Goal: Task Accomplishment & Management: Complete application form

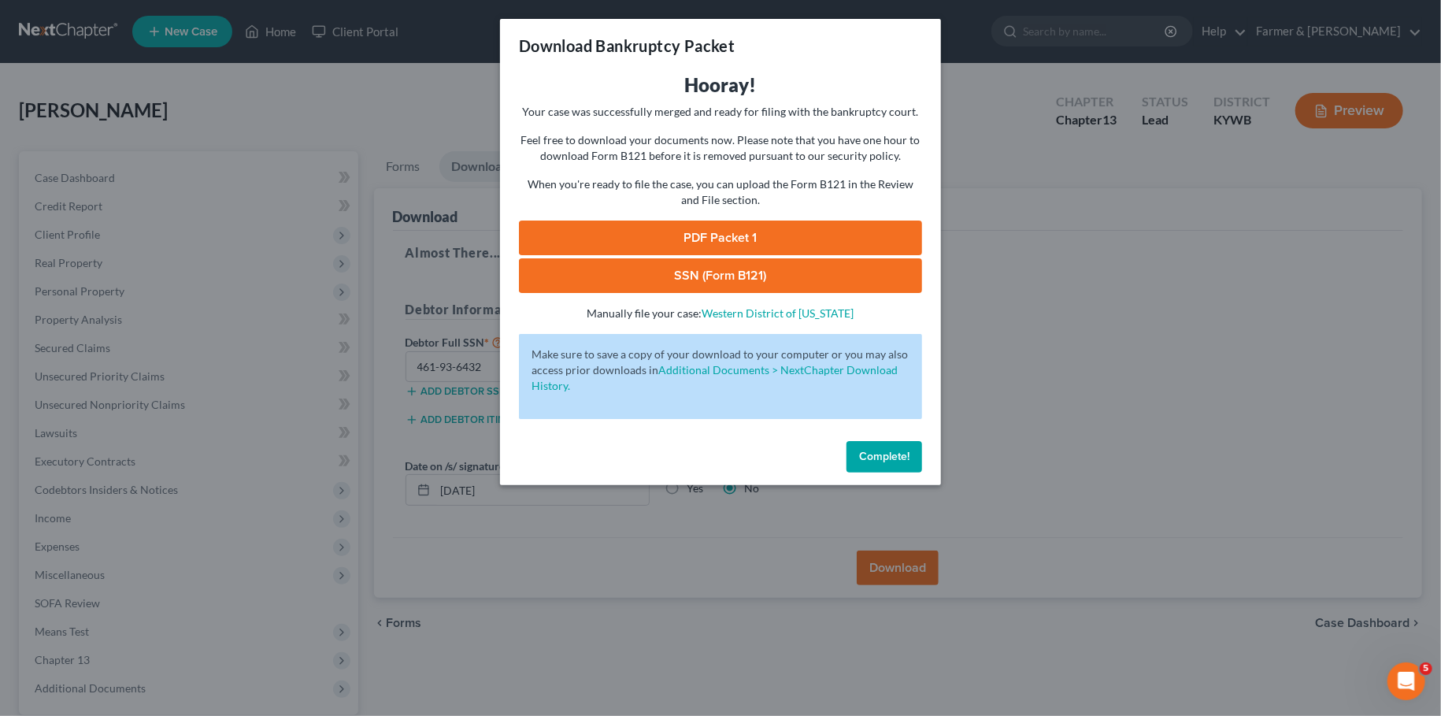
click at [902, 467] on button "Complete!" at bounding box center [884, 456] width 76 height 31
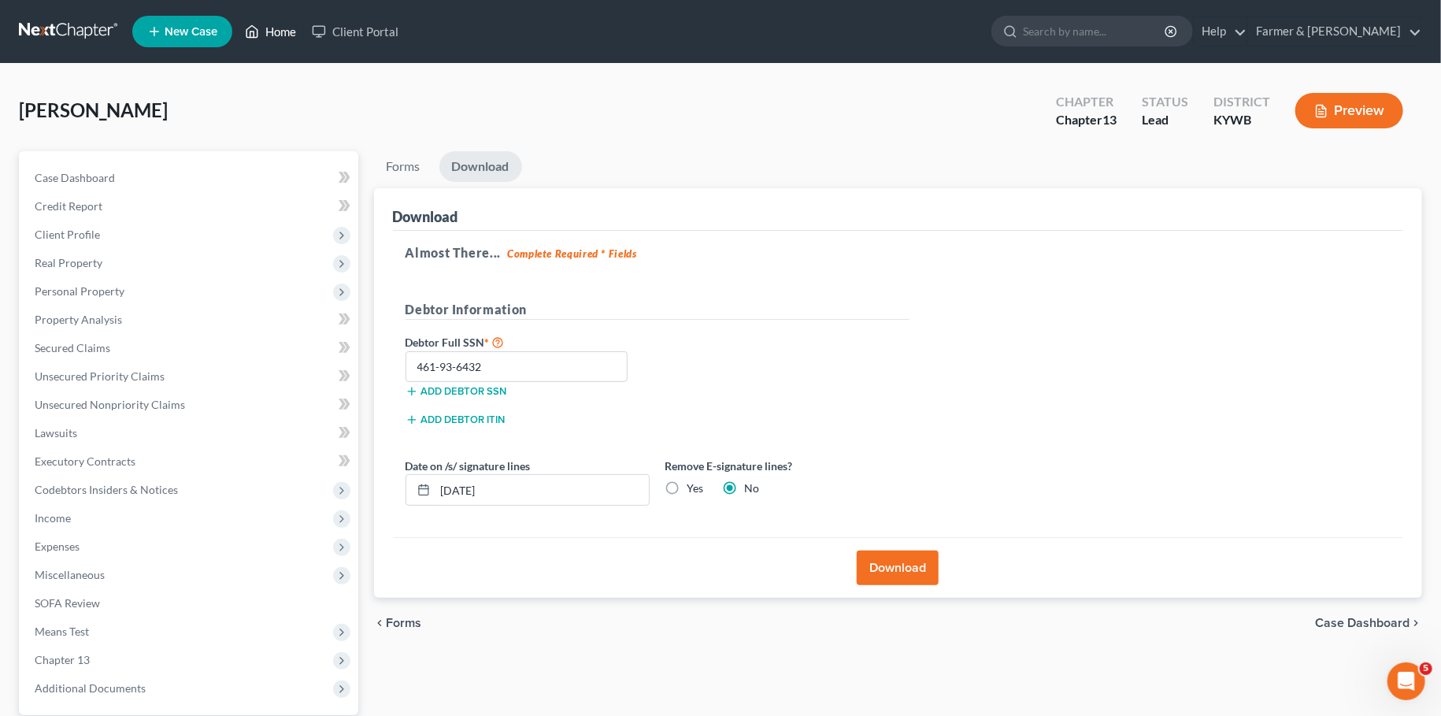
click at [272, 29] on link "Home" at bounding box center [270, 31] width 67 height 28
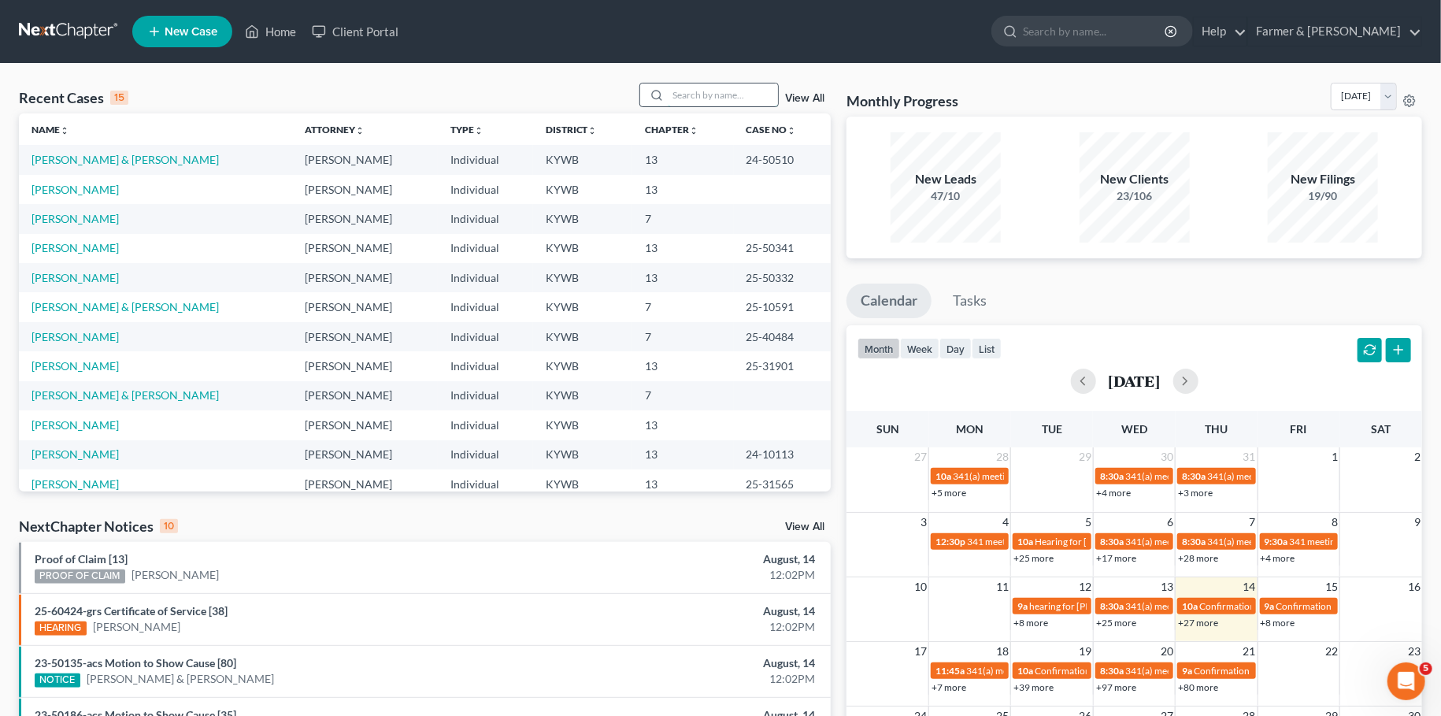
click at [724, 105] on input "search" at bounding box center [723, 94] width 110 height 23
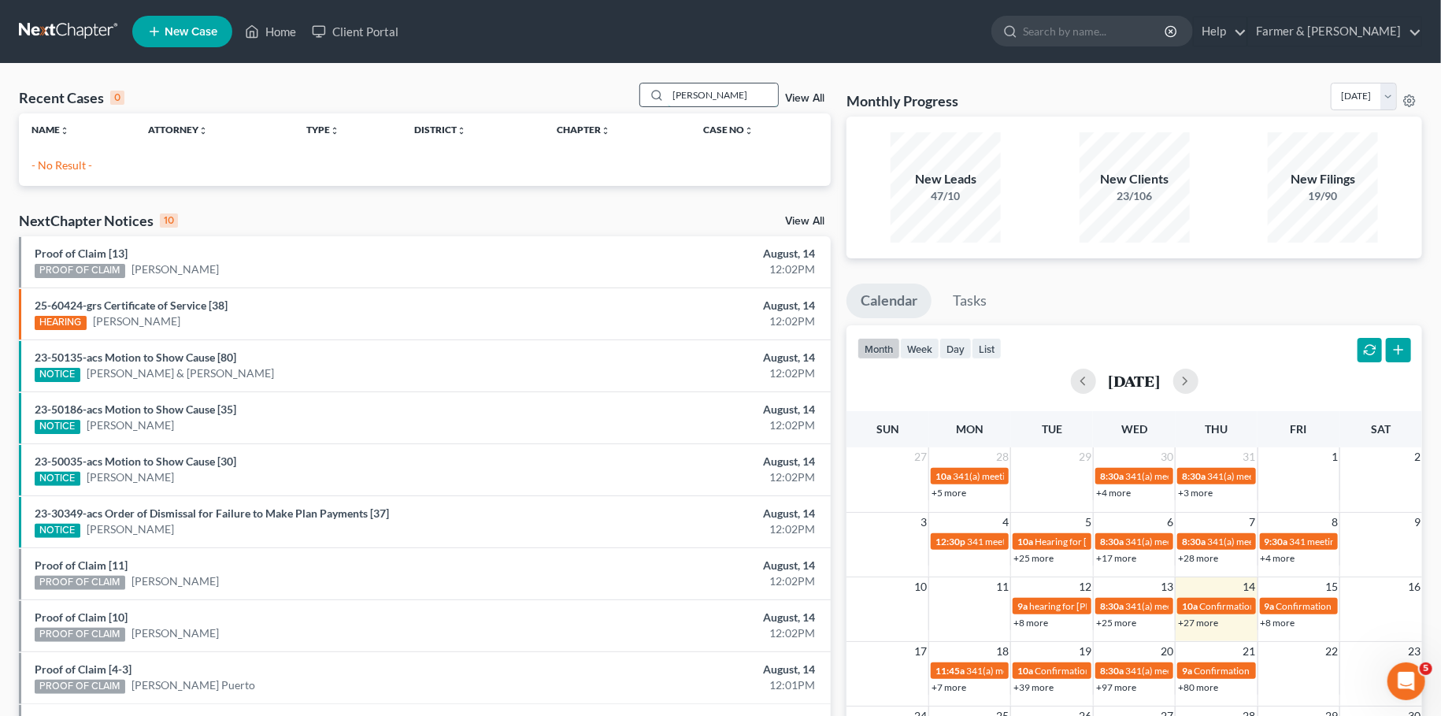
drag, startPoint x: 711, startPoint y: 97, endPoint x: 461, endPoint y: 65, distance: 251.7
click at [668, 83] on input "[PERSON_NAME]" at bounding box center [723, 94] width 110 height 23
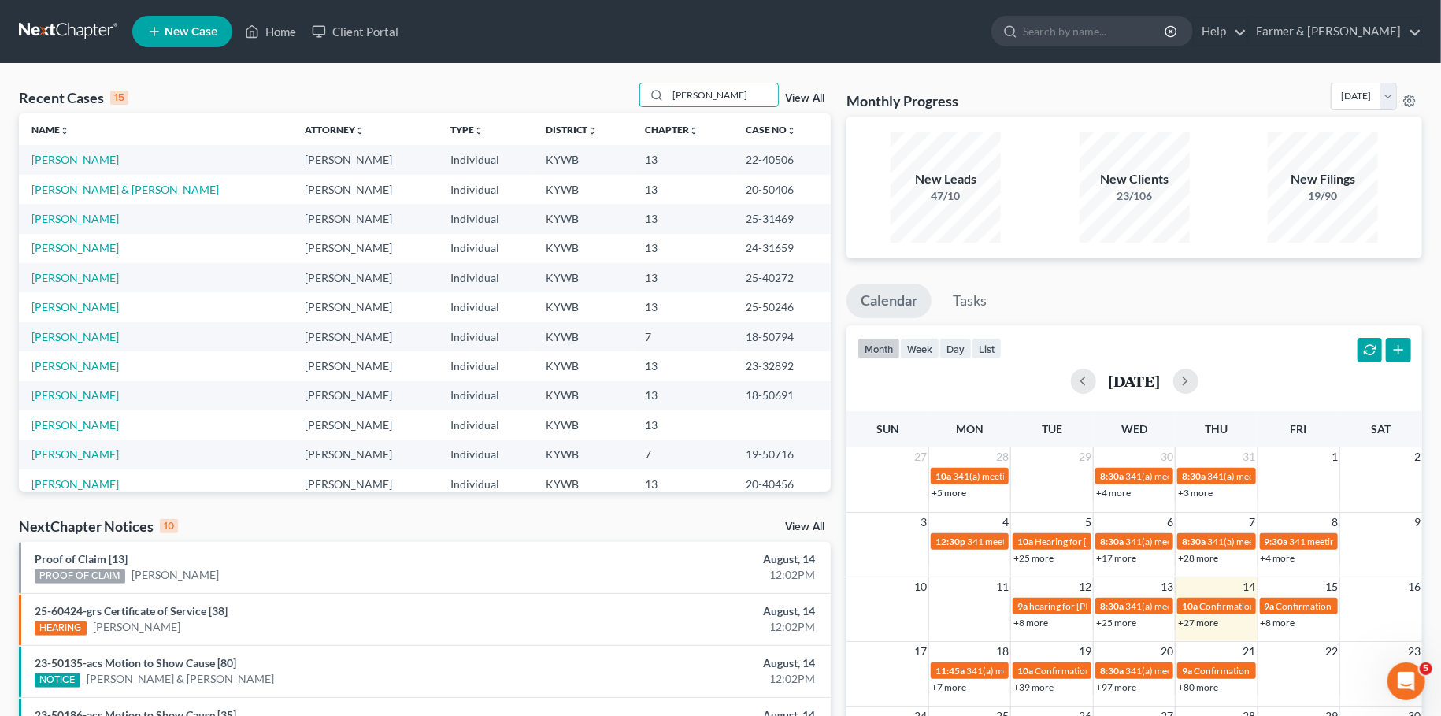
type input "[PERSON_NAME]"
click at [51, 155] on link "[PERSON_NAME]" at bounding box center [74, 159] width 87 height 13
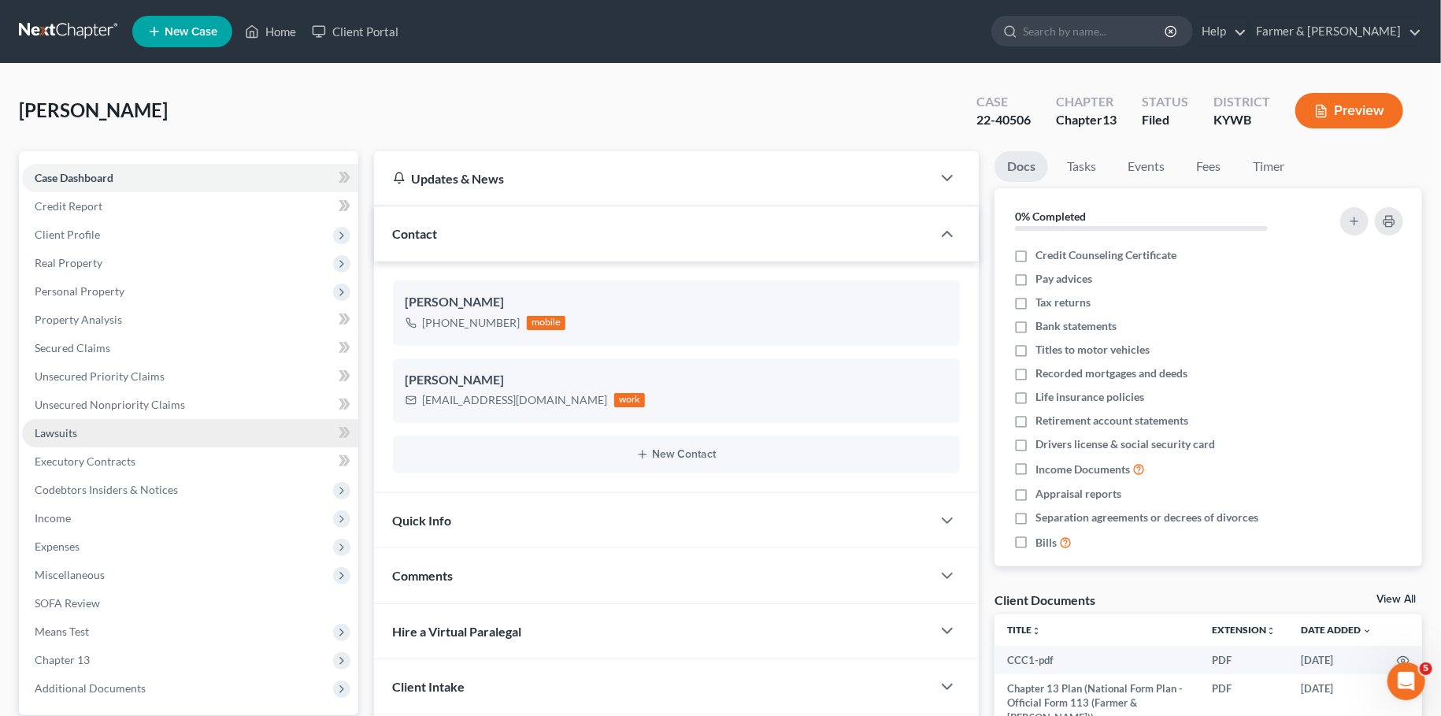
scroll to position [147, 0]
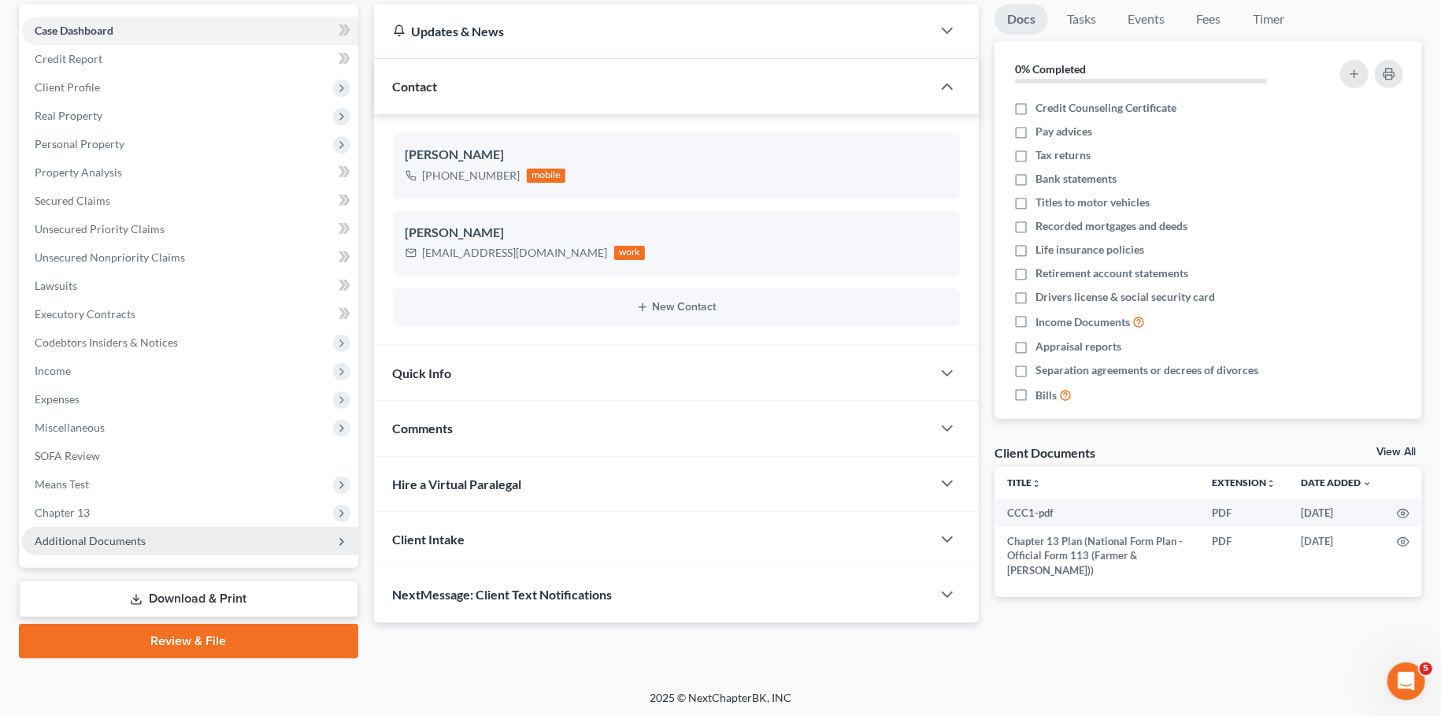
click at [124, 540] on span "Additional Documents" at bounding box center [90, 540] width 111 height 13
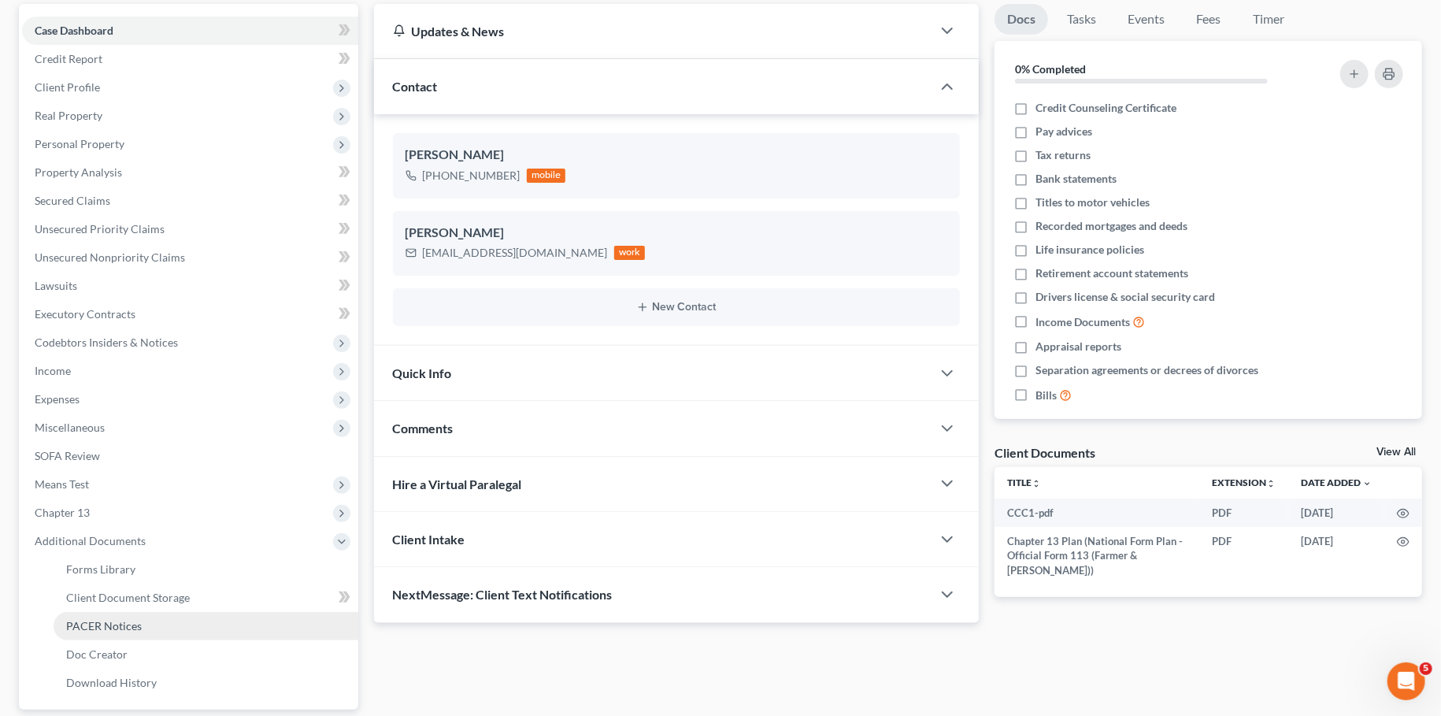
click at [146, 624] on link "PACER Notices" at bounding box center [206, 626] width 305 height 28
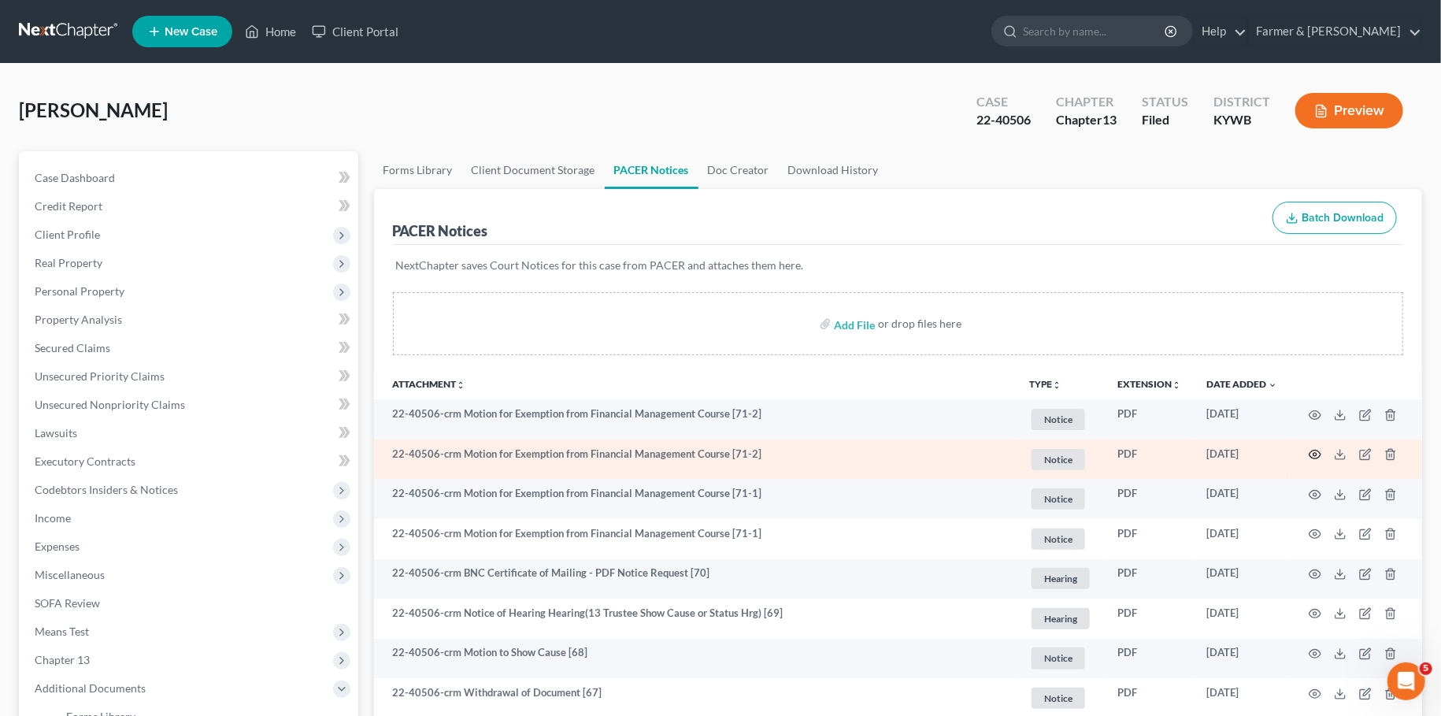
click at [1317, 453] on icon "button" at bounding box center [1315, 454] width 13 height 13
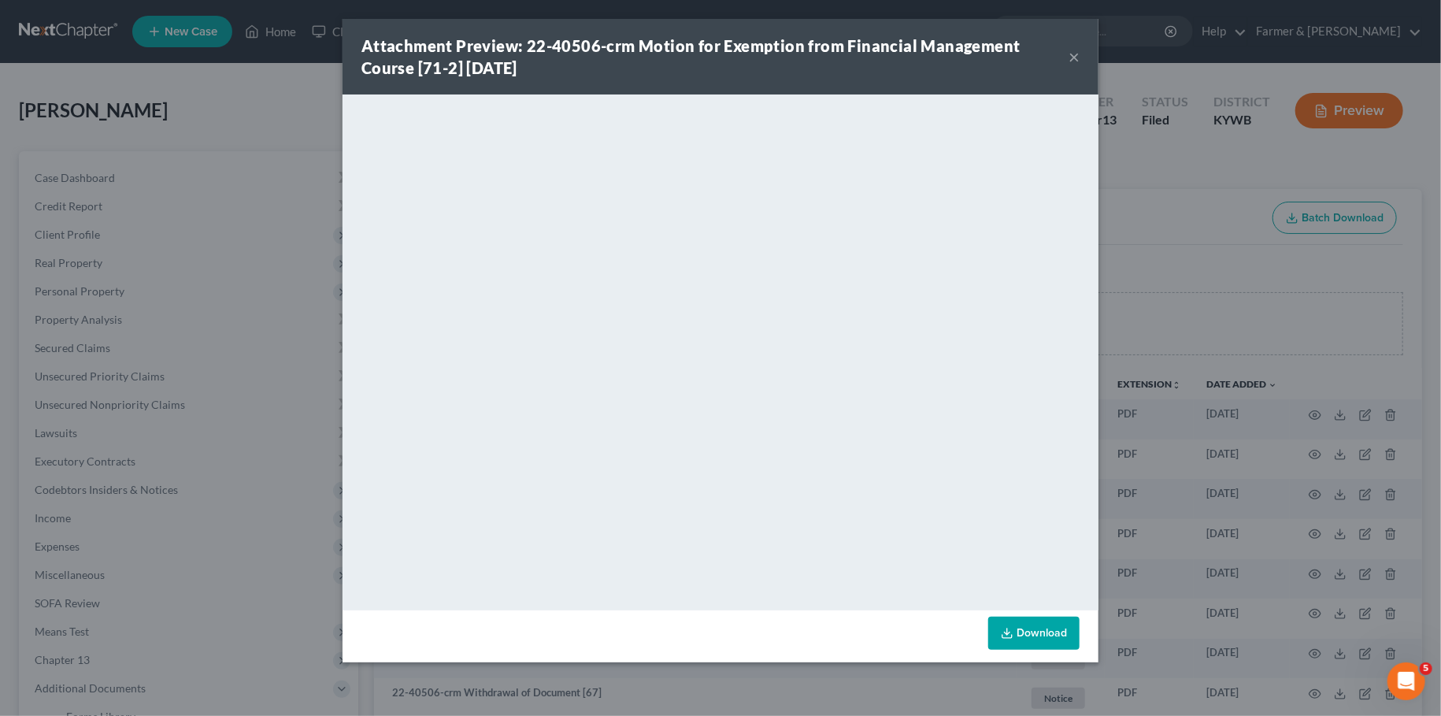
click at [1071, 57] on button "×" at bounding box center [1073, 56] width 11 height 19
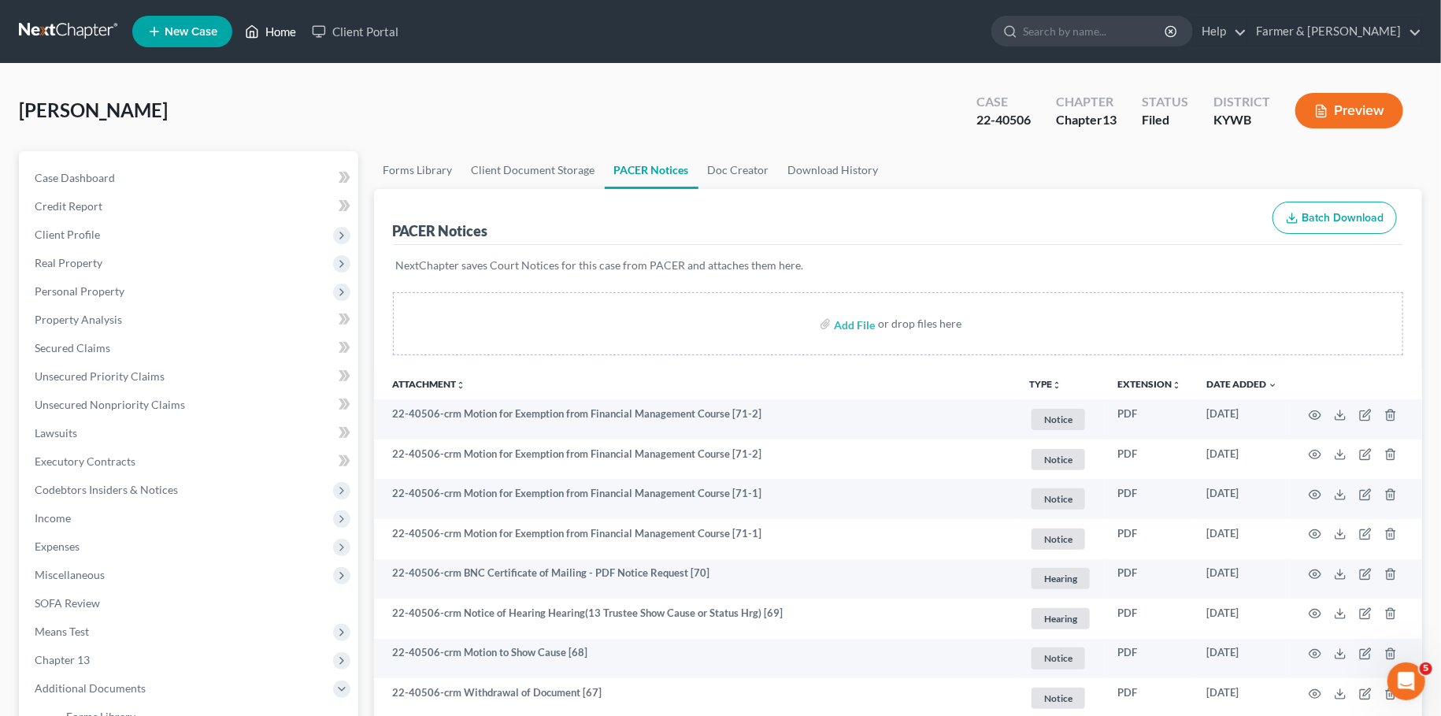
click at [261, 30] on link "Home" at bounding box center [270, 31] width 67 height 28
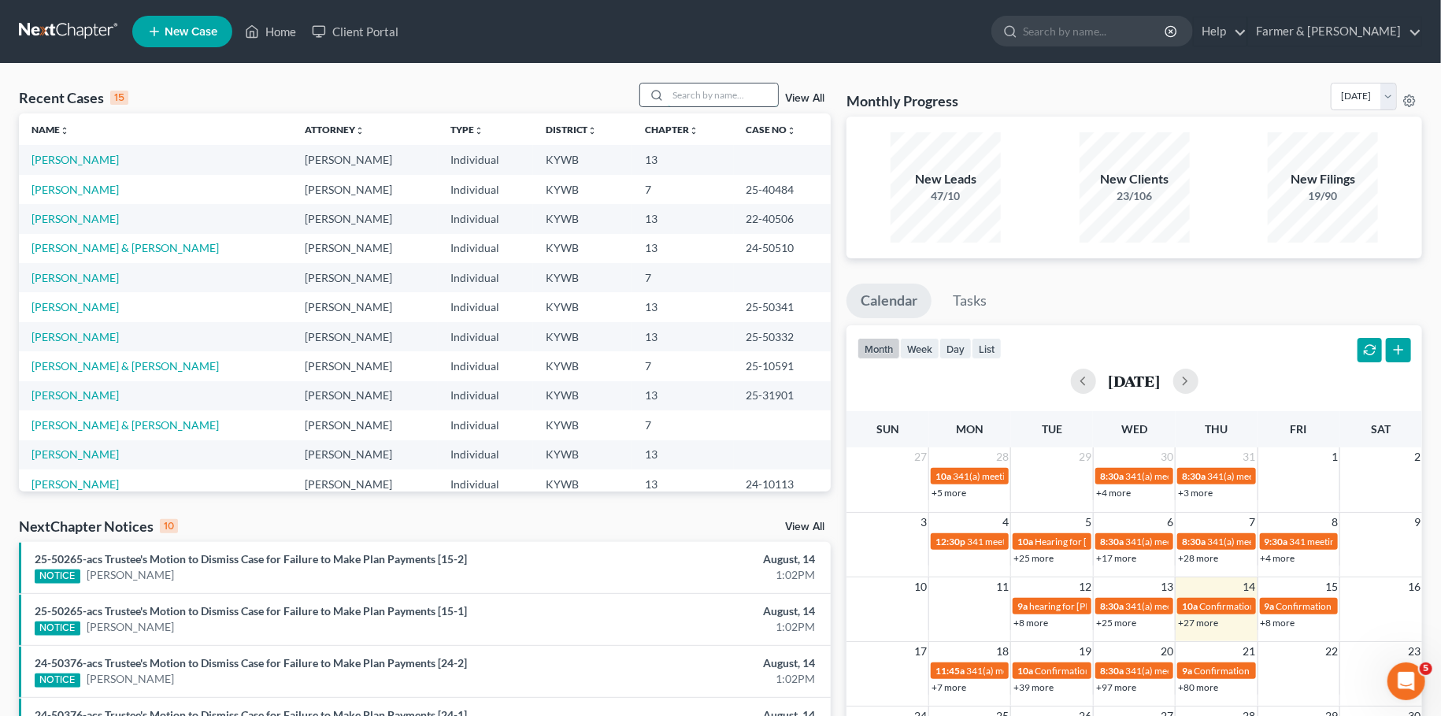
click at [702, 98] on input "search" at bounding box center [723, 94] width 110 height 23
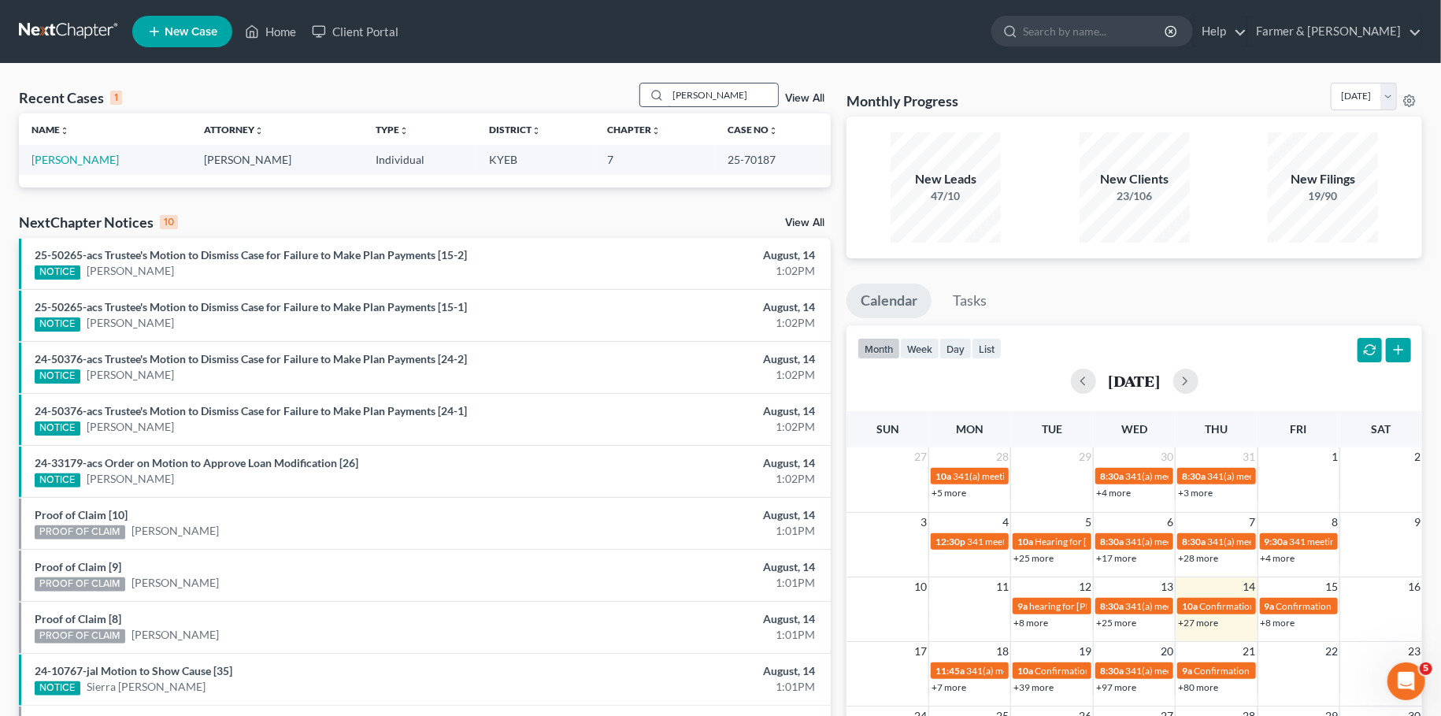
drag, startPoint x: 747, startPoint y: 92, endPoint x: 530, endPoint y: 87, distance: 217.4
click at [668, 87] on input "[PERSON_NAME]" at bounding box center [723, 94] width 110 height 23
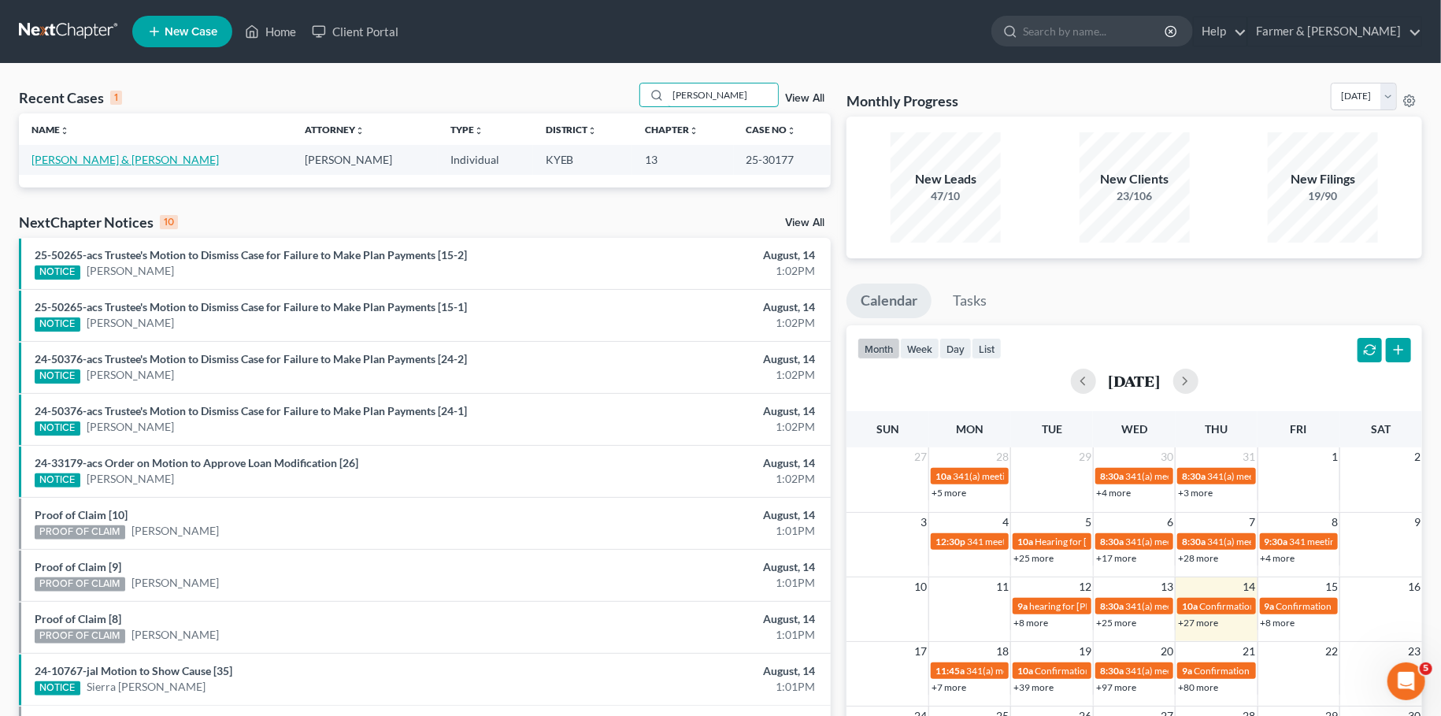
type input "[PERSON_NAME]"
click at [44, 160] on link "[PERSON_NAME] & [PERSON_NAME]" at bounding box center [124, 159] width 187 height 13
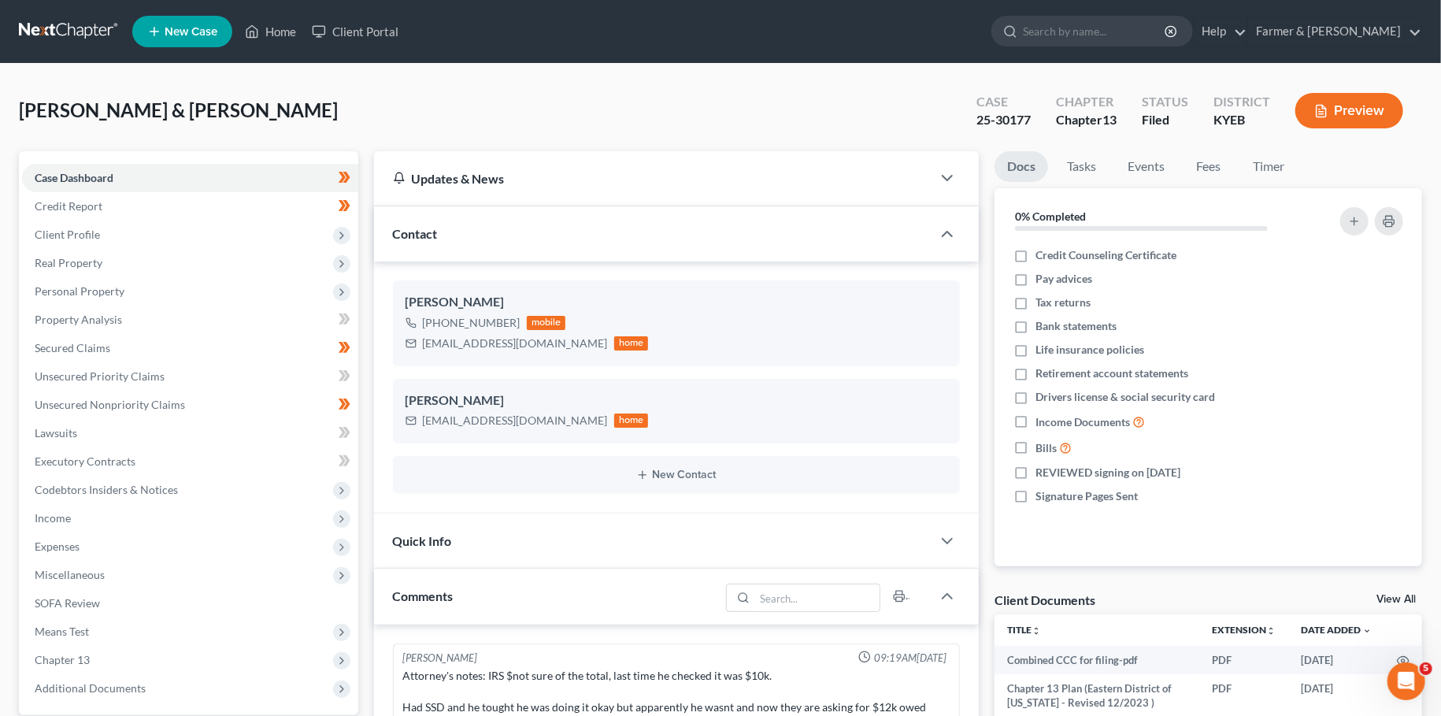
scroll to position [724, 0]
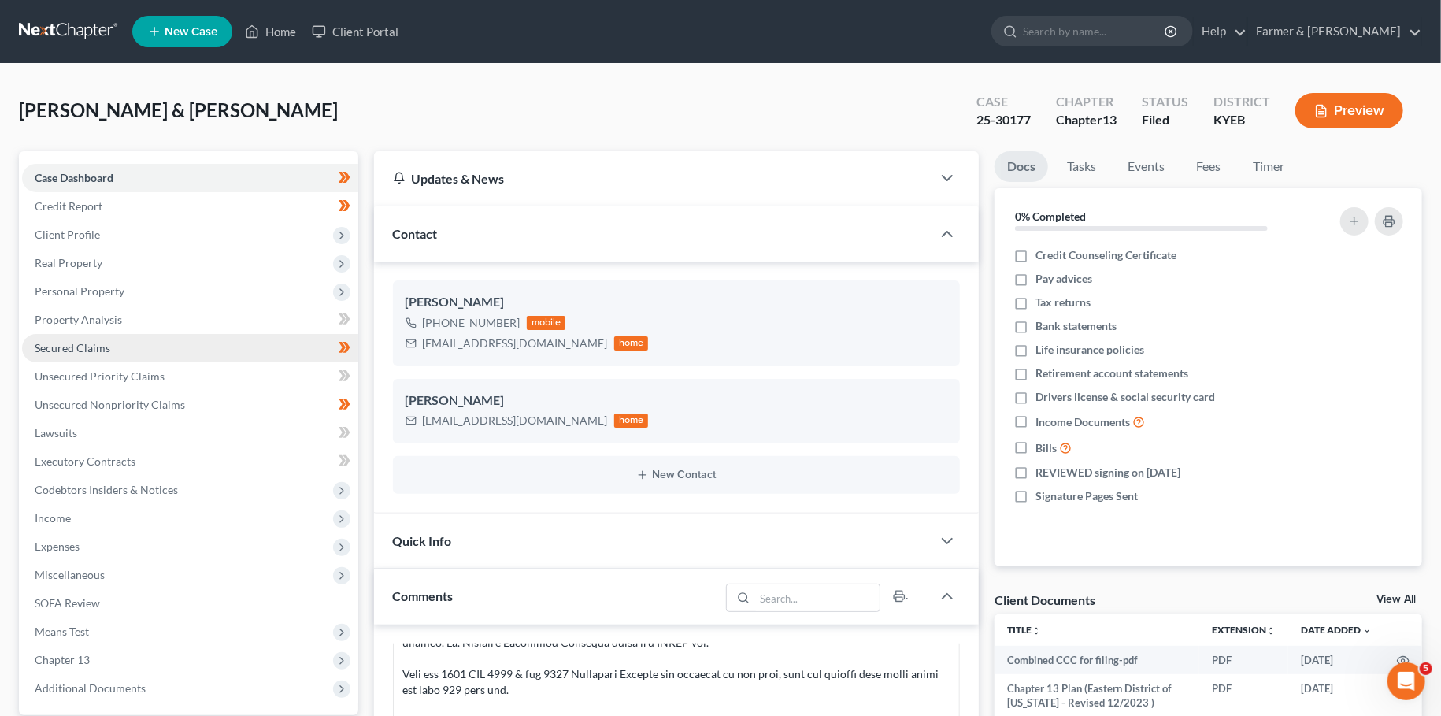
click at [75, 354] on link "Secured Claims" at bounding box center [190, 348] width 336 height 28
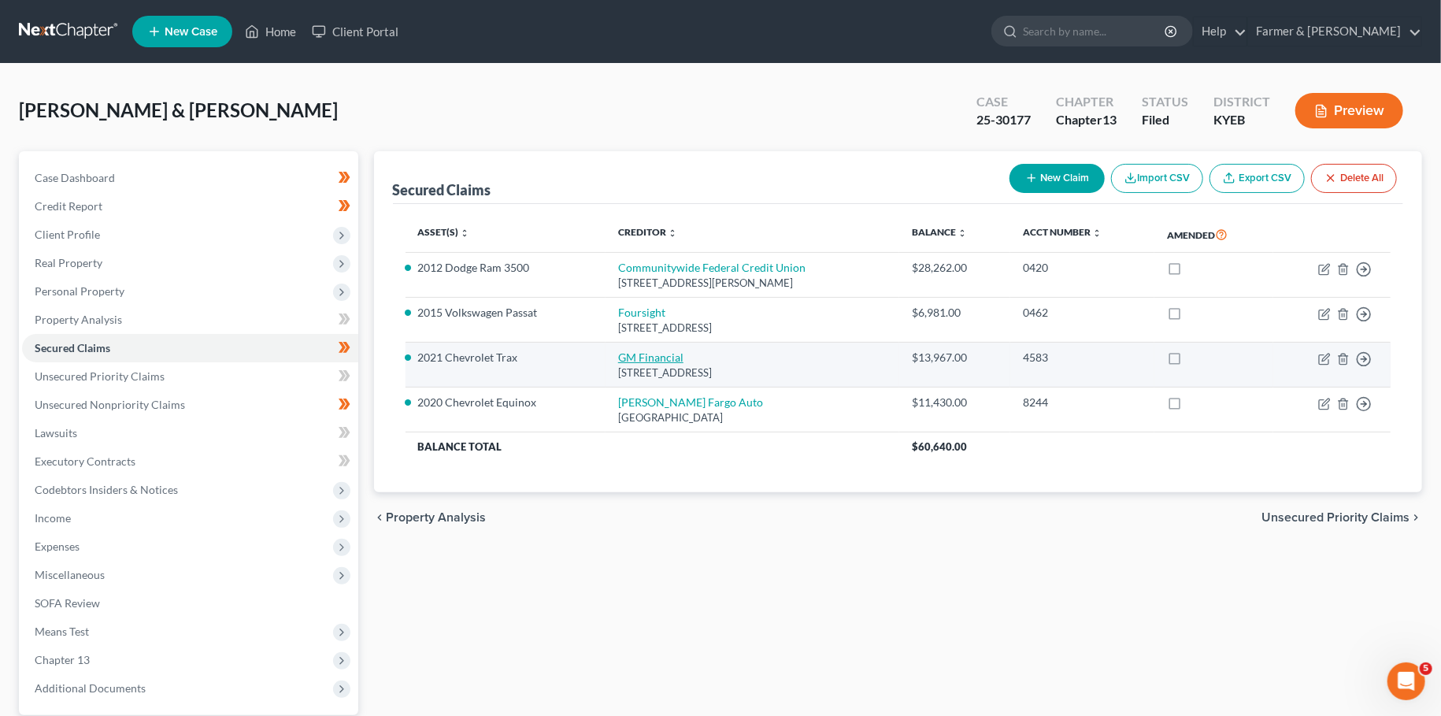
click at [624, 356] on link "GM Financial" at bounding box center [650, 356] width 65 height 13
select select "45"
select select "4"
select select "1"
select select "0"
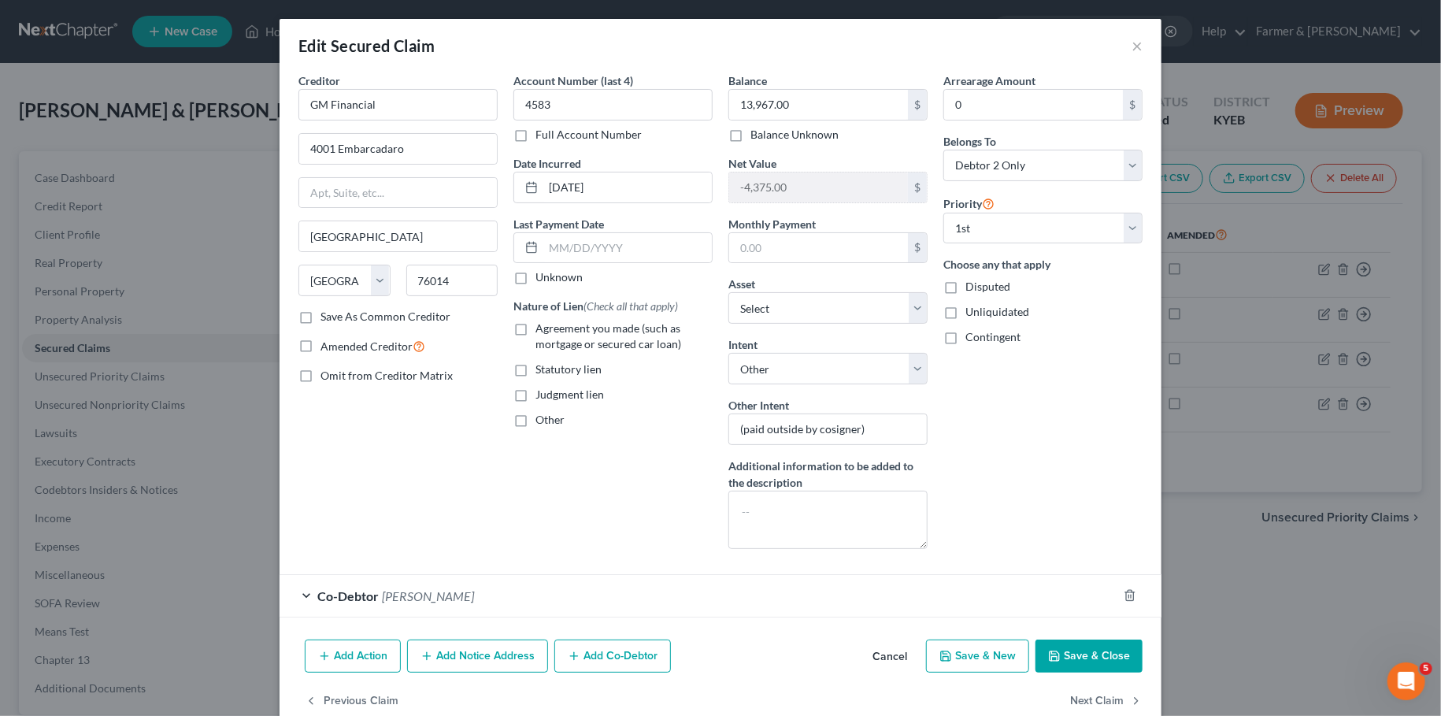
click at [1090, 644] on button "Save & Close" at bounding box center [1088, 655] width 107 height 33
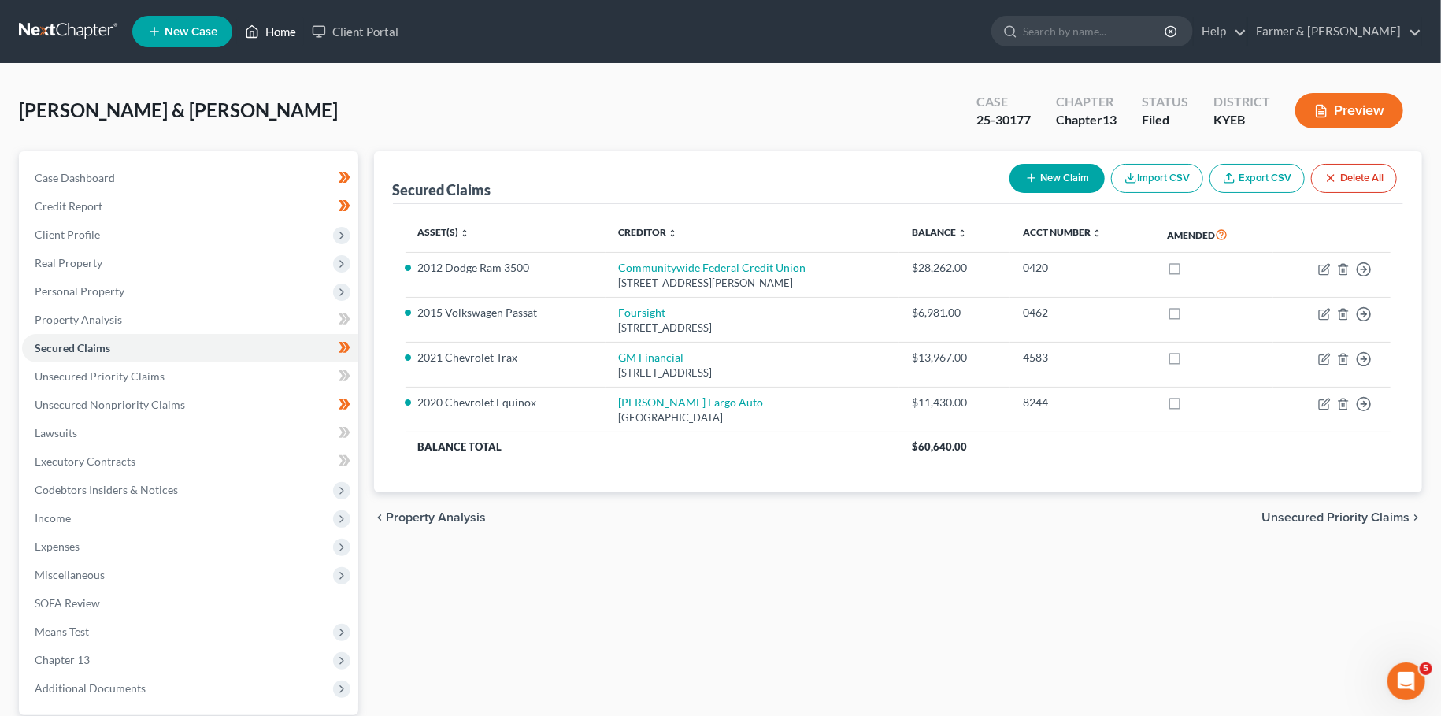
click at [253, 32] on icon at bounding box center [252, 31] width 14 height 19
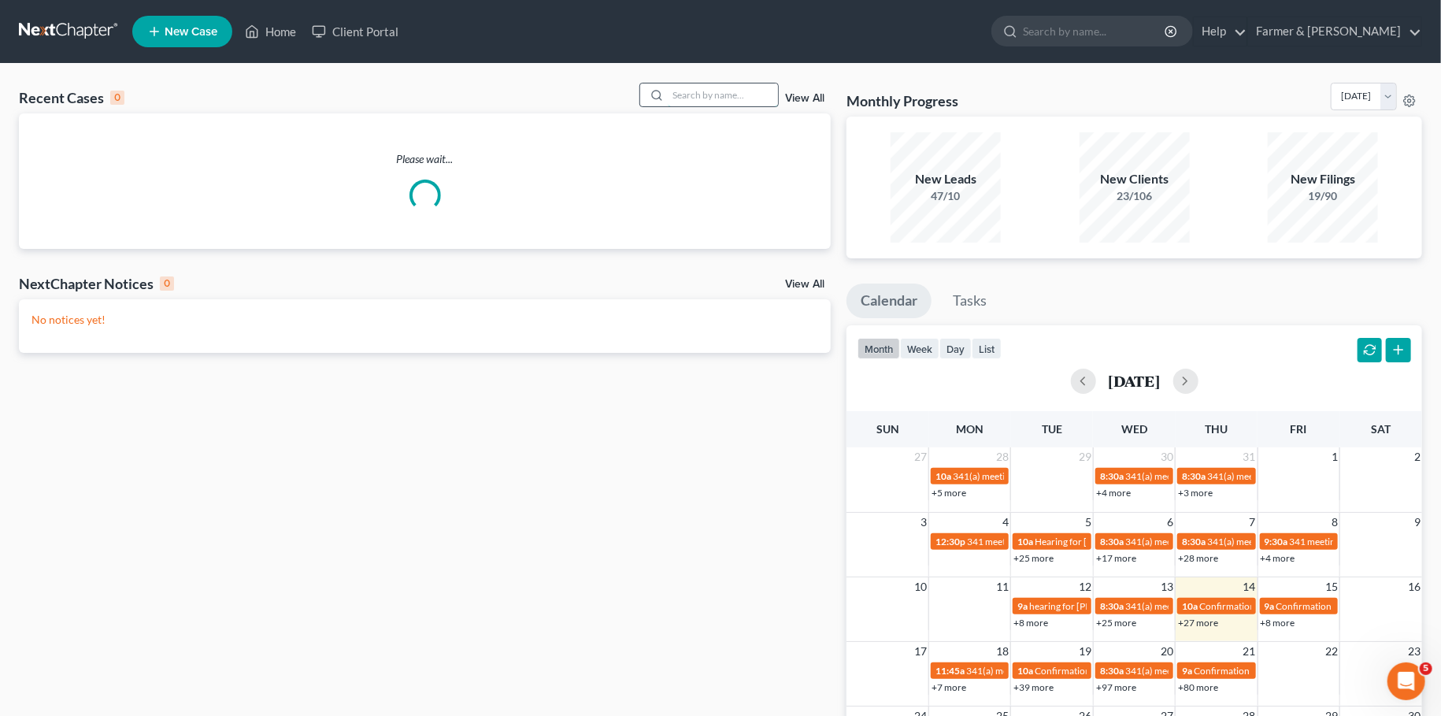
click at [694, 98] on input "search" at bounding box center [723, 94] width 110 height 23
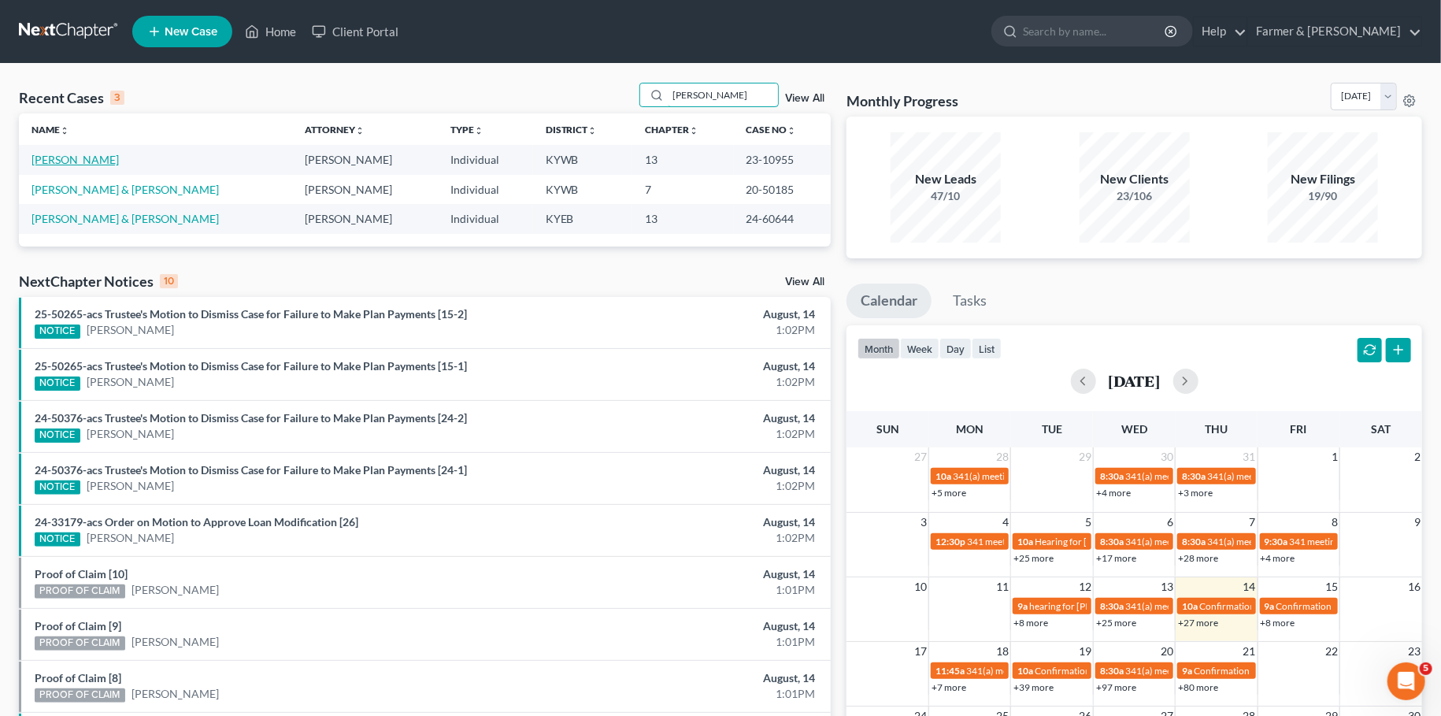
type input "[PERSON_NAME]"
click at [80, 164] on link "[PERSON_NAME]" at bounding box center [74, 159] width 87 height 13
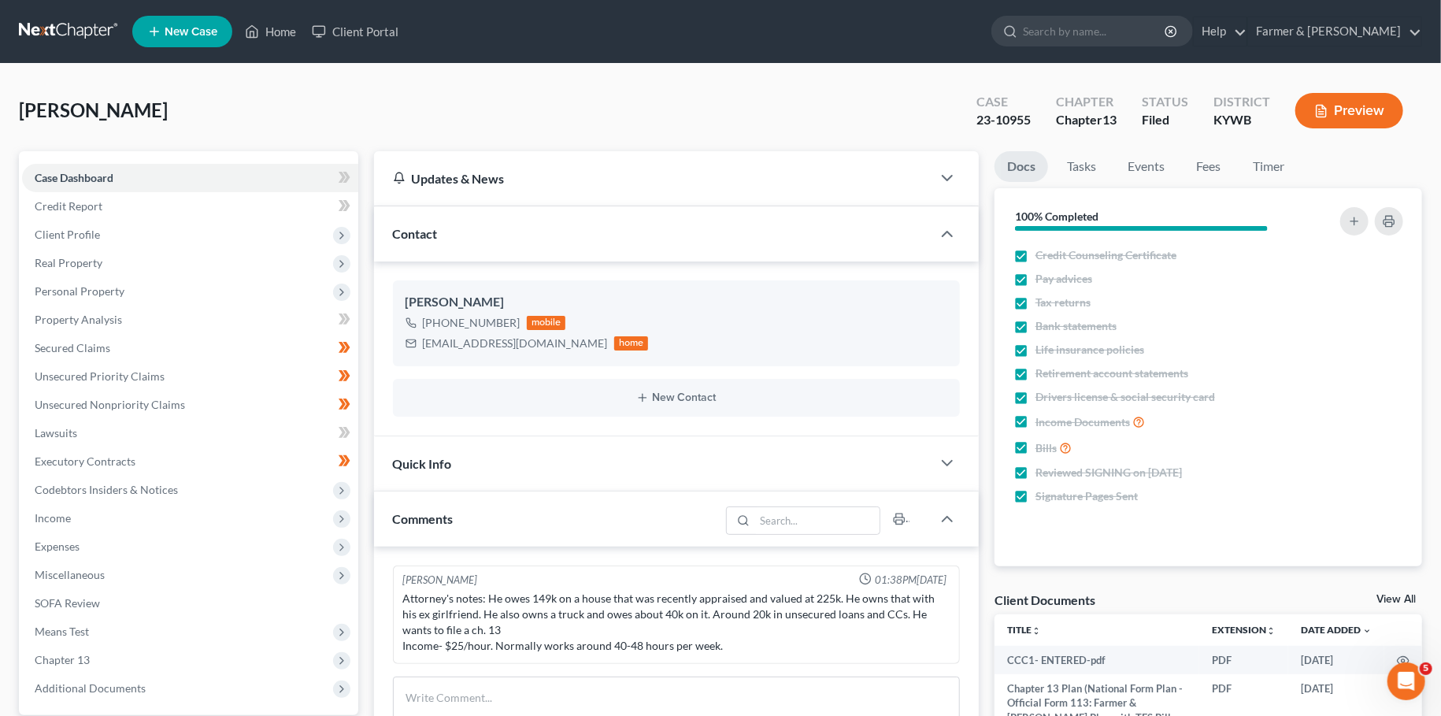
click at [28, 88] on div "[PERSON_NAME] Upgraded Case 23-10955 Chapter Chapter 13 Status [GEOGRAPHIC_DATA…" at bounding box center [720, 117] width 1403 height 68
click at [265, 34] on link "Home" at bounding box center [270, 31] width 67 height 28
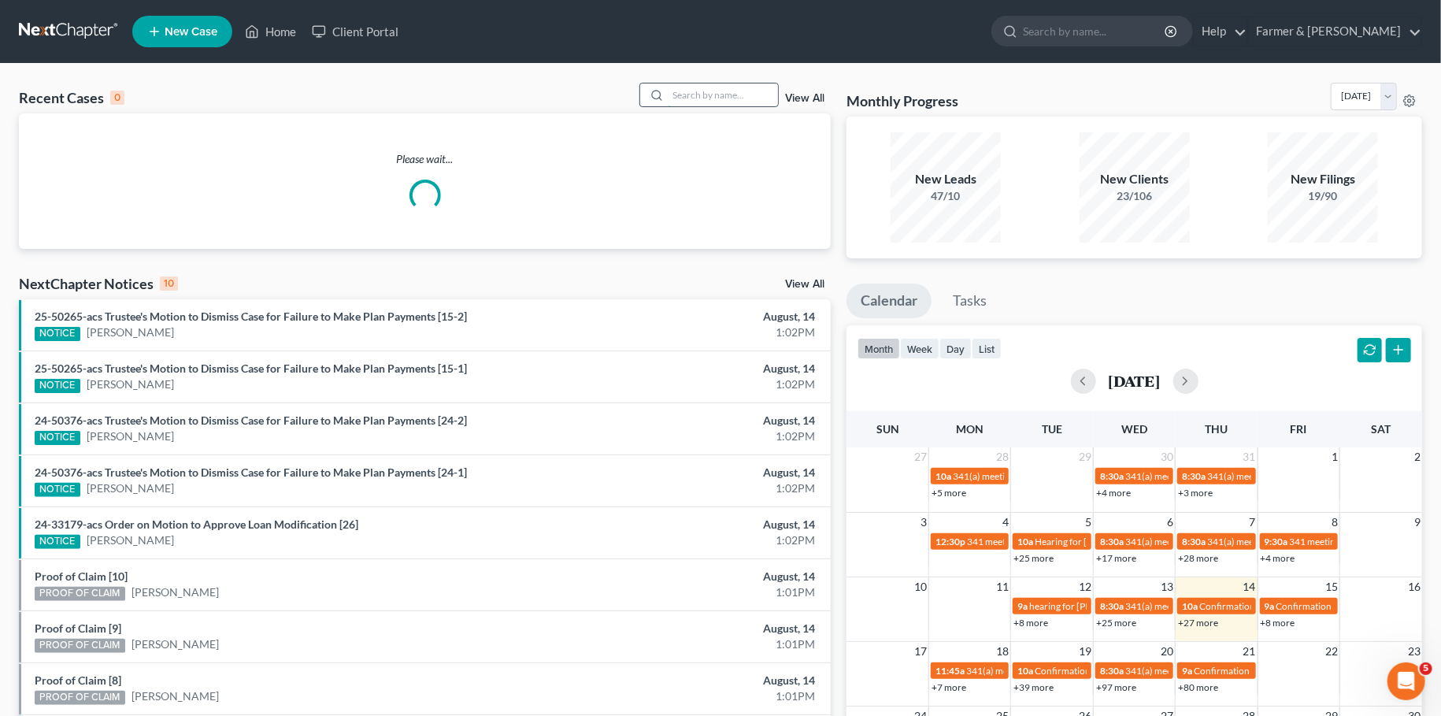
click at [698, 96] on input "search" at bounding box center [723, 94] width 110 height 23
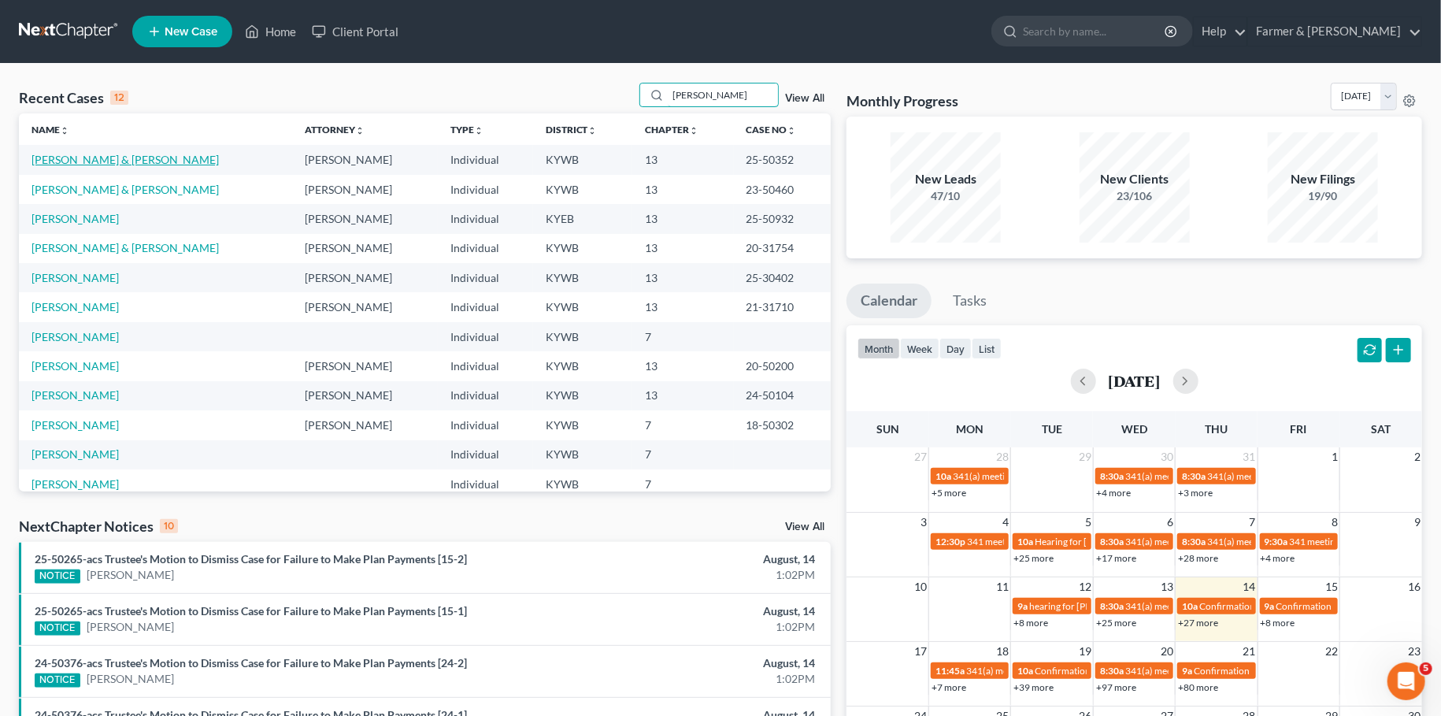
type input "[PERSON_NAME]"
click at [94, 155] on link "[PERSON_NAME] & [PERSON_NAME]" at bounding box center [124, 159] width 187 height 13
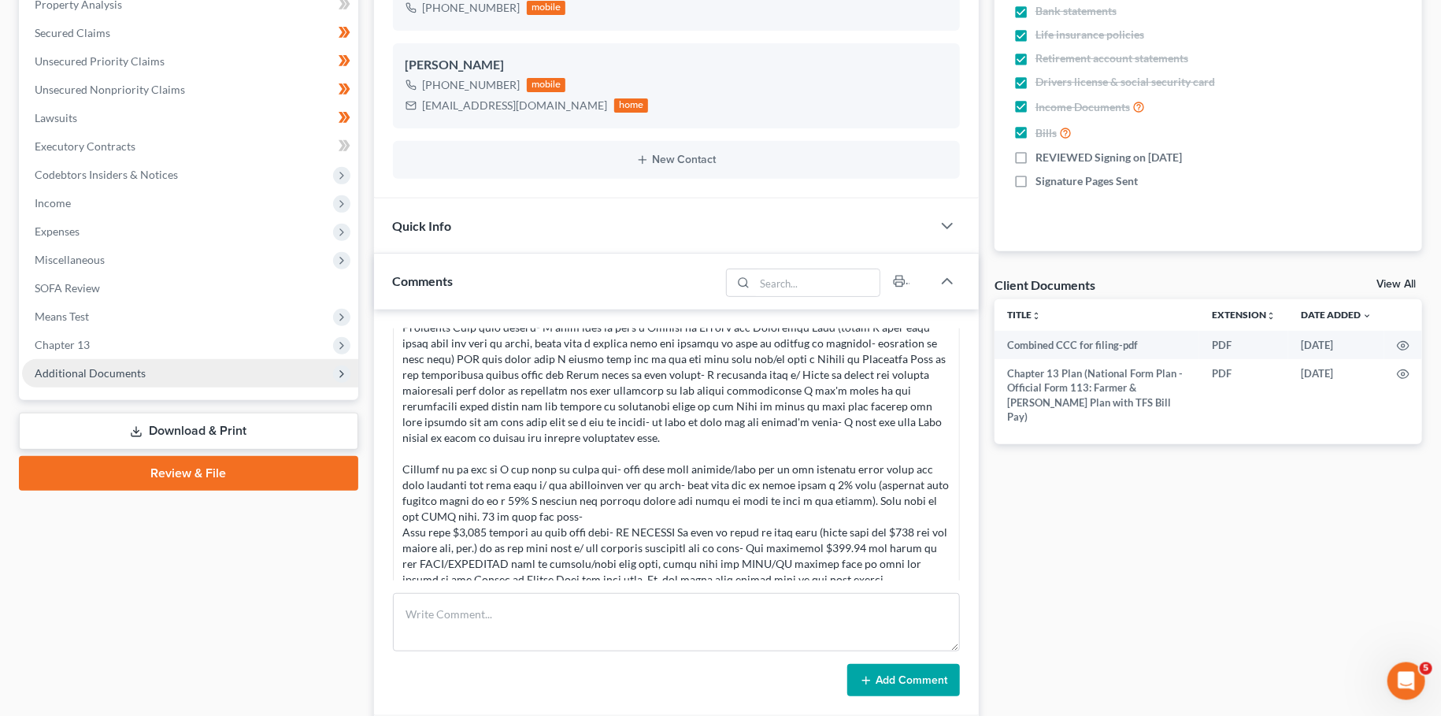
scroll to position [122, 0]
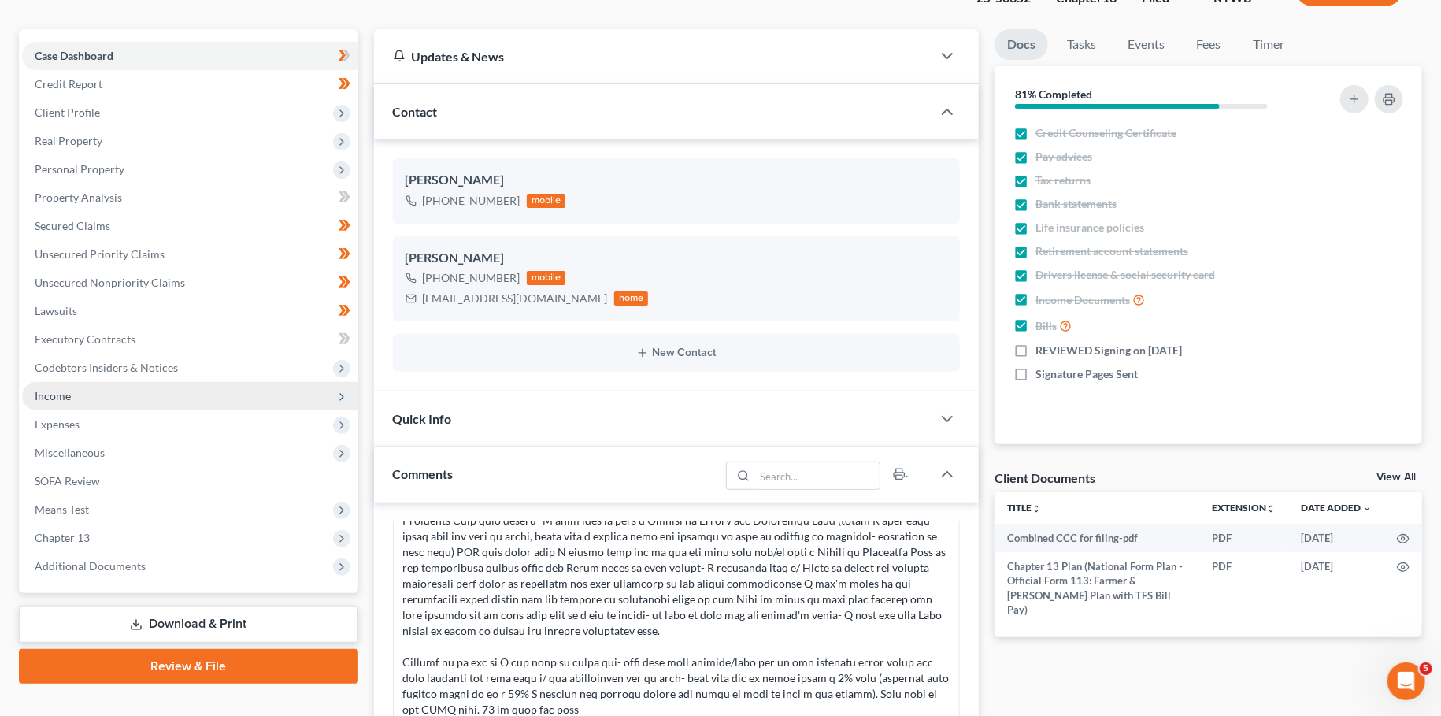
click at [120, 408] on span "Income" at bounding box center [190, 396] width 336 height 28
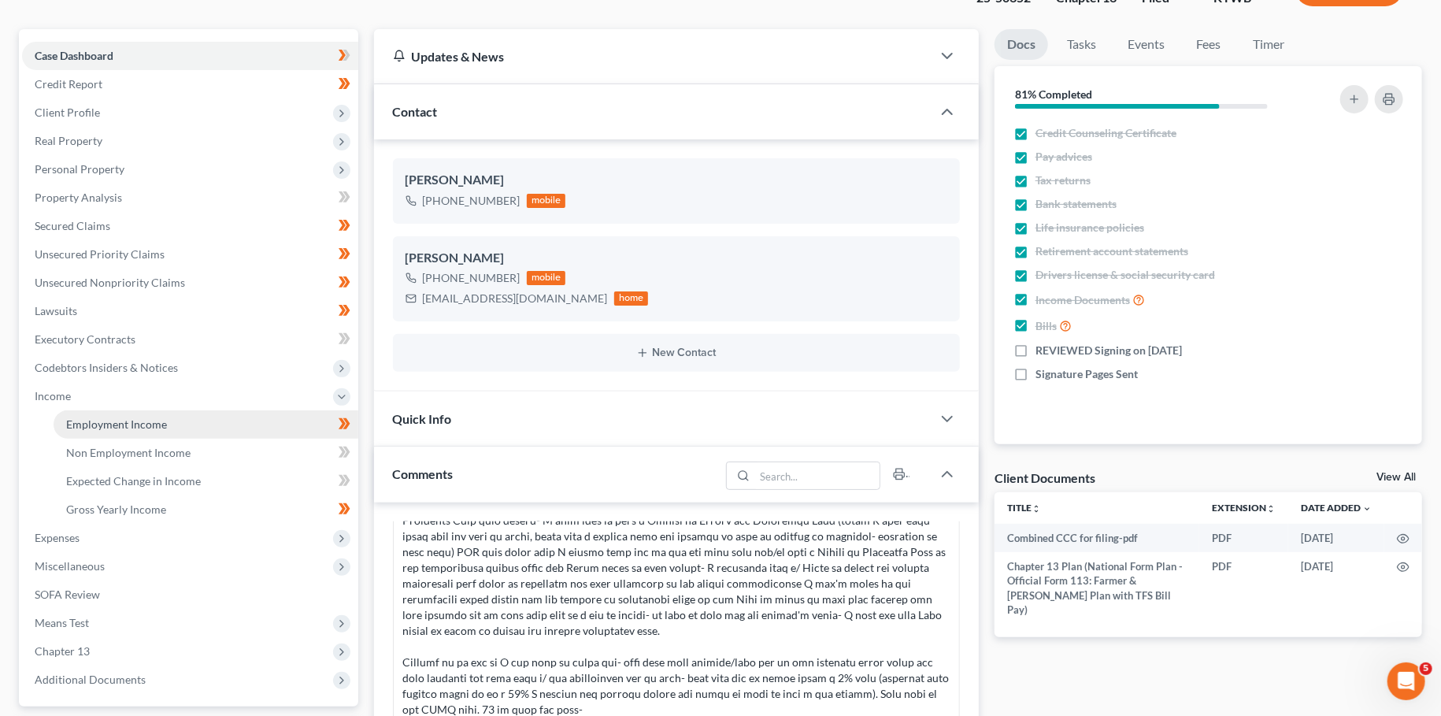
click at [122, 417] on span "Employment Income" at bounding box center [116, 423] width 101 height 13
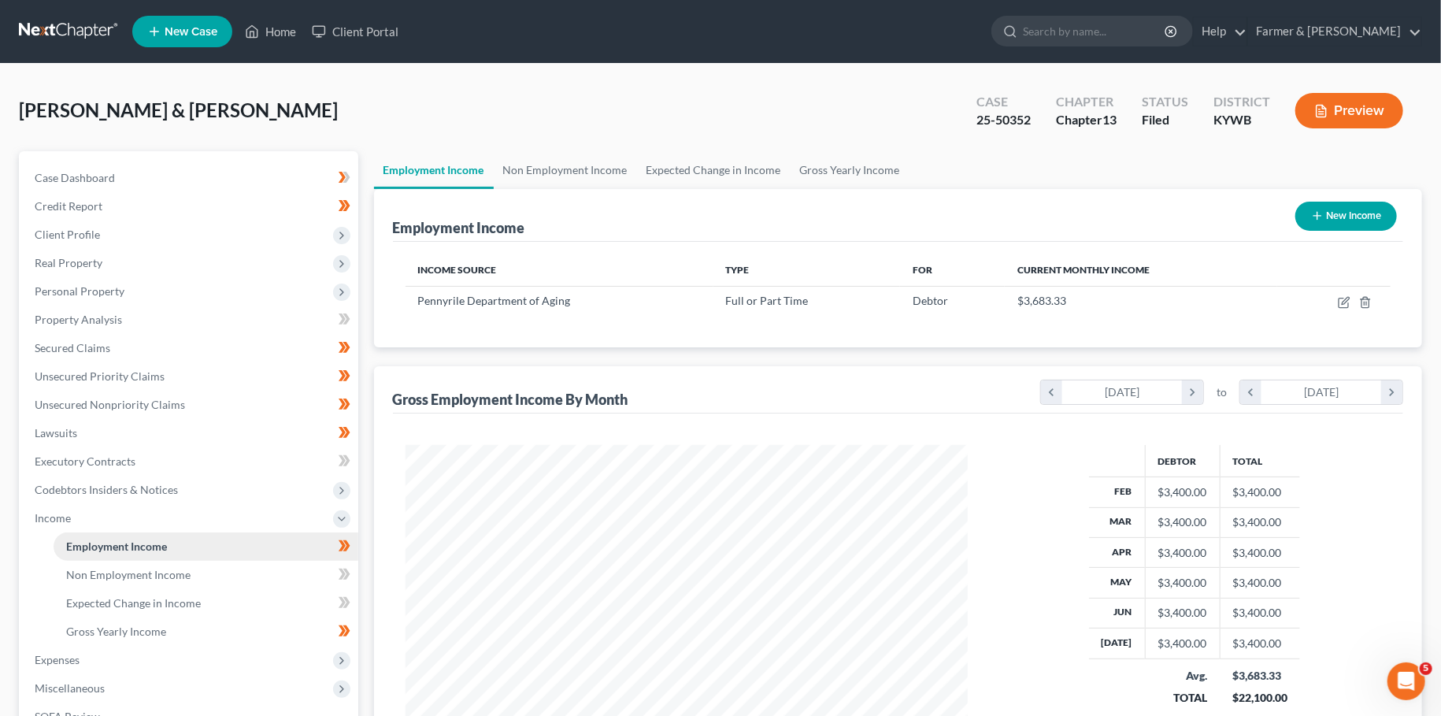
scroll to position [281, 593]
click at [107, 233] on span "Client Profile" at bounding box center [190, 234] width 336 height 28
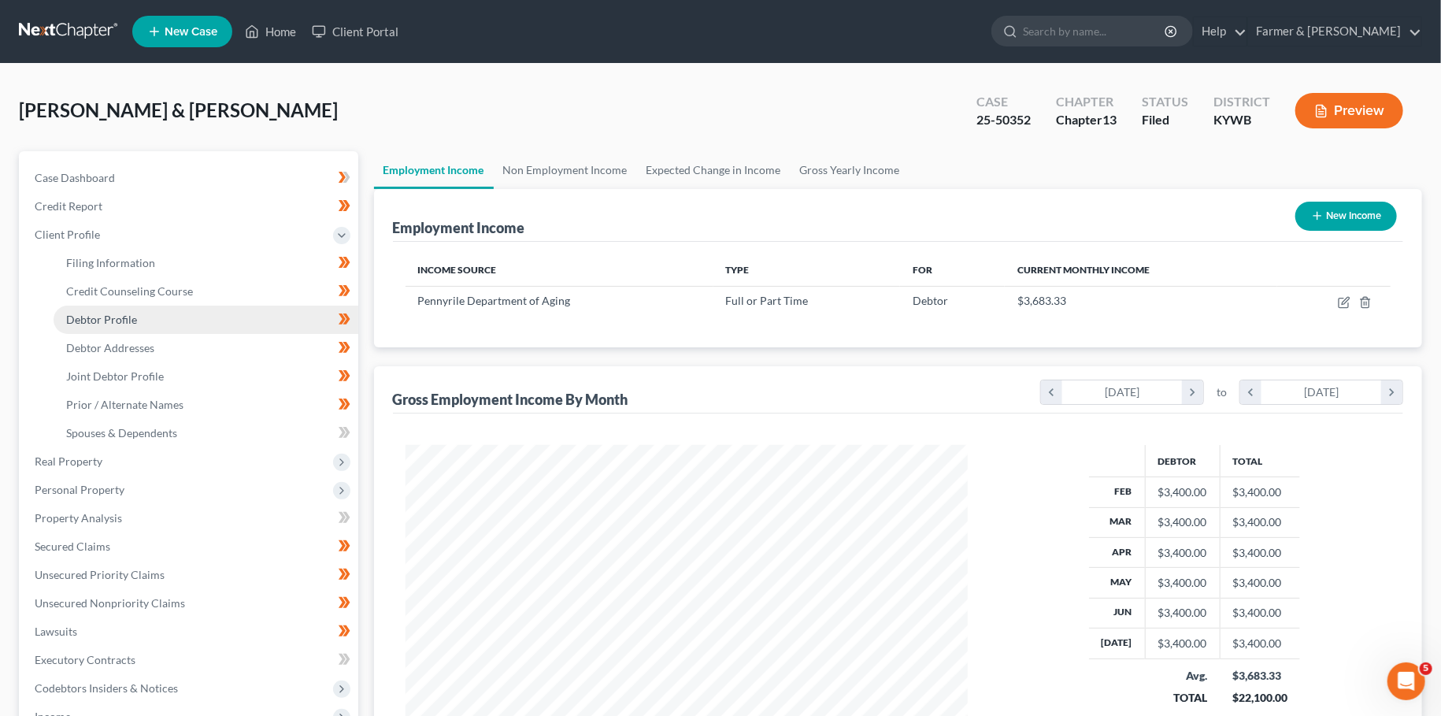
click at [119, 324] on span "Debtor Profile" at bounding box center [101, 319] width 71 height 13
select select "1"
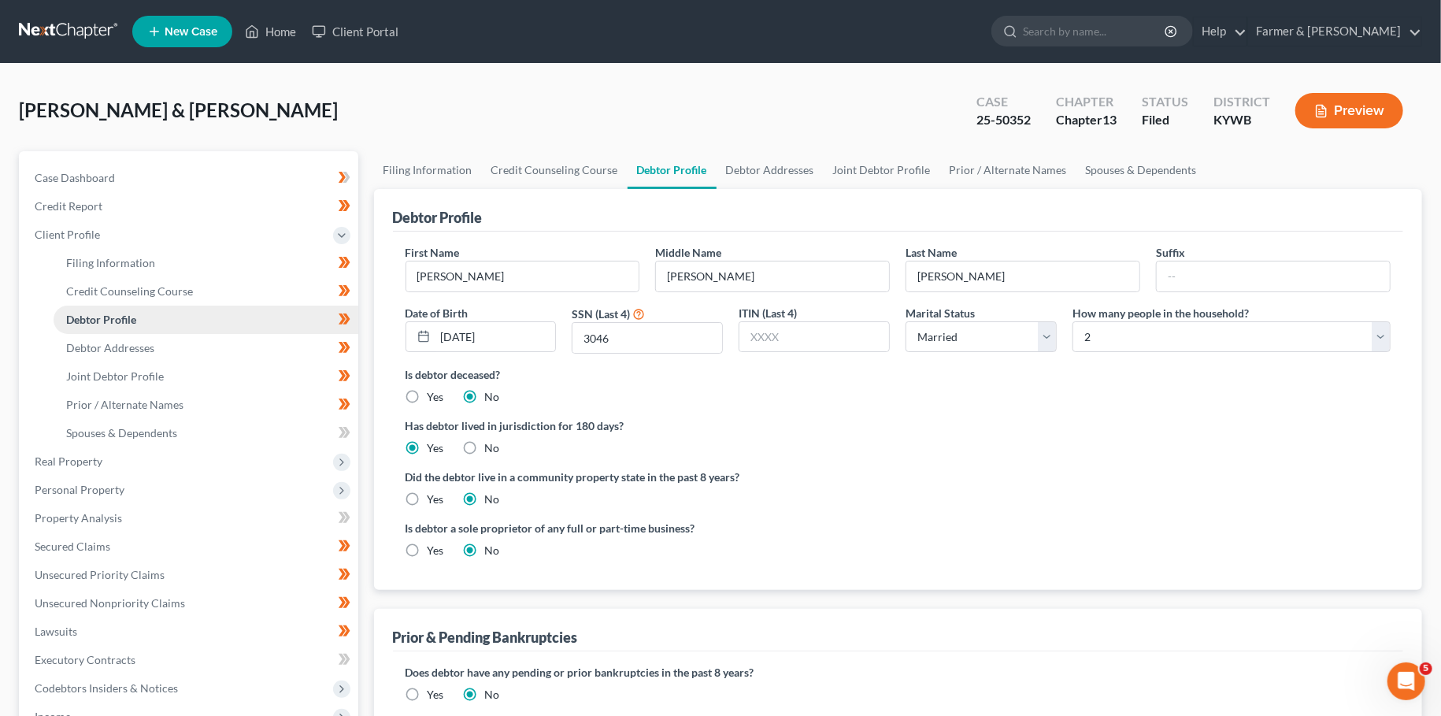
radio input "true"
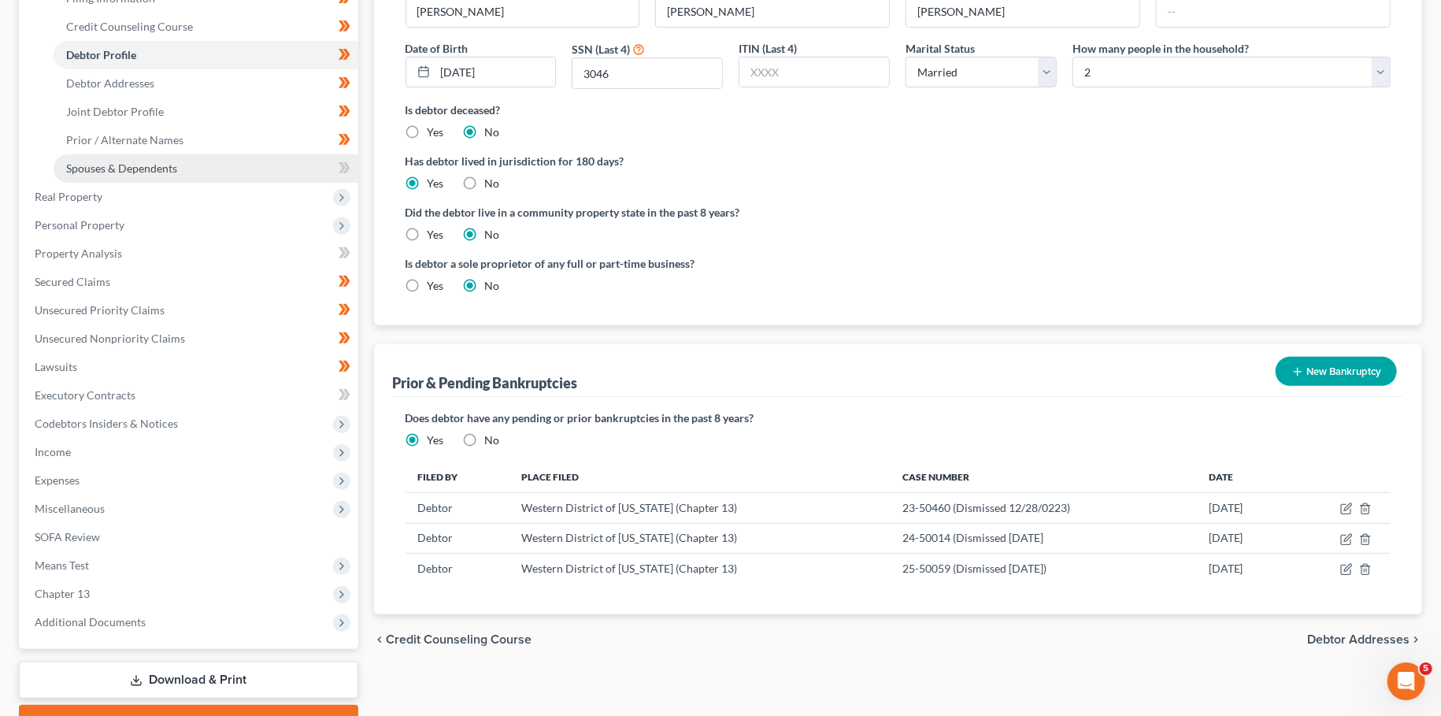
scroll to position [277, 0]
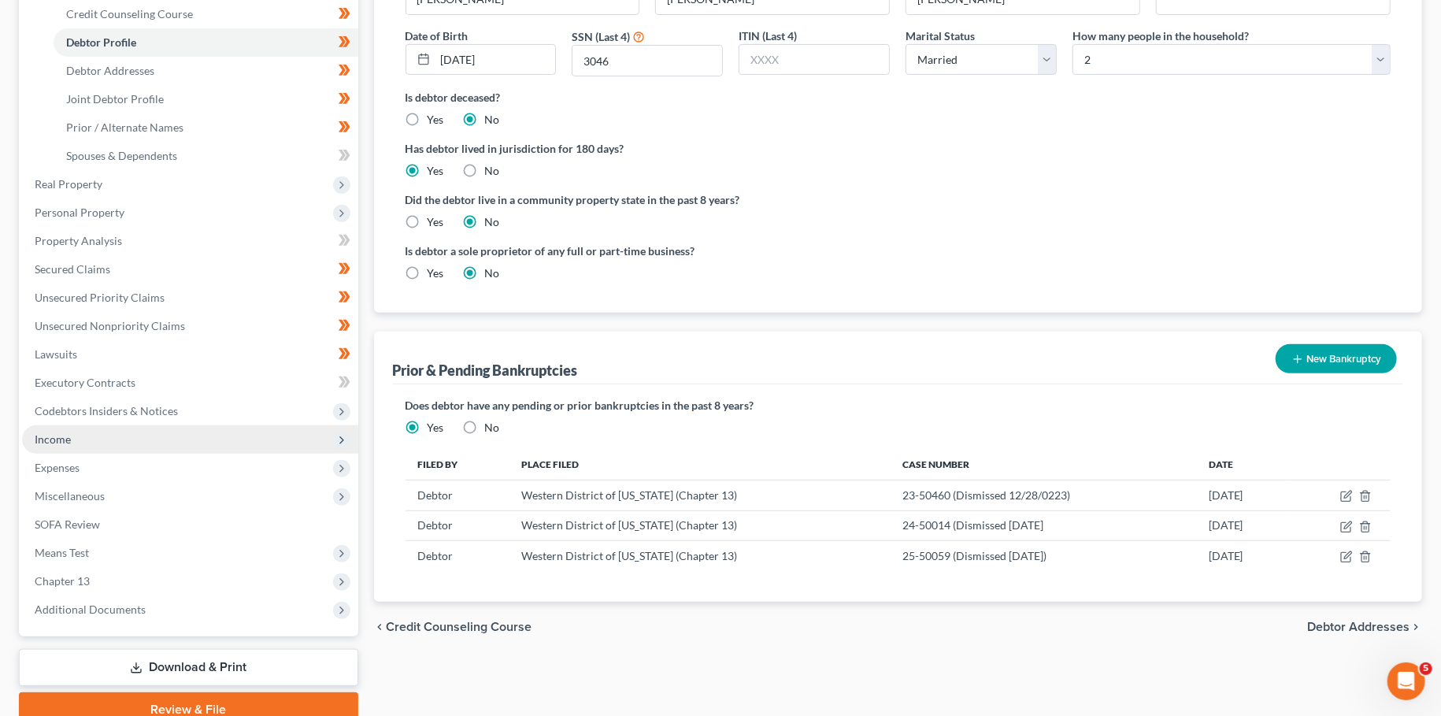
click at [113, 440] on span "Income" at bounding box center [190, 439] width 336 height 28
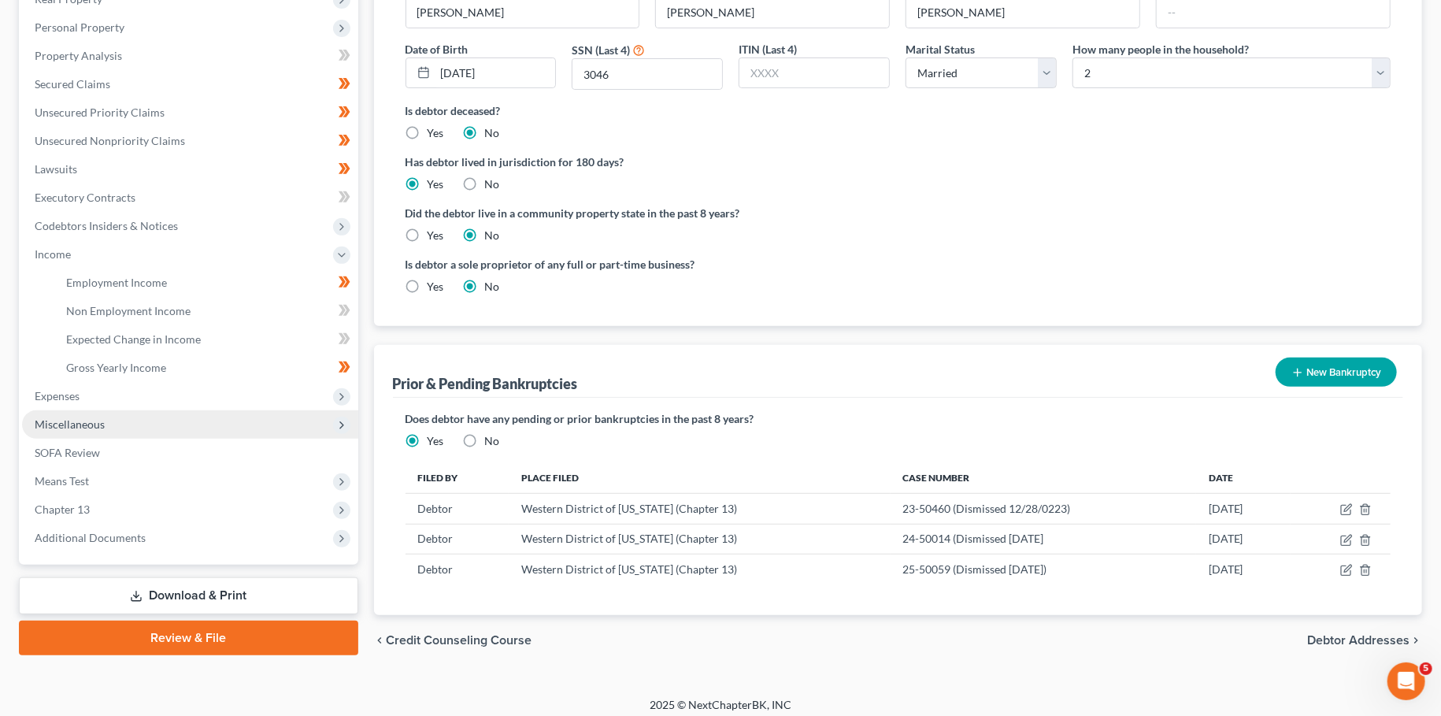
scroll to position [271, 0]
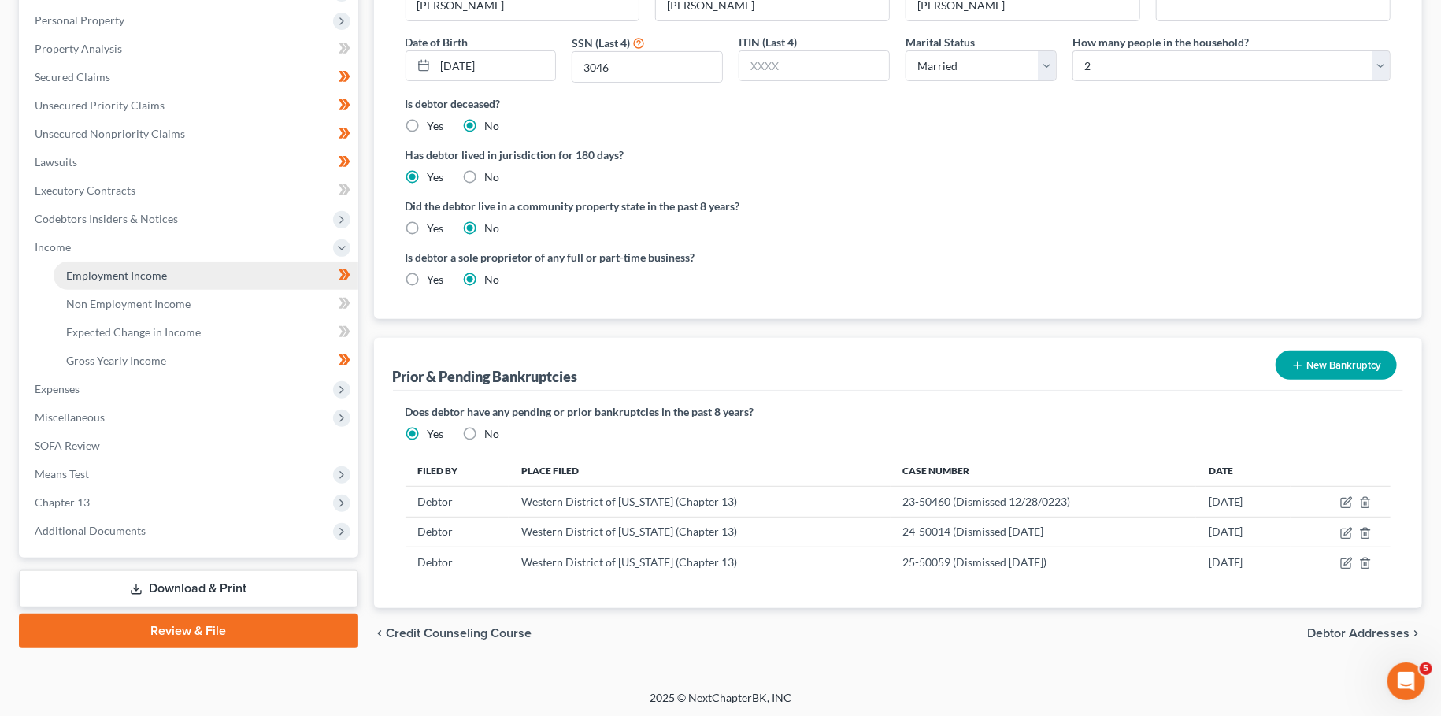
click at [125, 275] on span "Employment Income" at bounding box center [116, 274] width 101 height 13
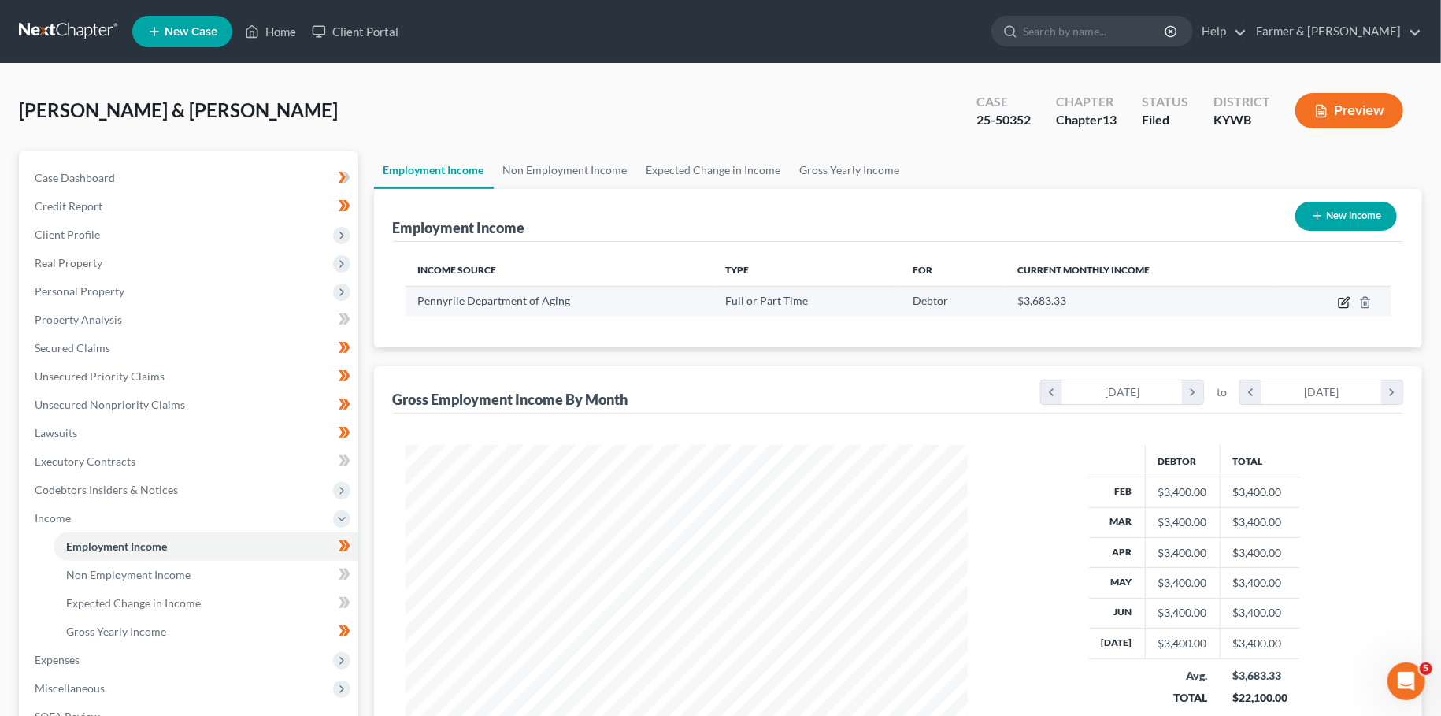
click at [1344, 298] on icon "button" at bounding box center [1344, 302] width 13 height 13
select select "0"
select select "18"
select select "2"
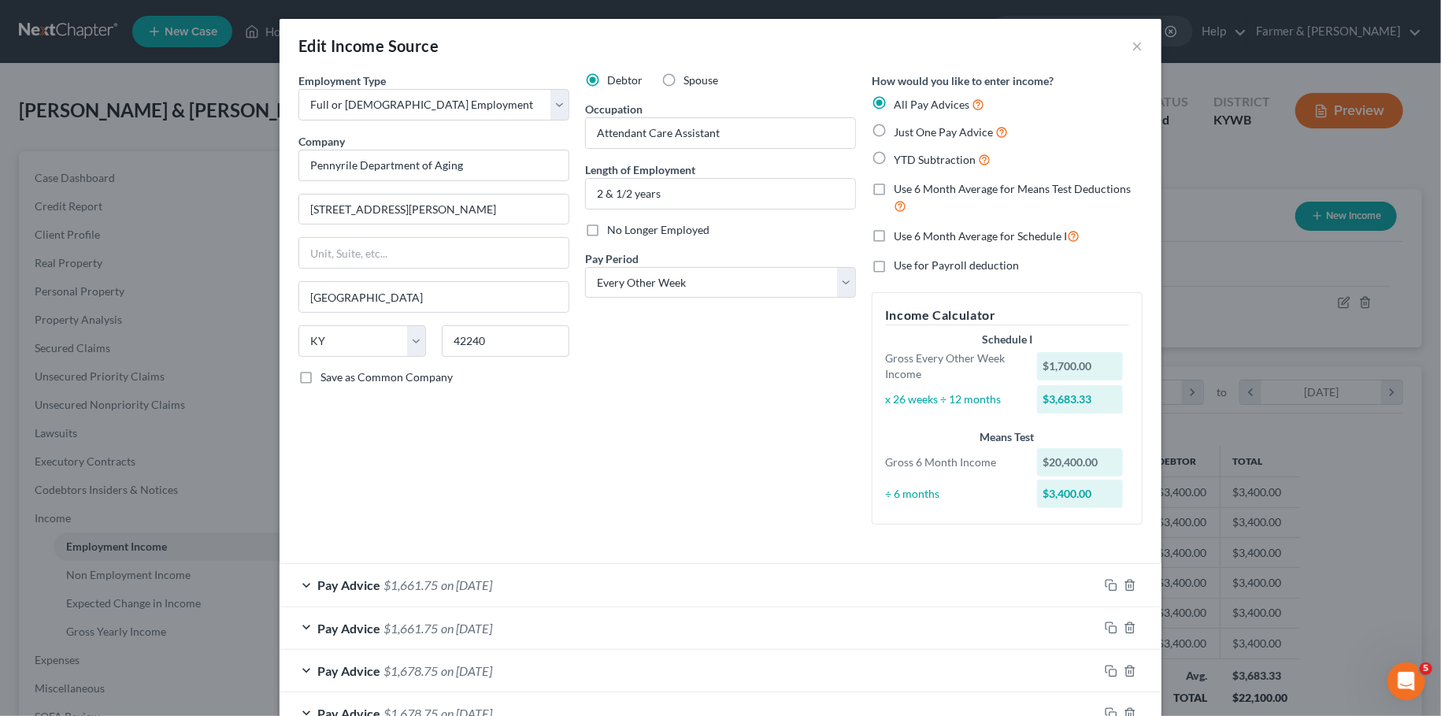
scroll to position [487, 0]
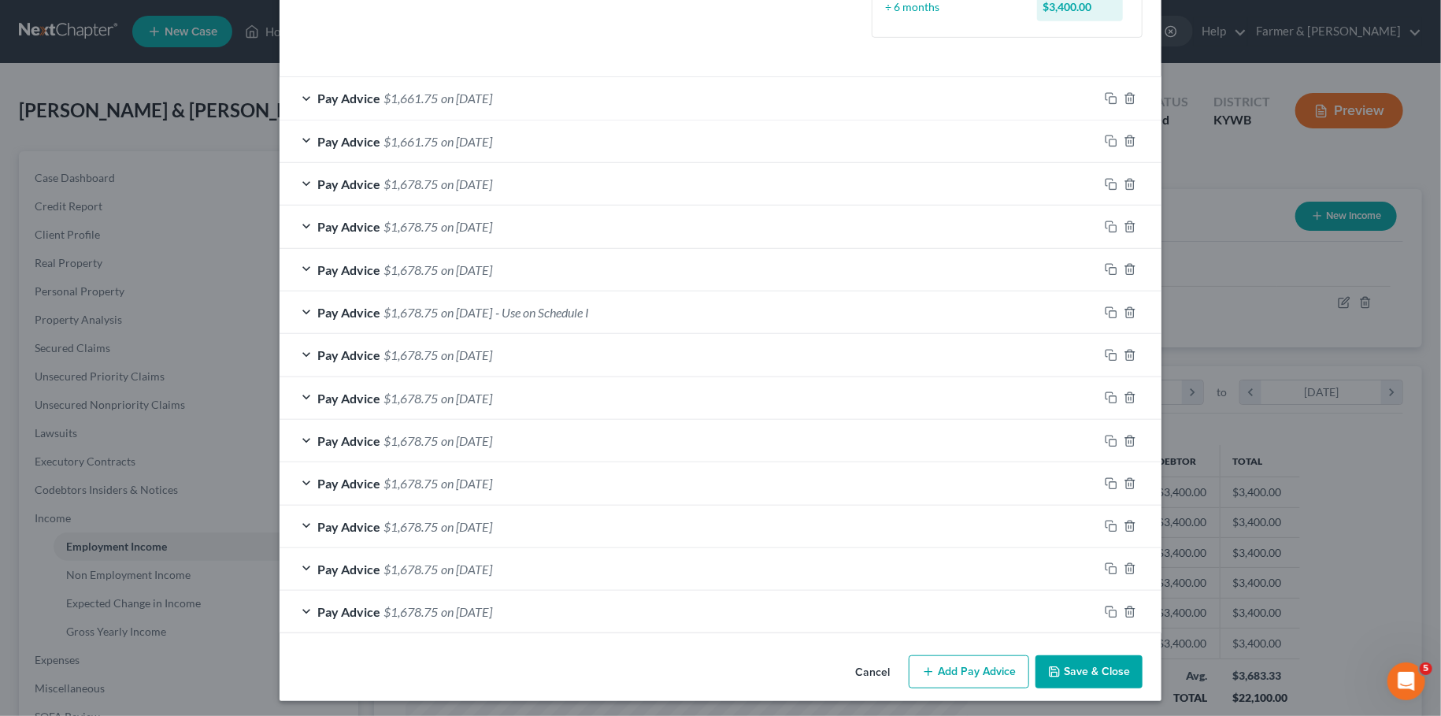
click at [1060, 659] on button "Save & Close" at bounding box center [1088, 671] width 107 height 33
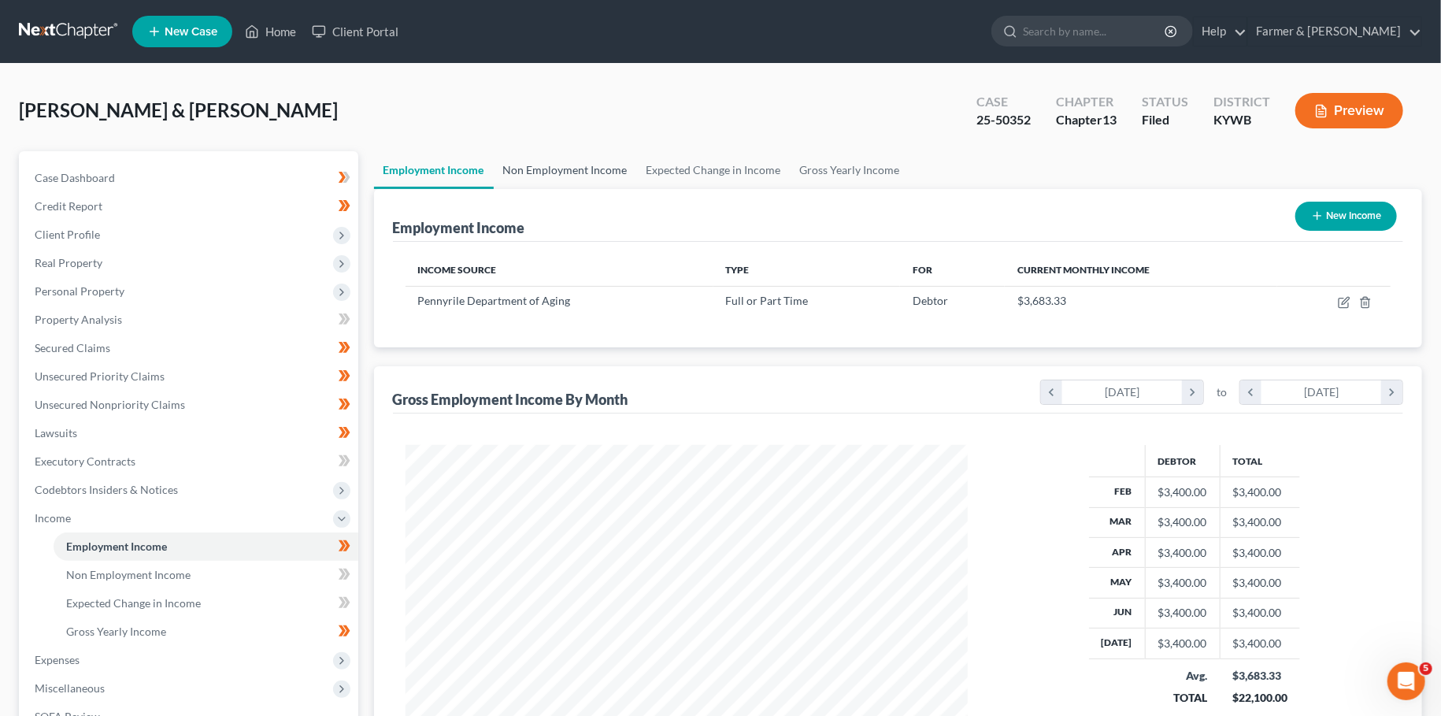
click at [546, 169] on link "Non Employment Income" at bounding box center [565, 170] width 143 height 38
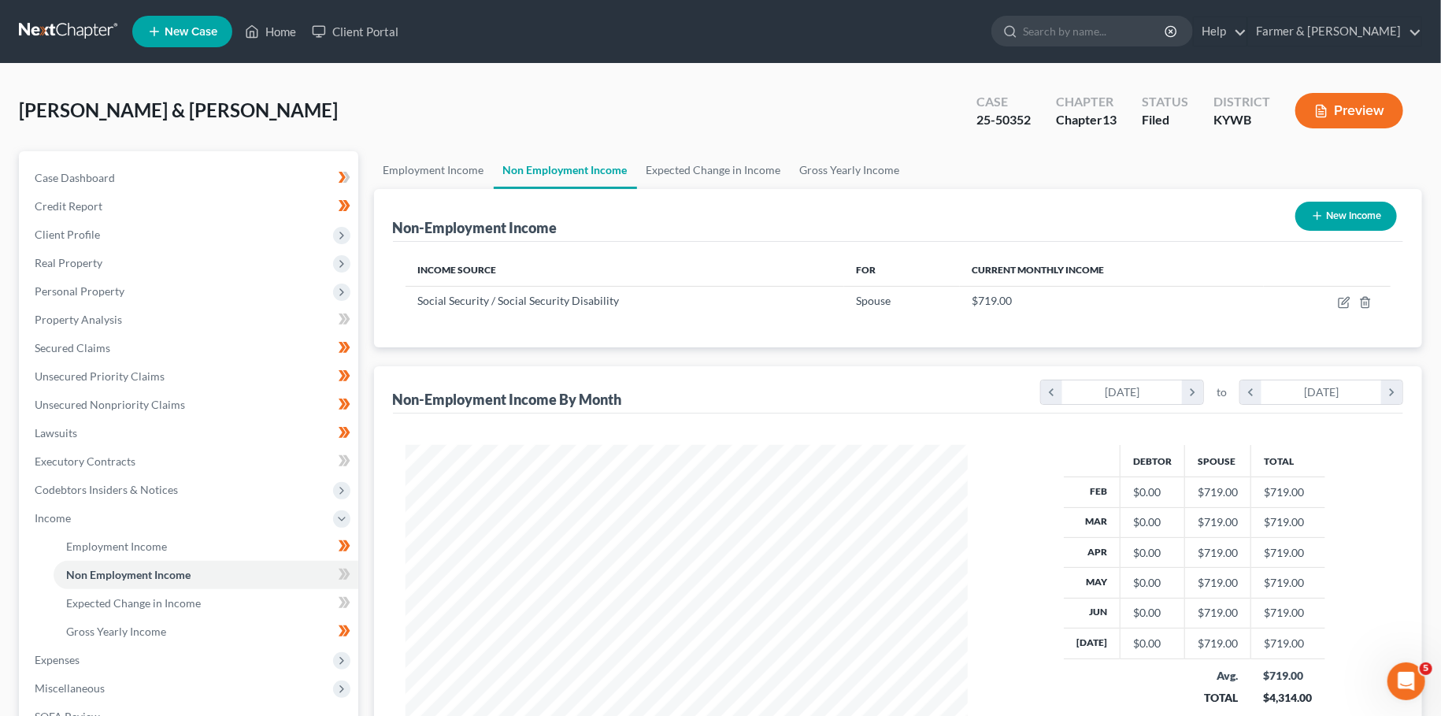
scroll to position [261, 0]
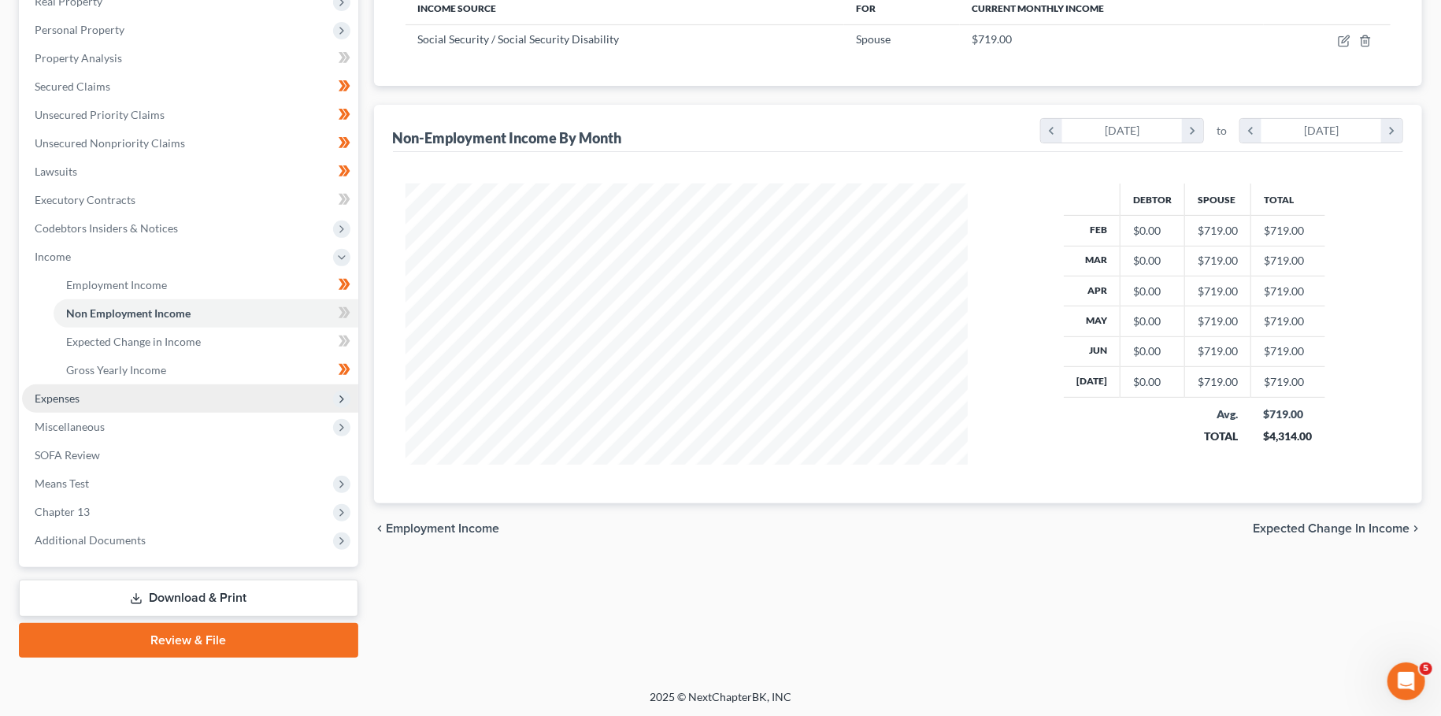
click at [107, 402] on span "Expenses" at bounding box center [190, 398] width 336 height 28
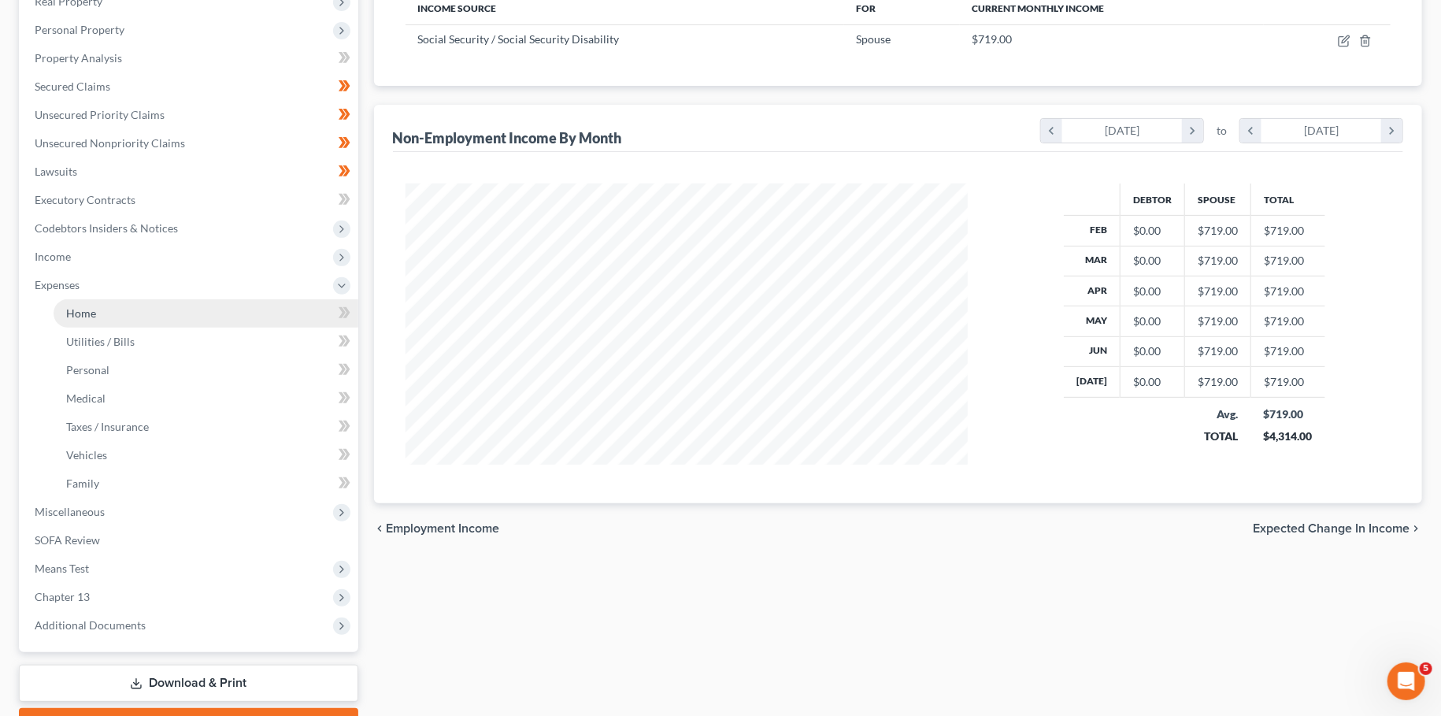
click at [114, 313] on link "Home" at bounding box center [206, 313] width 305 height 28
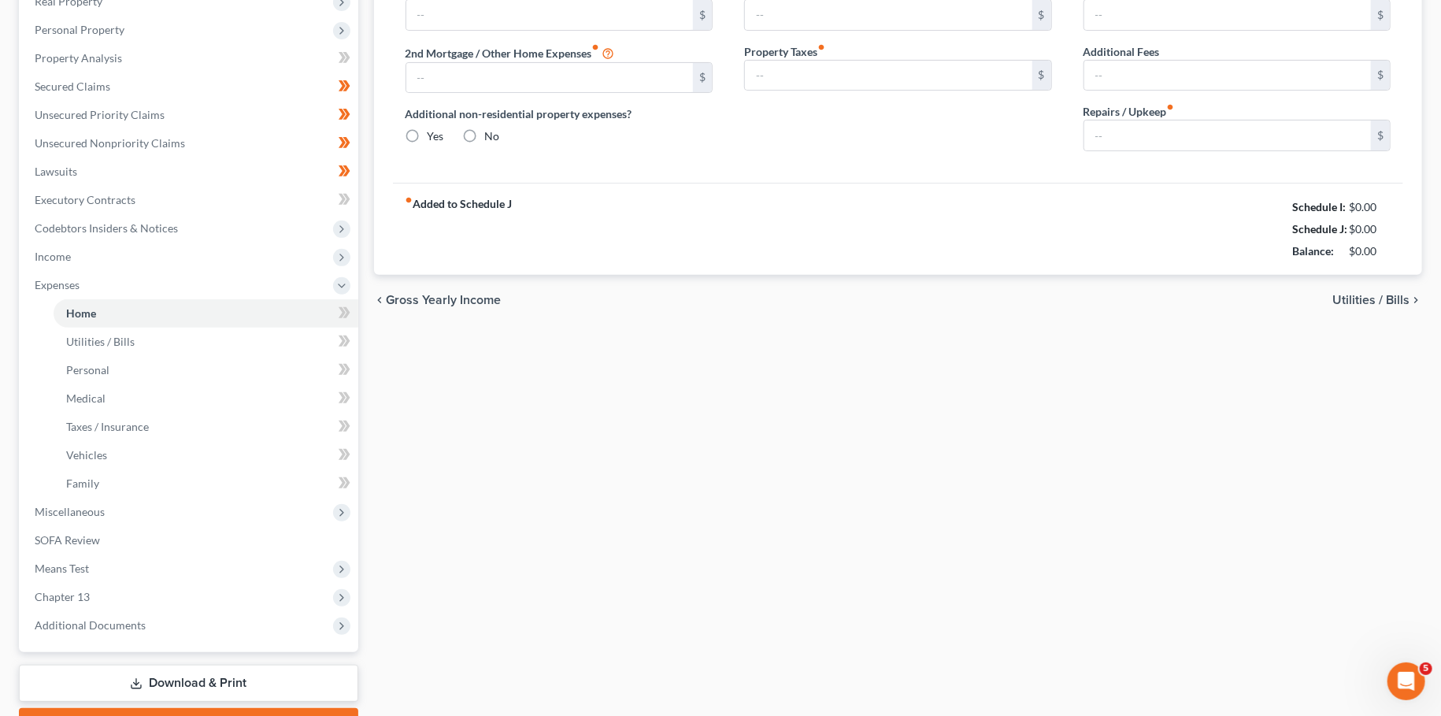
type input "444.00"
type input "0.00"
radio input "true"
type input "0.00"
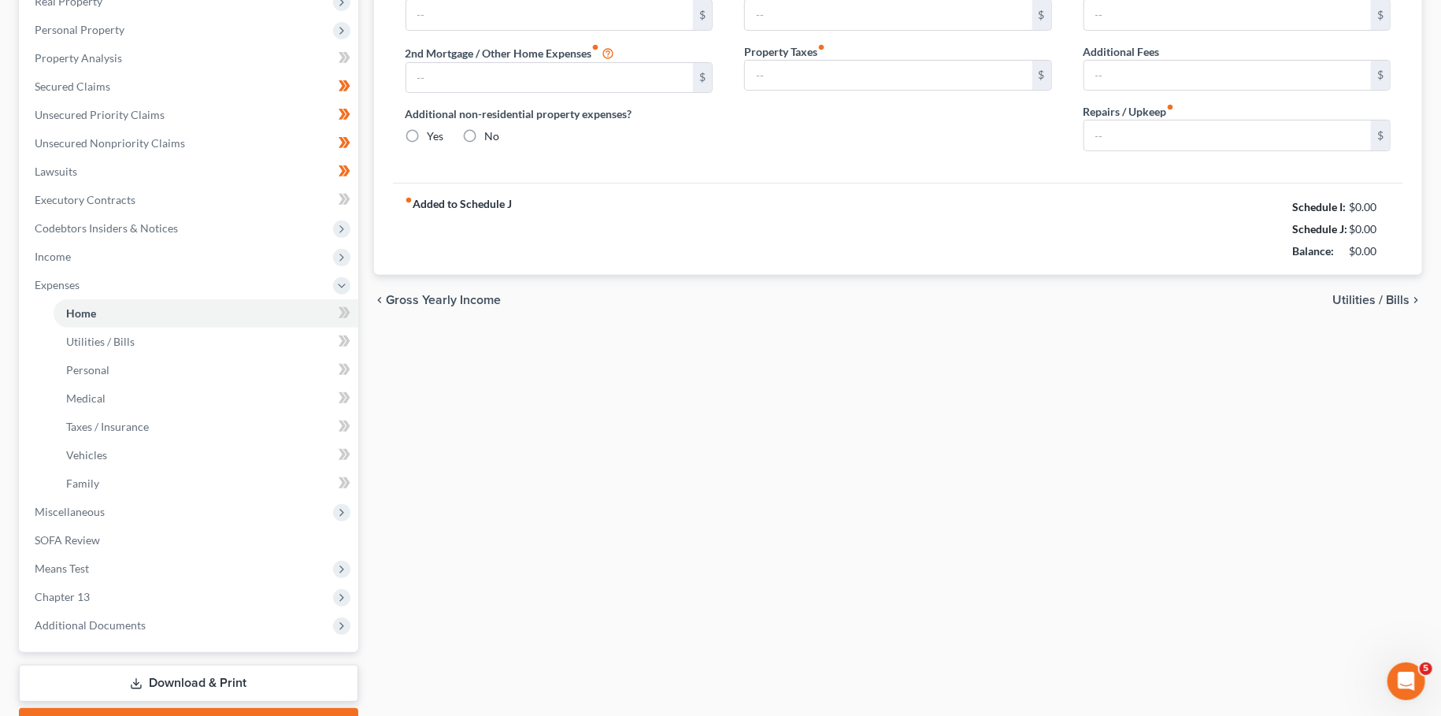
type input "0.00"
type input "100.00"
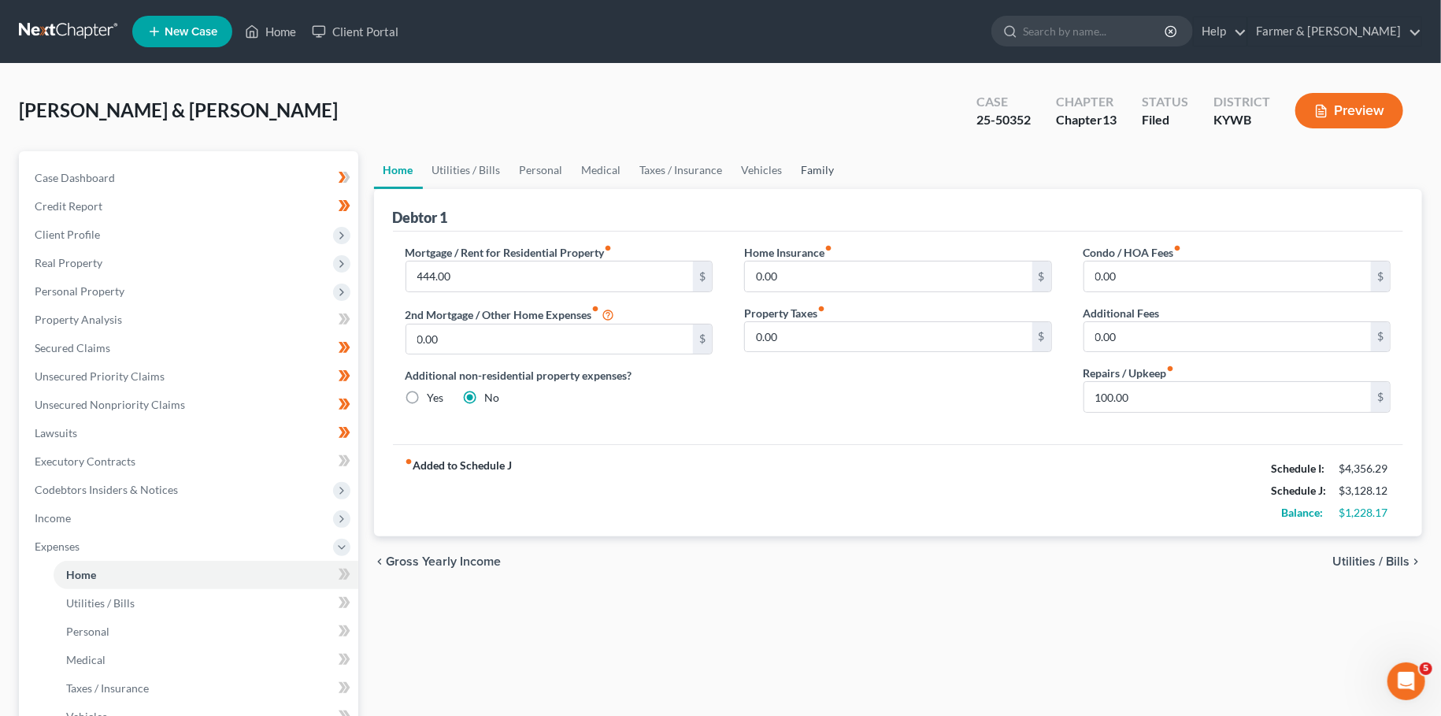
click at [812, 168] on link "Family" at bounding box center [818, 170] width 52 height 38
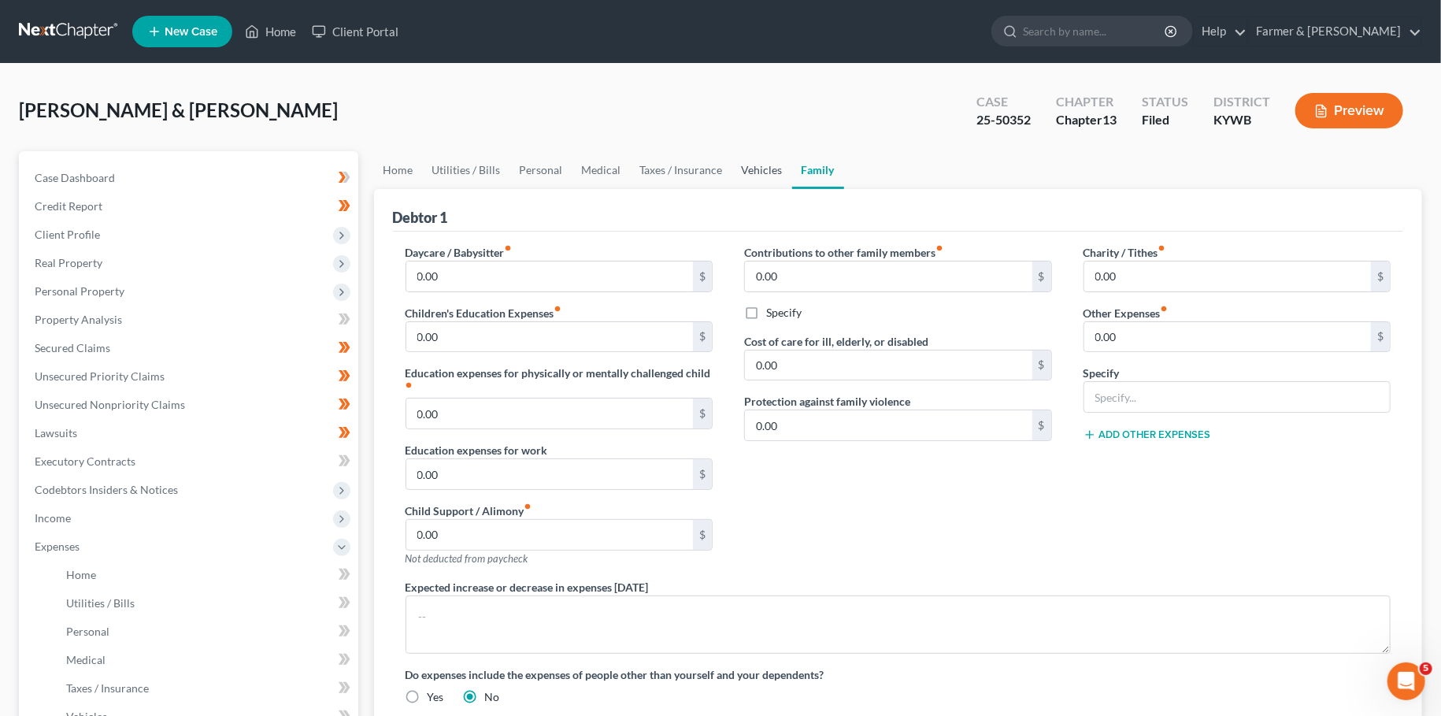
click at [759, 165] on link "Vehicles" at bounding box center [762, 170] width 60 height 38
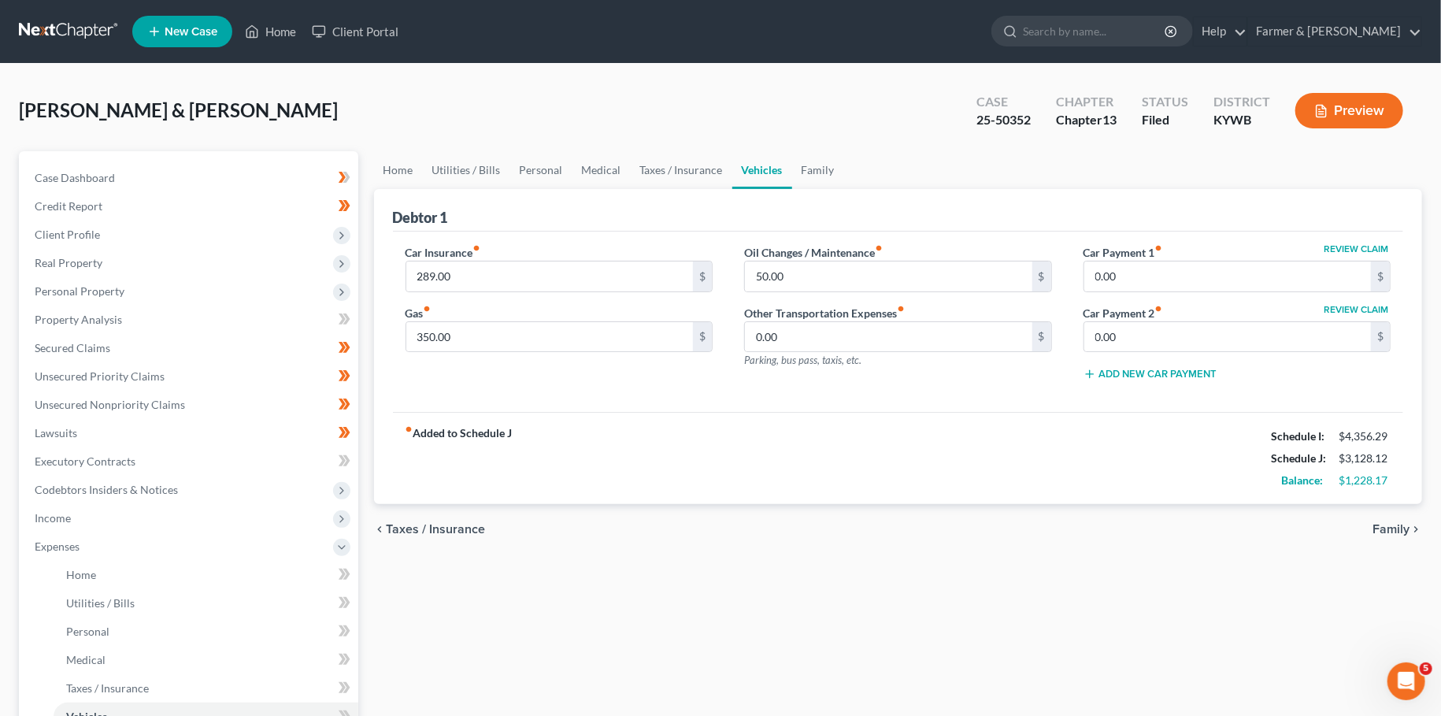
click at [759, 165] on link "Vehicles" at bounding box center [762, 170] width 60 height 38
click at [679, 162] on link "Taxes / Insurance" at bounding box center [682, 170] width 102 height 38
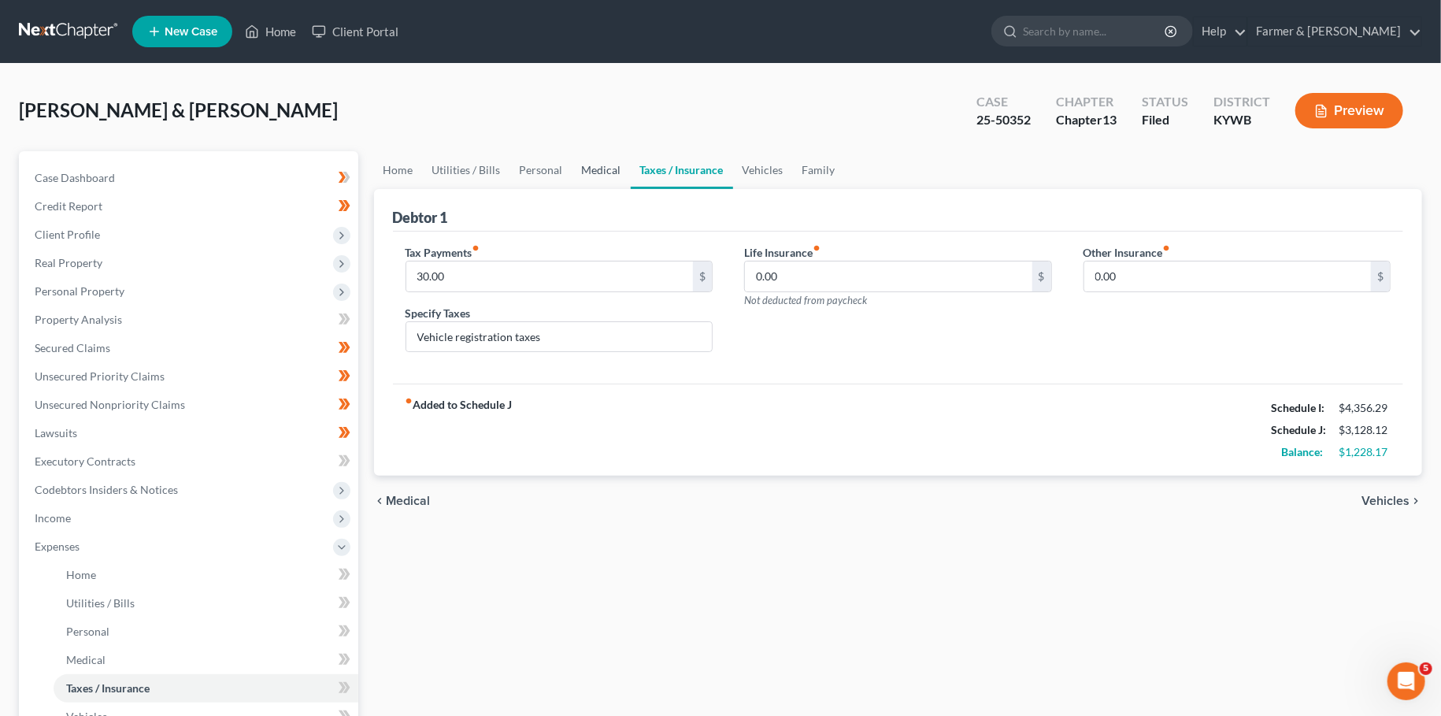
click at [590, 172] on link "Medical" at bounding box center [601, 170] width 58 height 38
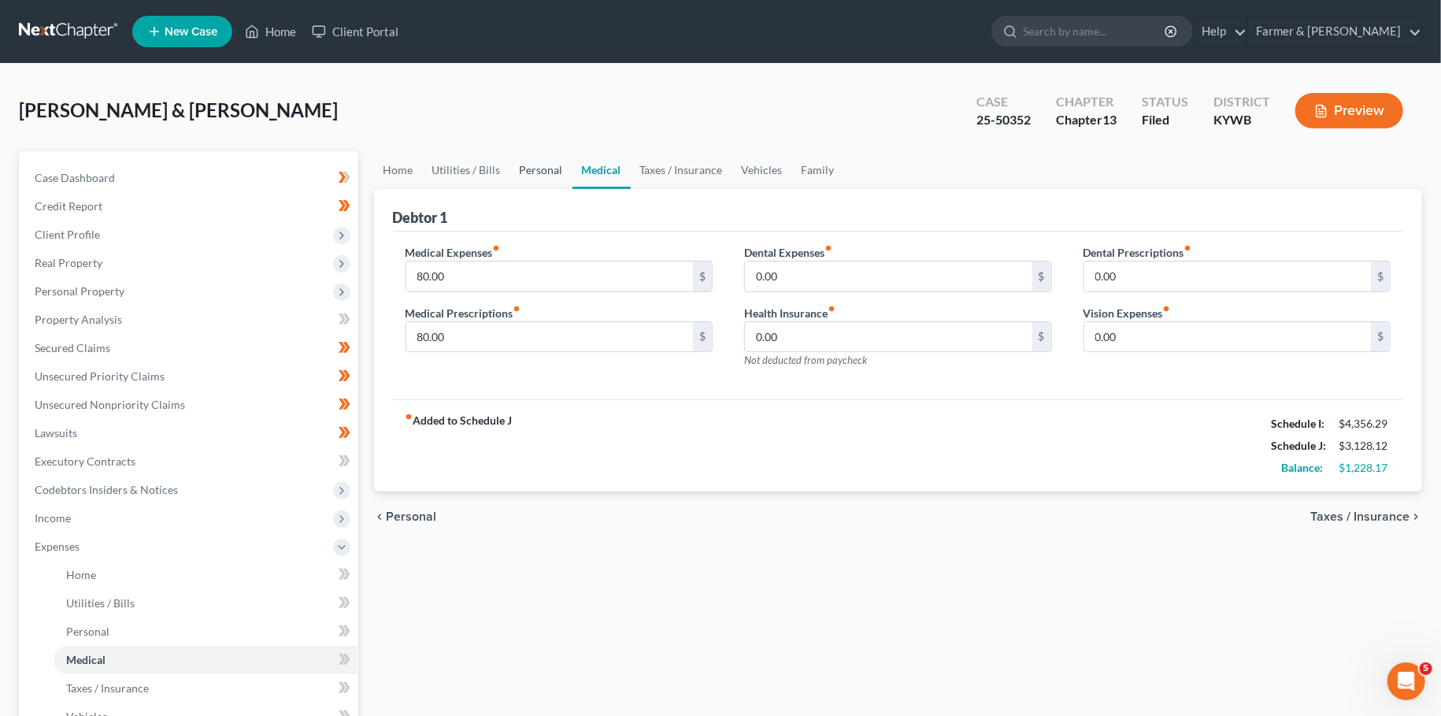
click at [529, 166] on link "Personal" at bounding box center [541, 170] width 62 height 38
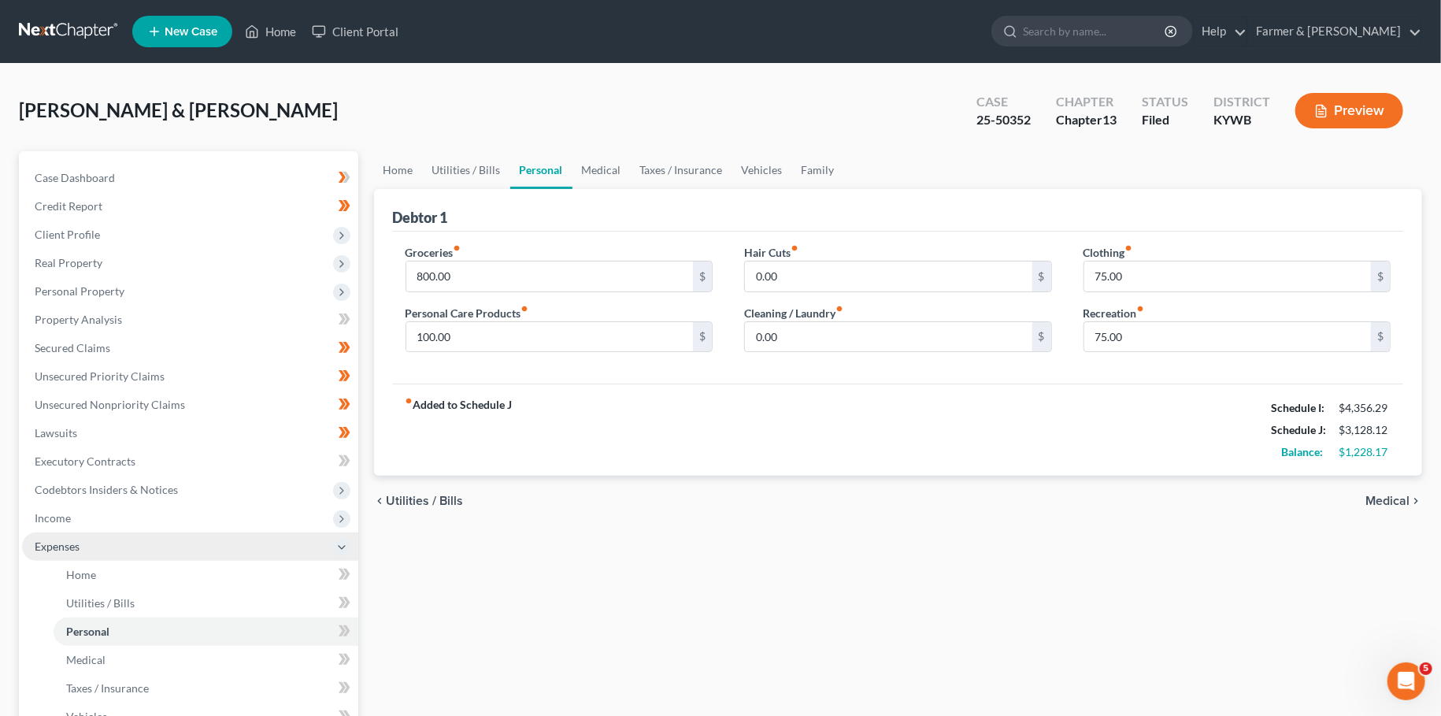
scroll to position [277, 0]
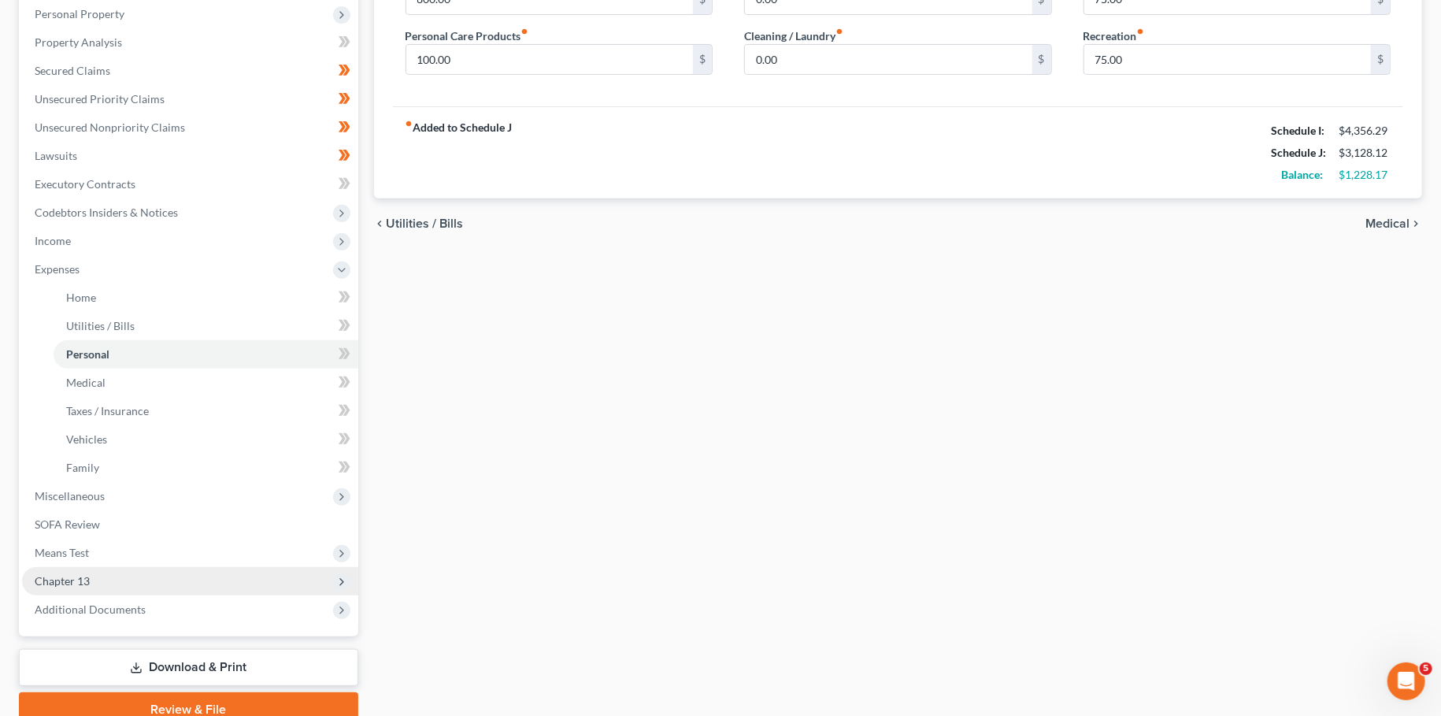
click at [94, 583] on span "Chapter 13" at bounding box center [190, 581] width 336 height 28
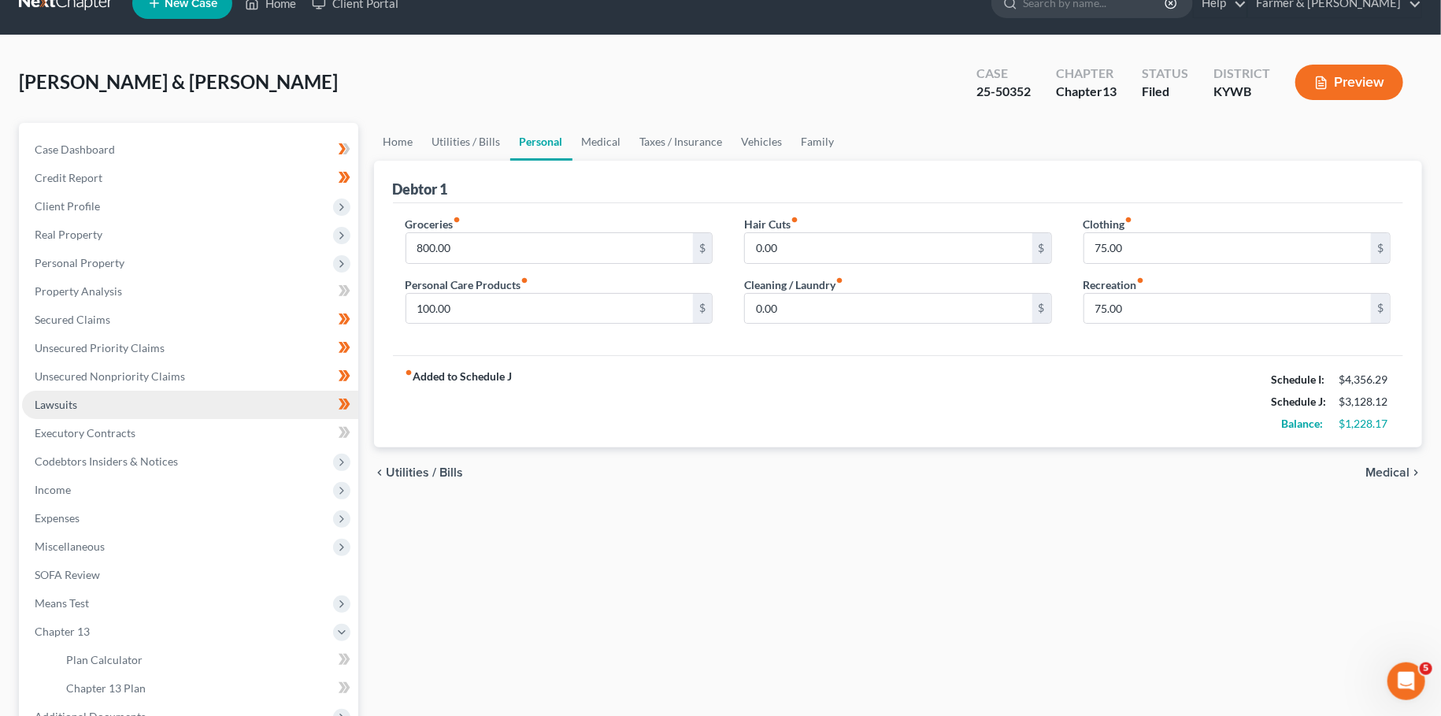
scroll to position [0, 0]
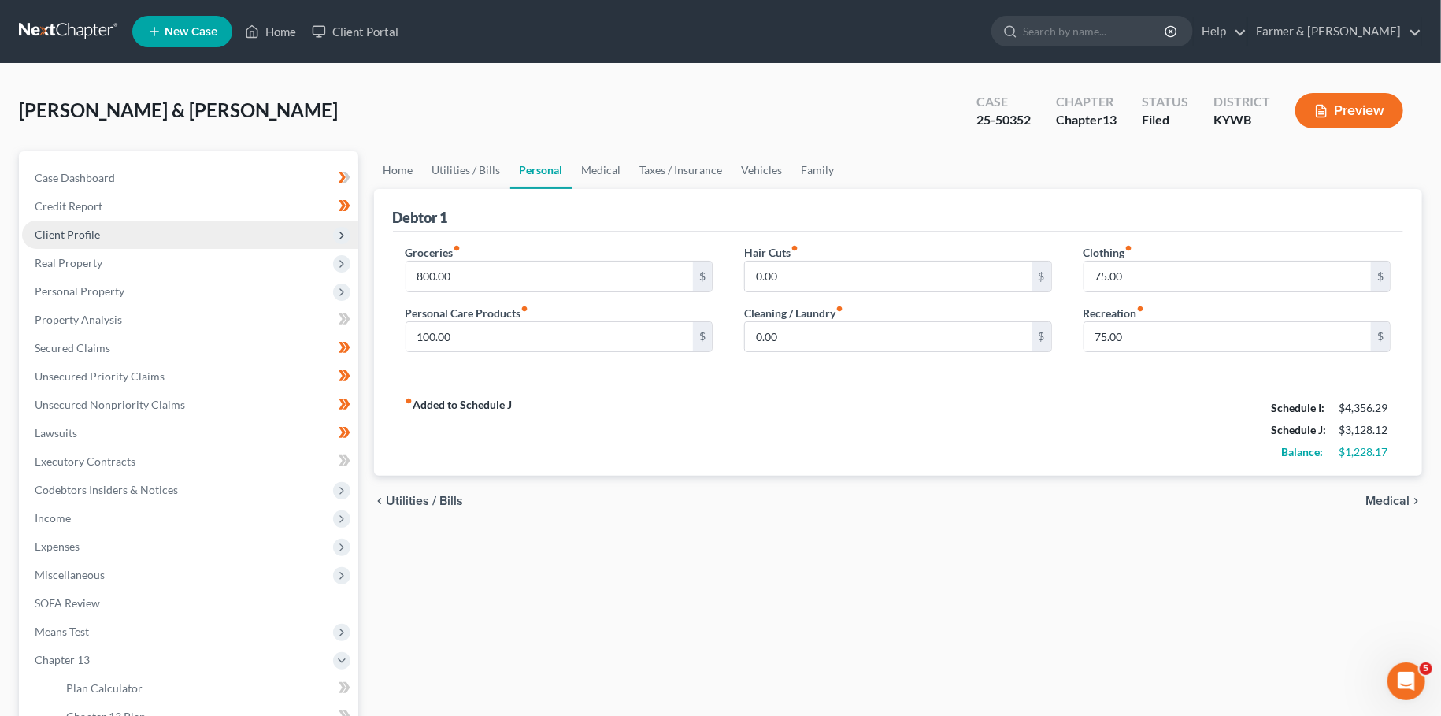
click at [128, 235] on span "Client Profile" at bounding box center [190, 234] width 336 height 28
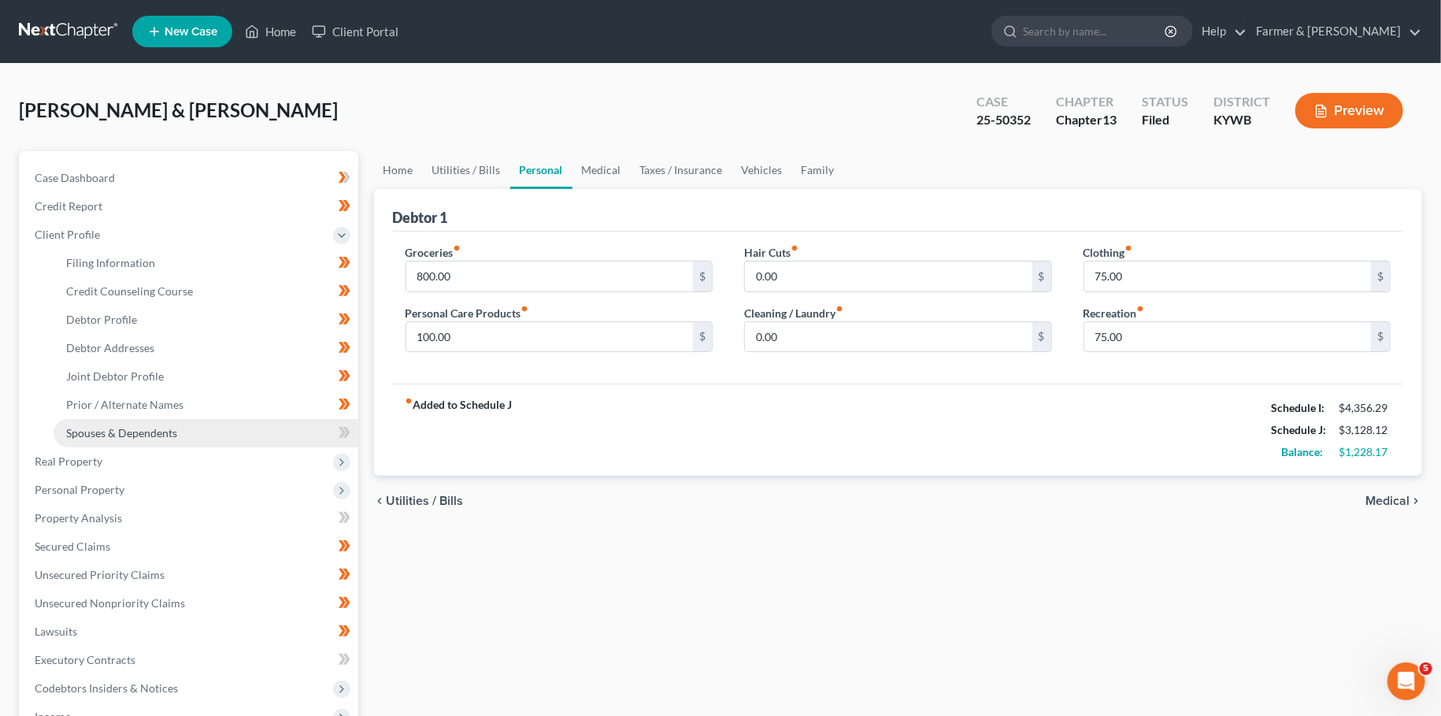
click at [142, 431] on span "Spouses & Dependents" at bounding box center [121, 432] width 111 height 13
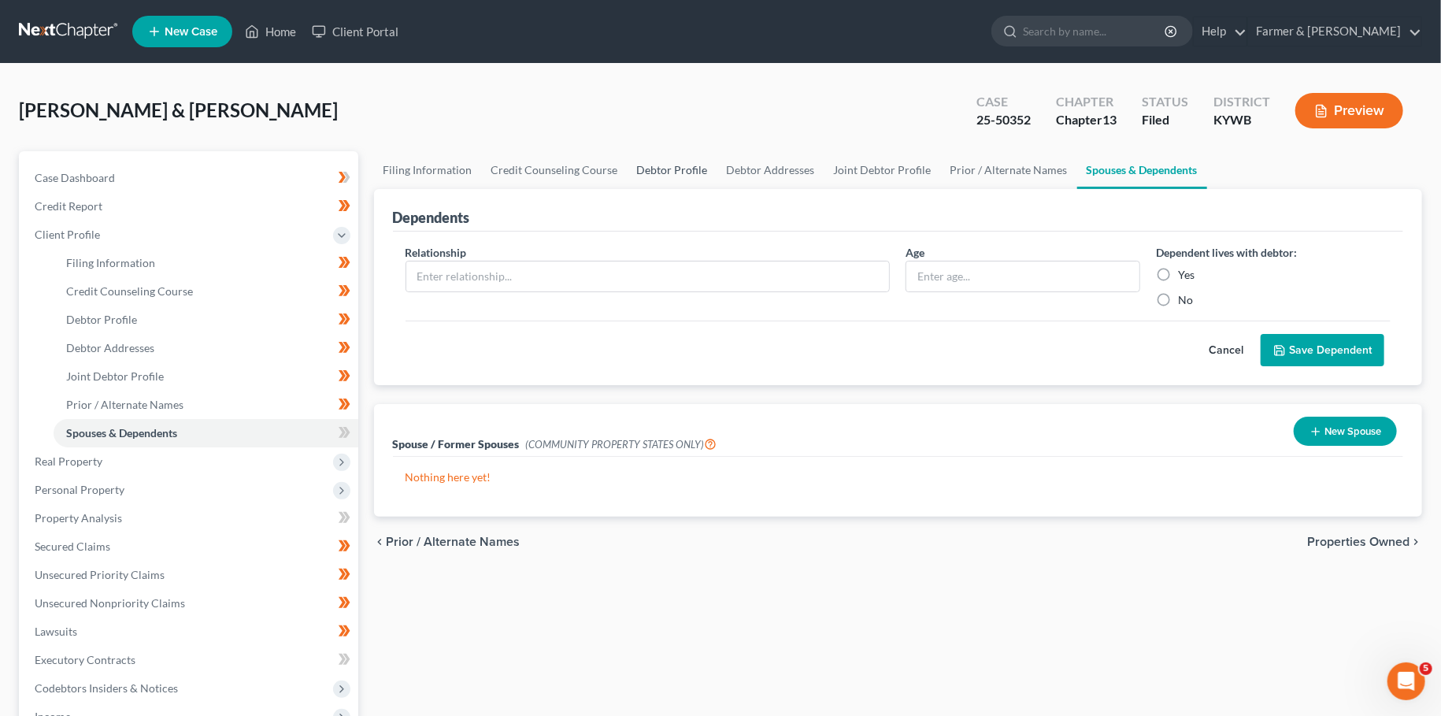
click at [665, 161] on link "Debtor Profile" at bounding box center [673, 170] width 90 height 38
select select "1"
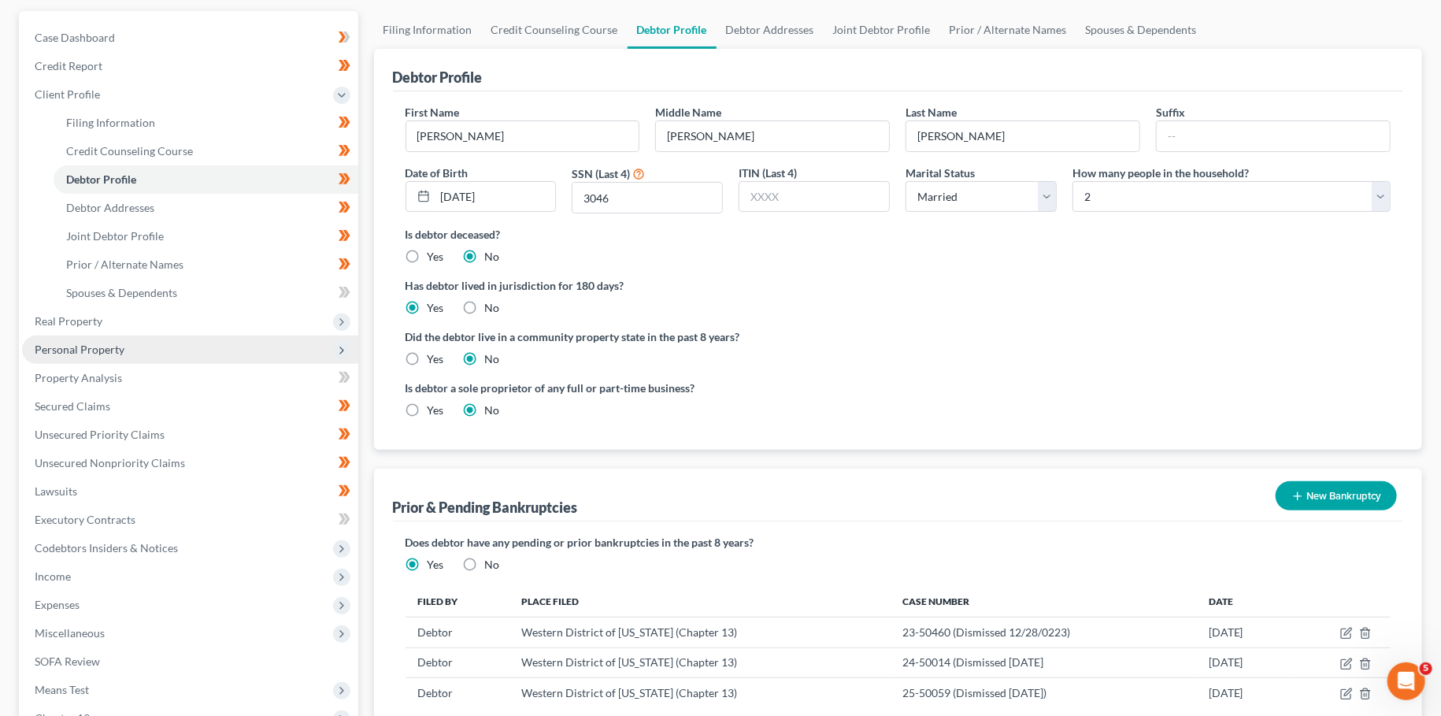
scroll to position [277, 0]
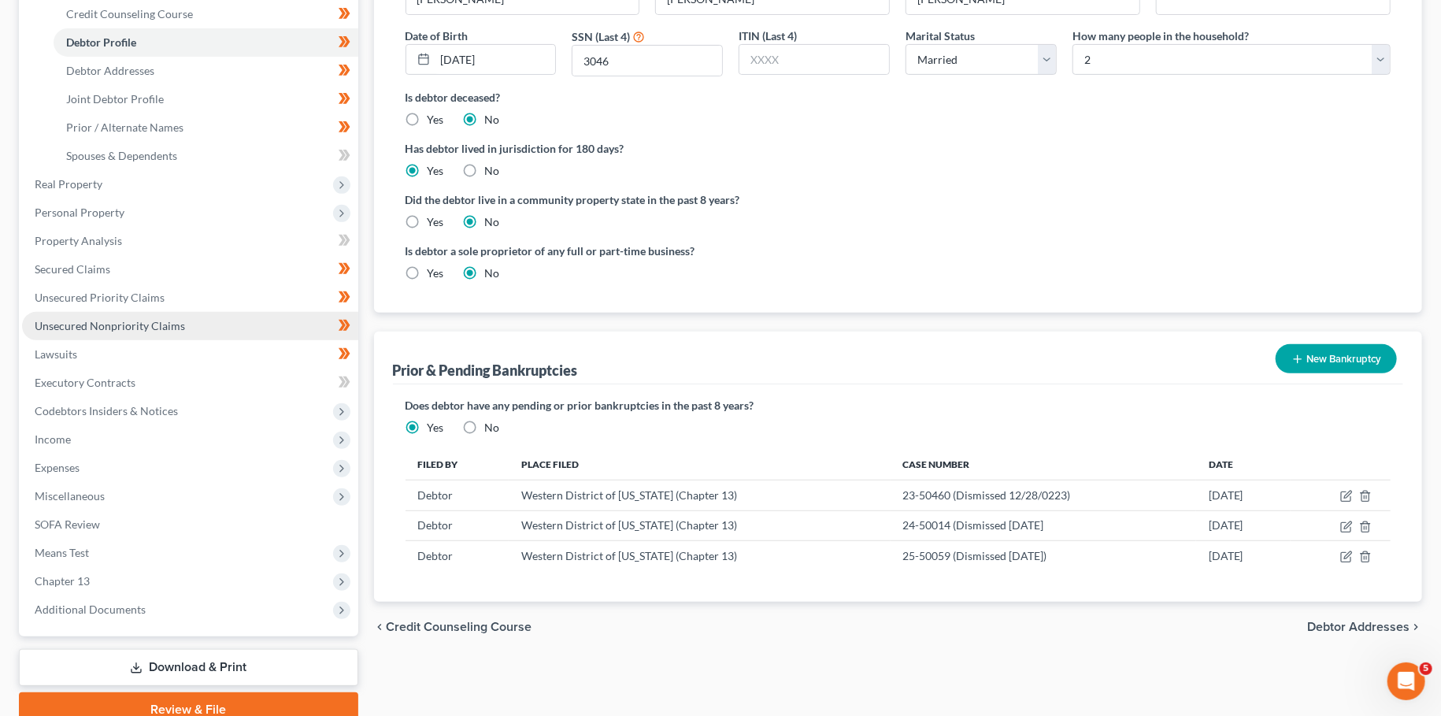
click at [207, 317] on link "Unsecured Nonpriority Claims" at bounding box center [190, 326] width 336 height 28
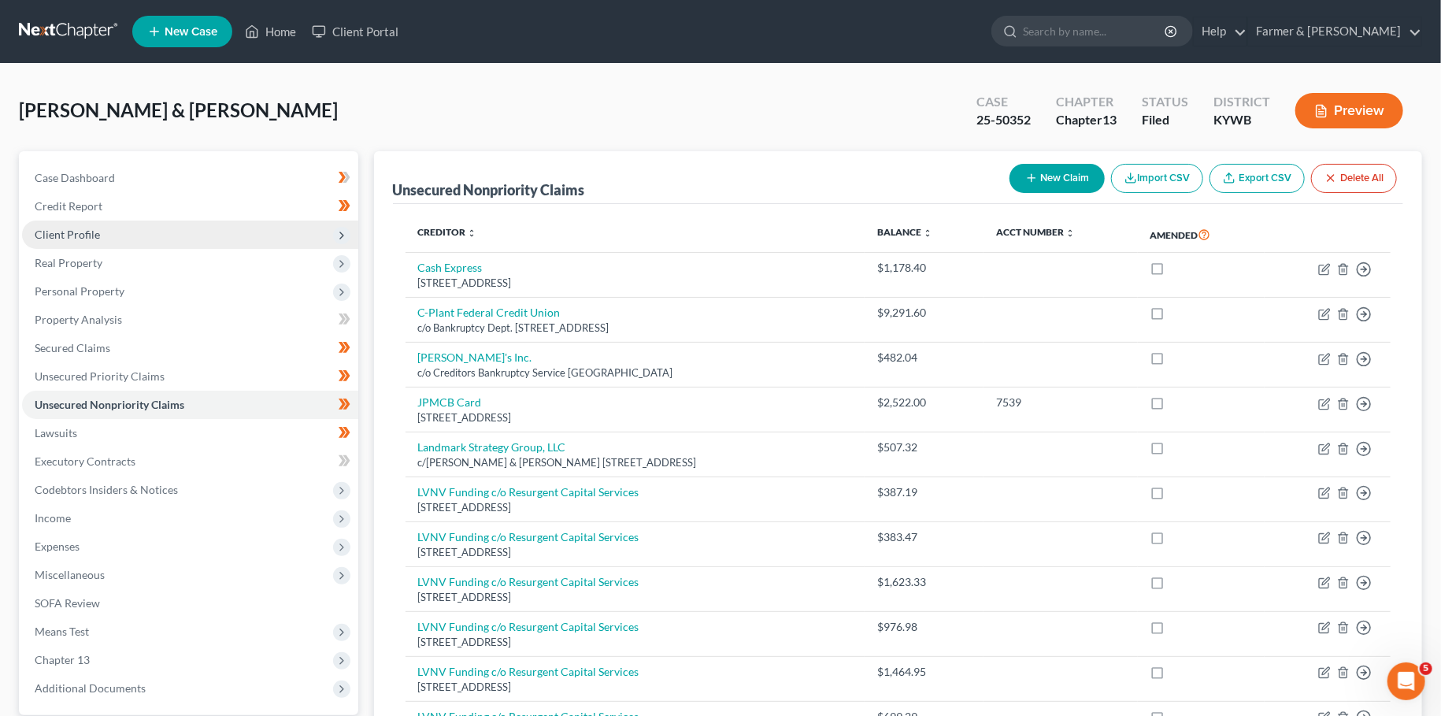
click at [45, 225] on span "Client Profile" at bounding box center [190, 234] width 336 height 28
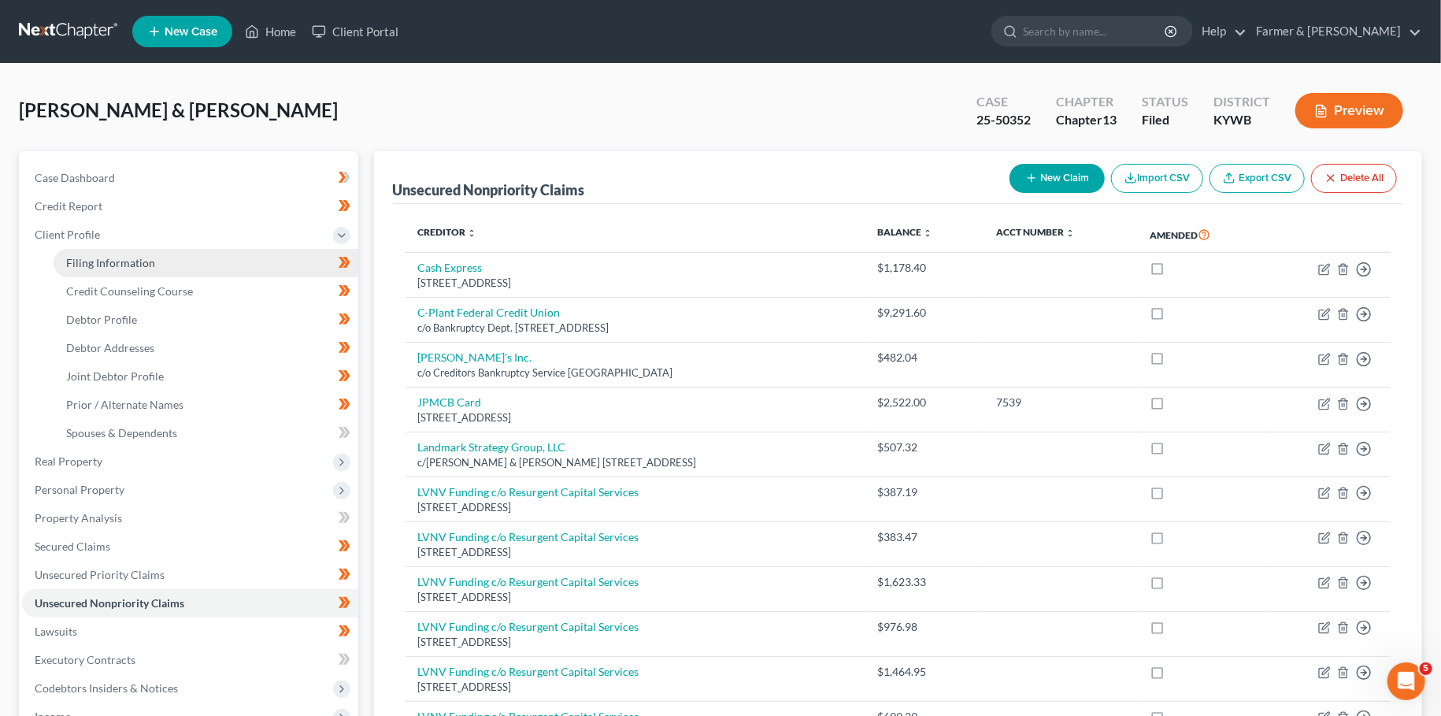
click at [67, 261] on span "Filing Information" at bounding box center [110, 262] width 89 height 13
select select "1"
select select "3"
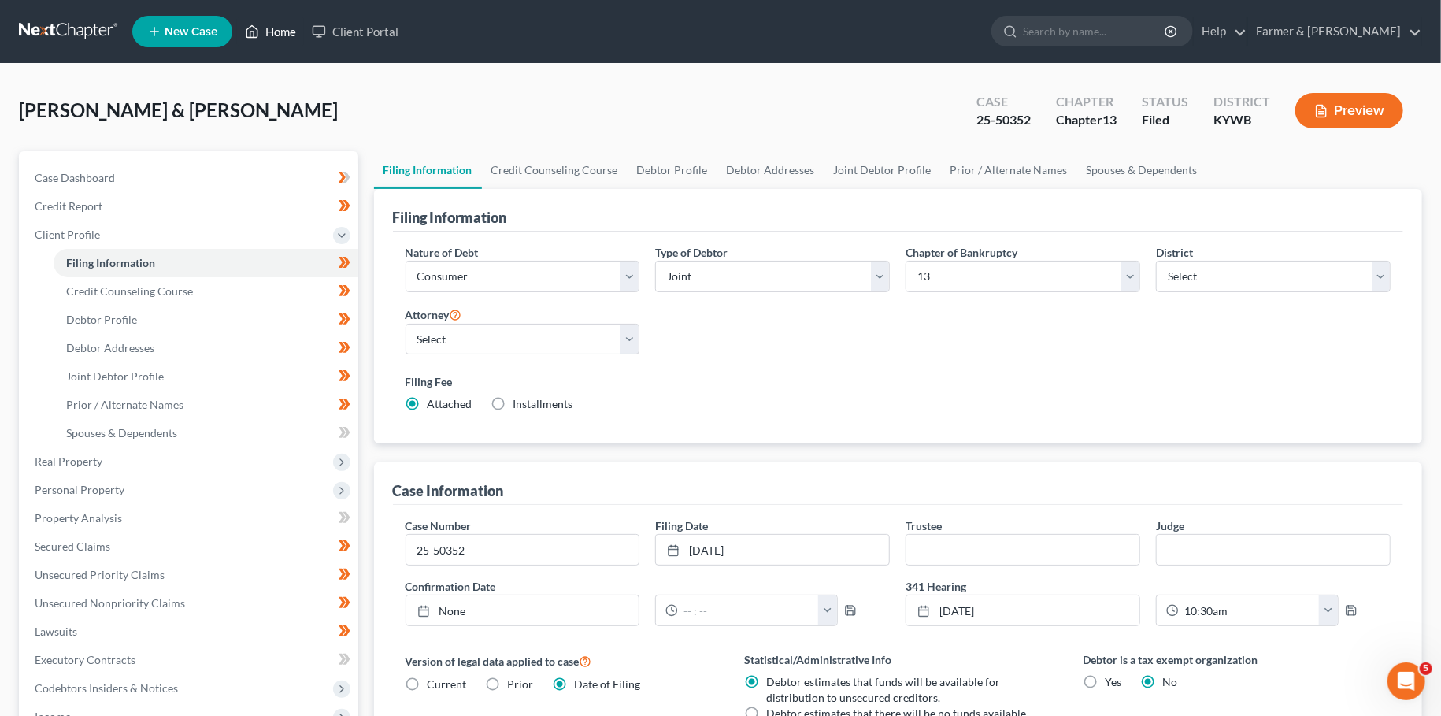
click at [267, 37] on link "Home" at bounding box center [270, 31] width 67 height 28
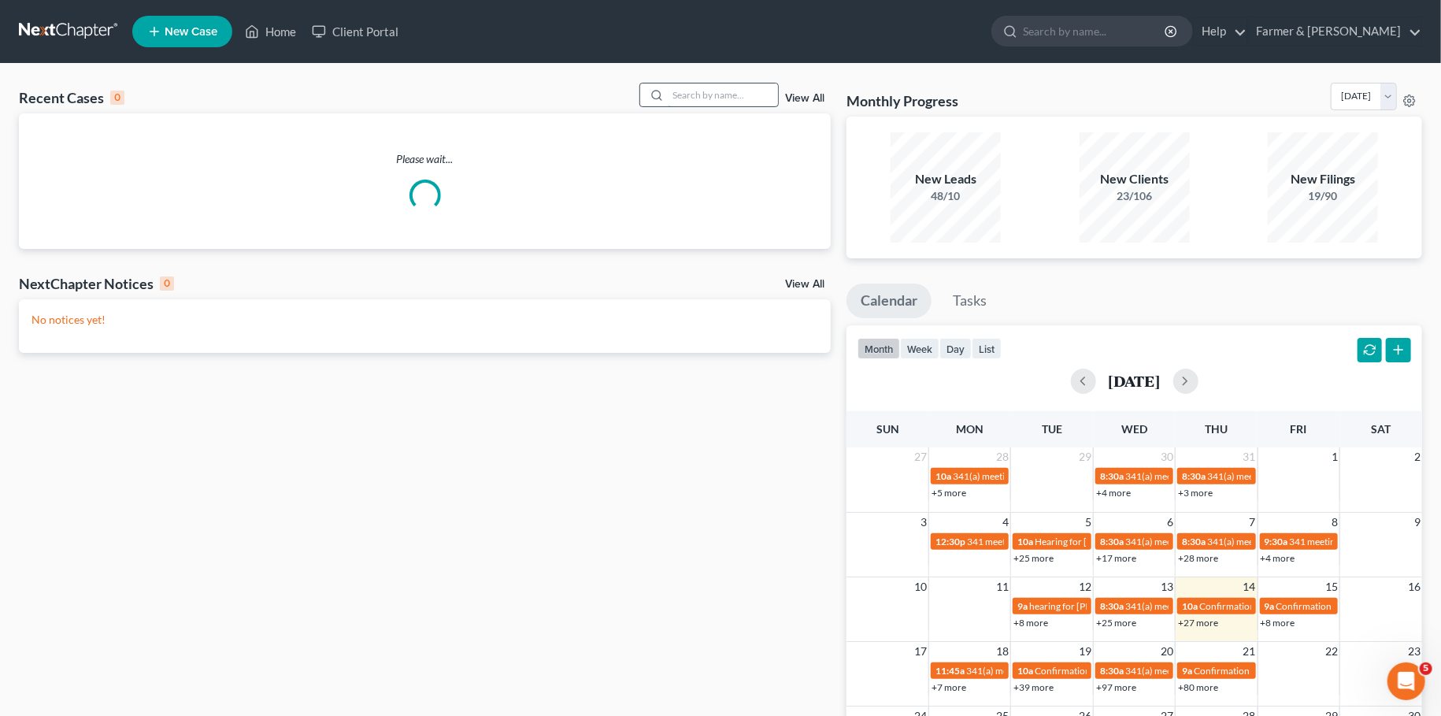
click at [681, 100] on input "search" at bounding box center [723, 94] width 110 height 23
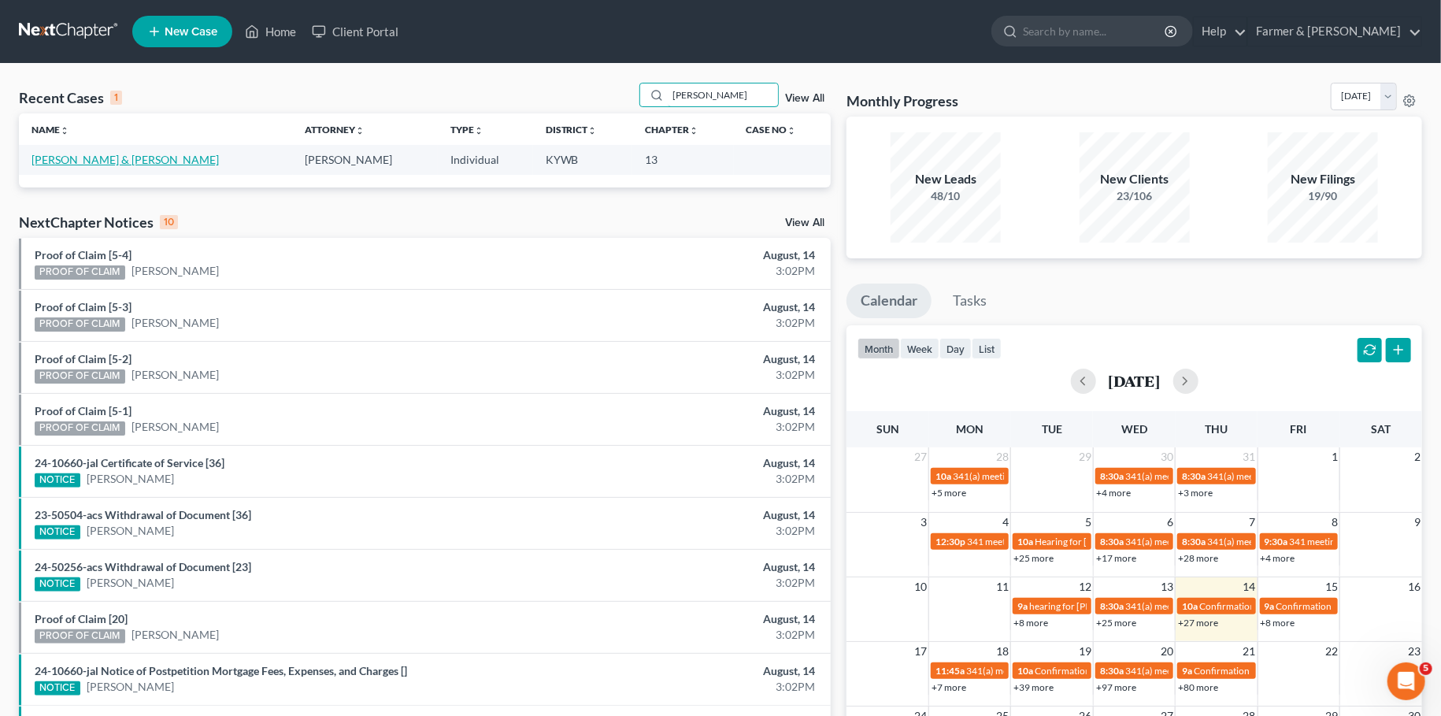
type input "[PERSON_NAME]"
click at [91, 164] on link "[PERSON_NAME] & [PERSON_NAME]" at bounding box center [124, 159] width 187 height 13
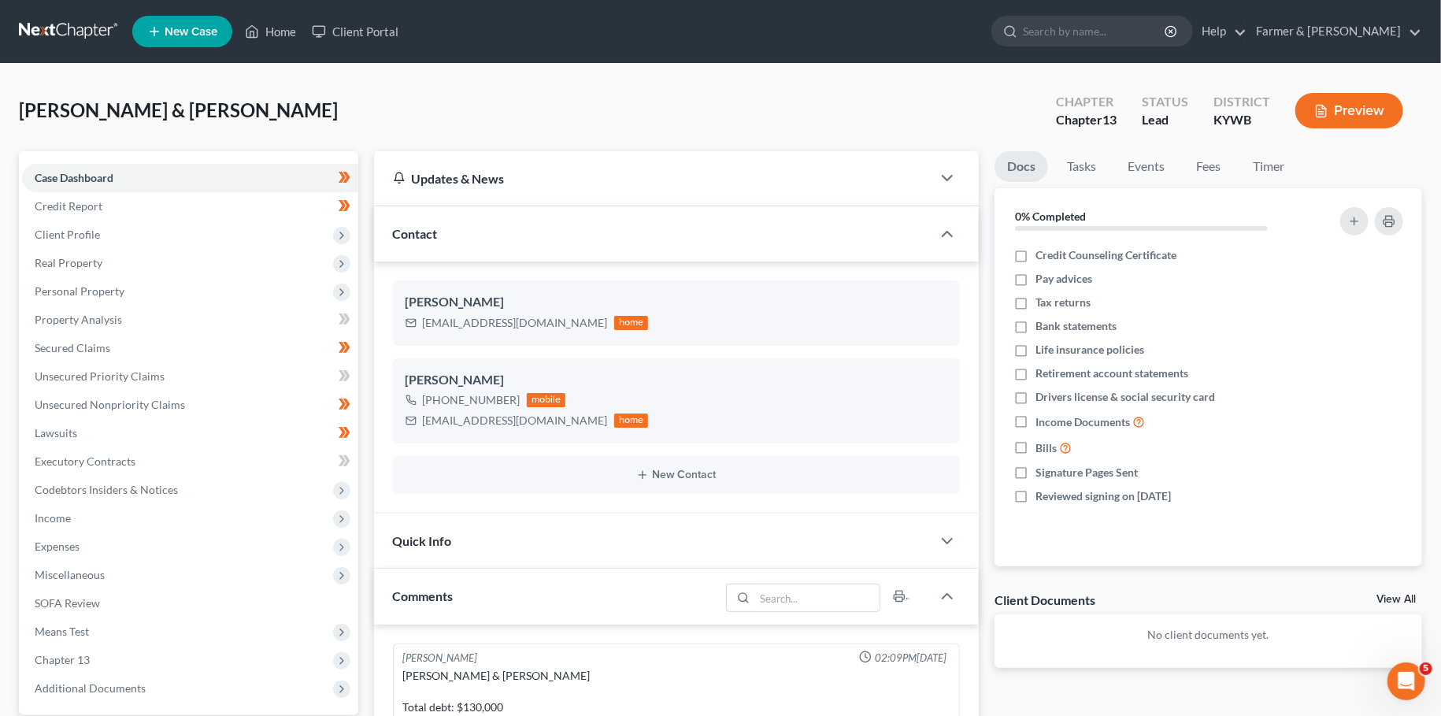
scroll to position [296, 0]
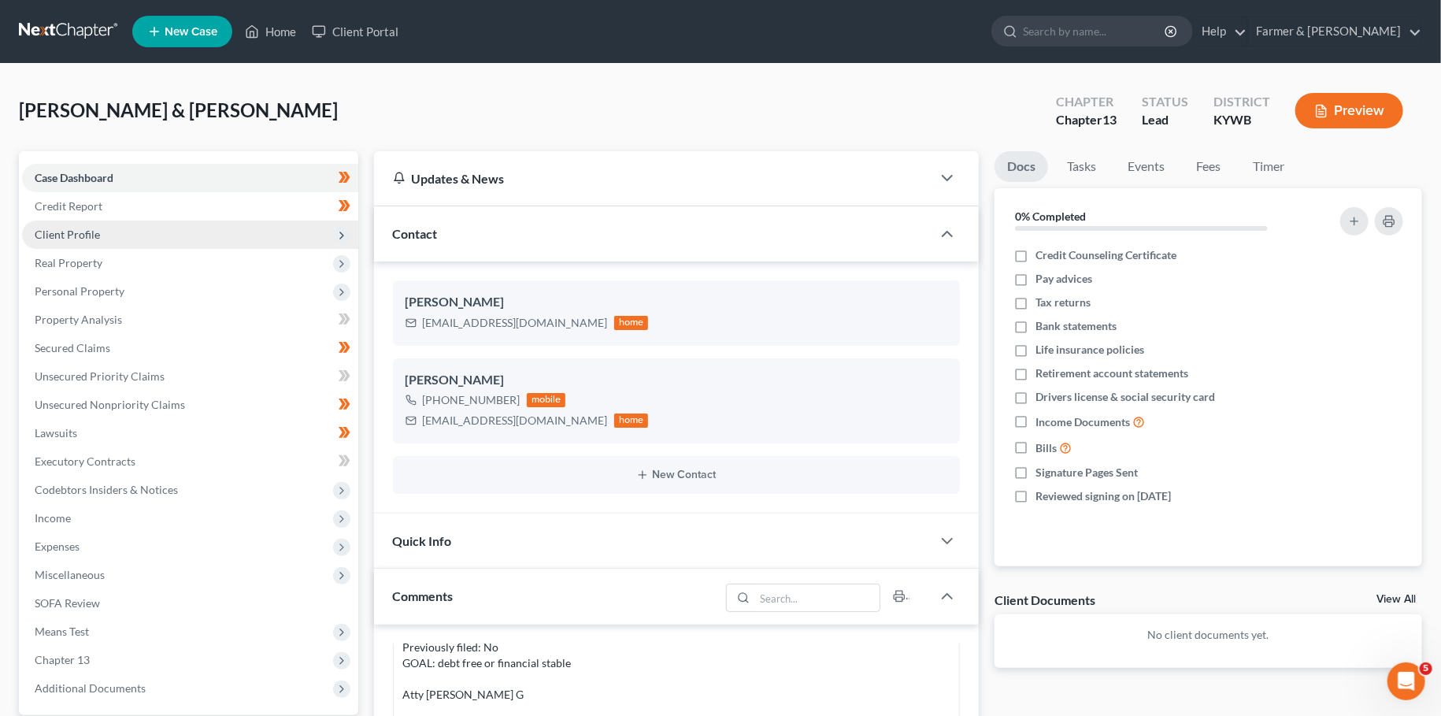
click at [126, 227] on span "Client Profile" at bounding box center [190, 234] width 336 height 28
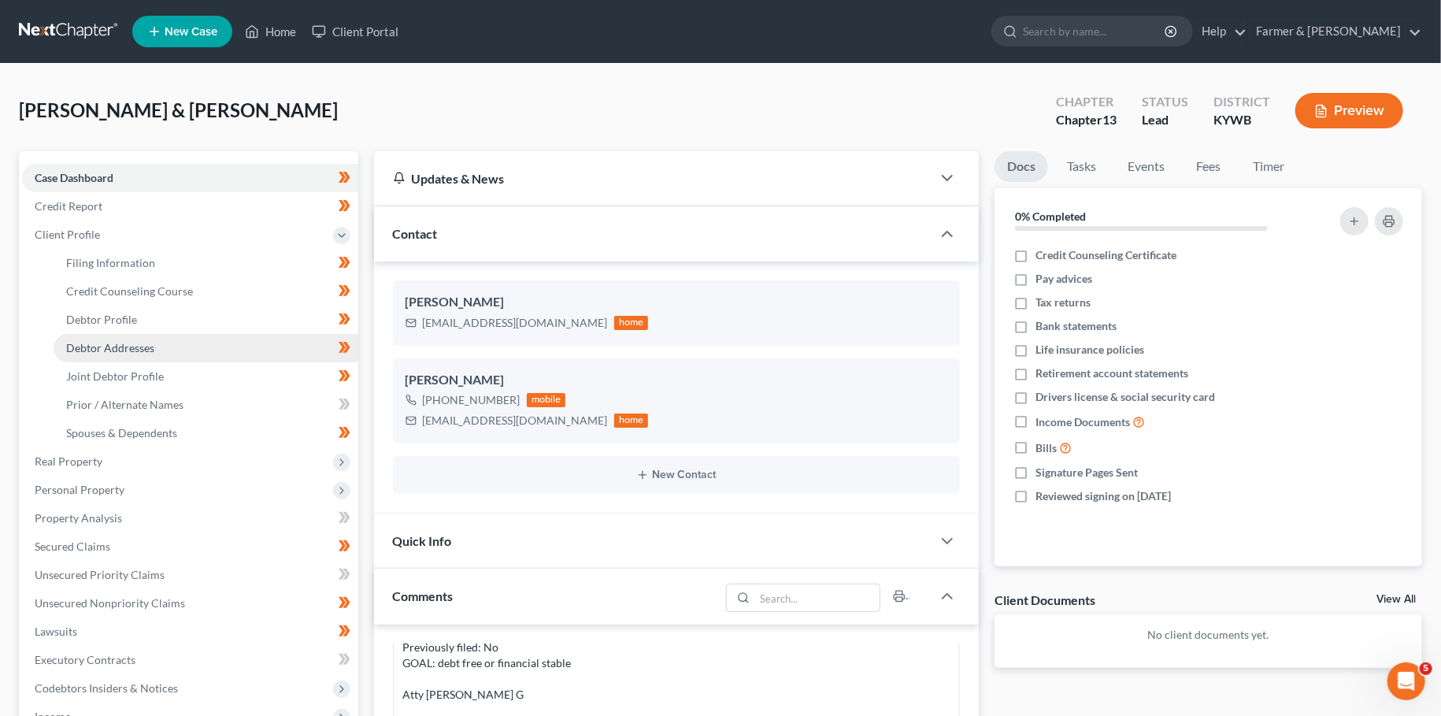
click at [113, 356] on link "Debtor Addresses" at bounding box center [206, 348] width 305 height 28
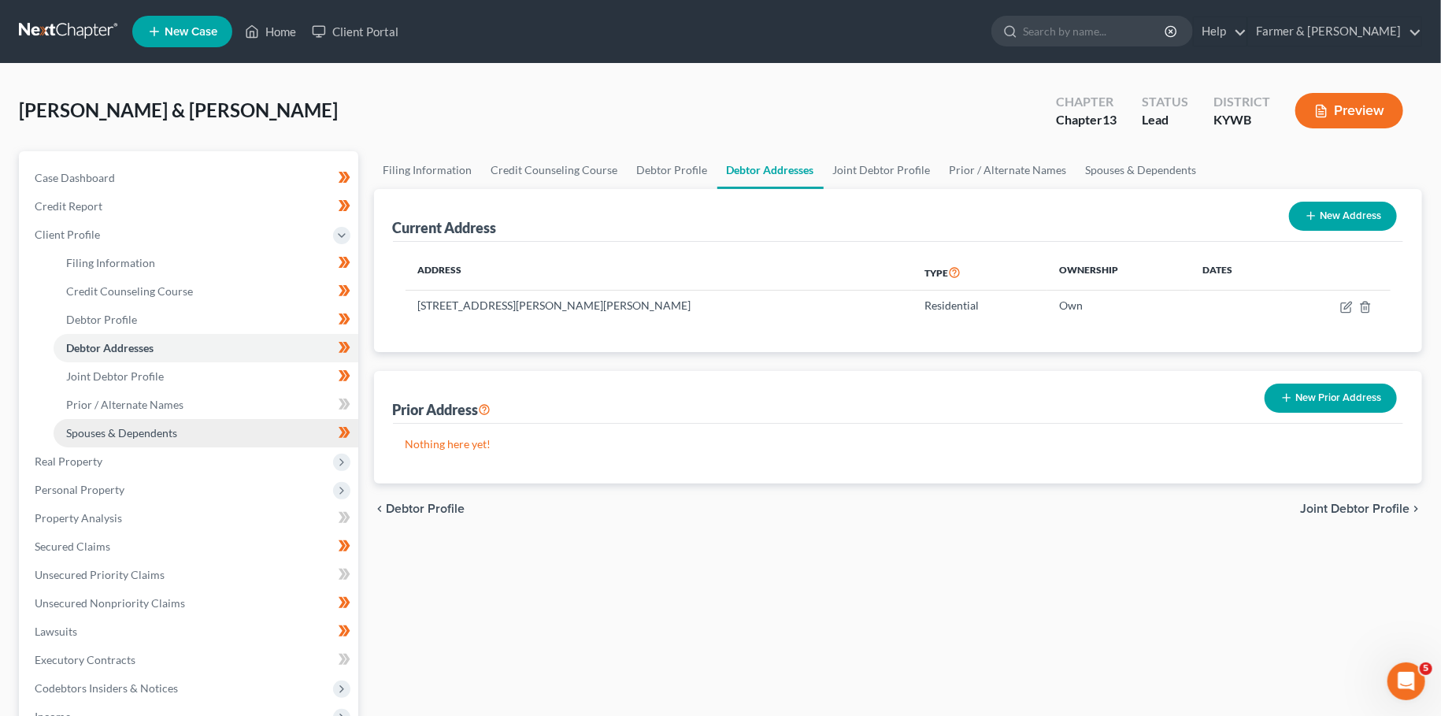
scroll to position [346, 0]
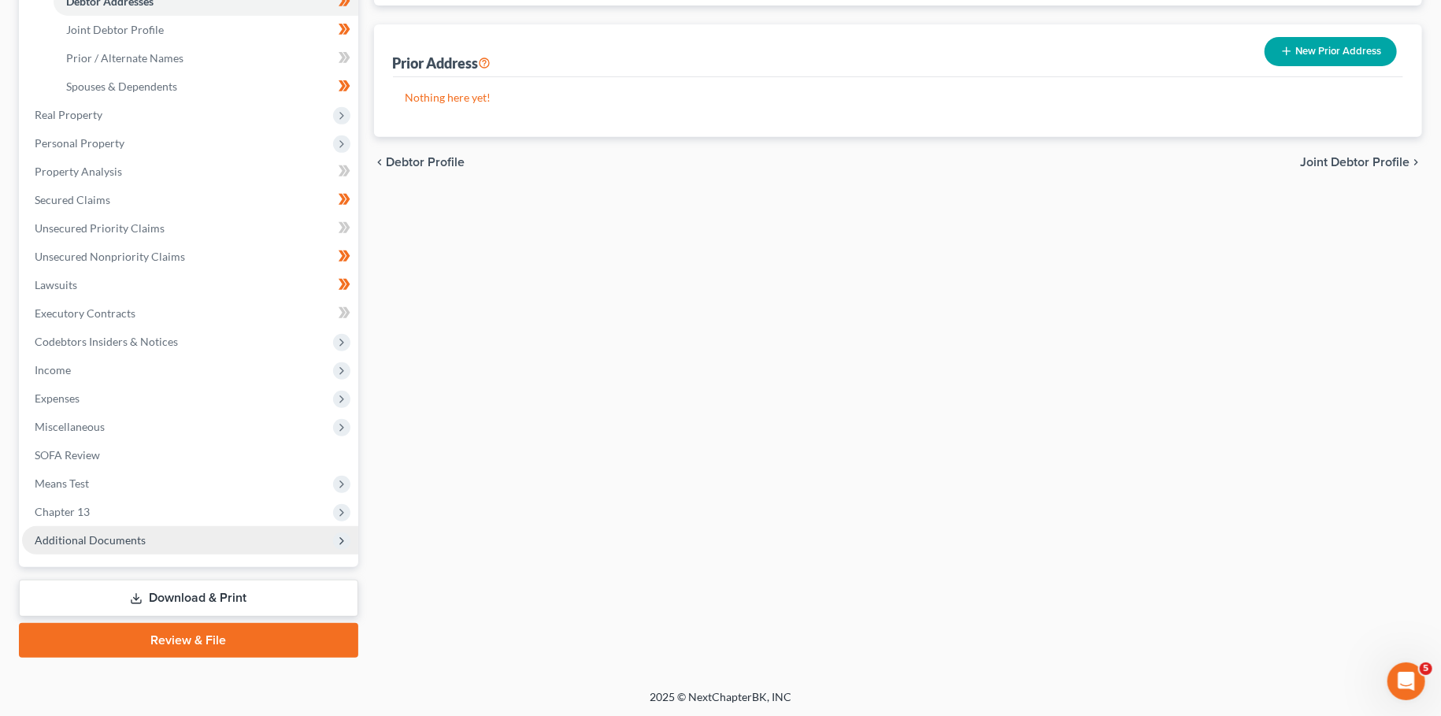
click at [114, 538] on span "Additional Documents" at bounding box center [90, 539] width 111 height 13
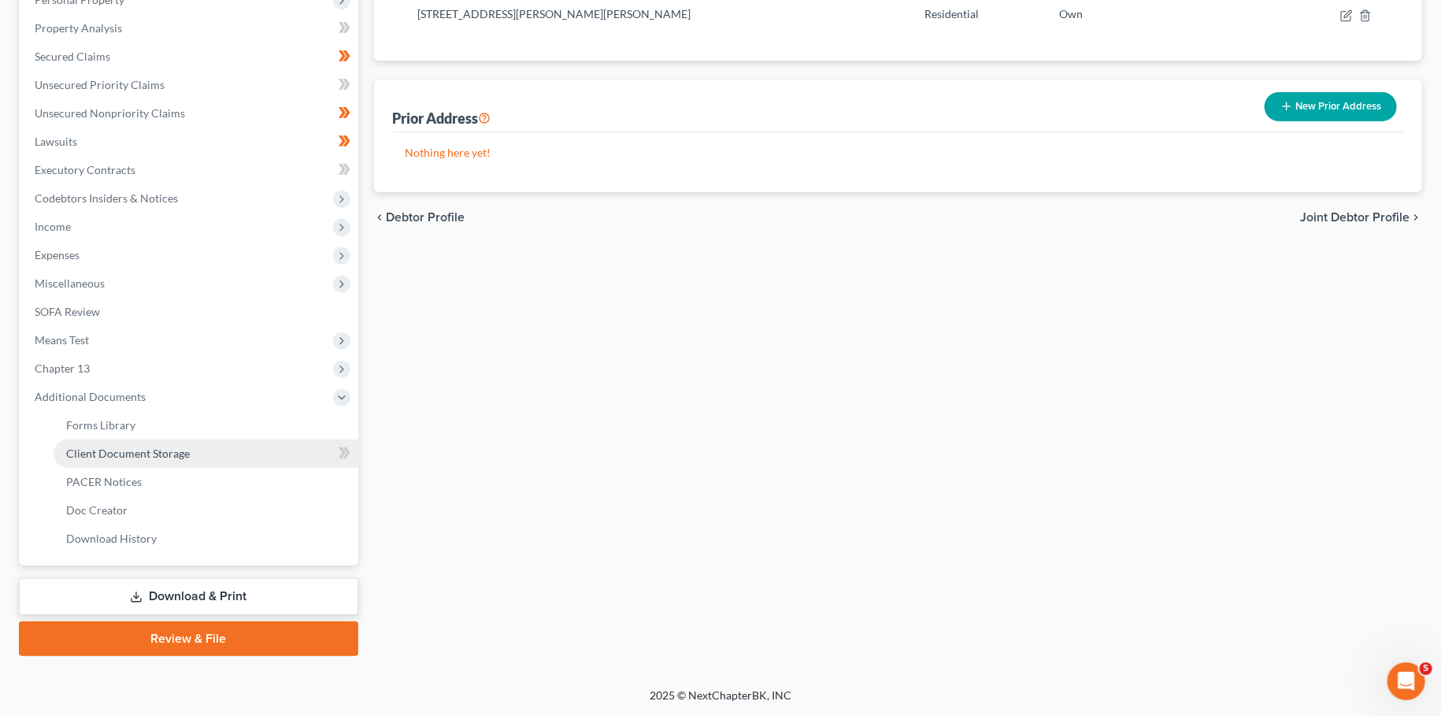
scroll to position [289, 0]
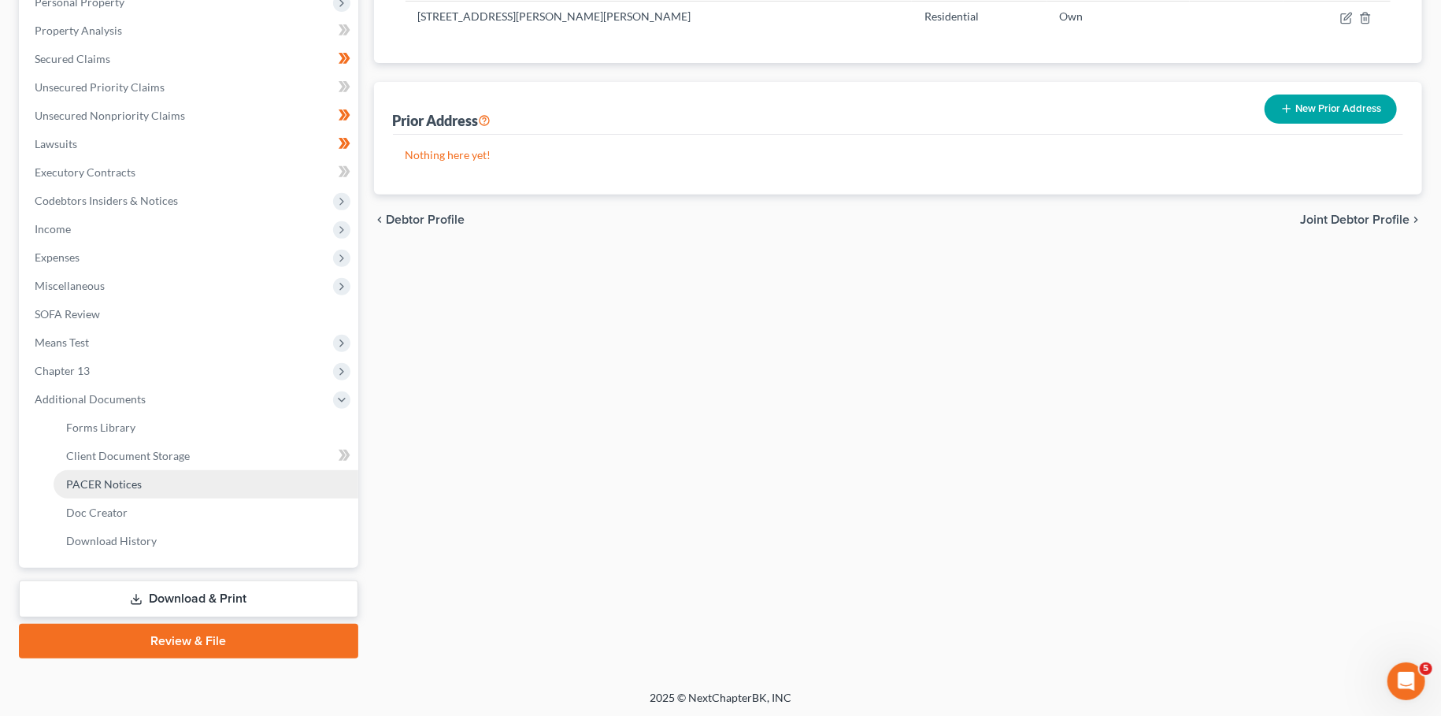
click at [128, 486] on span "PACER Notices" at bounding box center [104, 483] width 76 height 13
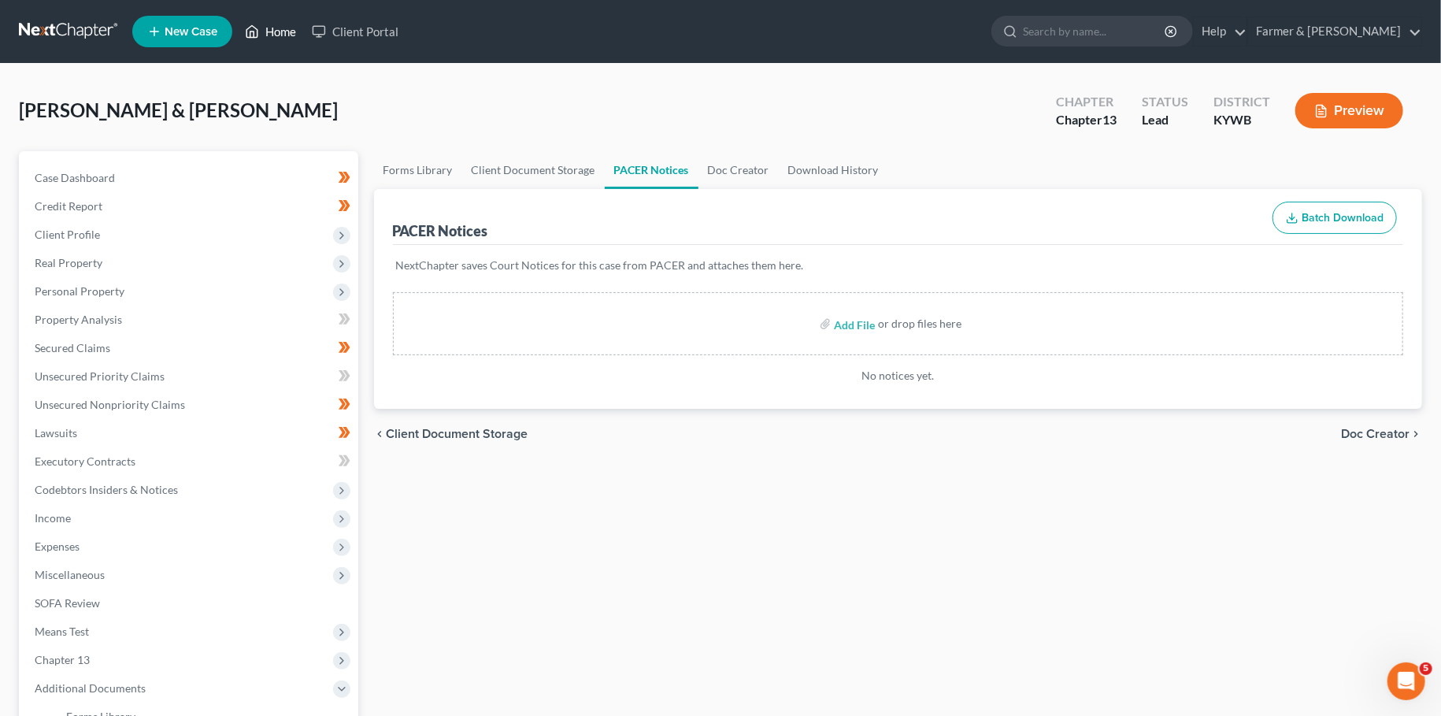
drag, startPoint x: 263, startPoint y: 34, endPoint x: 262, endPoint y: 53, distance: 18.9
click at [263, 34] on link "Home" at bounding box center [270, 31] width 67 height 28
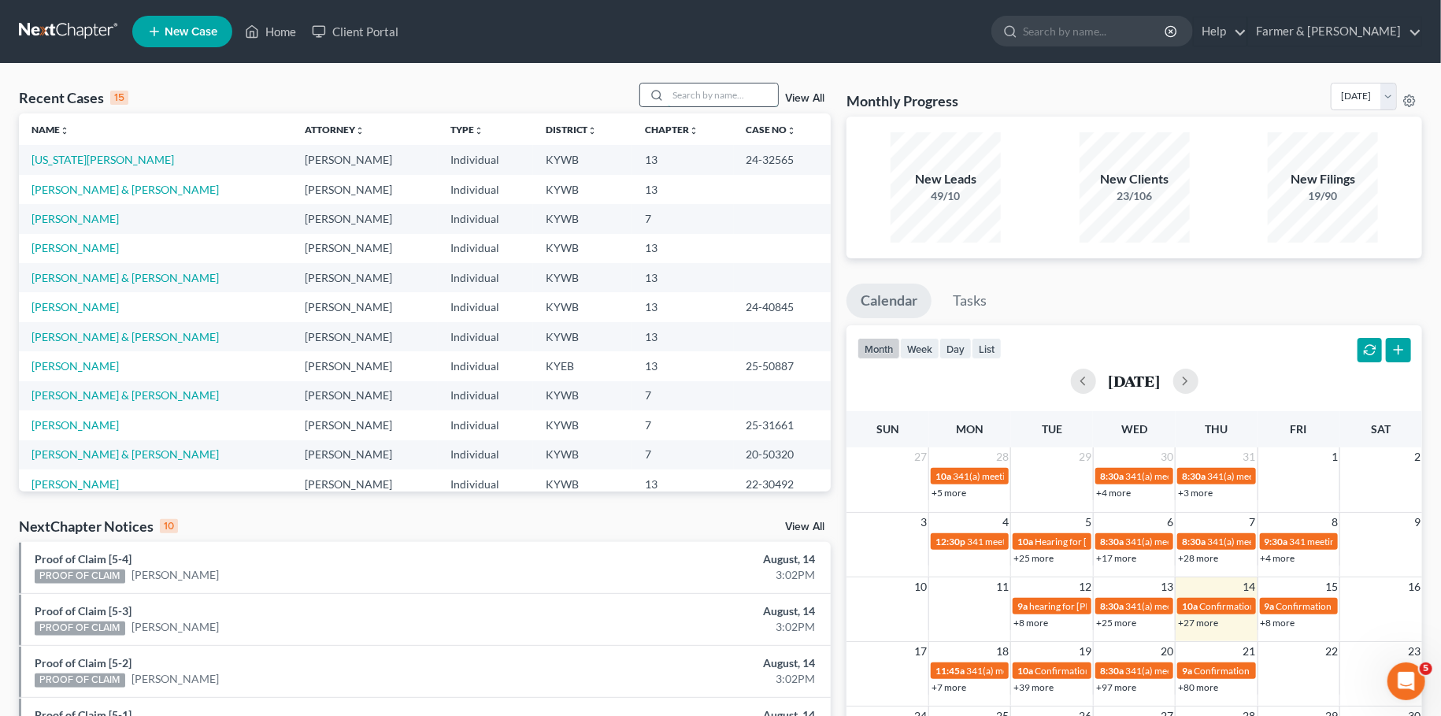
click at [683, 87] on input "search" at bounding box center [723, 94] width 110 height 23
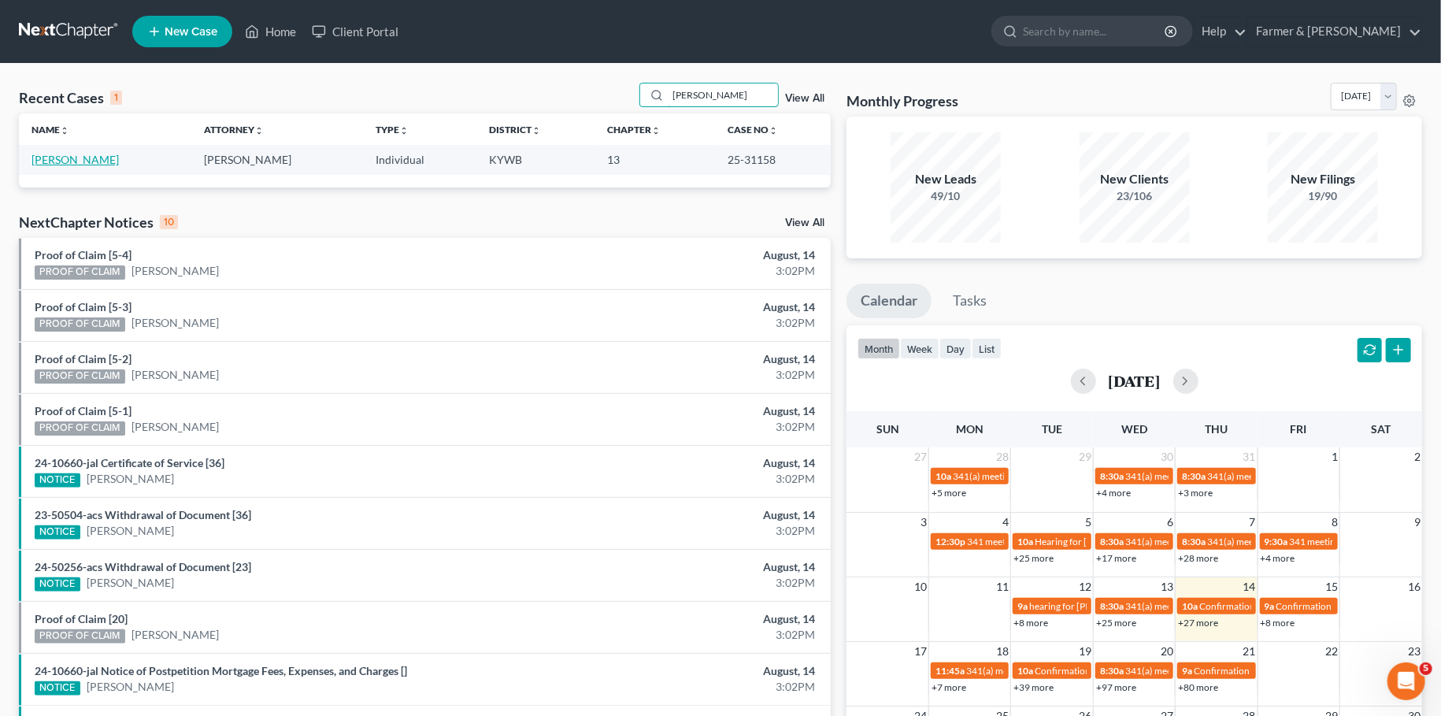
type input "[PERSON_NAME]"
click at [61, 165] on link "[PERSON_NAME]" at bounding box center [74, 159] width 87 height 13
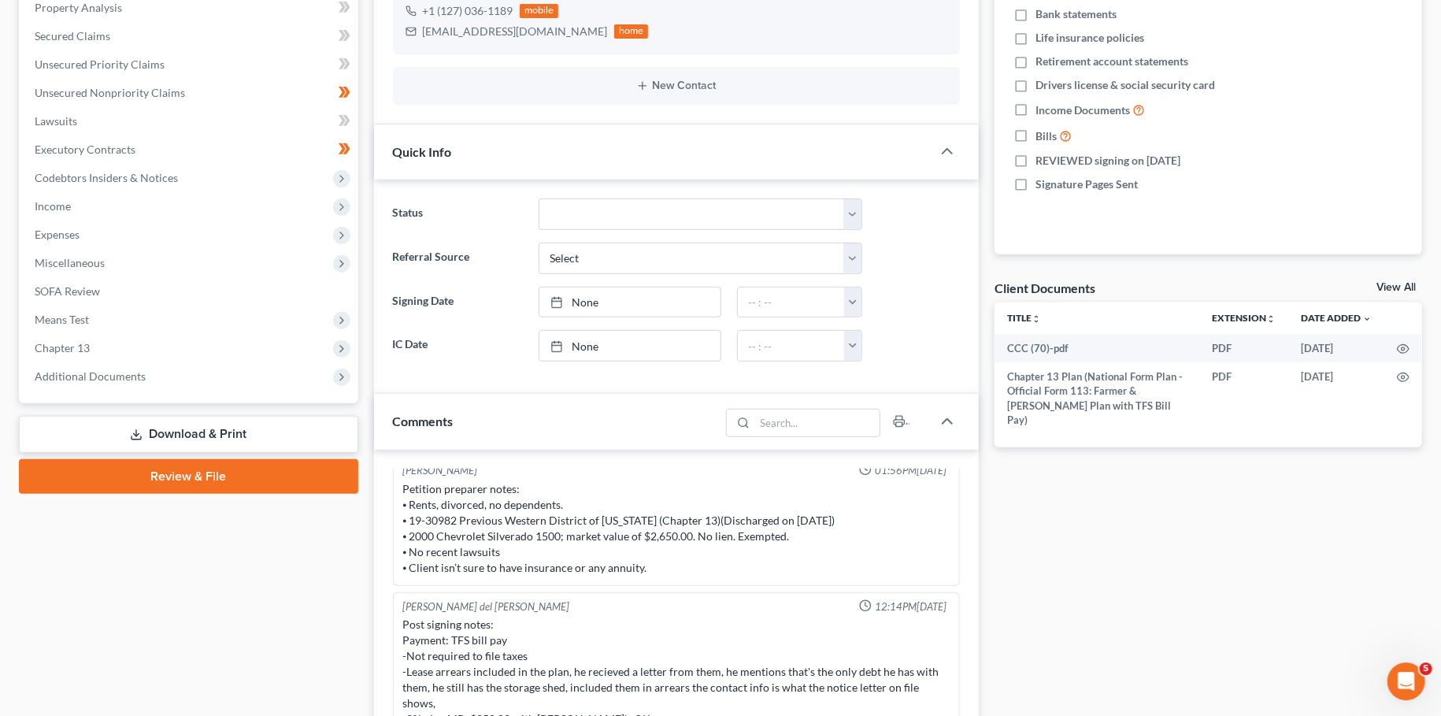
scroll to position [416, 0]
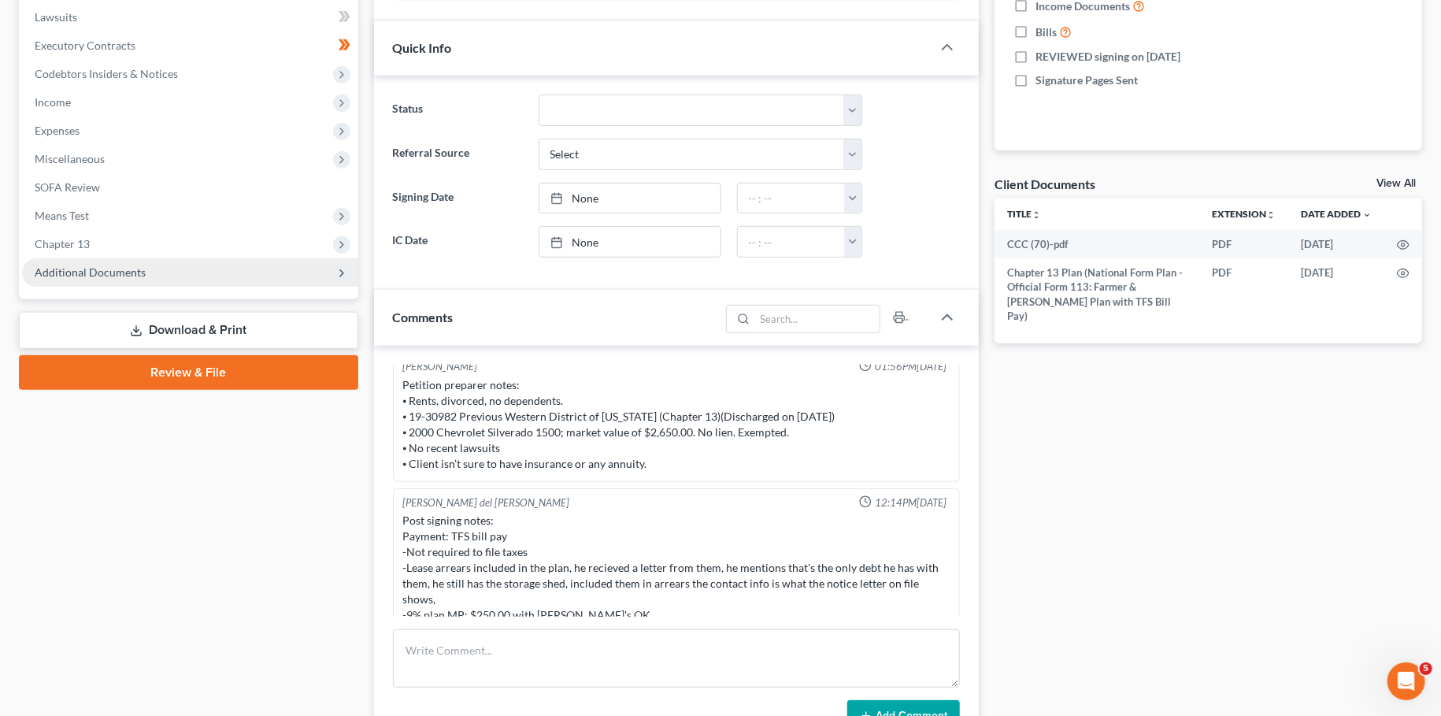
click at [140, 267] on span "Additional Documents" at bounding box center [90, 271] width 111 height 13
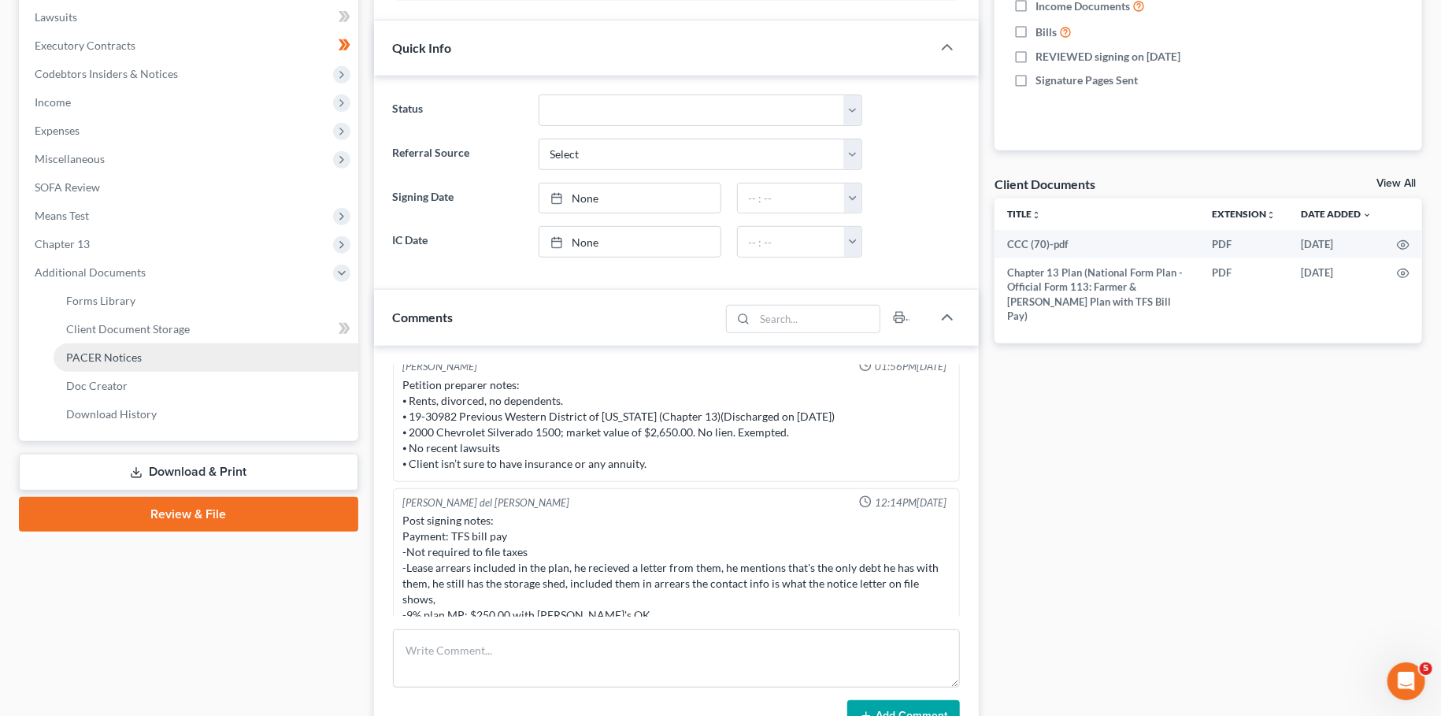
click at [150, 354] on link "PACER Notices" at bounding box center [206, 357] width 305 height 28
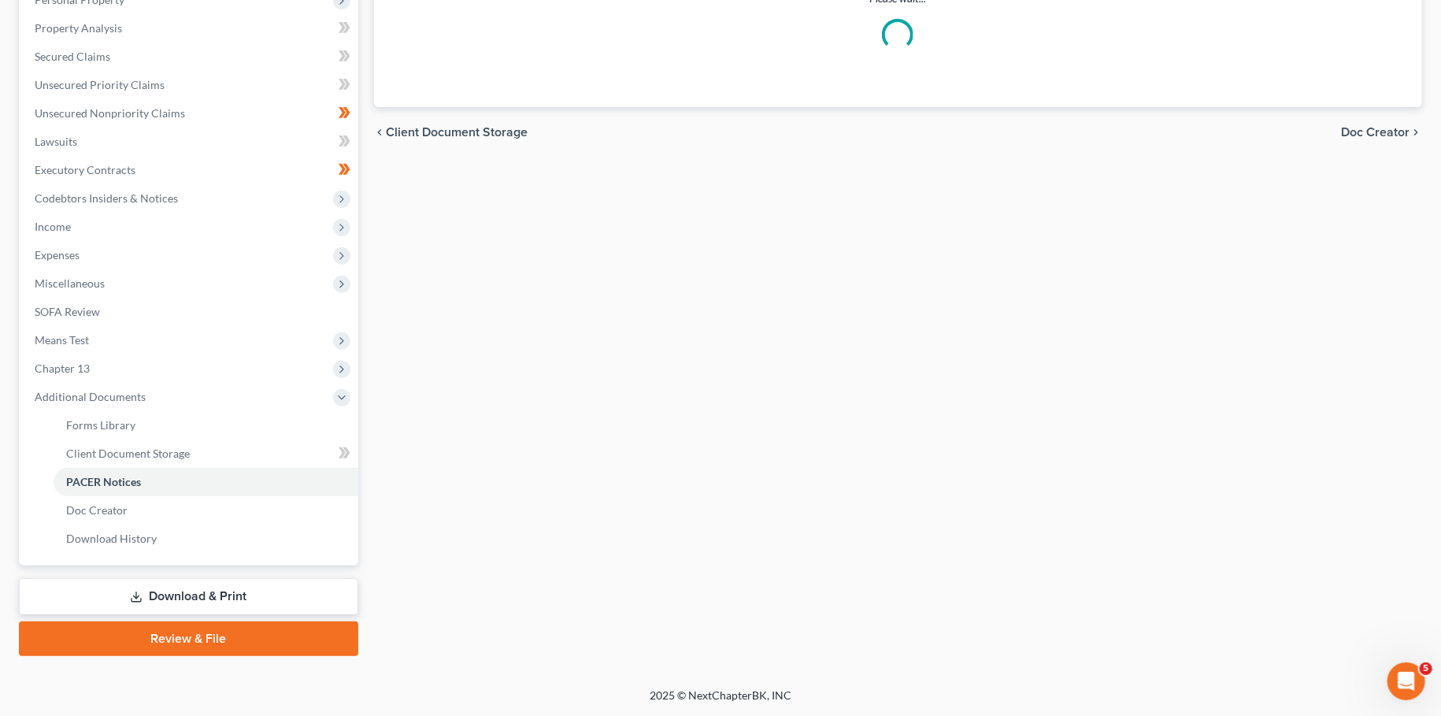
scroll to position [290, 0]
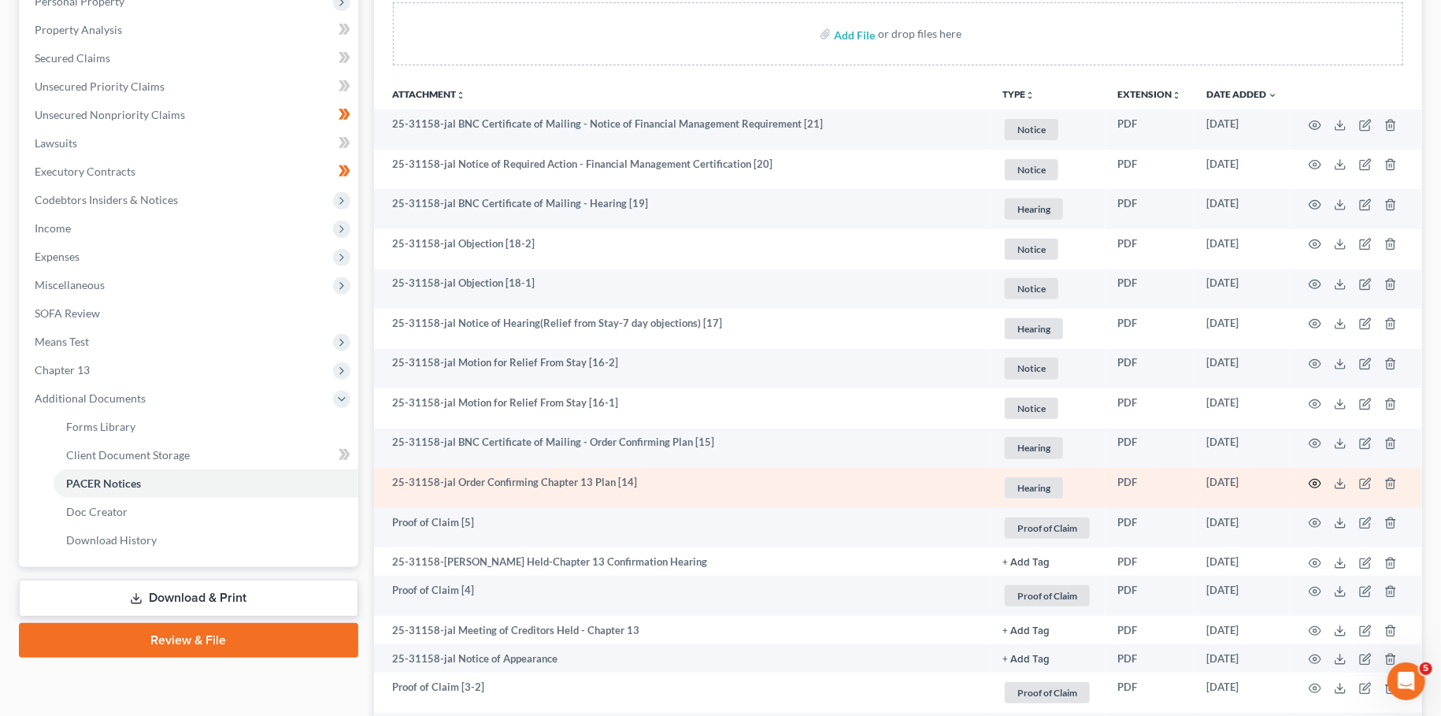
click at [1316, 486] on icon "button" at bounding box center [1315, 483] width 12 height 9
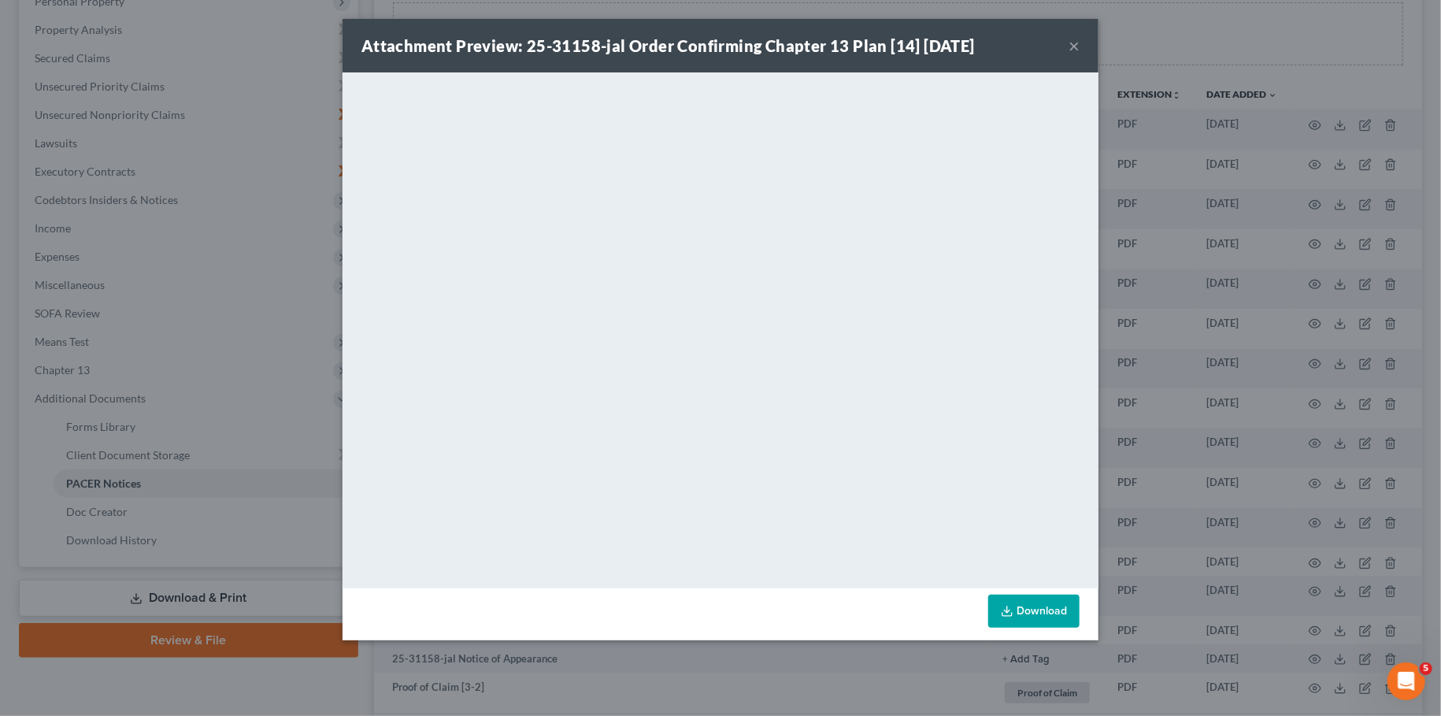
click at [1071, 43] on button "×" at bounding box center [1073, 45] width 11 height 19
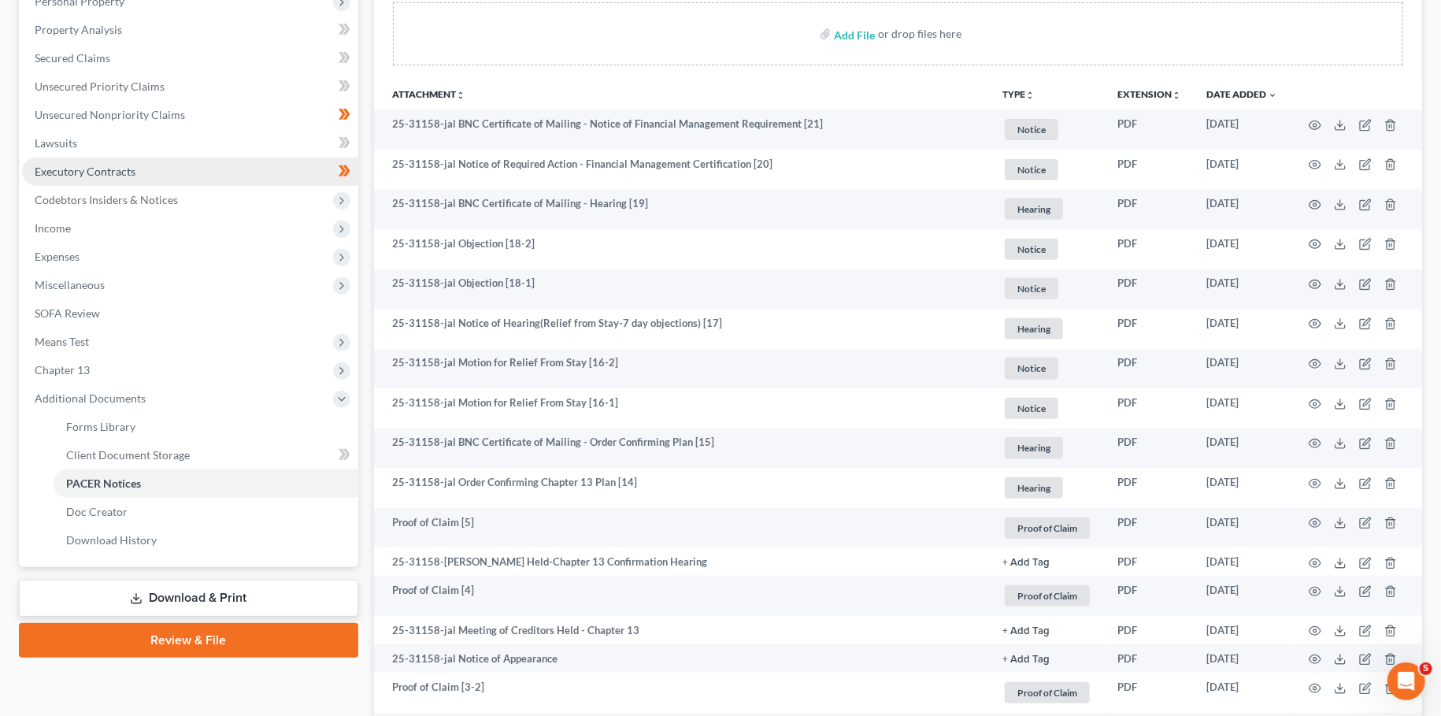
click at [223, 175] on link "Executory Contracts" at bounding box center [190, 171] width 336 height 28
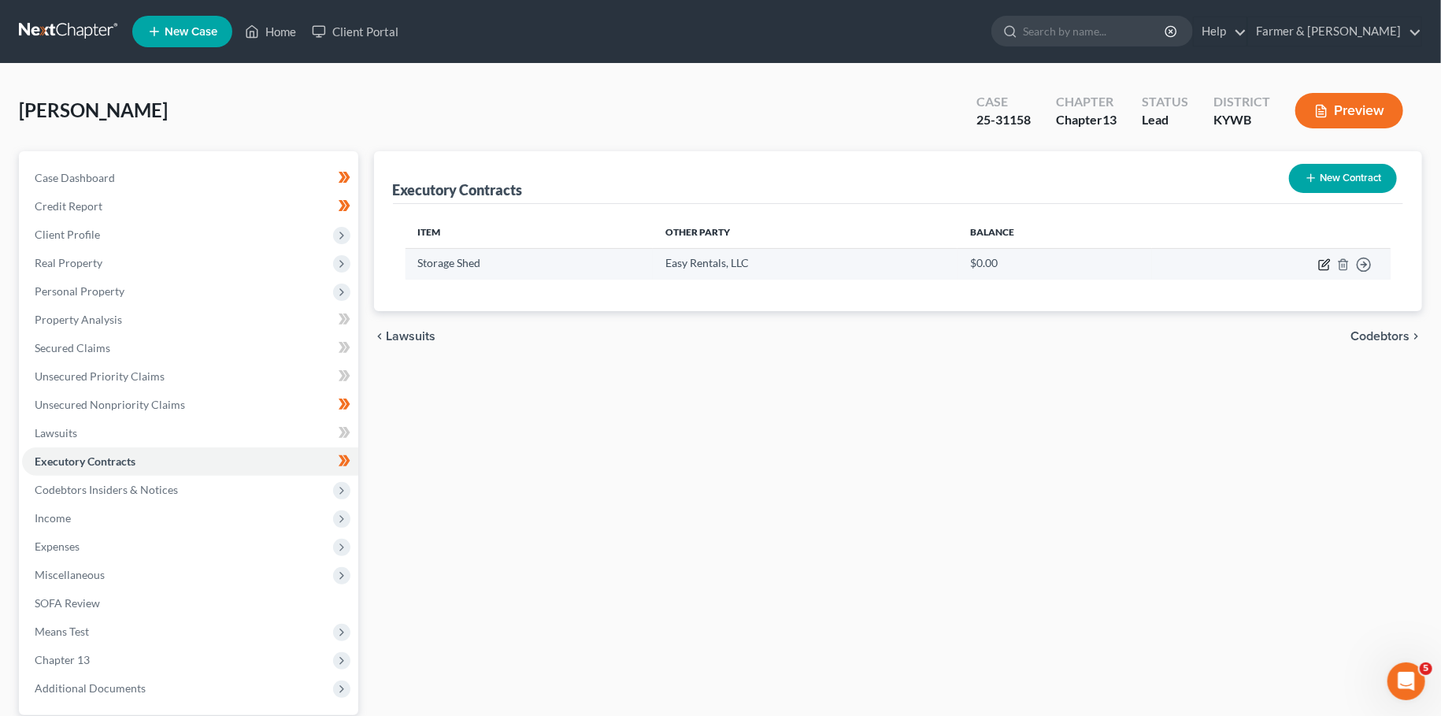
click at [1325, 265] on icon "button" at bounding box center [1324, 264] width 13 height 13
select select "3"
select select "44"
select select "0"
select select "2"
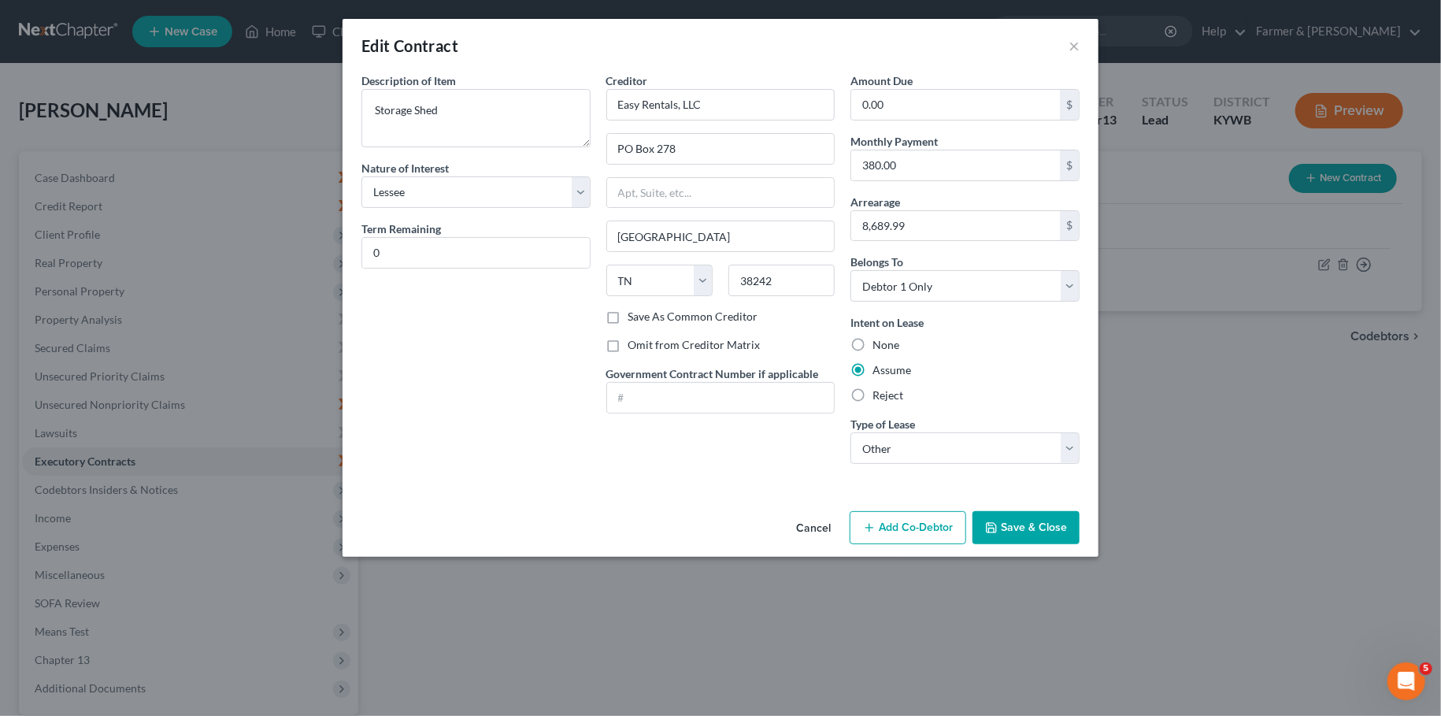
click at [1026, 525] on button "Save & Close" at bounding box center [1025, 527] width 107 height 33
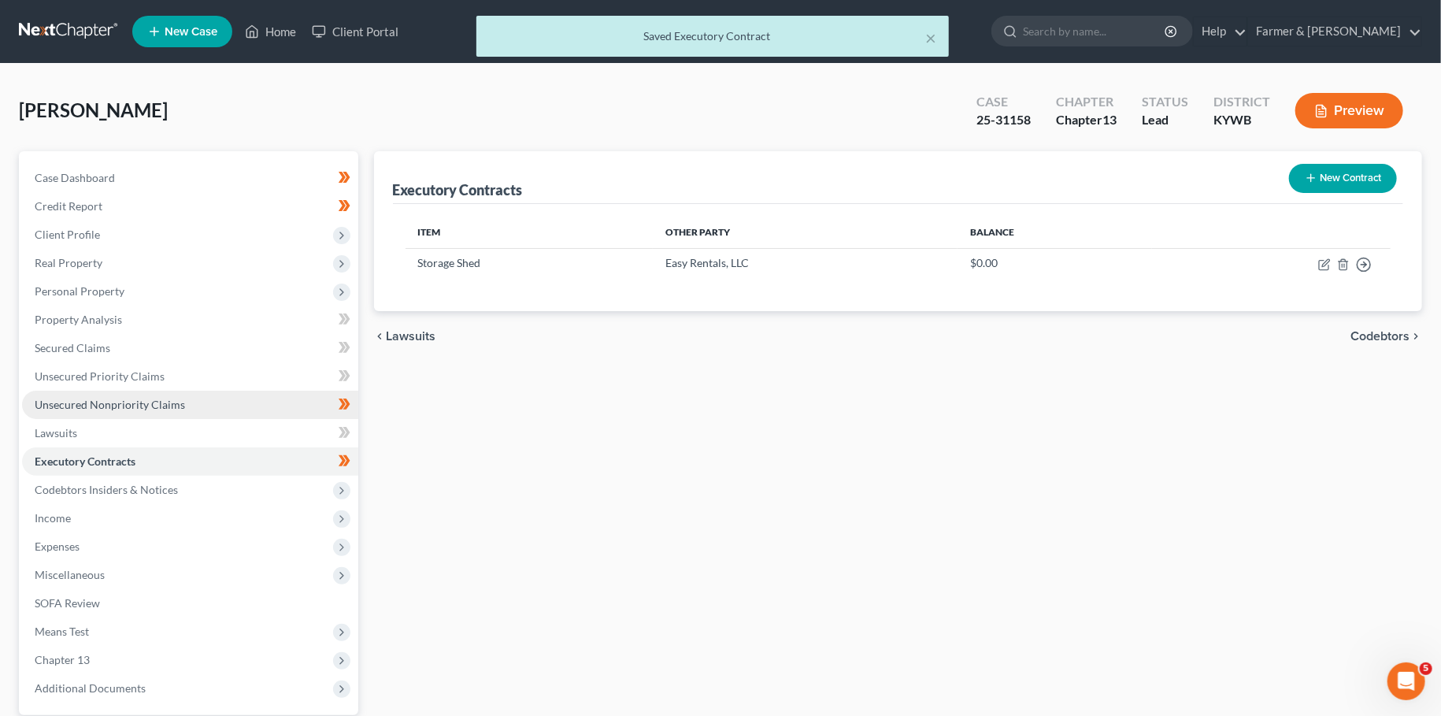
click at [118, 404] on span "Unsecured Nonpriority Claims" at bounding box center [110, 404] width 150 height 13
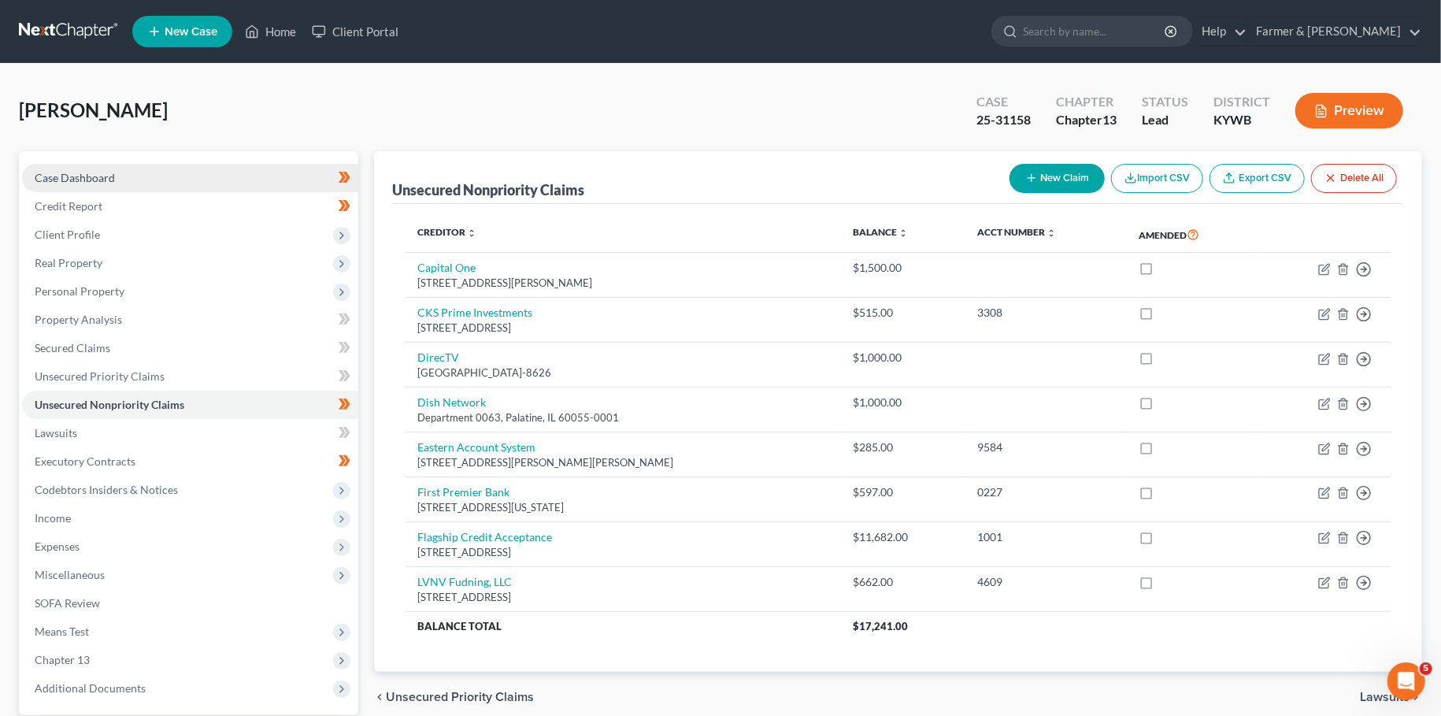
click at [83, 183] on link "Case Dashboard" at bounding box center [190, 178] width 336 height 28
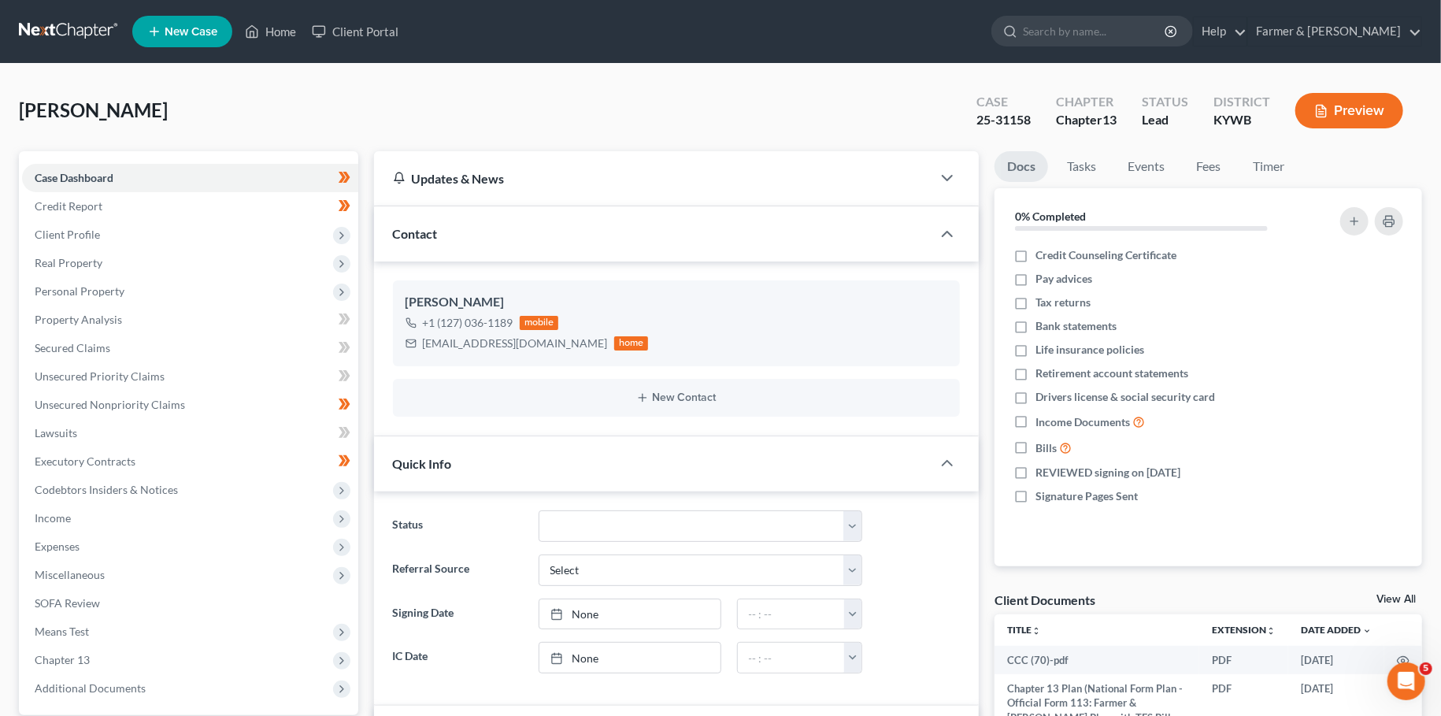
scroll to position [416, 0]
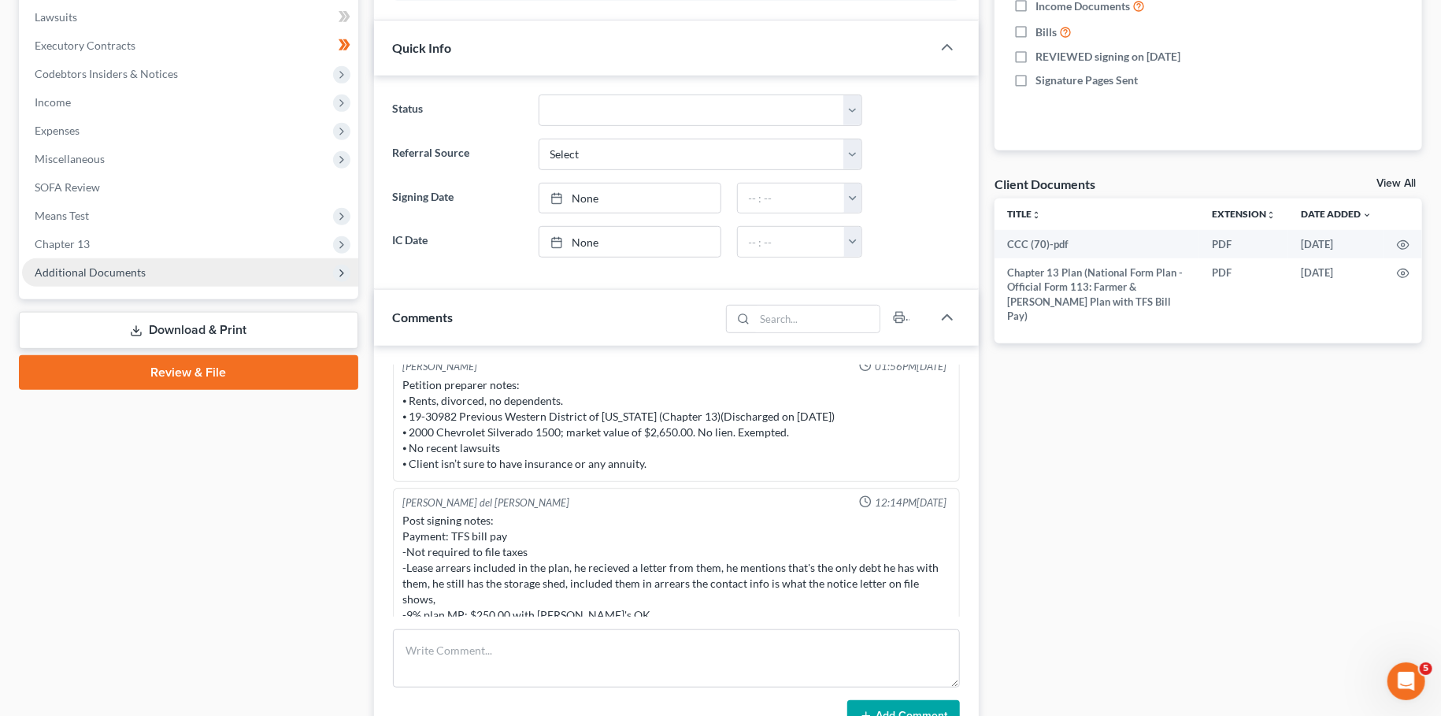
click at [209, 269] on span "Additional Documents" at bounding box center [190, 272] width 336 height 28
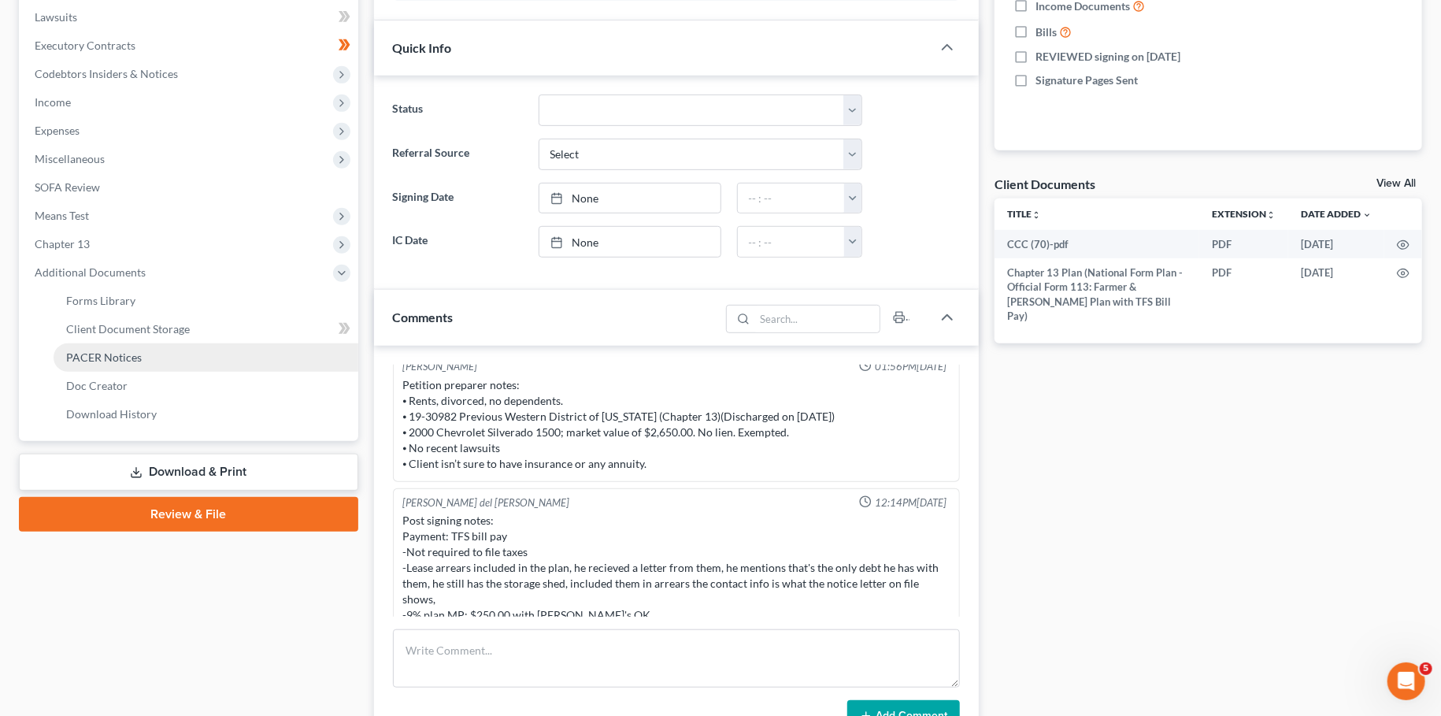
click at [180, 363] on link "PACER Notices" at bounding box center [206, 357] width 305 height 28
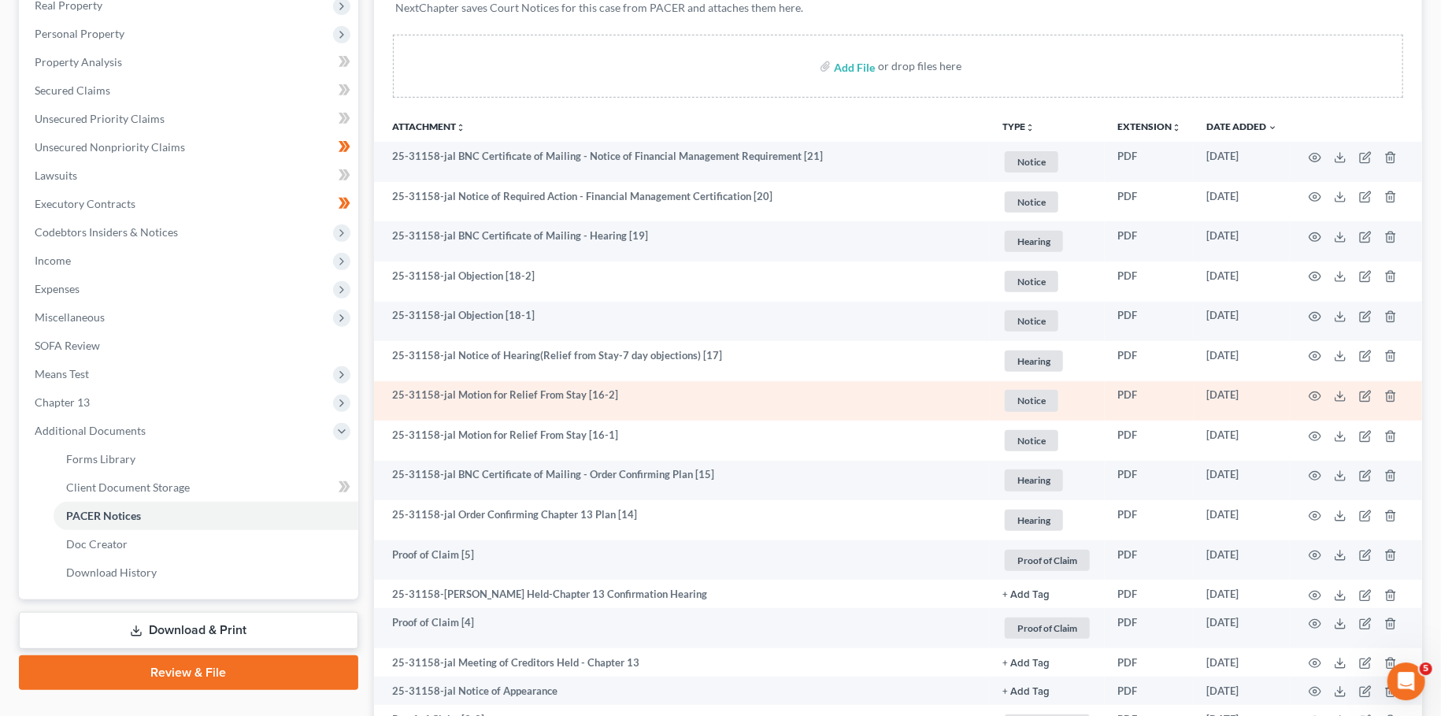
scroll to position [149, 0]
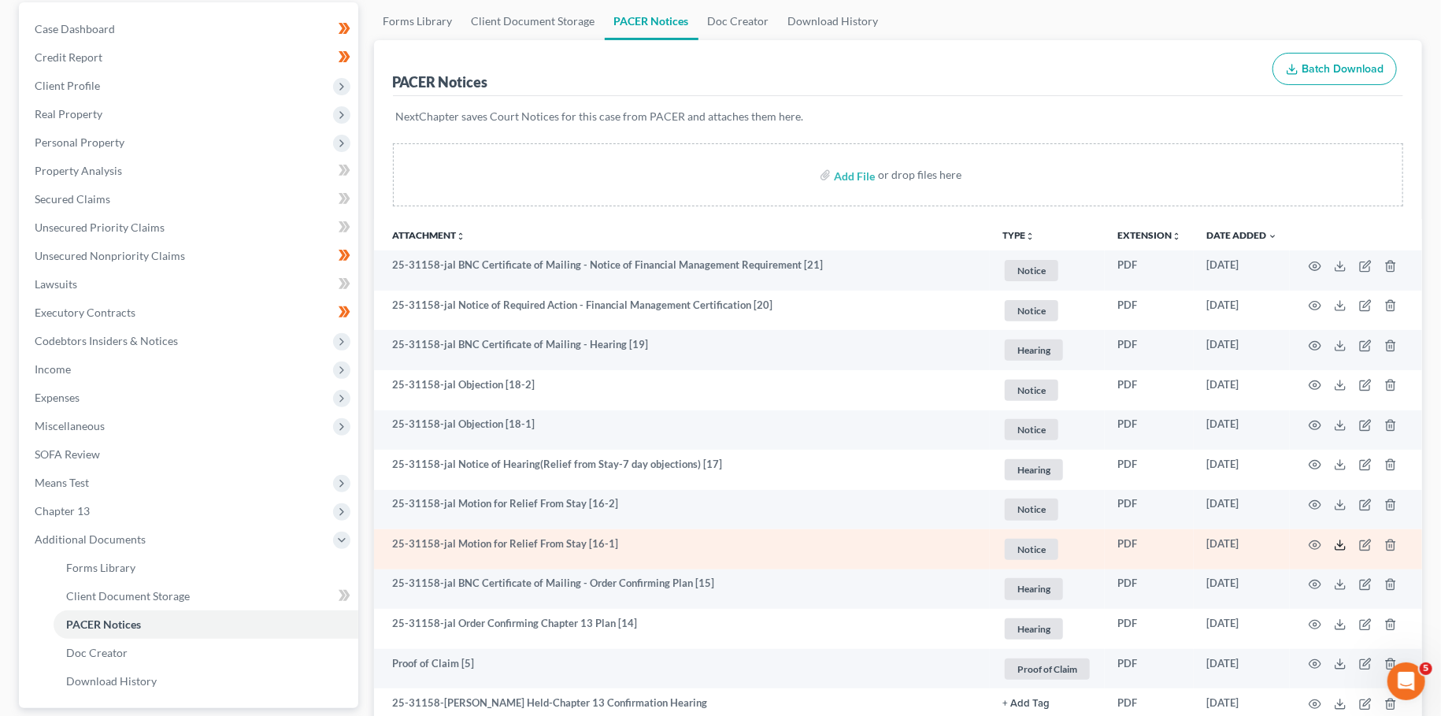
click at [1343, 540] on icon at bounding box center [1340, 545] width 13 height 13
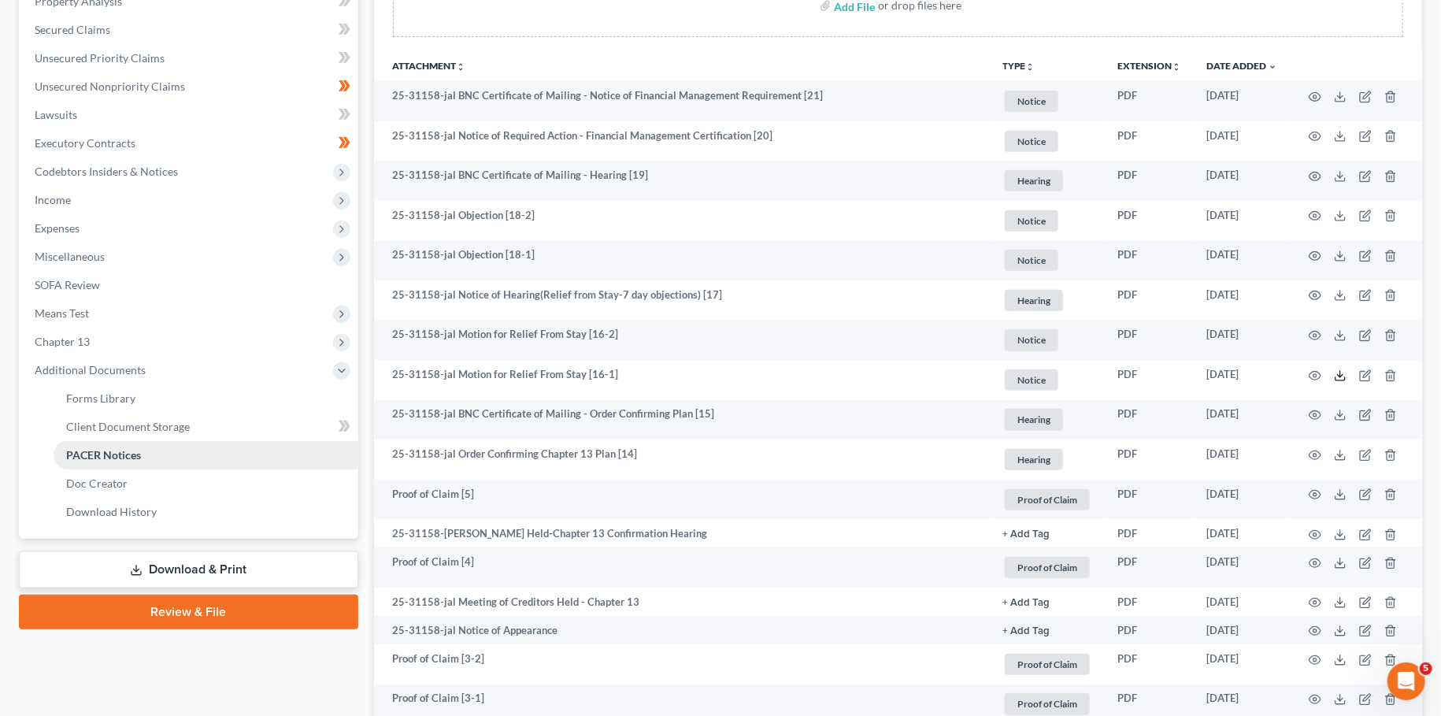
scroll to position [416, 0]
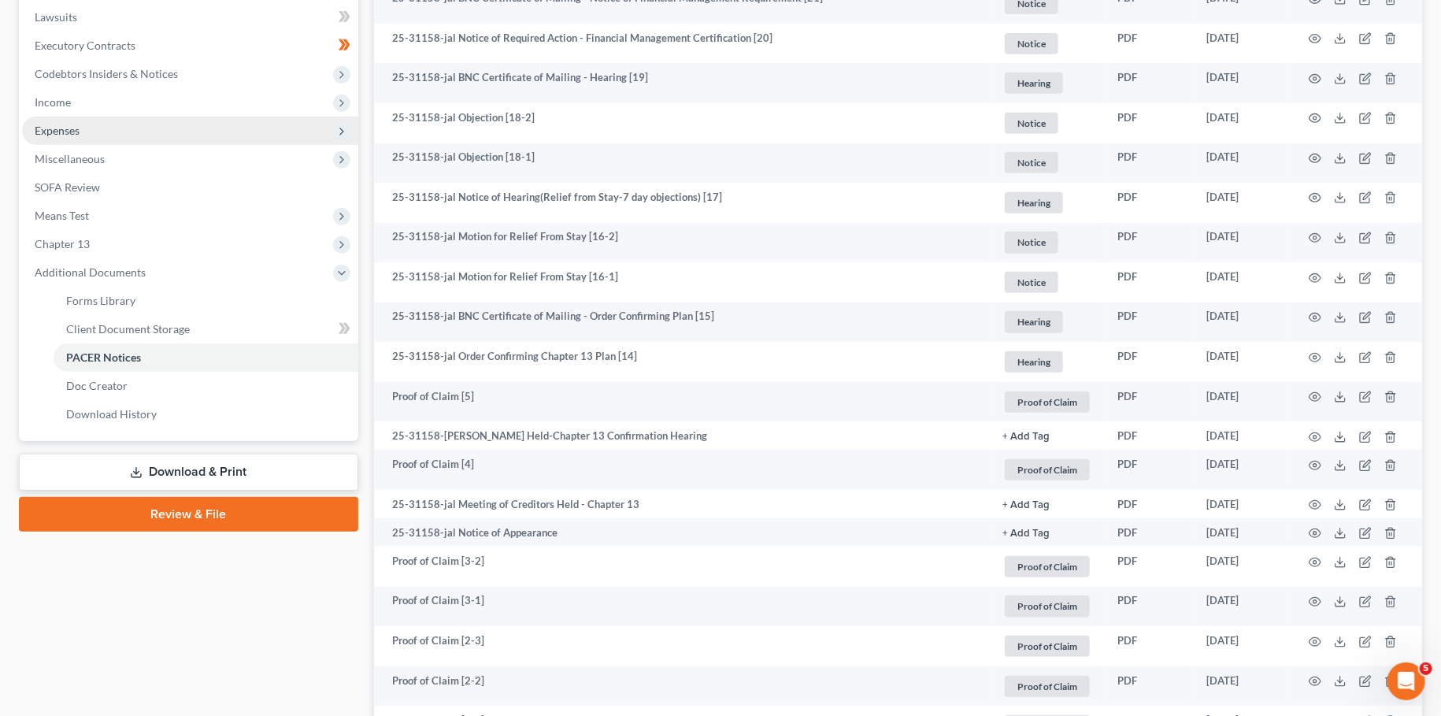
click at [106, 136] on span "Expenses" at bounding box center [190, 131] width 336 height 28
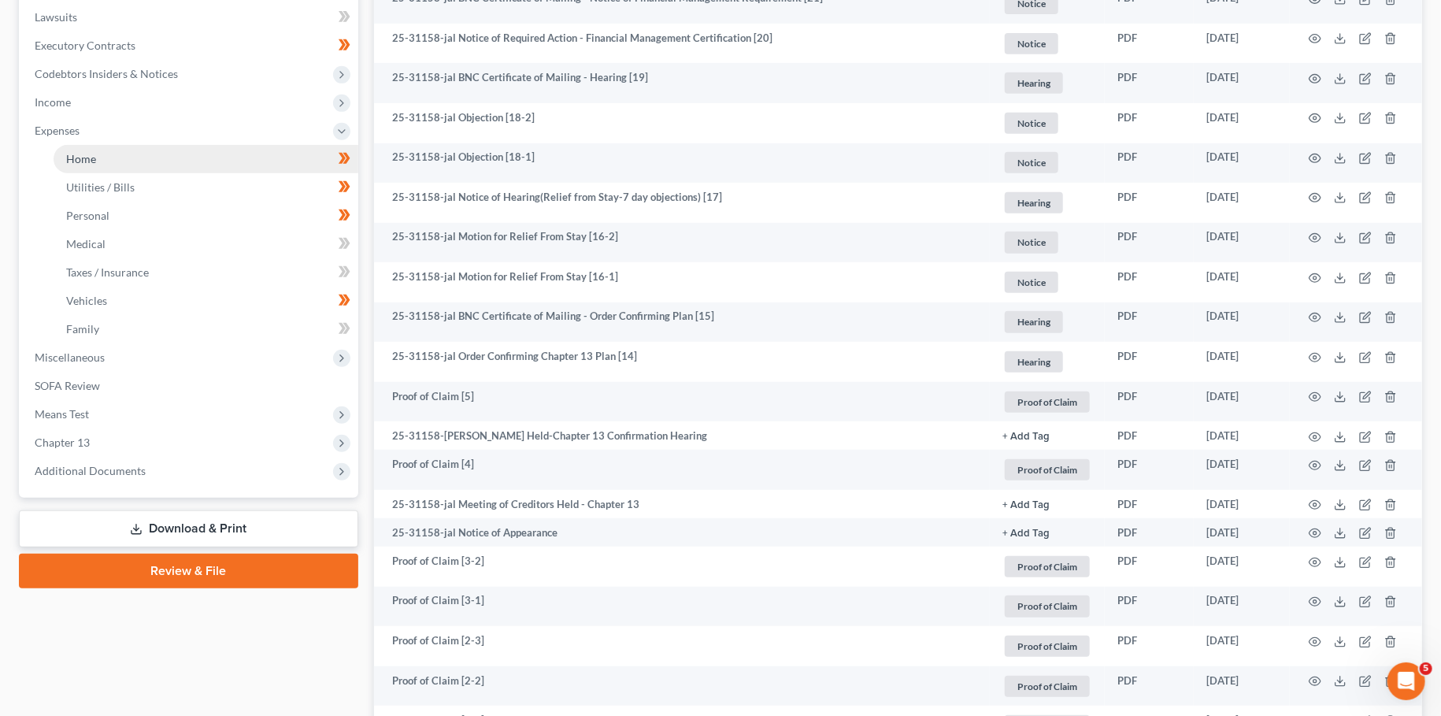
click at [98, 161] on link "Home" at bounding box center [206, 159] width 305 height 28
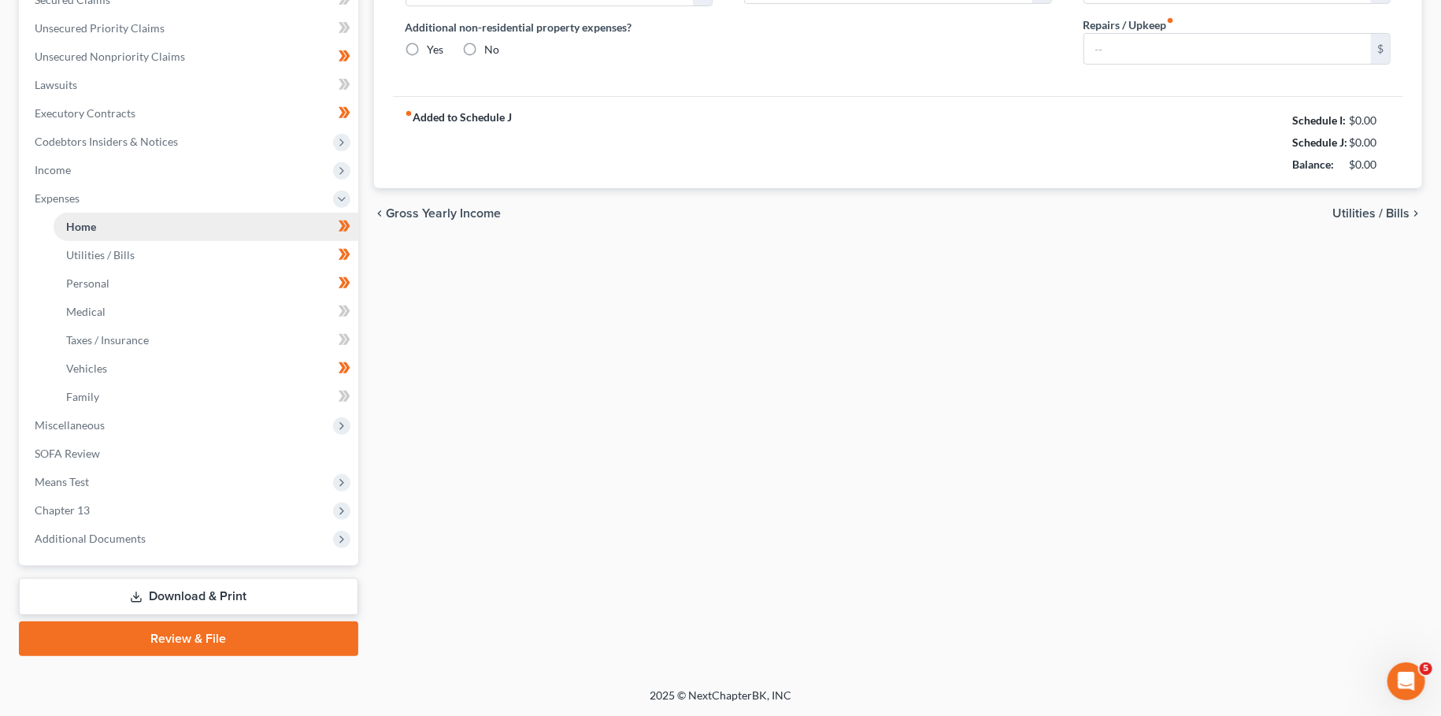
scroll to position [346, 0]
type input "460.00"
type input "0.00"
radio input "true"
type input "0.00"
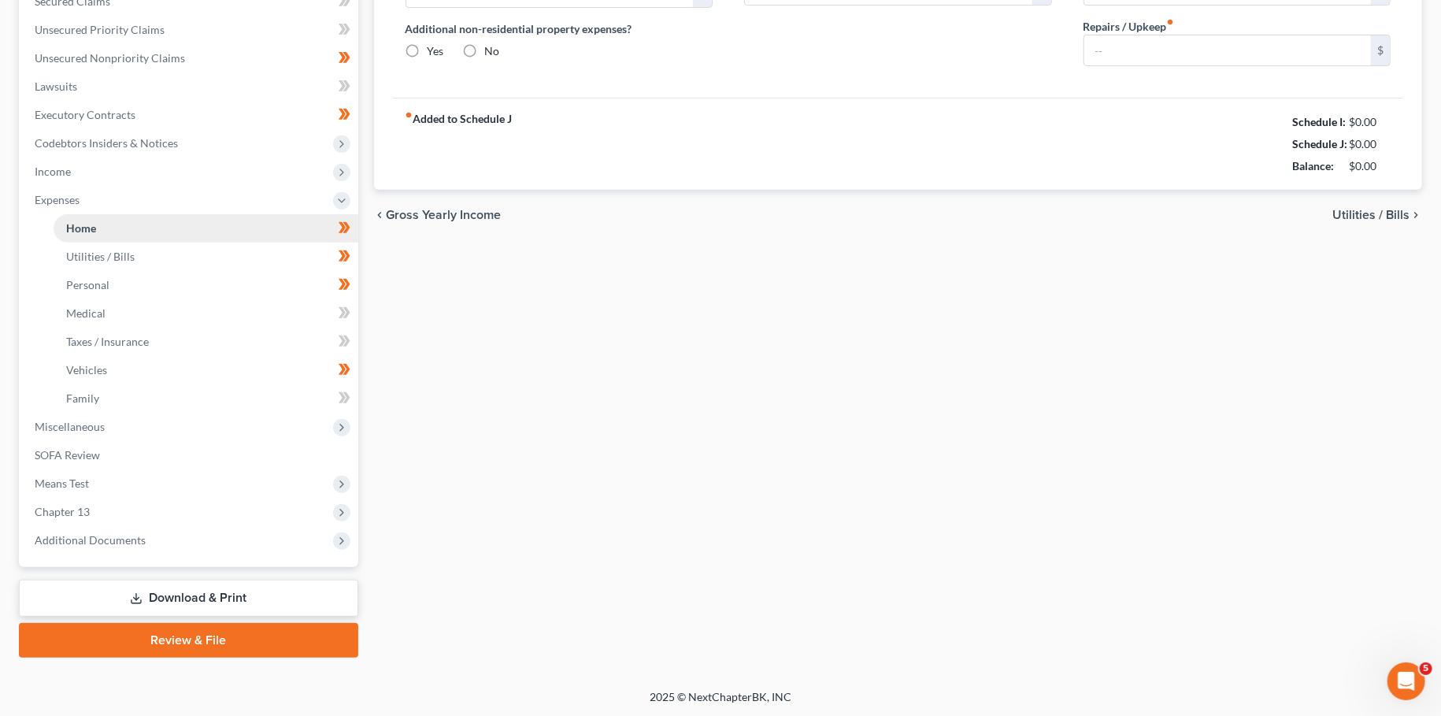
type input "0.00"
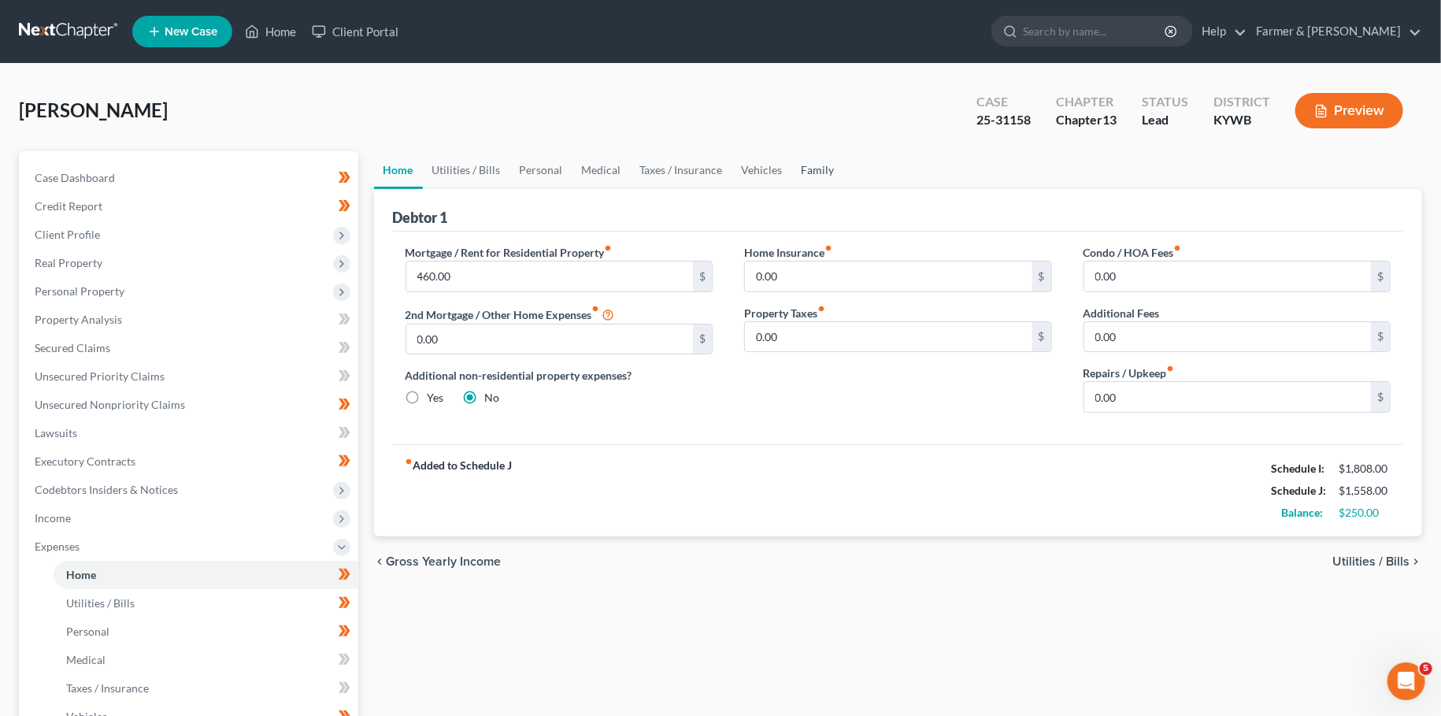
click at [807, 168] on link "Family" at bounding box center [818, 170] width 52 height 38
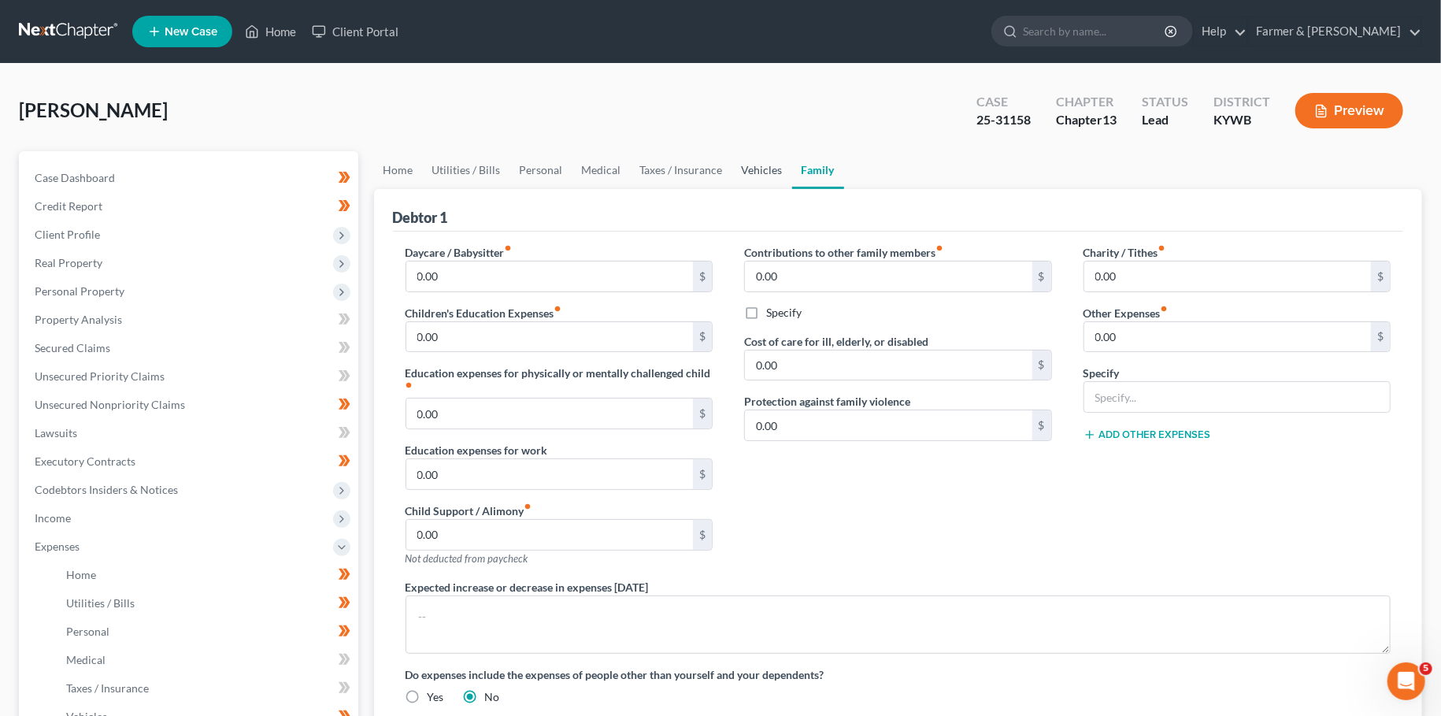
click at [748, 166] on link "Vehicles" at bounding box center [762, 170] width 60 height 38
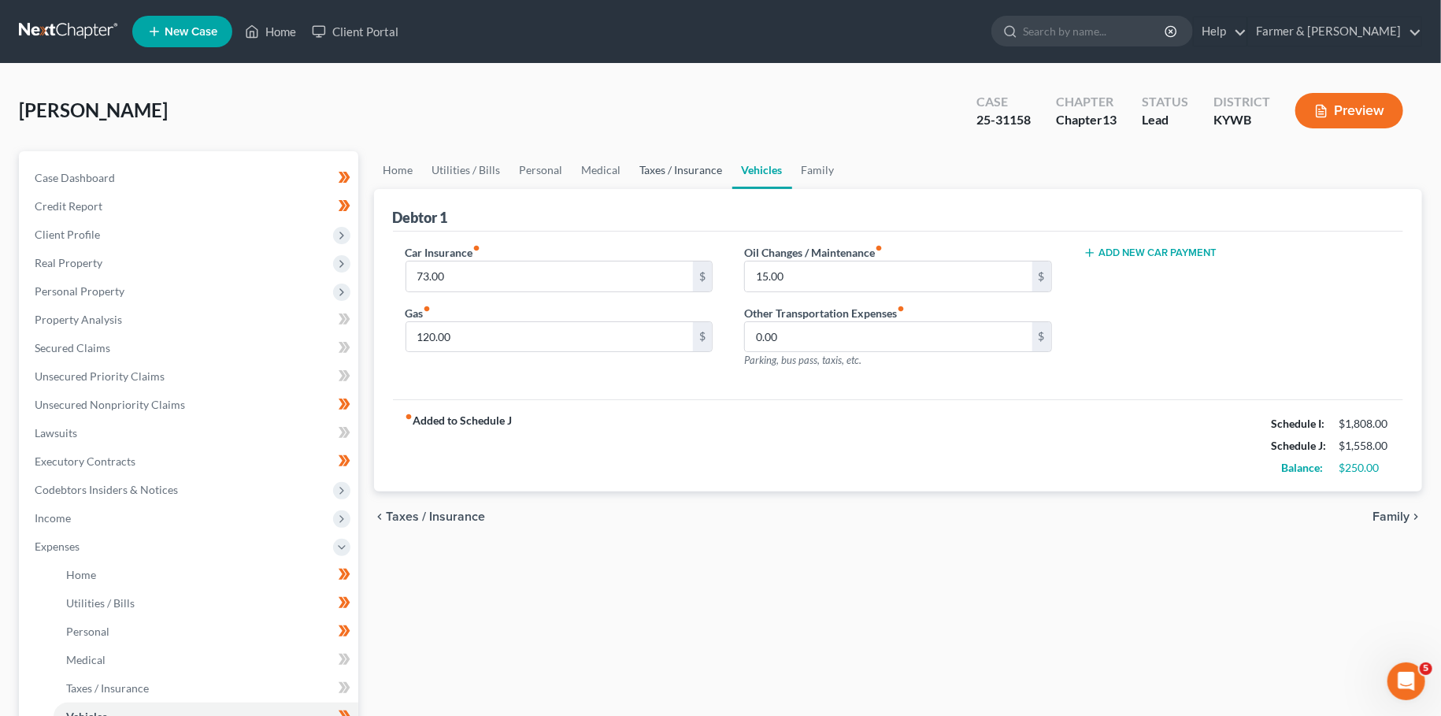
click at [704, 161] on link "Taxes / Insurance" at bounding box center [682, 170] width 102 height 38
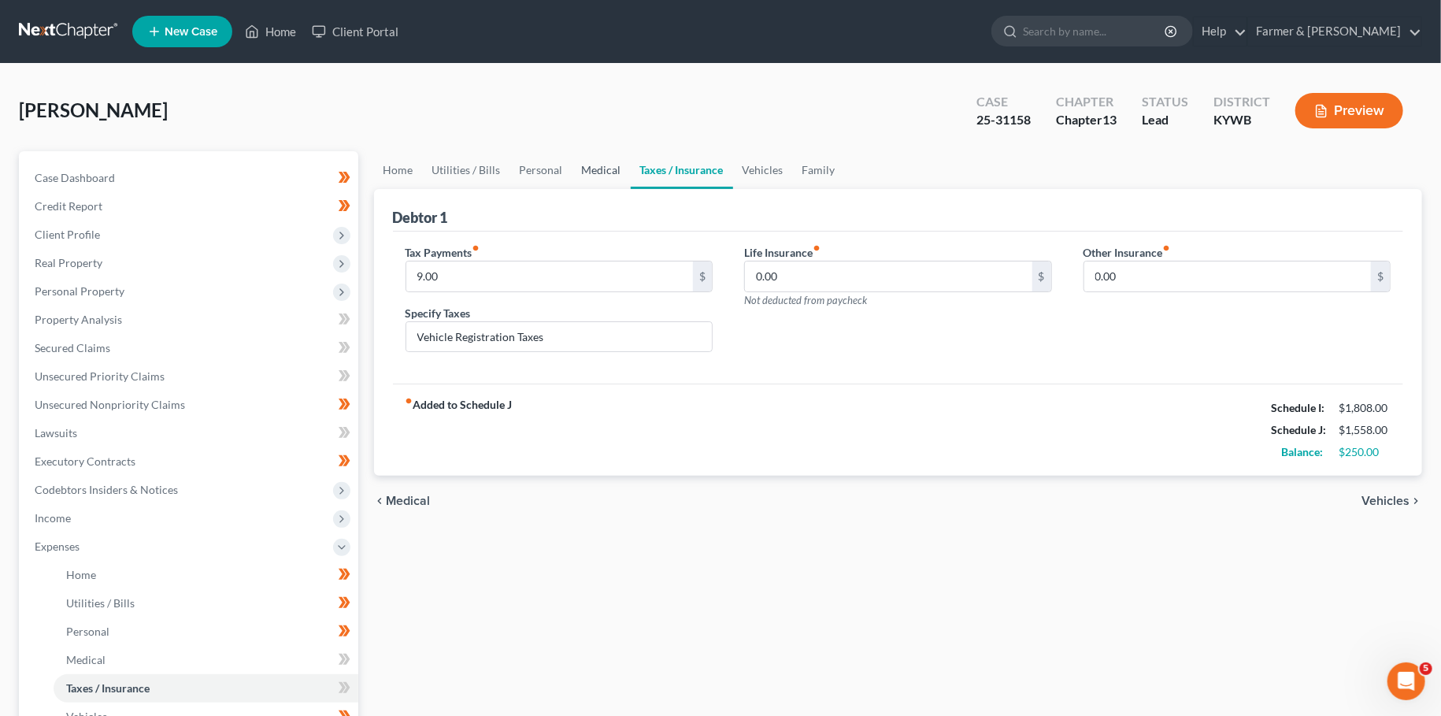
click at [606, 161] on link "Medical" at bounding box center [601, 170] width 58 height 38
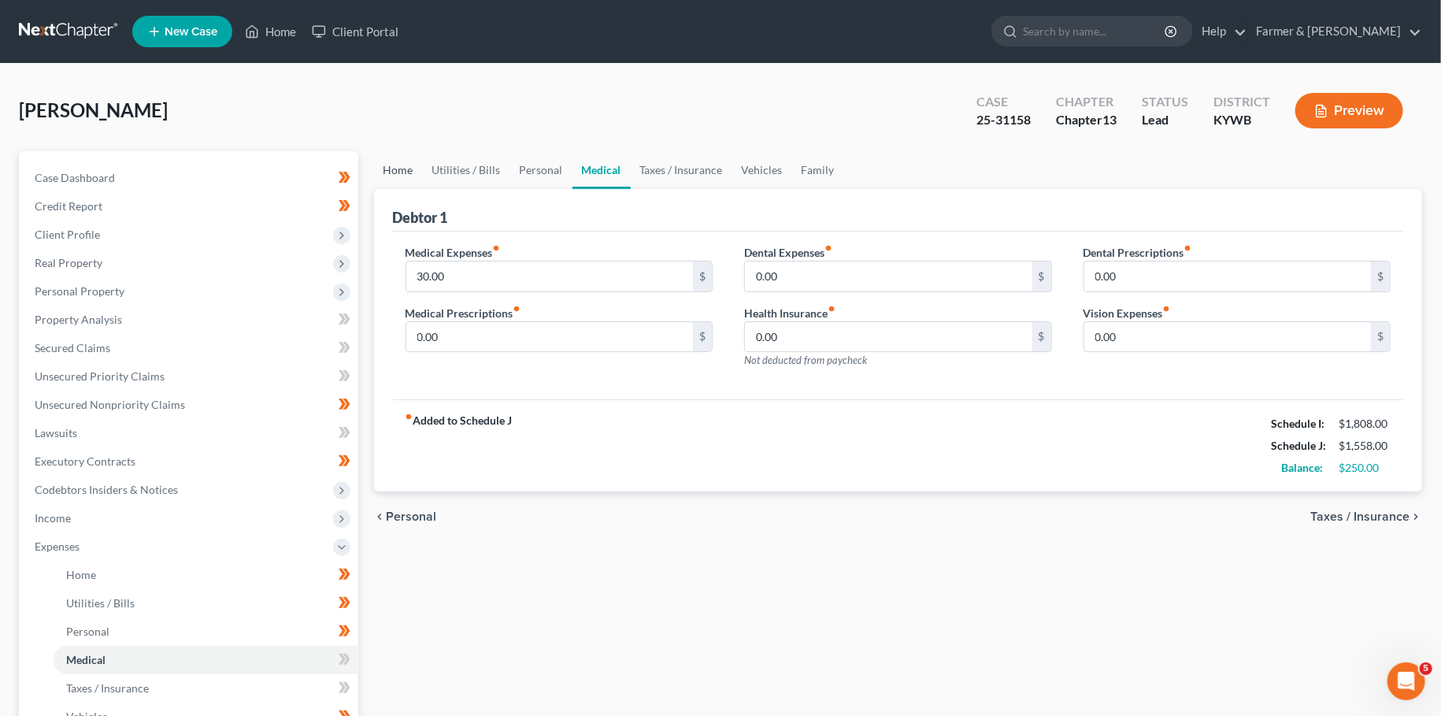
click at [375, 182] on link "Home" at bounding box center [398, 170] width 49 height 38
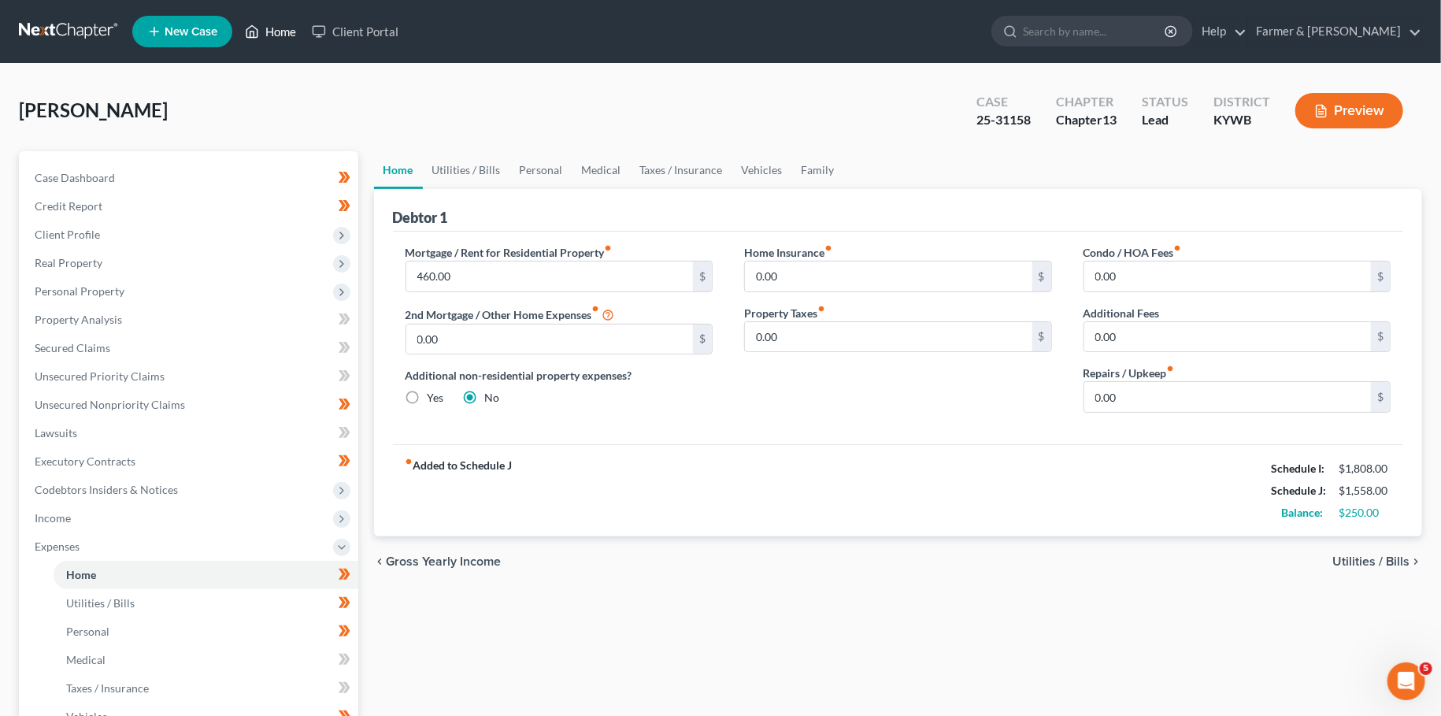
click at [277, 23] on link "Home" at bounding box center [270, 31] width 67 height 28
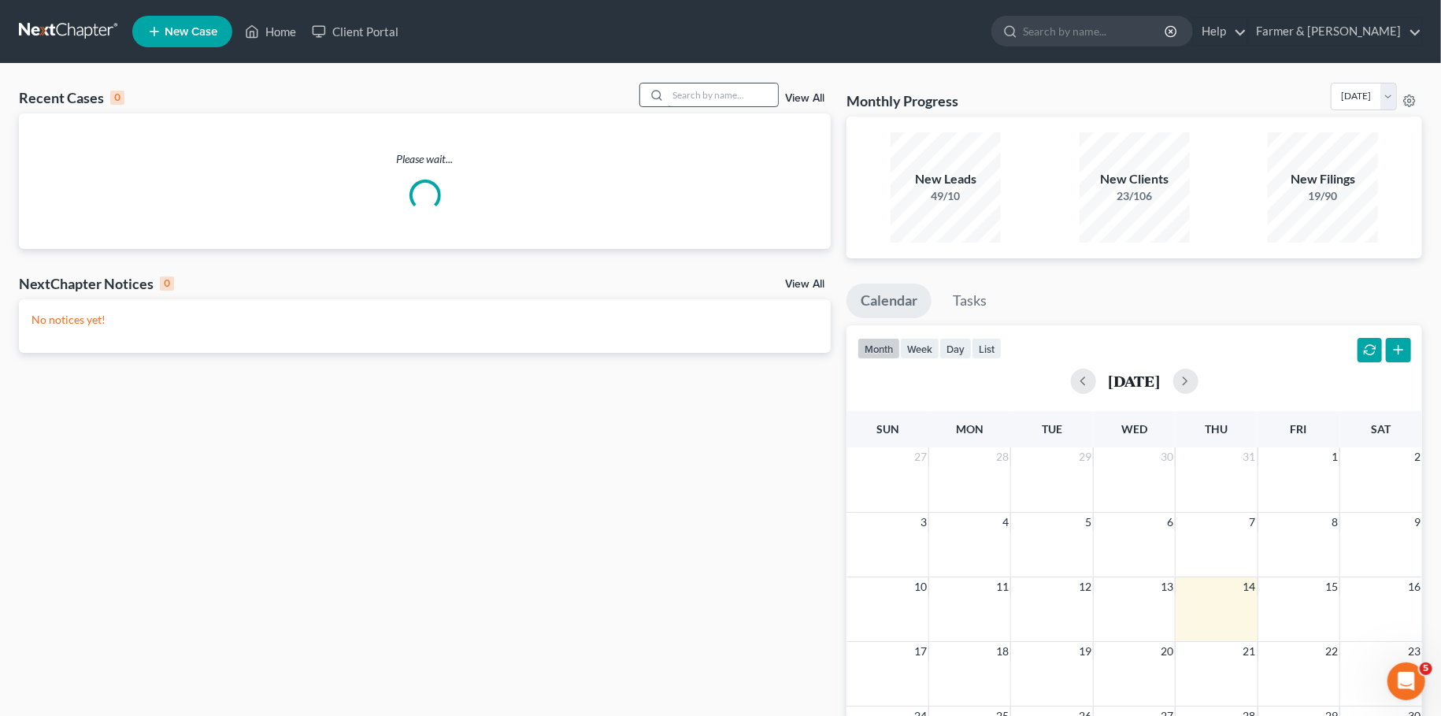
click at [701, 98] on input "search" at bounding box center [723, 94] width 110 height 23
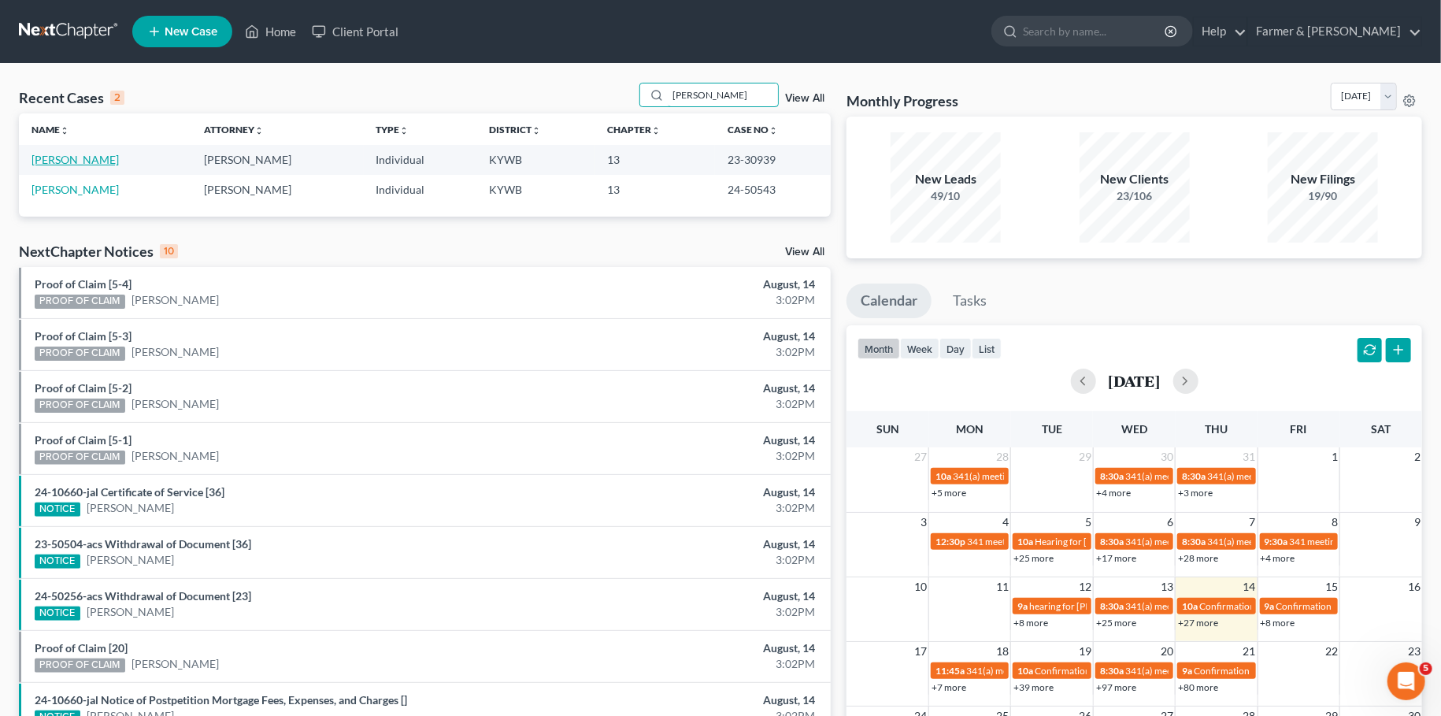
type input "[PERSON_NAME]"
click at [72, 155] on link "[PERSON_NAME]" at bounding box center [74, 159] width 87 height 13
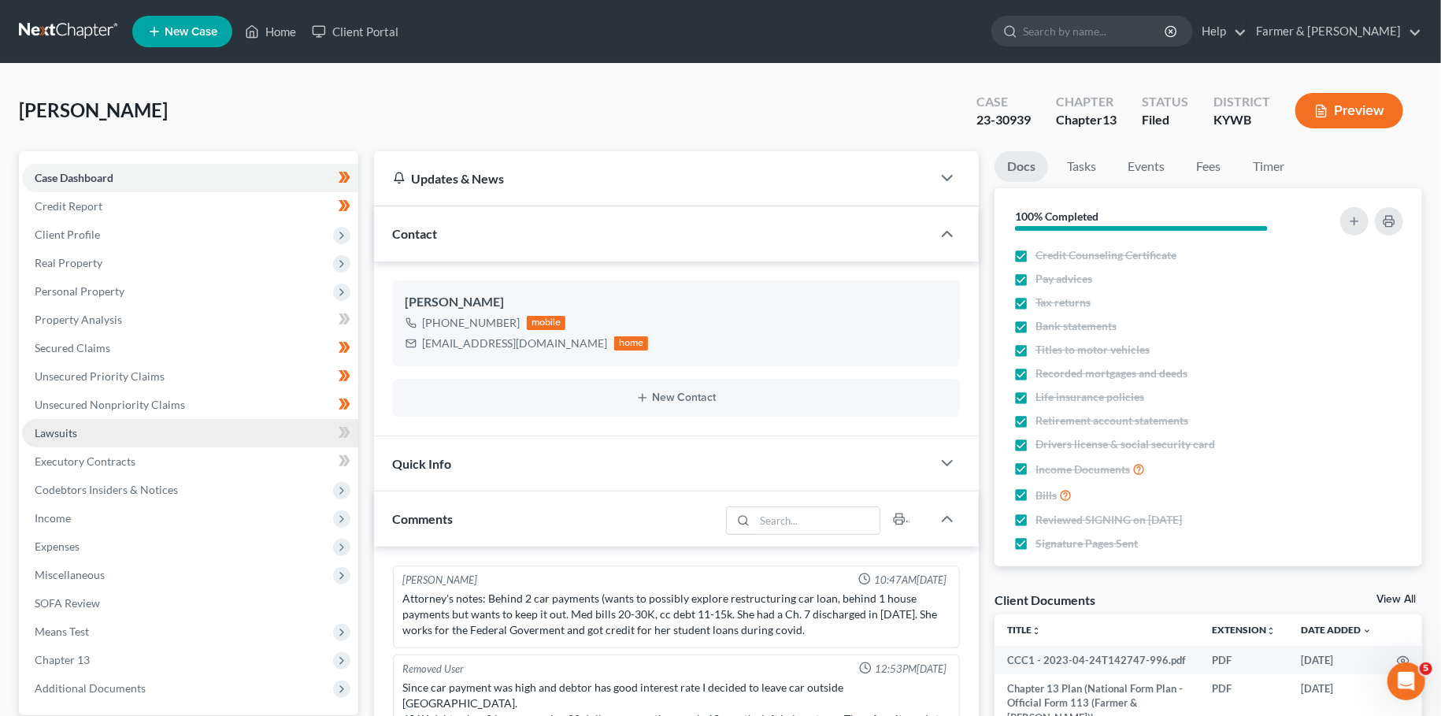
scroll to position [410, 0]
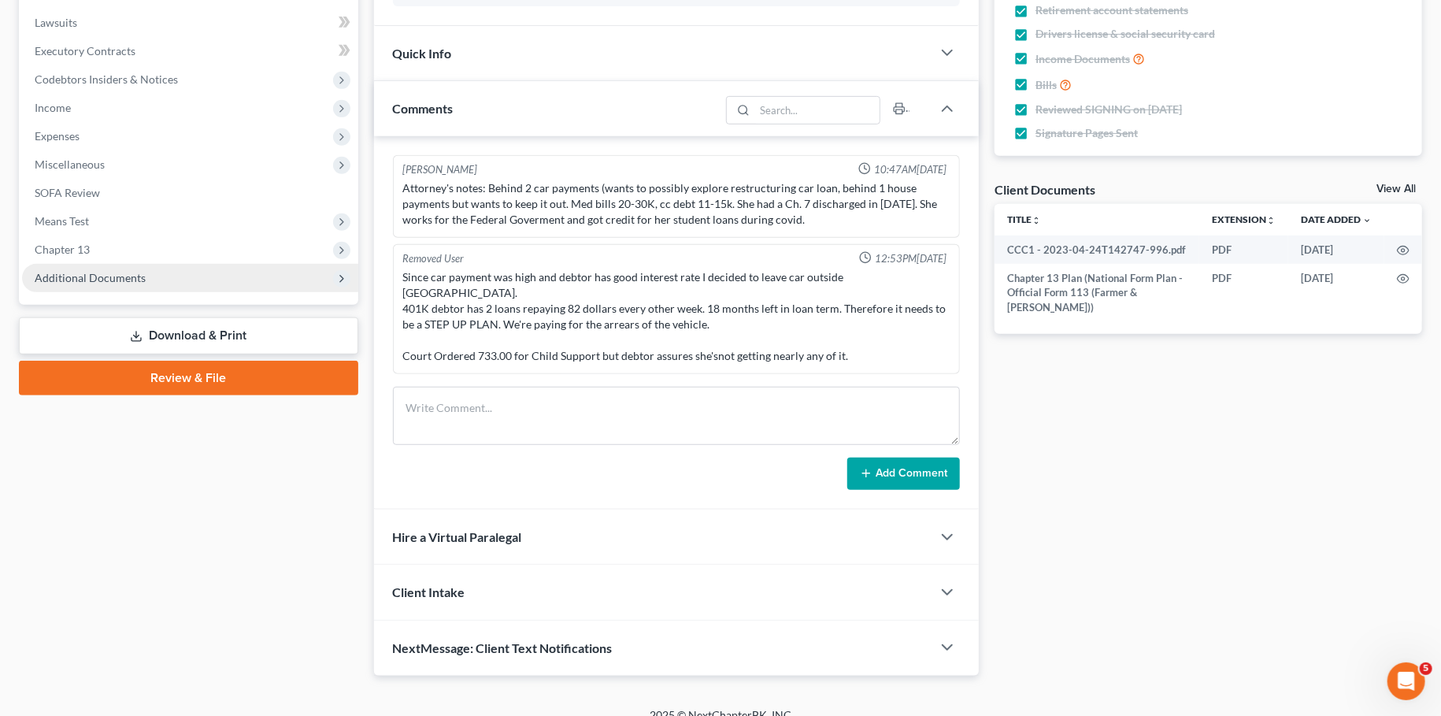
click at [133, 272] on span "Additional Documents" at bounding box center [90, 277] width 111 height 13
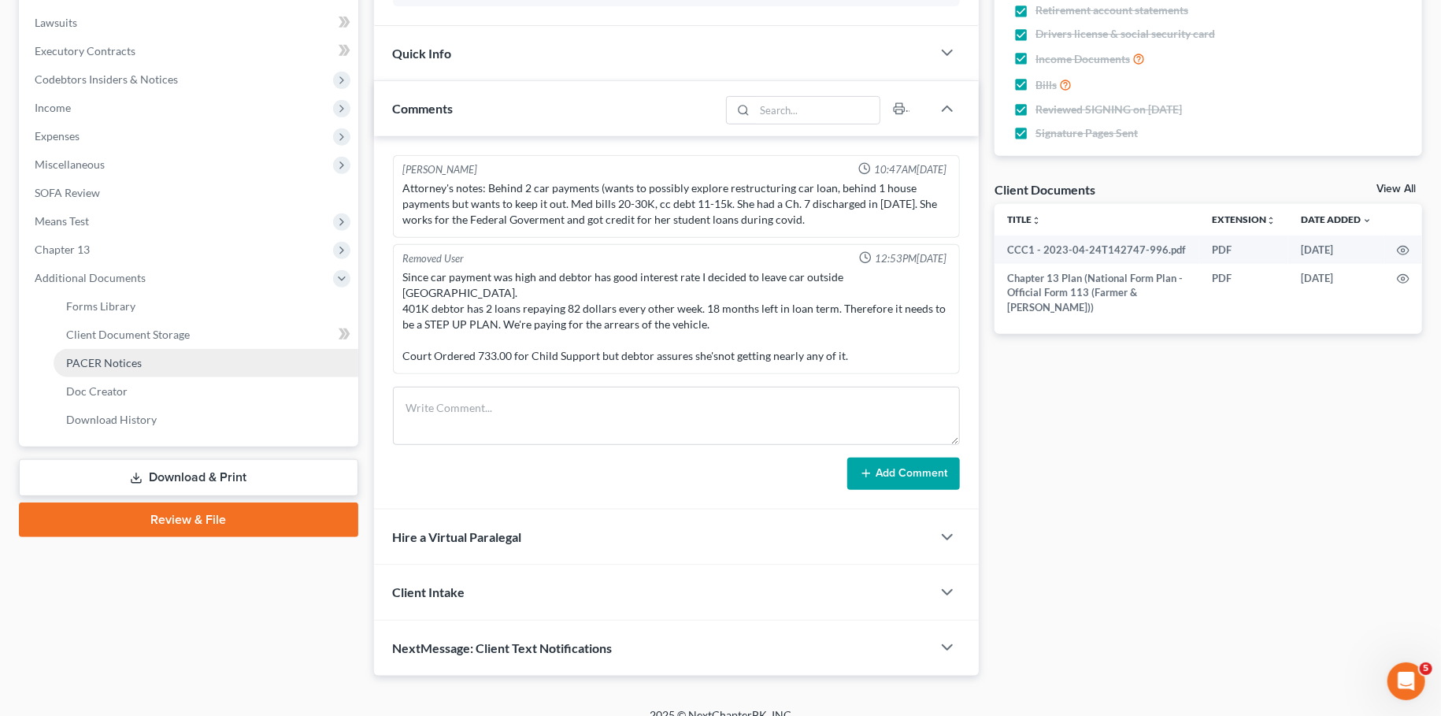
click at [131, 366] on span "PACER Notices" at bounding box center [104, 362] width 76 height 13
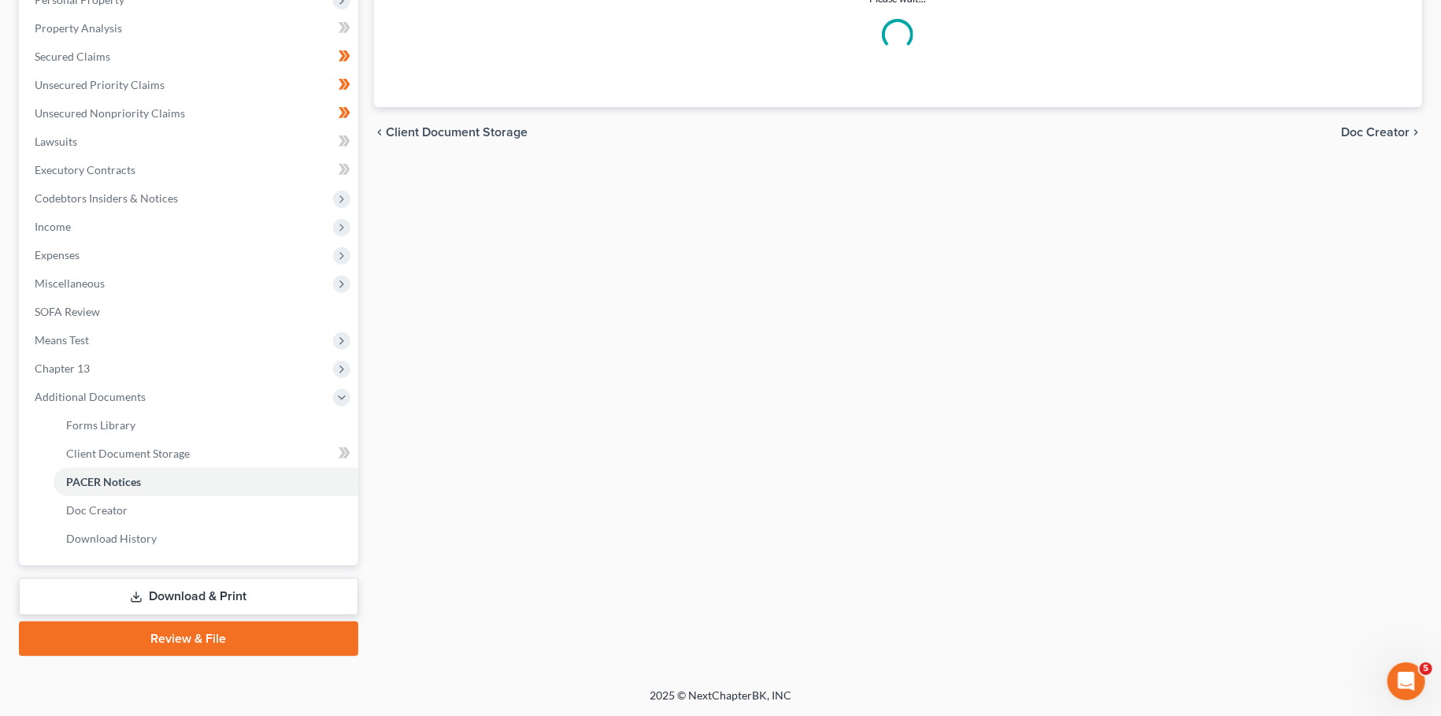
scroll to position [290, 0]
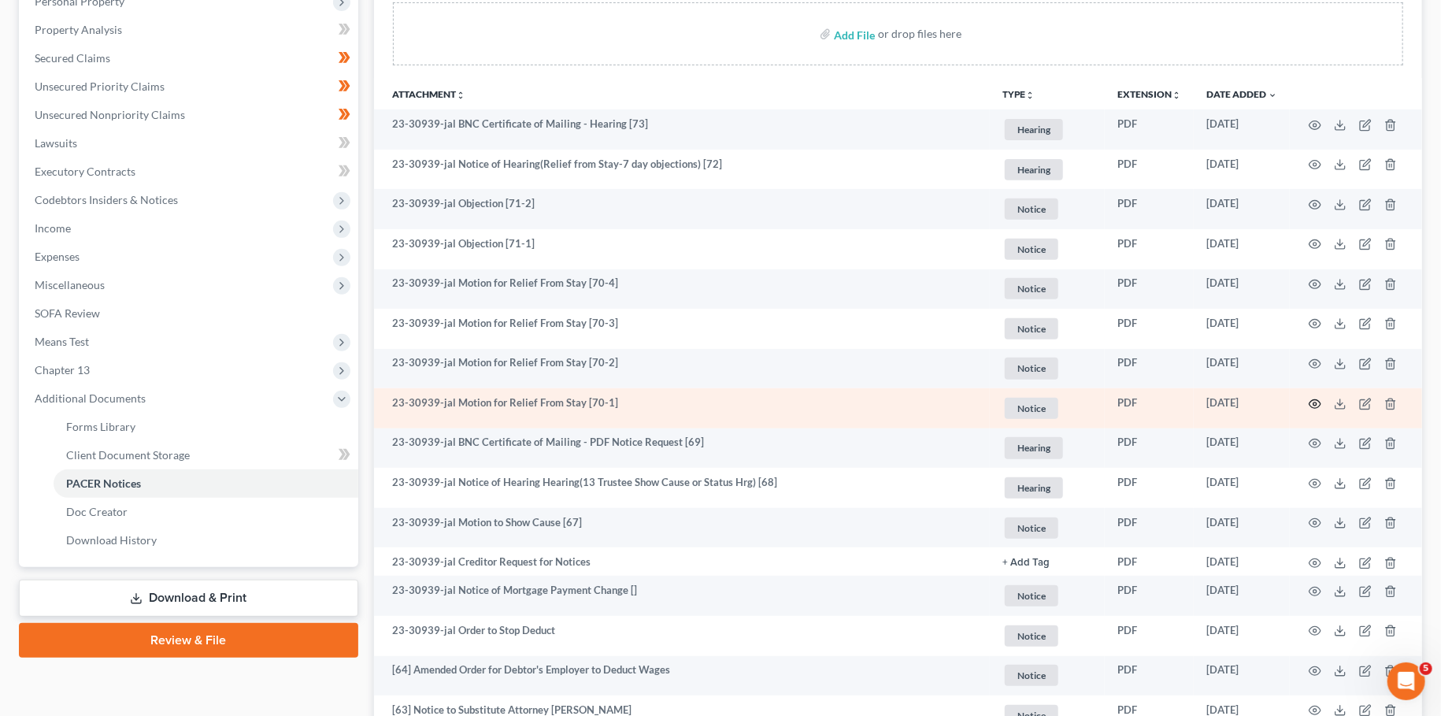
click at [1314, 403] on circle "button" at bounding box center [1314, 403] width 3 height 3
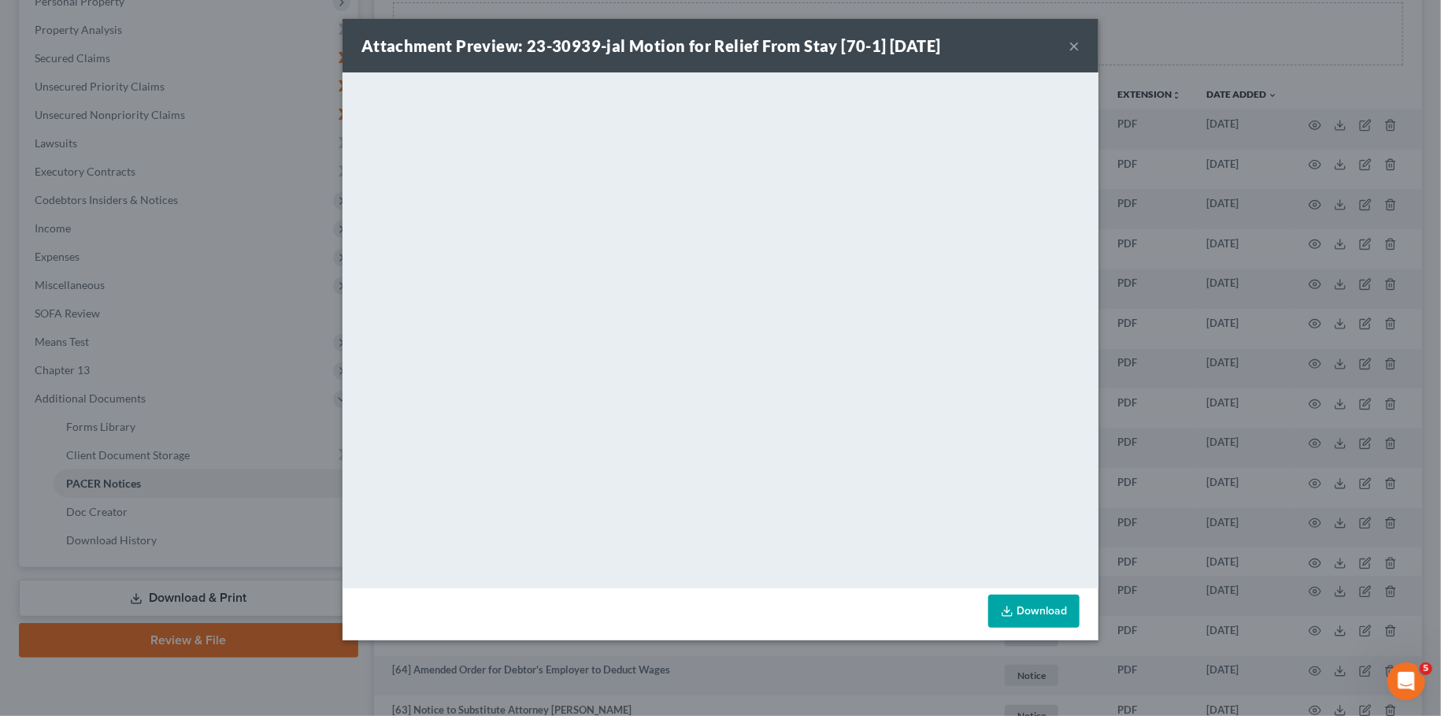
click at [1073, 43] on button "×" at bounding box center [1073, 45] width 11 height 19
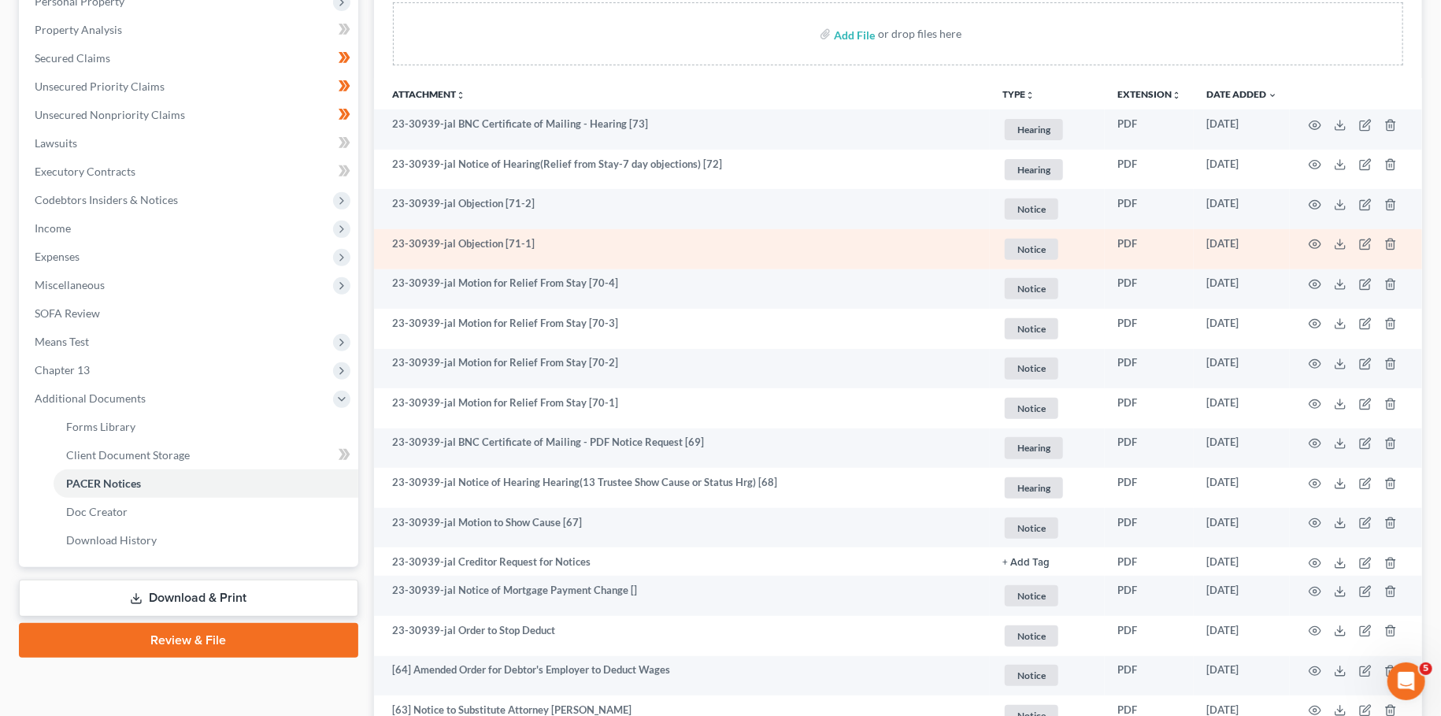
scroll to position [0, 0]
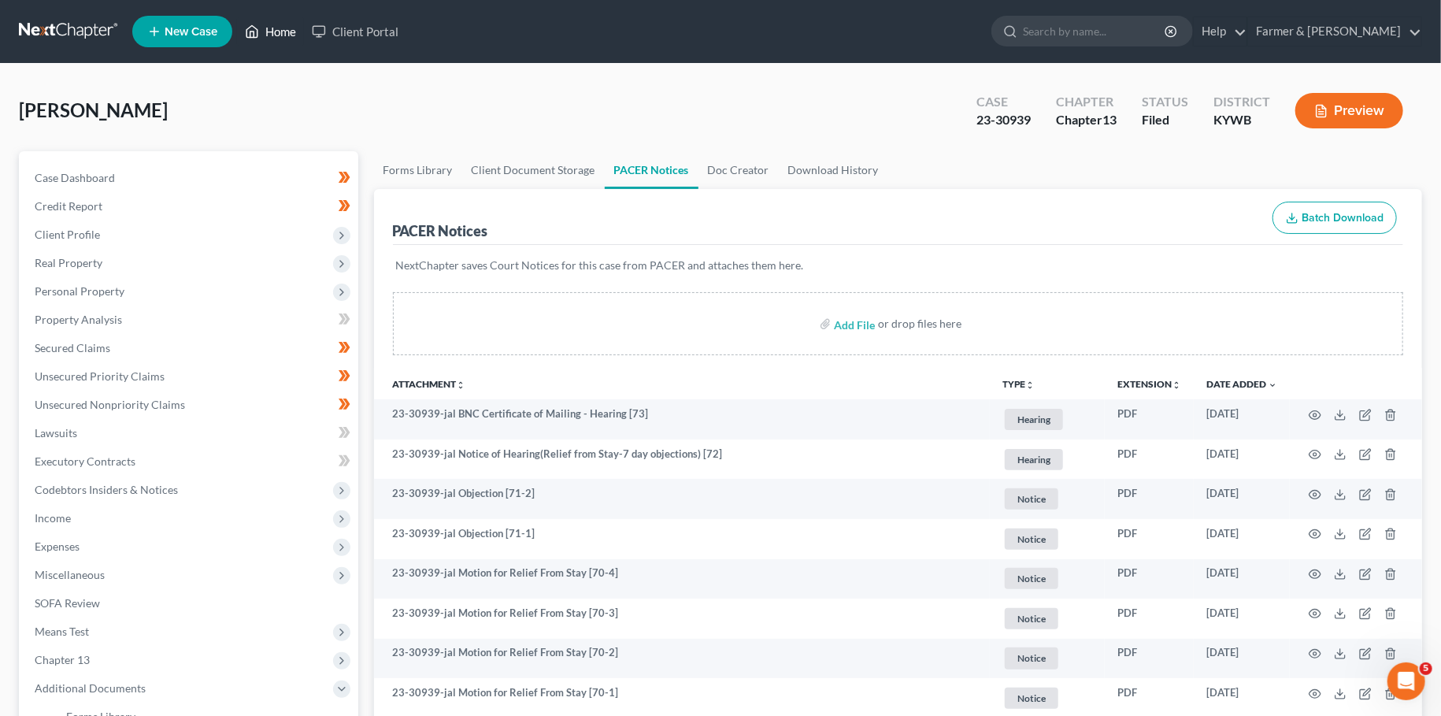
click at [265, 31] on link "Home" at bounding box center [270, 31] width 67 height 28
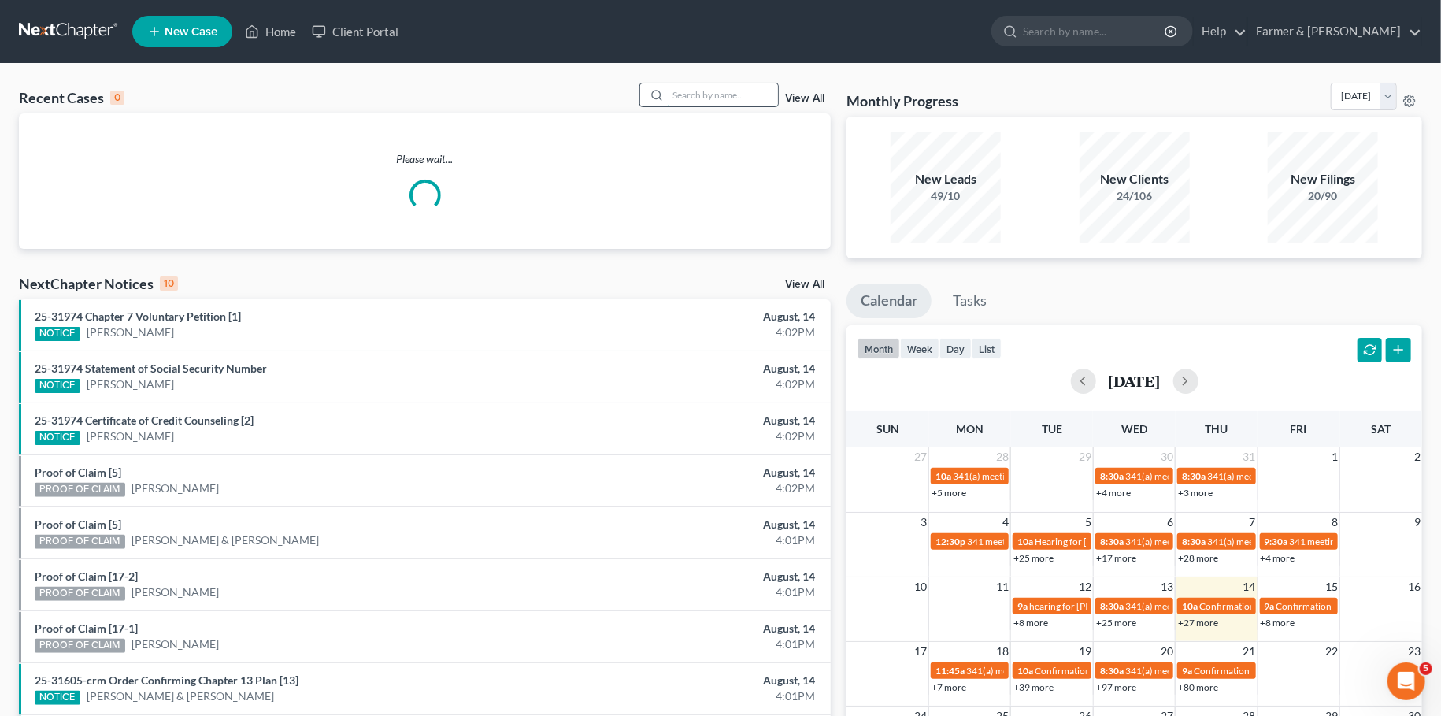
click at [752, 91] on input "search" at bounding box center [723, 94] width 110 height 23
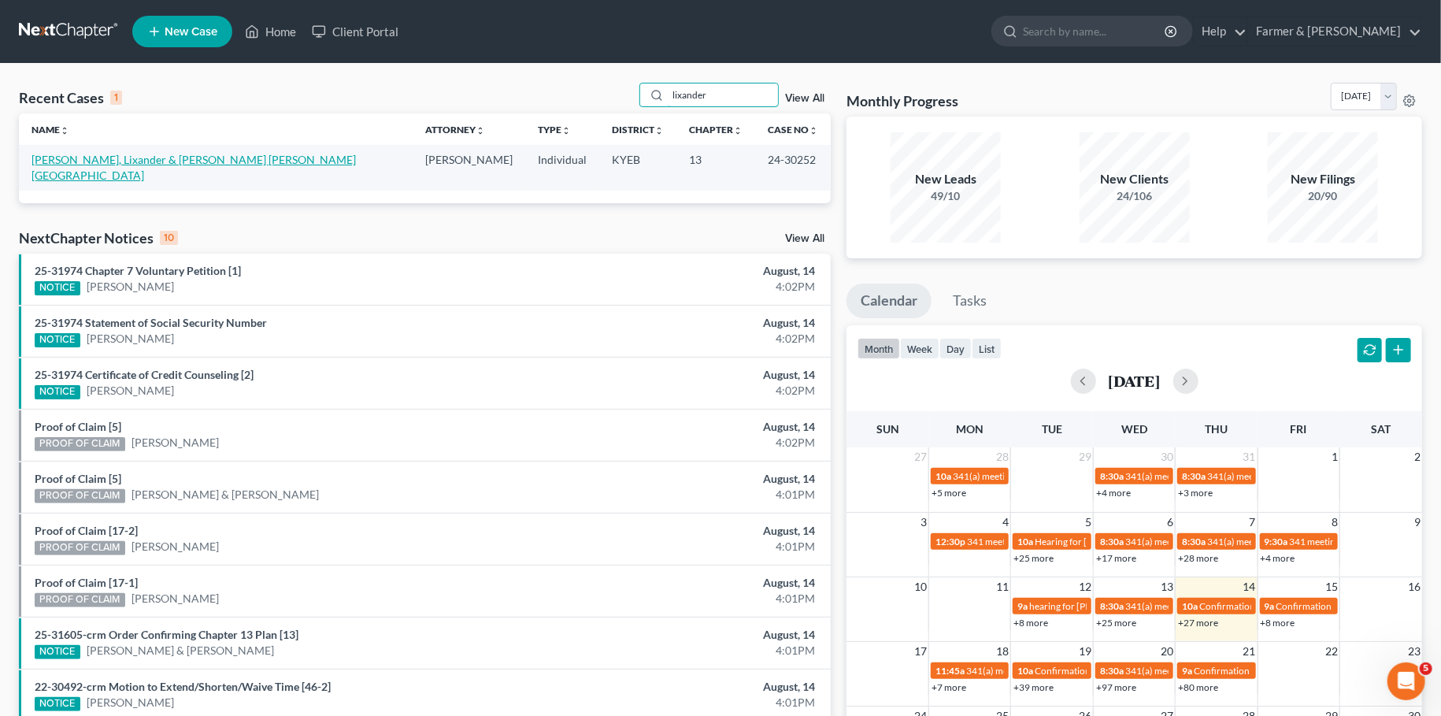
type input "lixander"
click at [144, 161] on link "[PERSON_NAME], Lixander & [PERSON_NAME] [PERSON_NAME][GEOGRAPHIC_DATA]" at bounding box center [193, 167] width 324 height 29
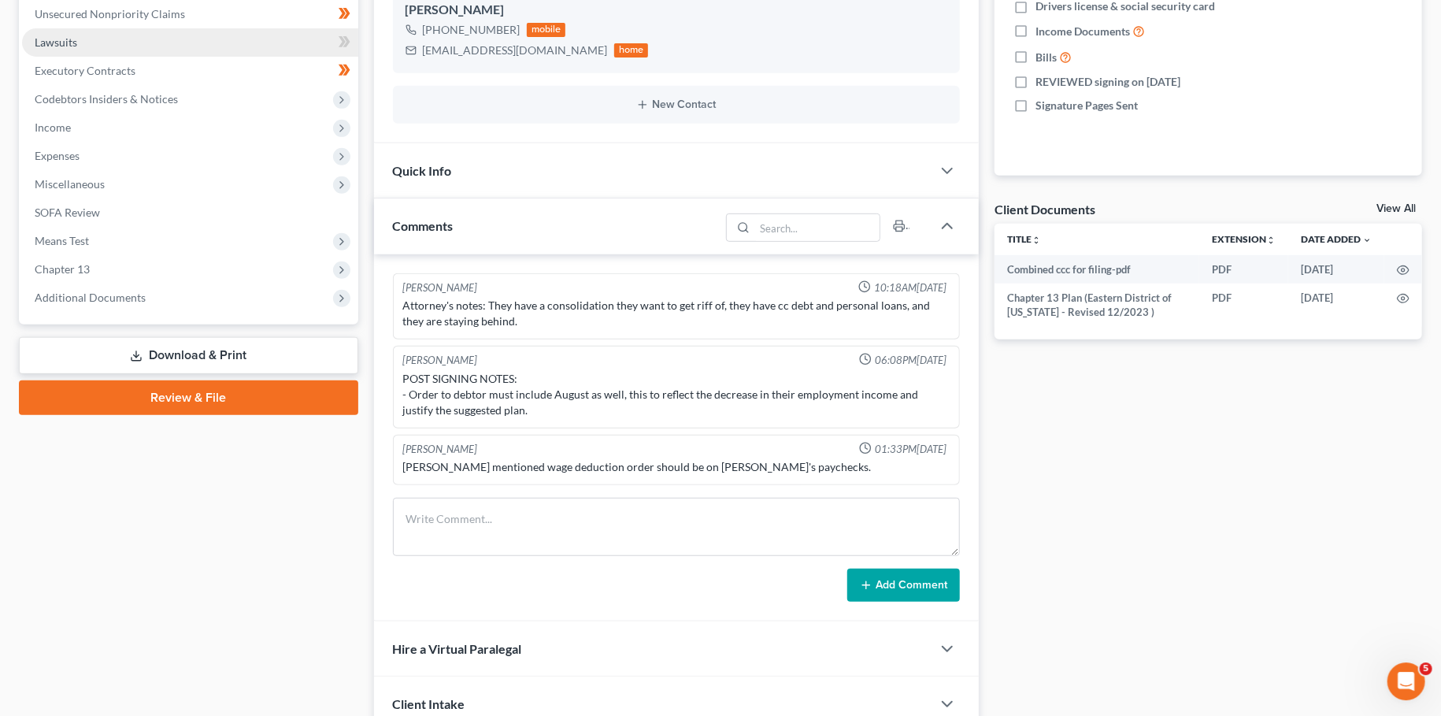
scroll to position [416, 0]
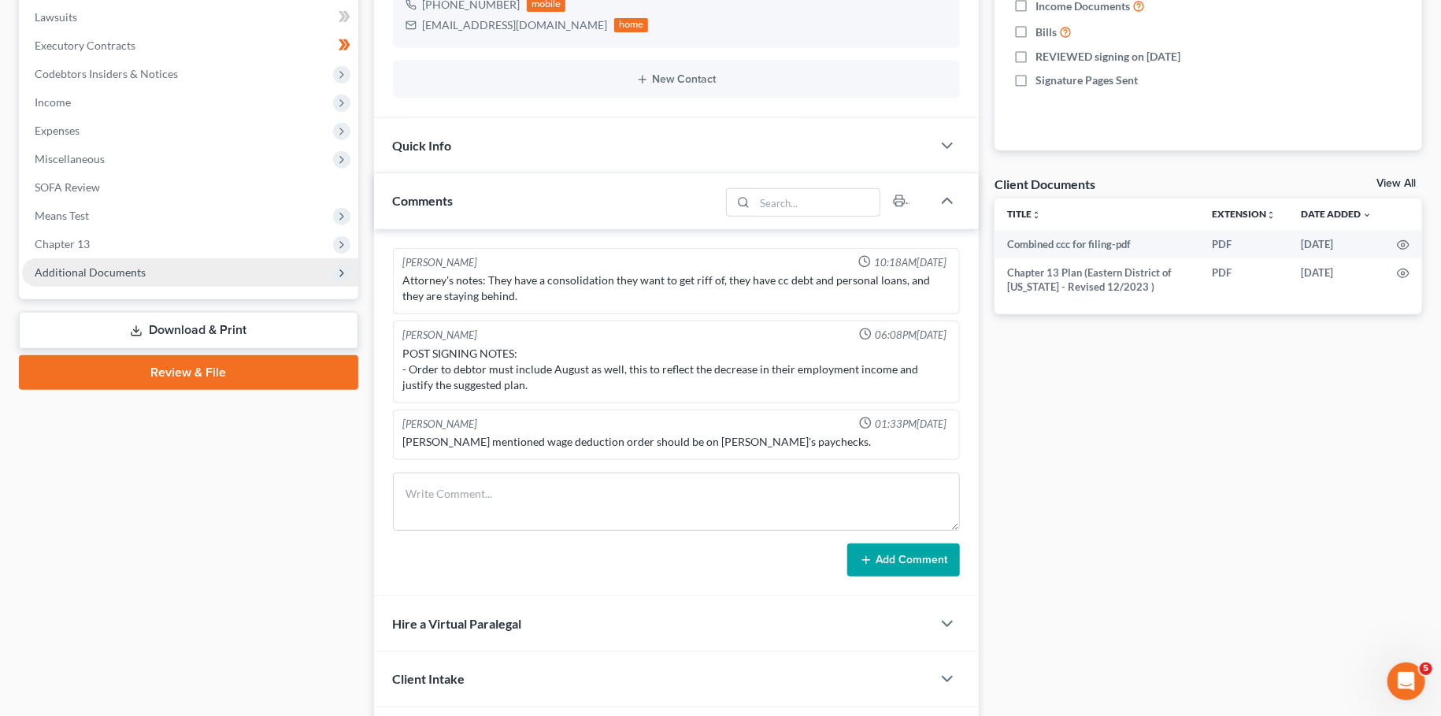
click at [119, 272] on span "Additional Documents" at bounding box center [90, 271] width 111 height 13
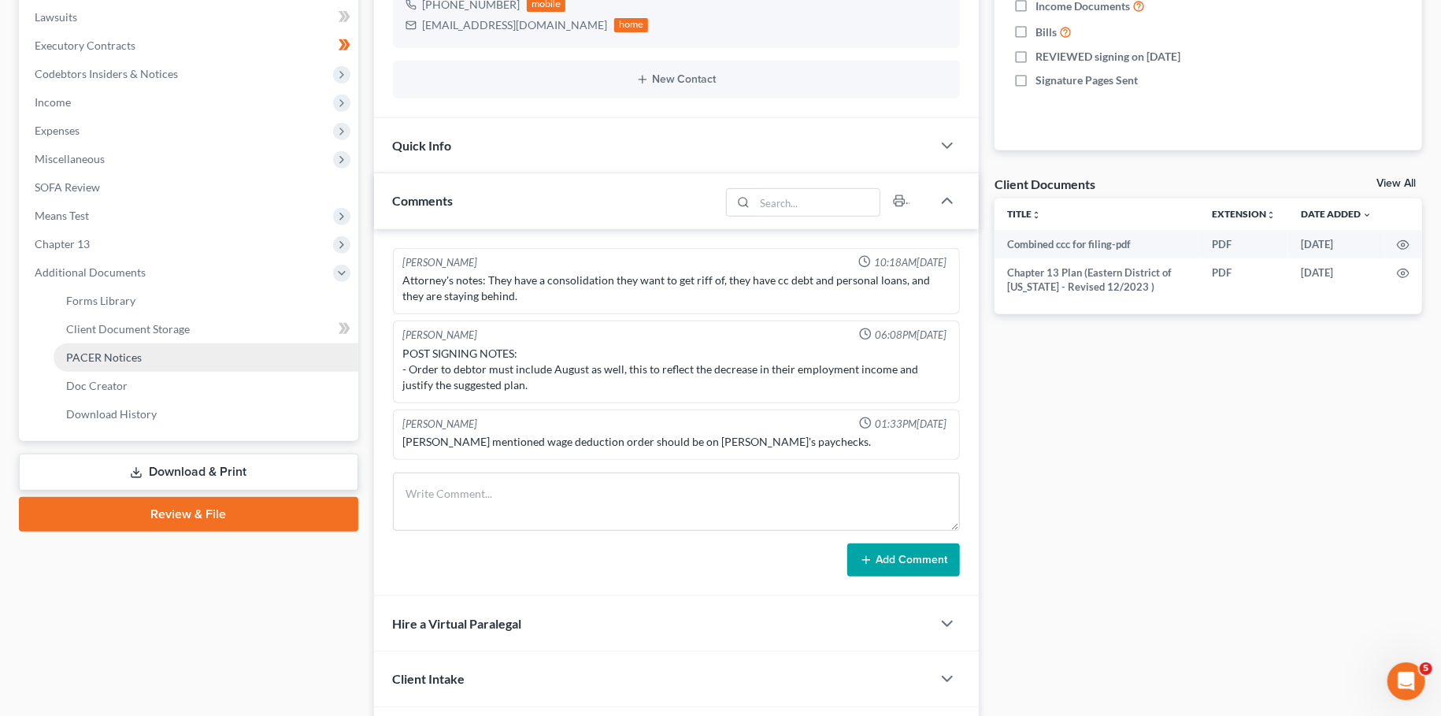
click at [161, 356] on link "PACER Notices" at bounding box center [206, 357] width 305 height 28
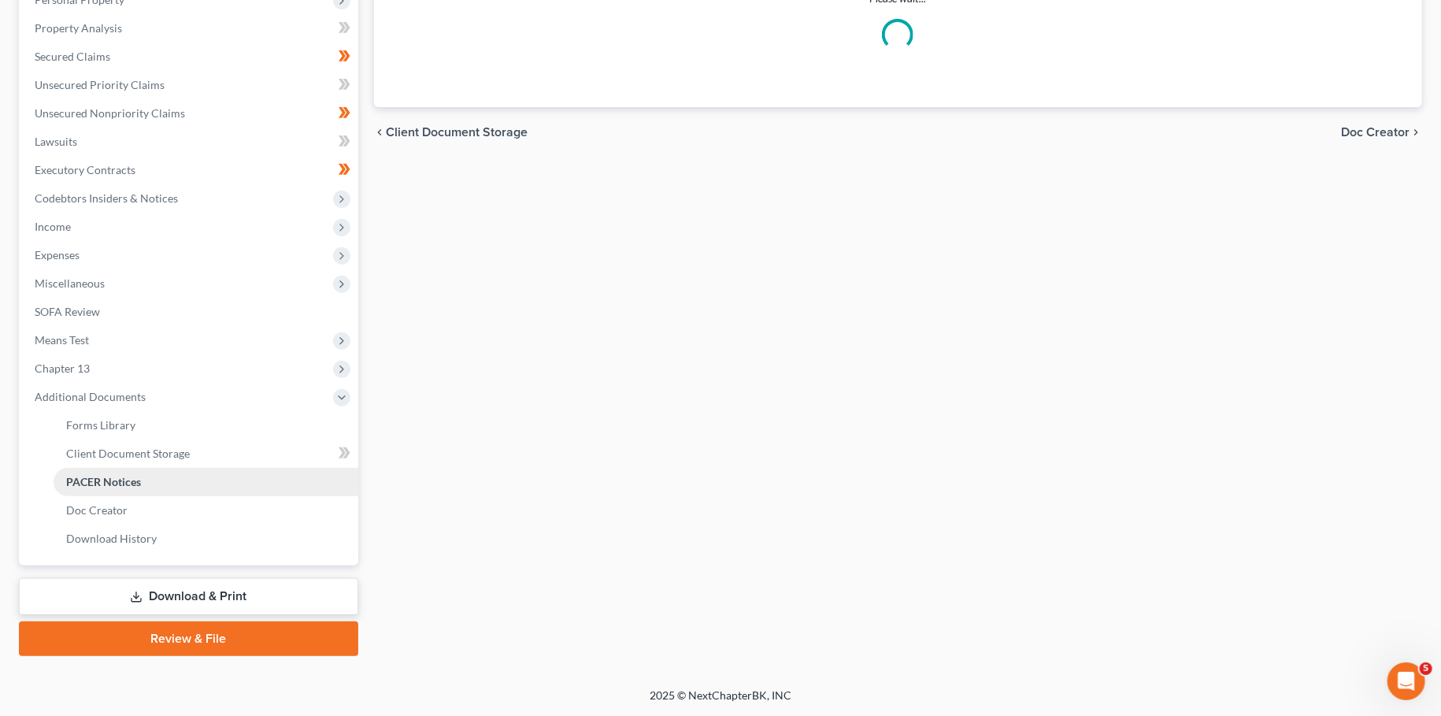
scroll to position [290, 0]
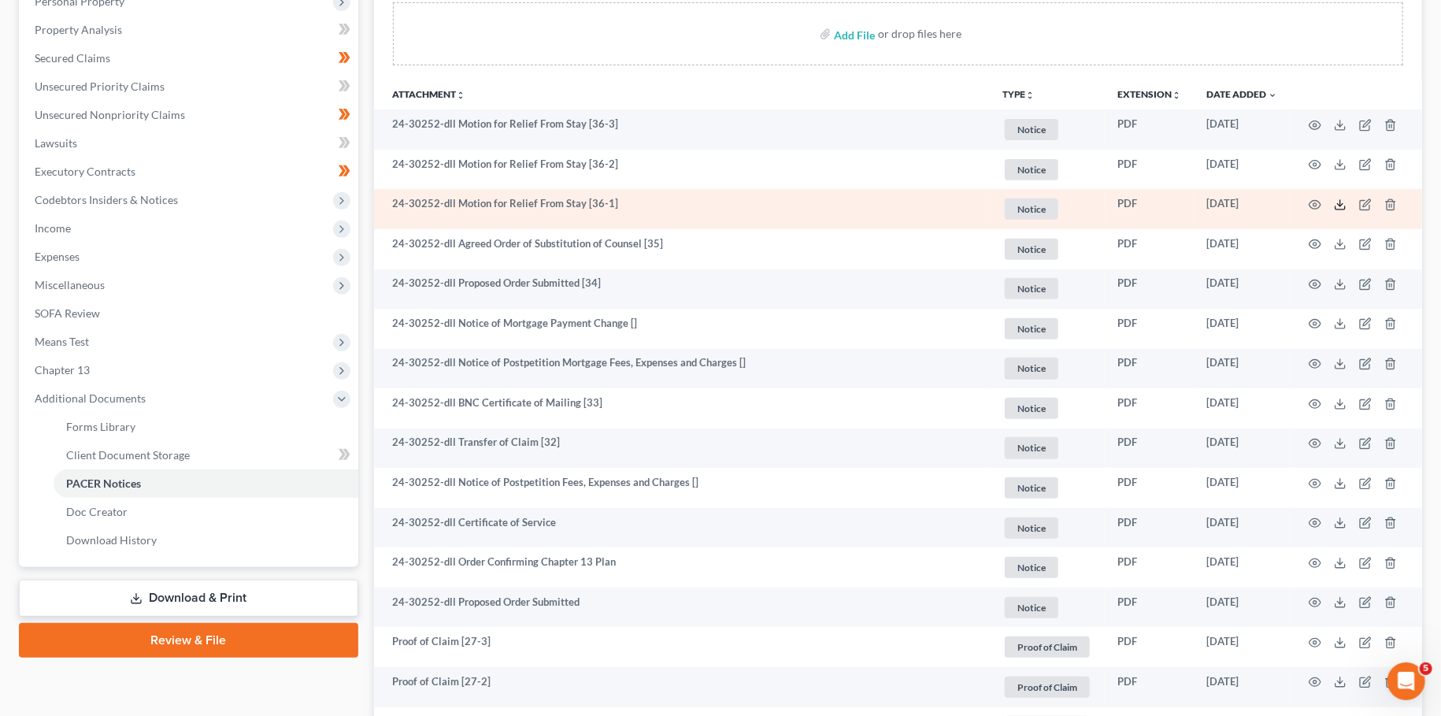
click at [1345, 204] on icon at bounding box center [1340, 204] width 13 height 13
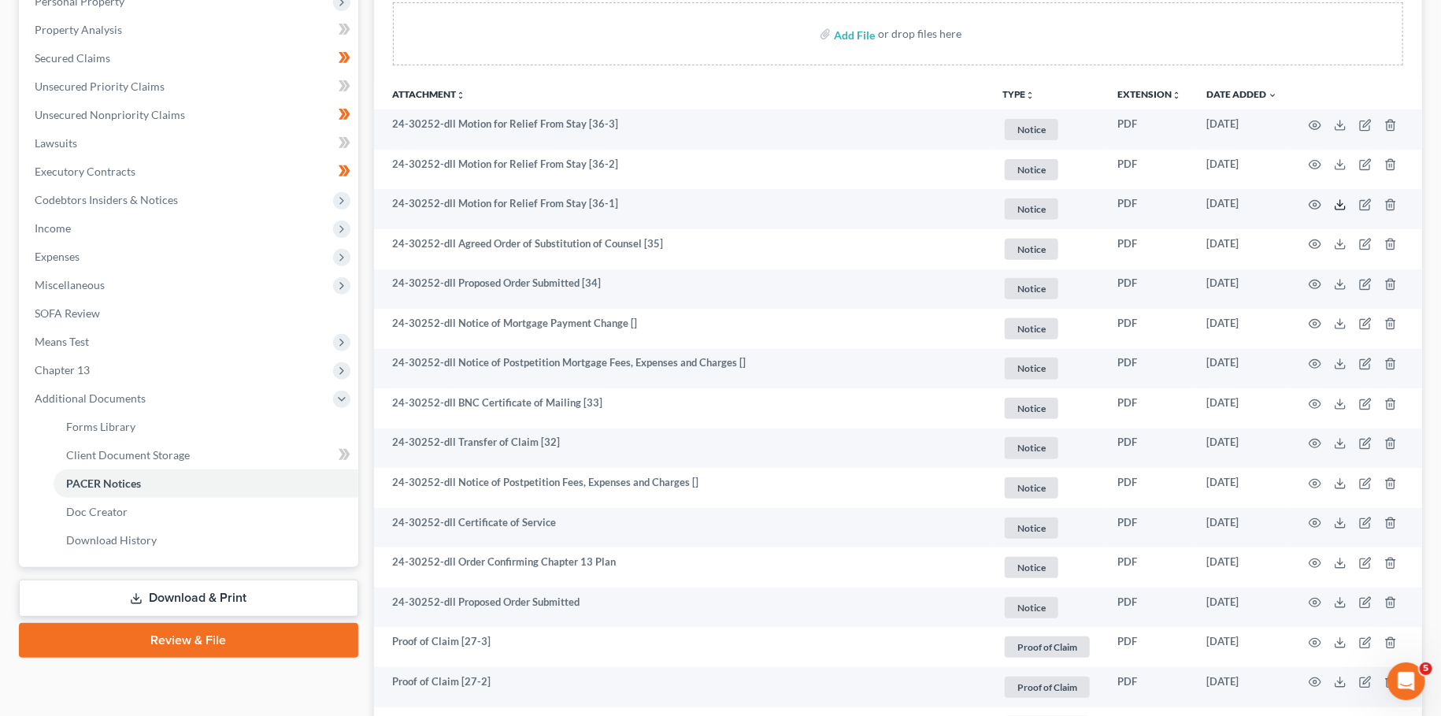
scroll to position [0, 0]
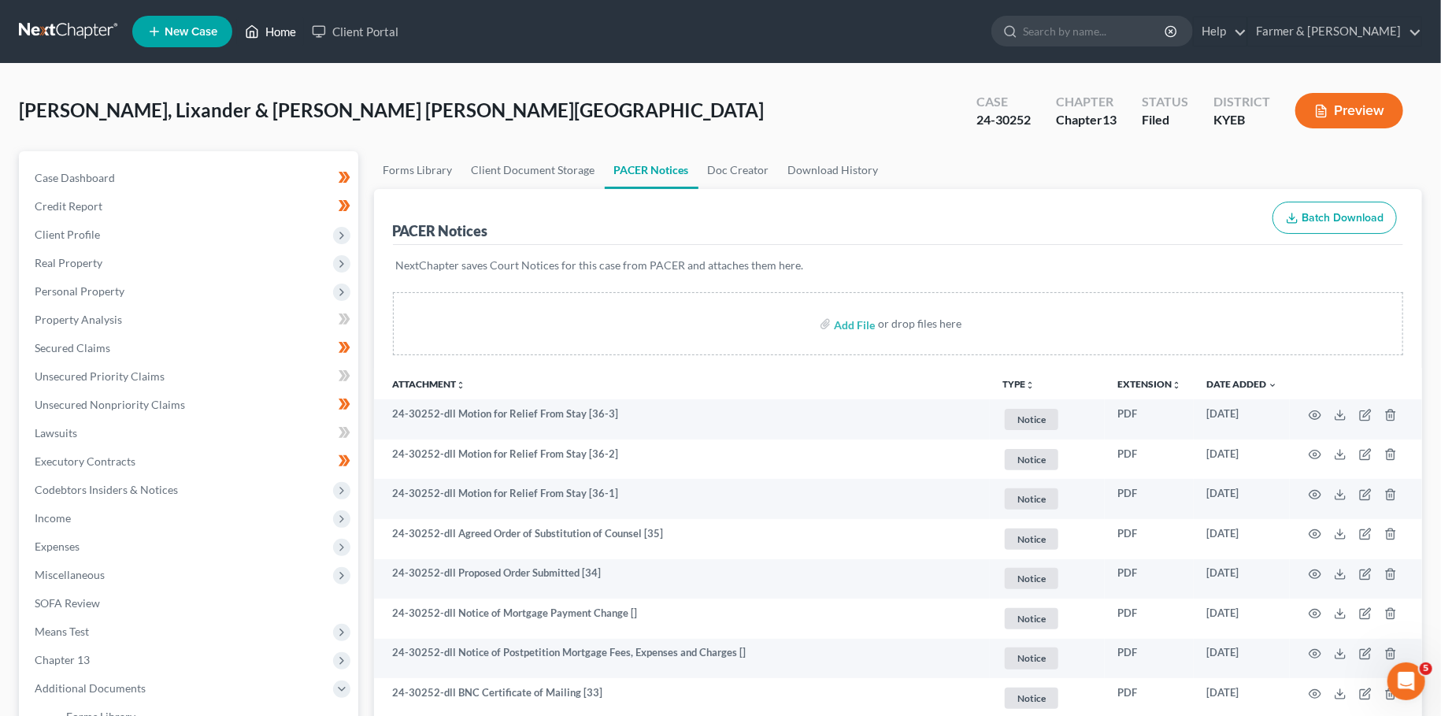
click at [253, 34] on icon at bounding box center [252, 31] width 14 height 19
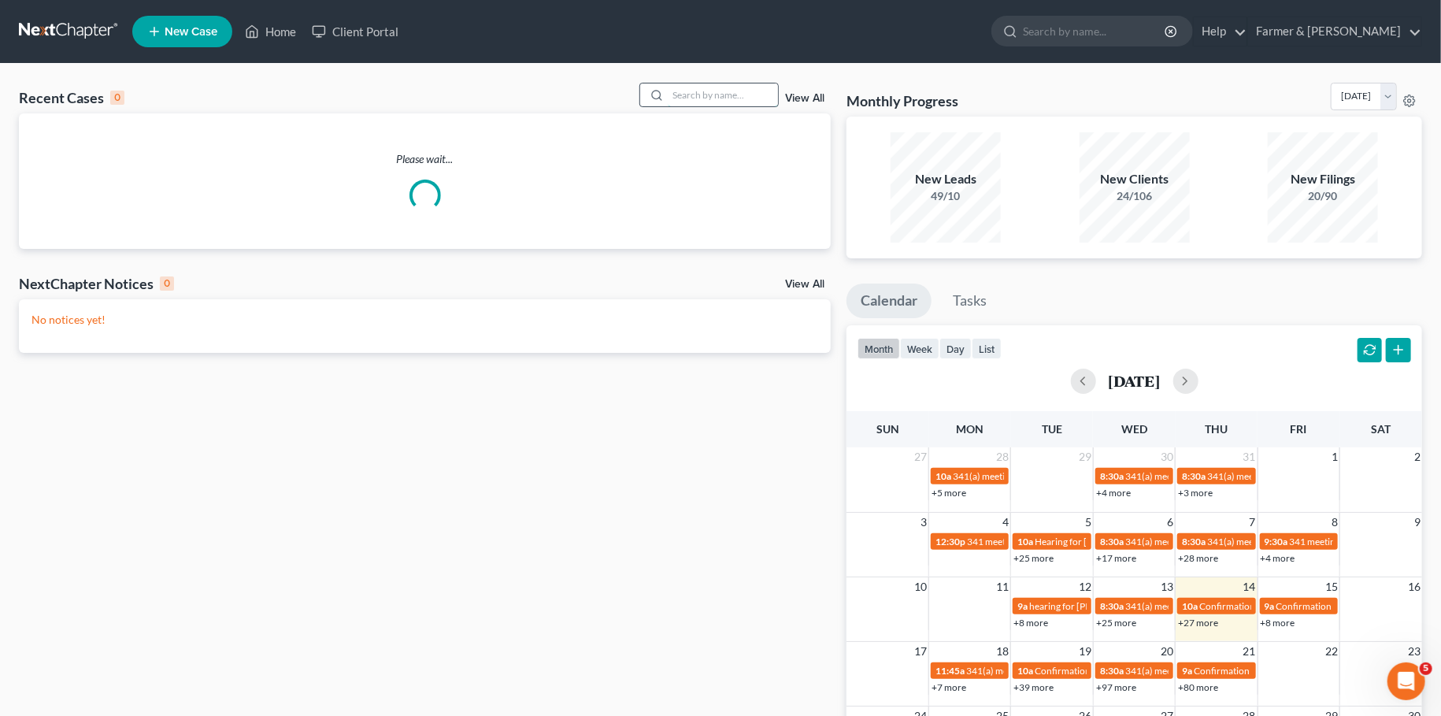
click at [710, 97] on input "search" at bounding box center [723, 94] width 110 height 23
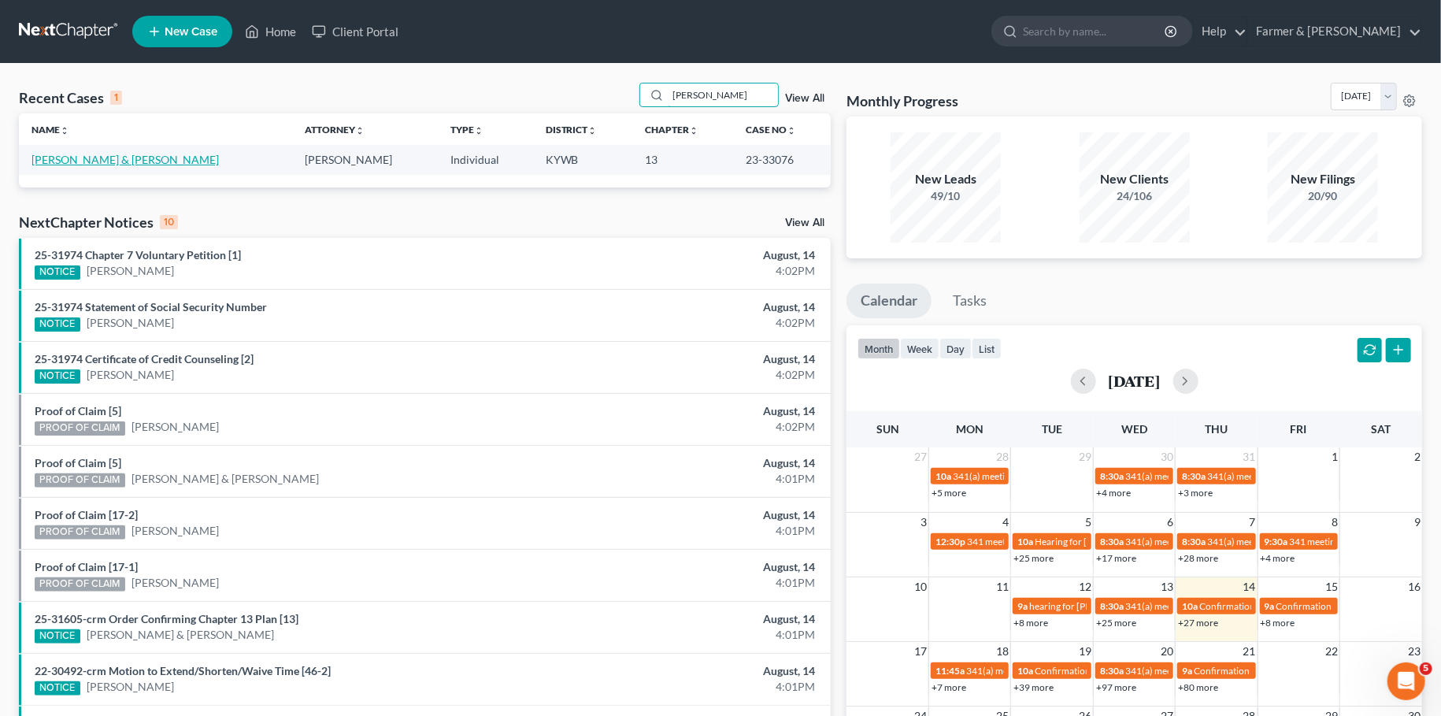
type input "[PERSON_NAME]"
click at [124, 164] on link "[PERSON_NAME] & [PERSON_NAME]" at bounding box center [124, 159] width 187 height 13
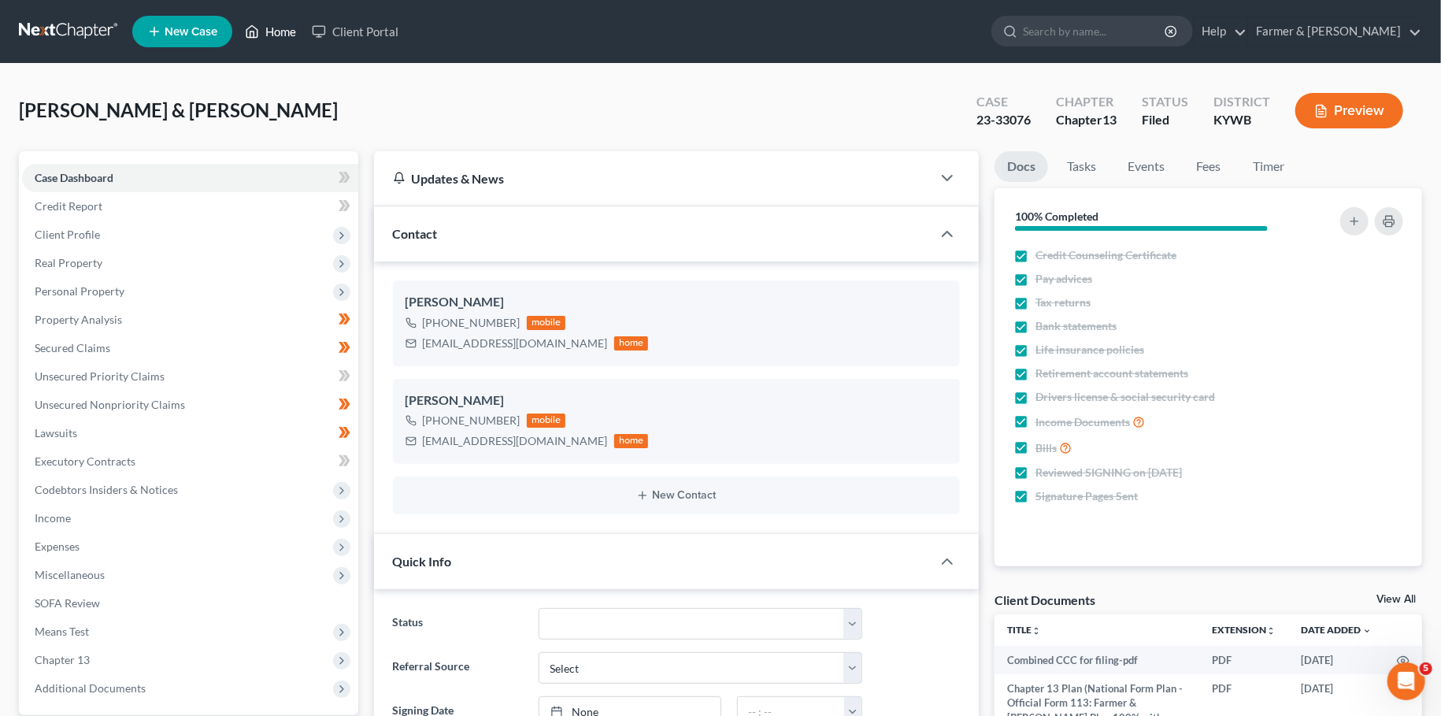
drag, startPoint x: 272, startPoint y: 38, endPoint x: 739, endPoint y: 207, distance: 496.6
click at [272, 38] on link "Home" at bounding box center [270, 31] width 67 height 28
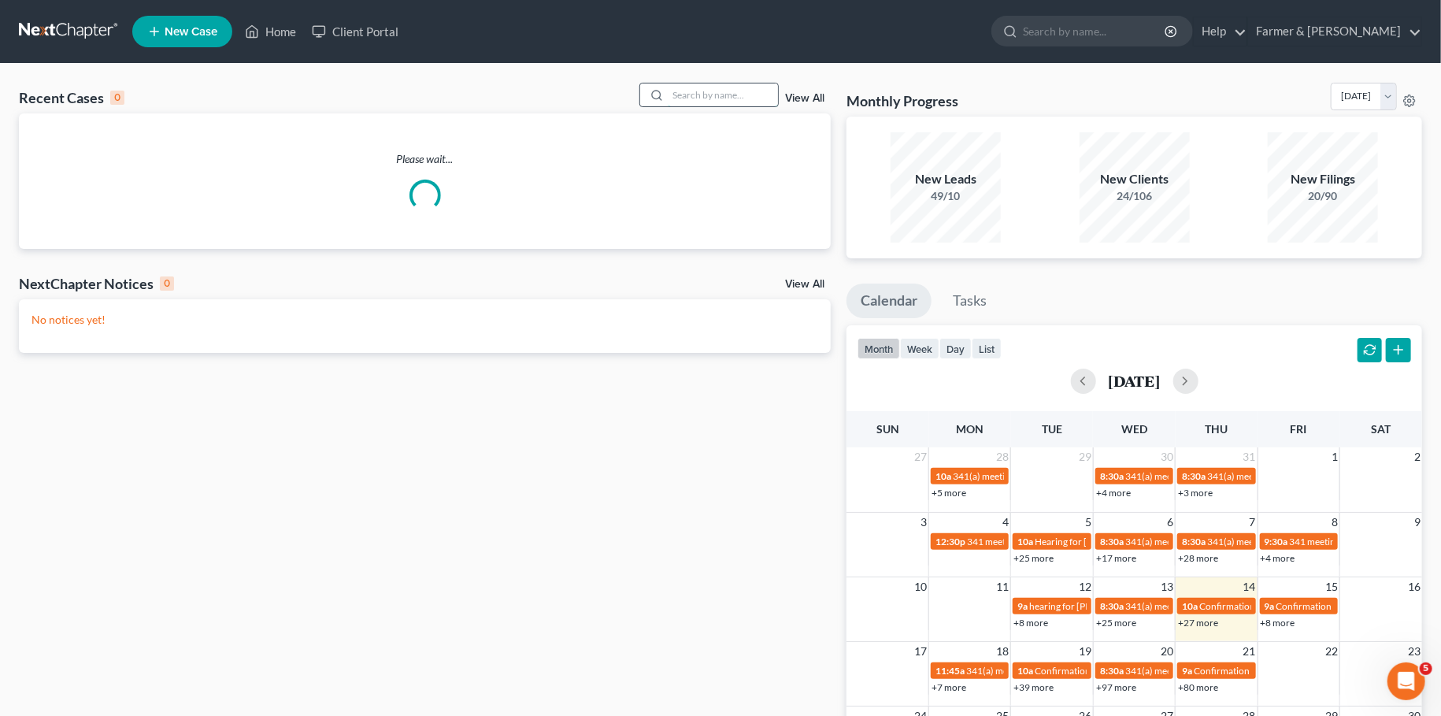
click at [731, 100] on input "search" at bounding box center [723, 94] width 110 height 23
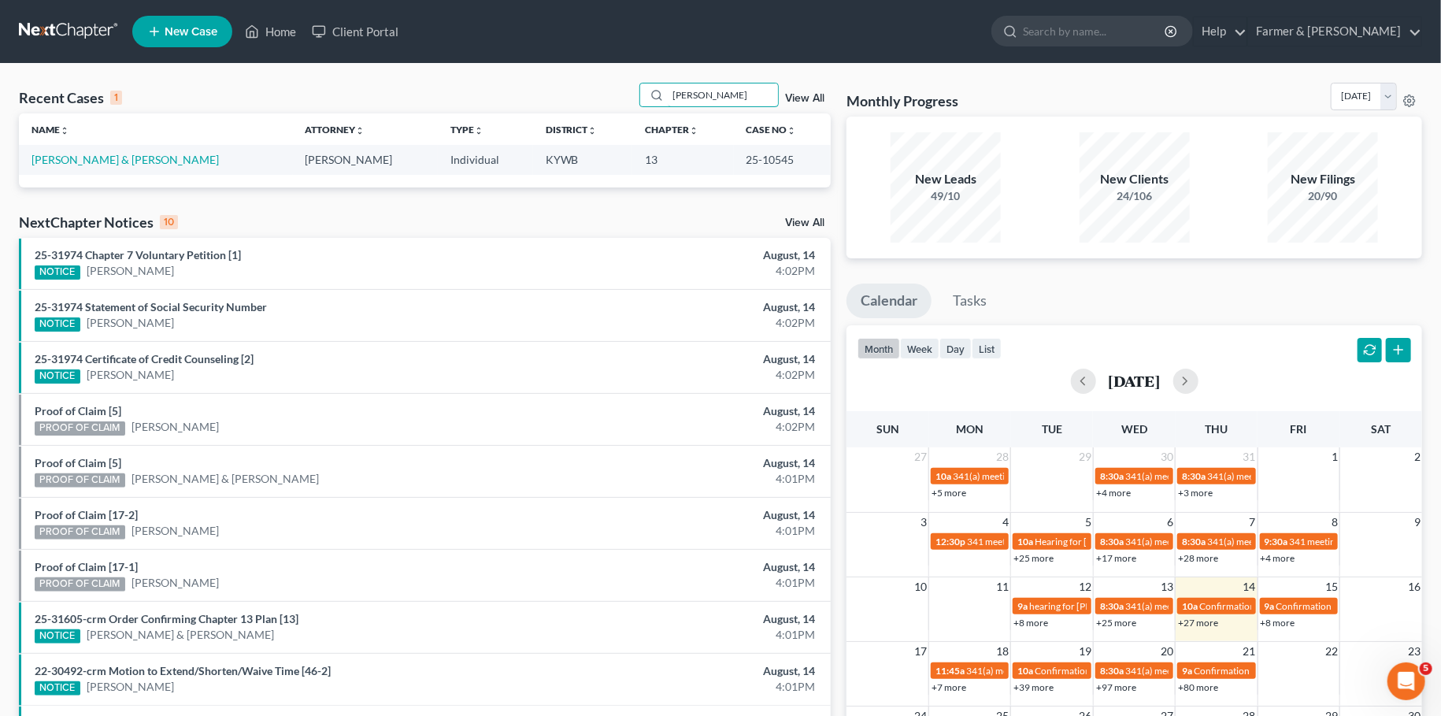
type input "[PERSON_NAME]"
click at [84, 159] on link "[PERSON_NAME] & [PERSON_NAME]" at bounding box center [124, 159] width 187 height 13
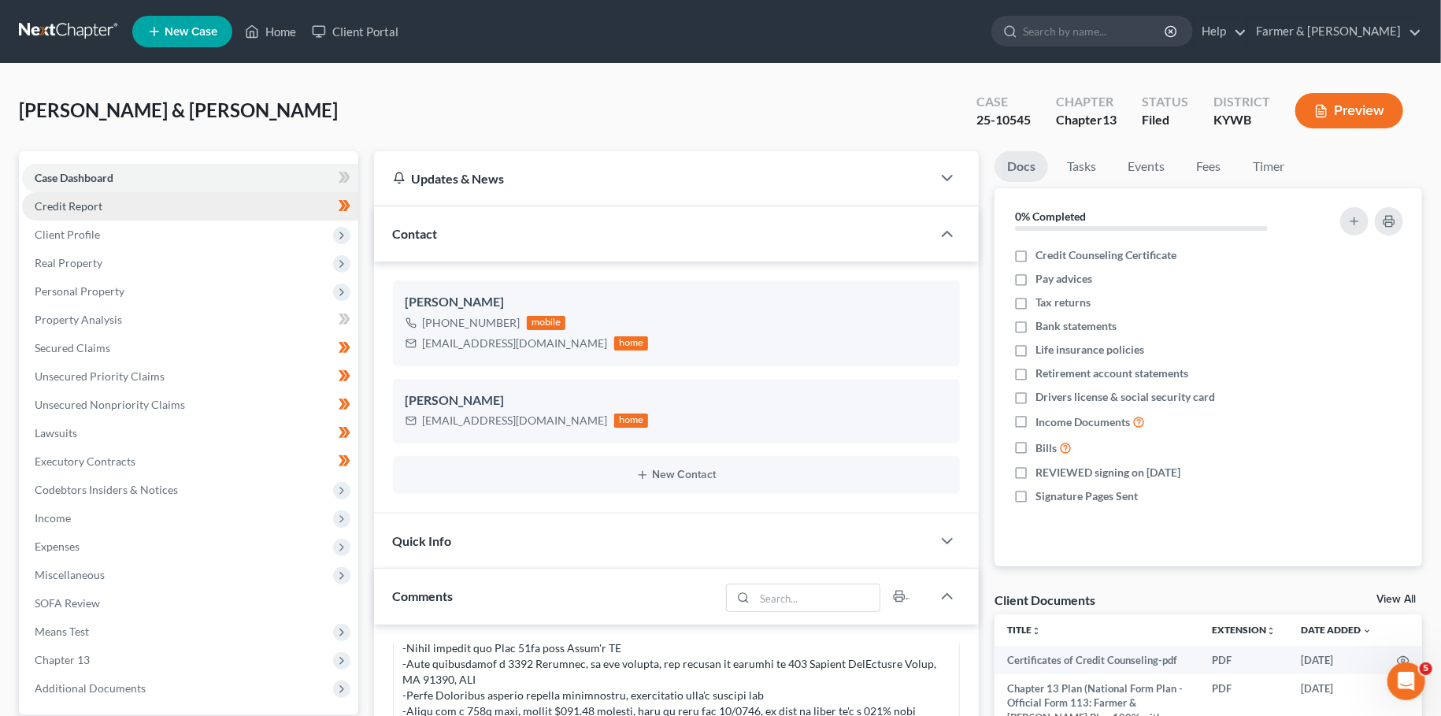
scroll to position [538, 0]
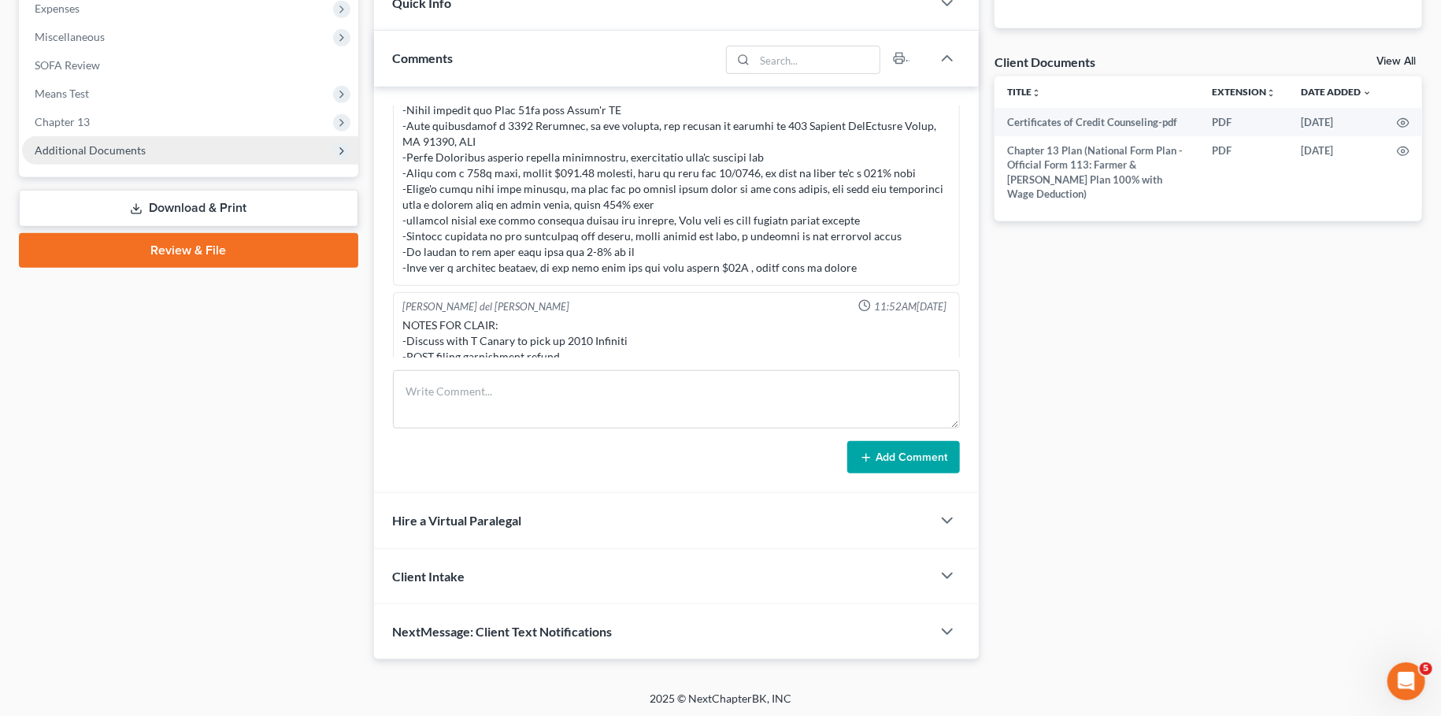
click at [124, 154] on span "Additional Documents" at bounding box center [90, 149] width 111 height 13
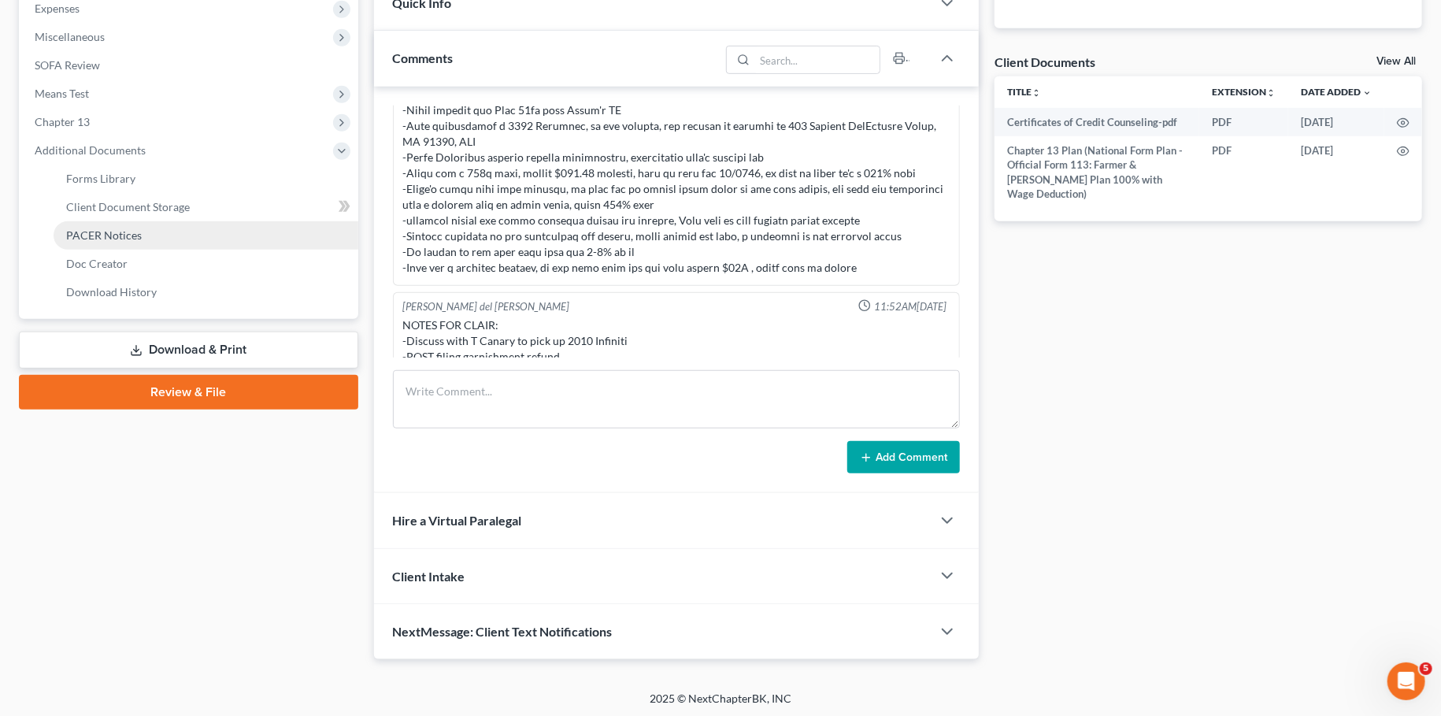
click at [131, 235] on span "PACER Notices" at bounding box center [104, 234] width 76 height 13
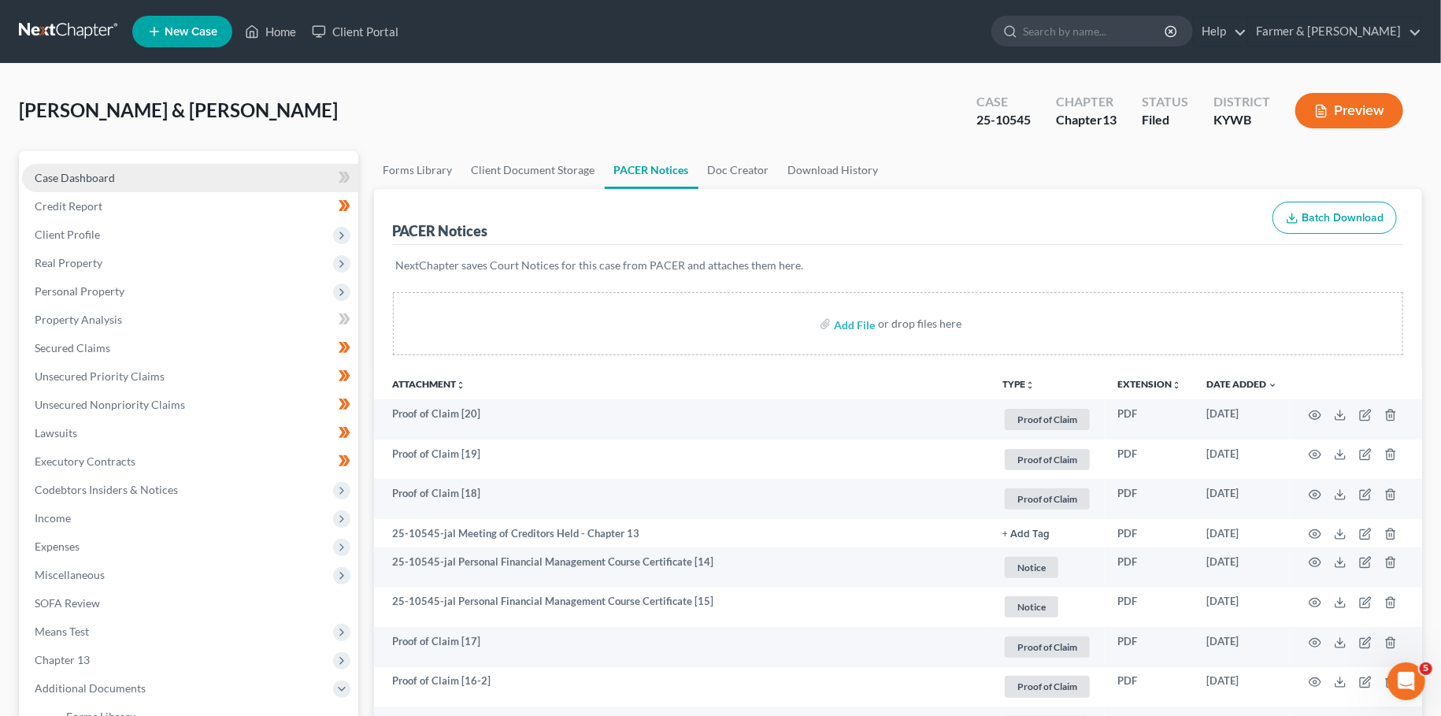
click at [107, 181] on span "Case Dashboard" at bounding box center [75, 177] width 80 height 13
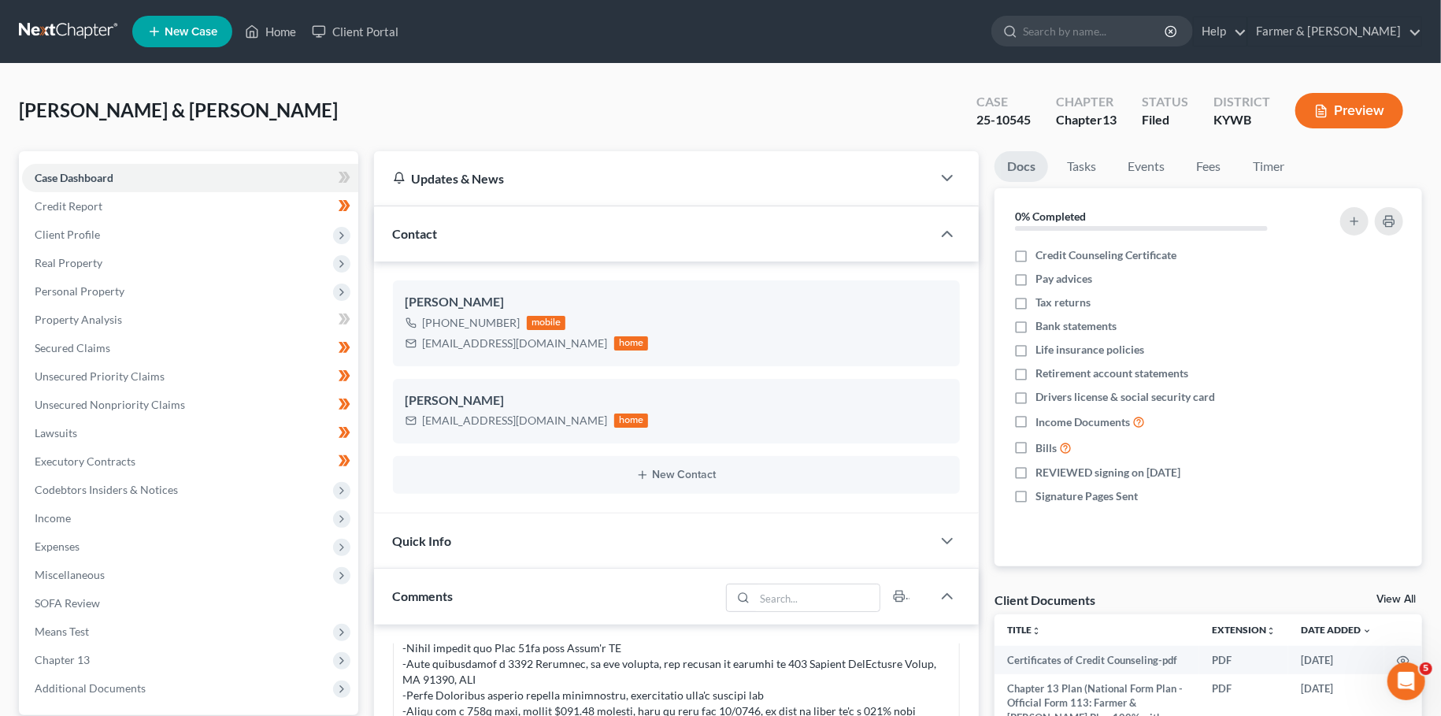
scroll to position [538, 0]
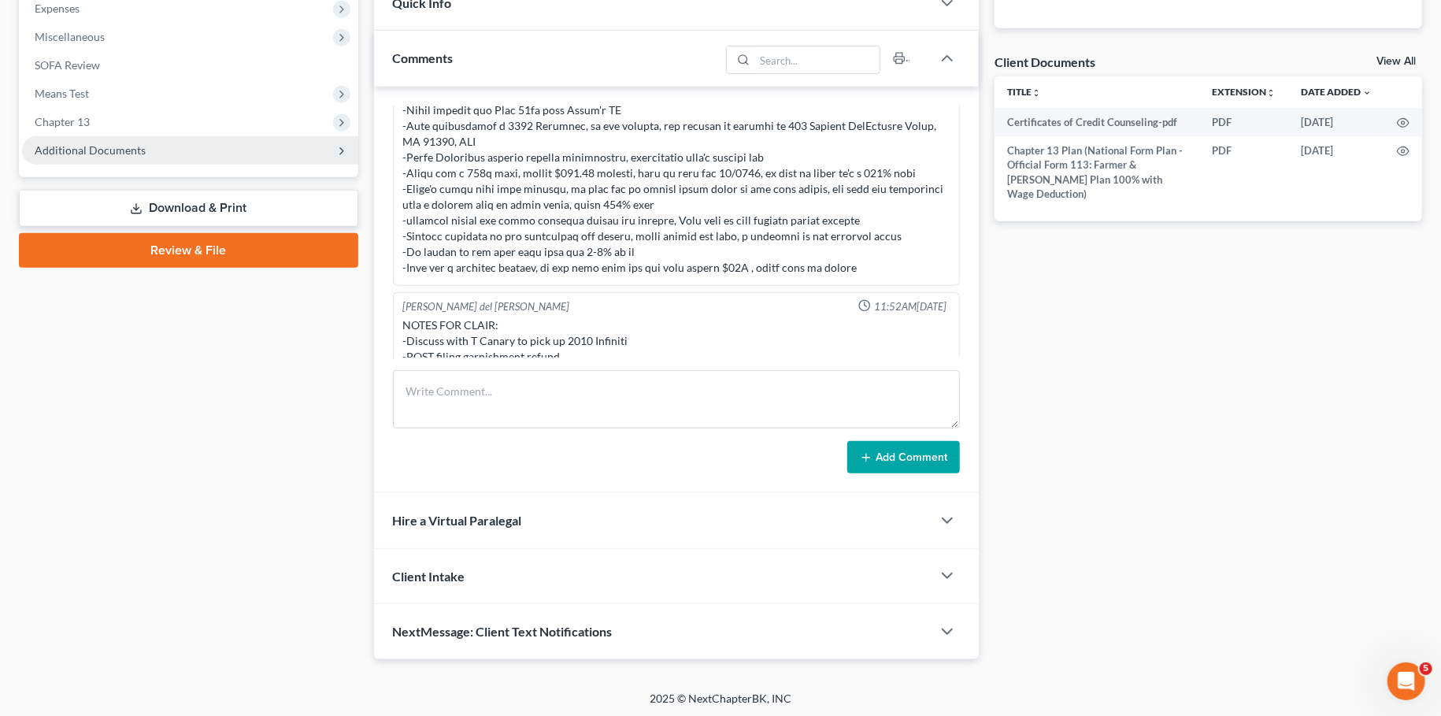
click at [93, 146] on span "Additional Documents" at bounding box center [90, 149] width 111 height 13
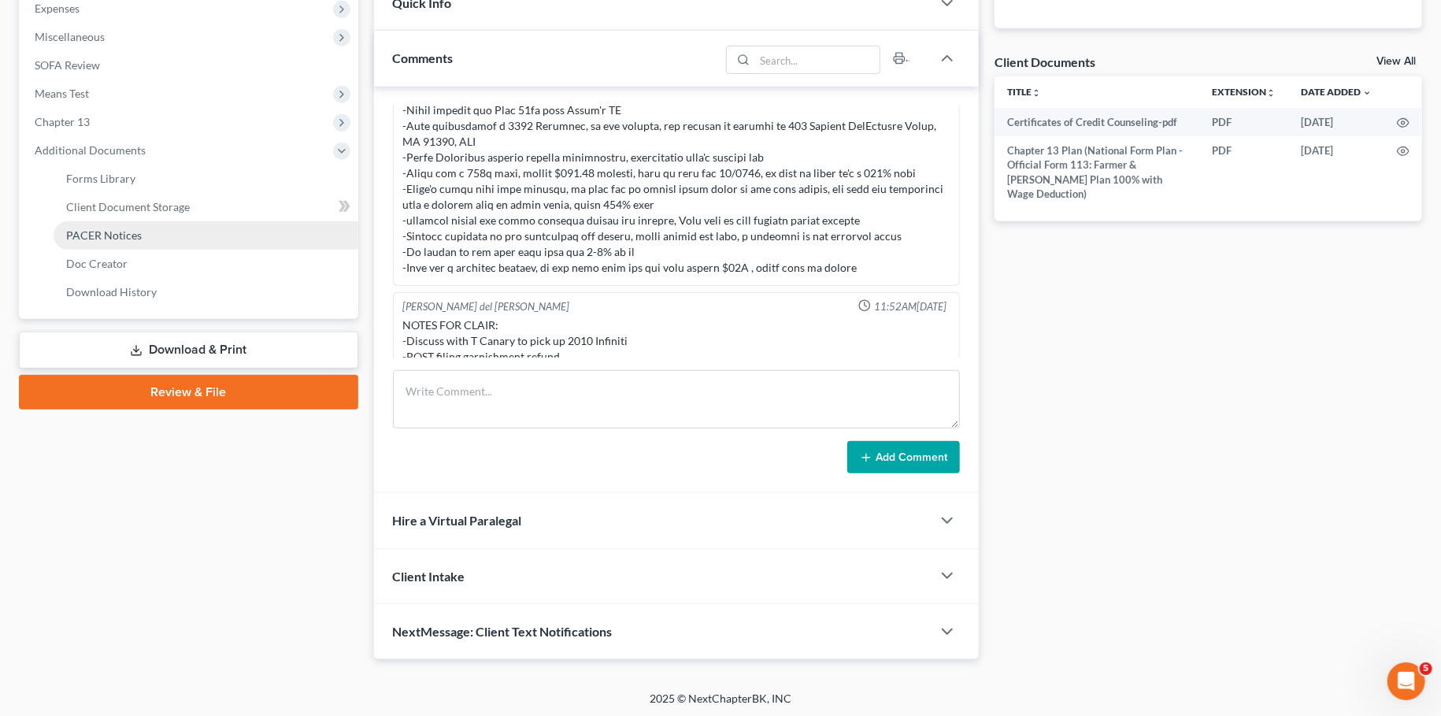
click at [105, 239] on span "PACER Notices" at bounding box center [104, 234] width 76 height 13
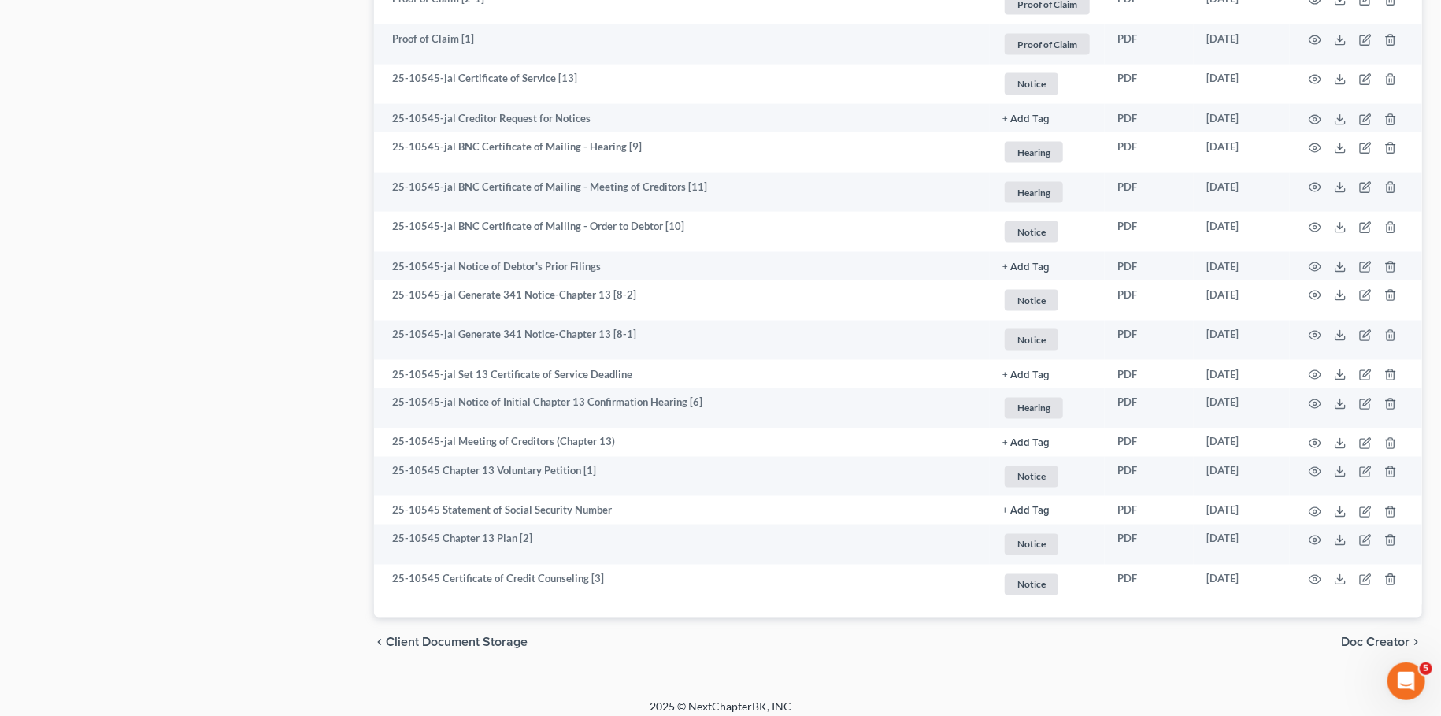
scroll to position [1409, 0]
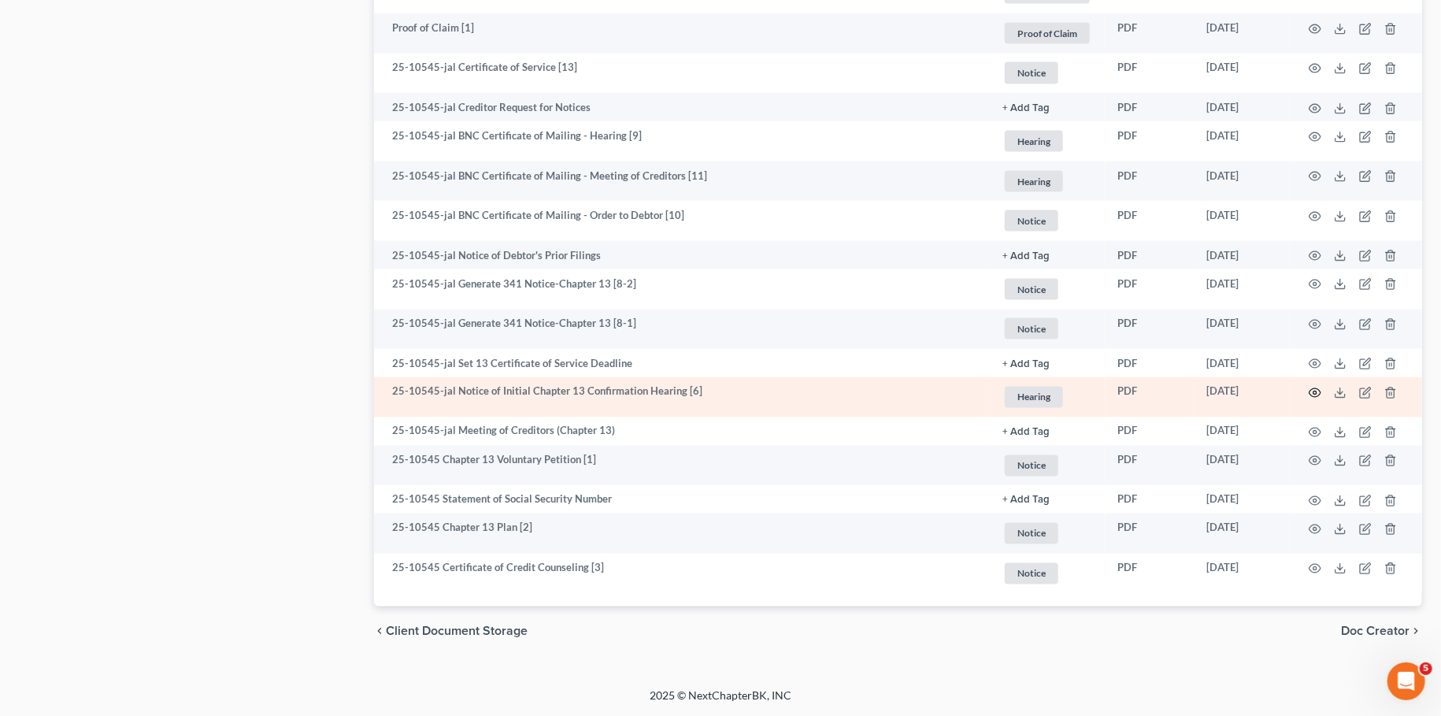
click at [1315, 389] on icon "button" at bounding box center [1315, 393] width 13 height 13
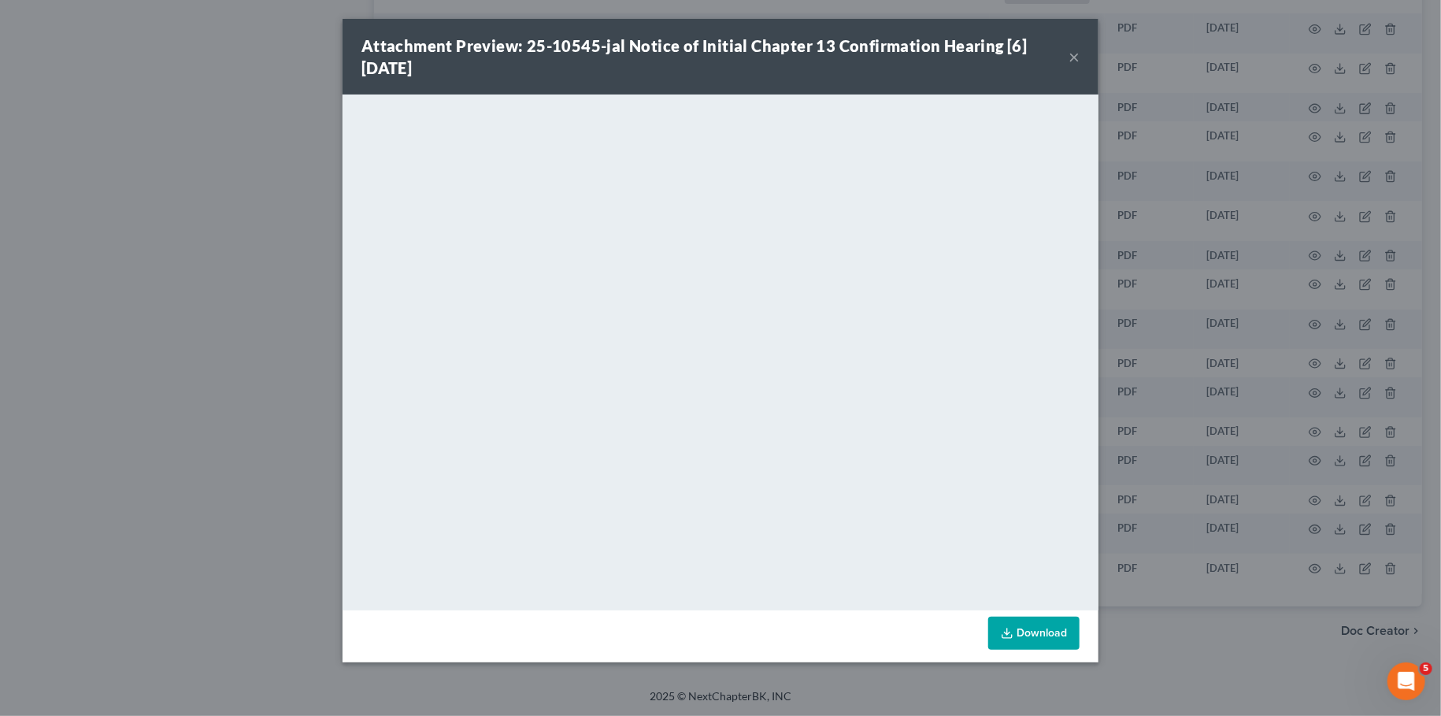
click at [1071, 55] on button "×" at bounding box center [1073, 56] width 11 height 19
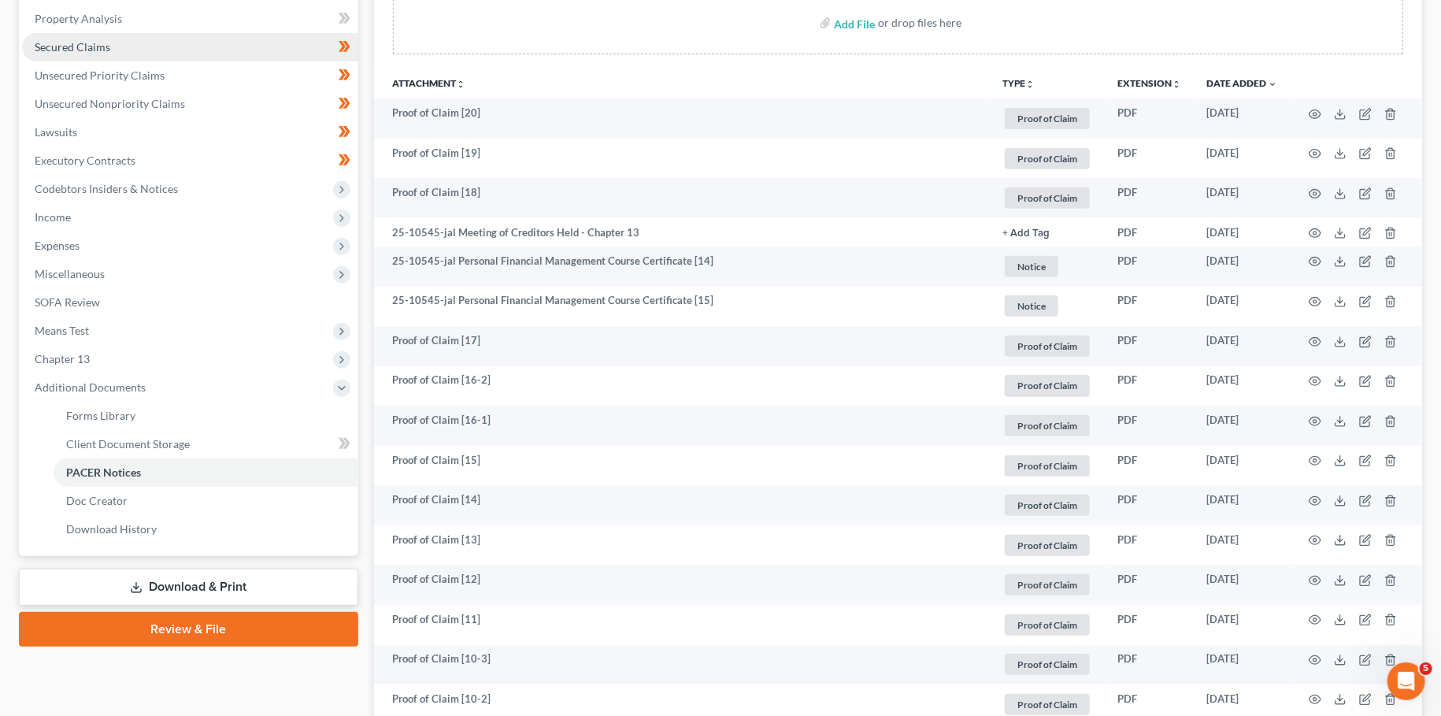
scroll to position [0, 0]
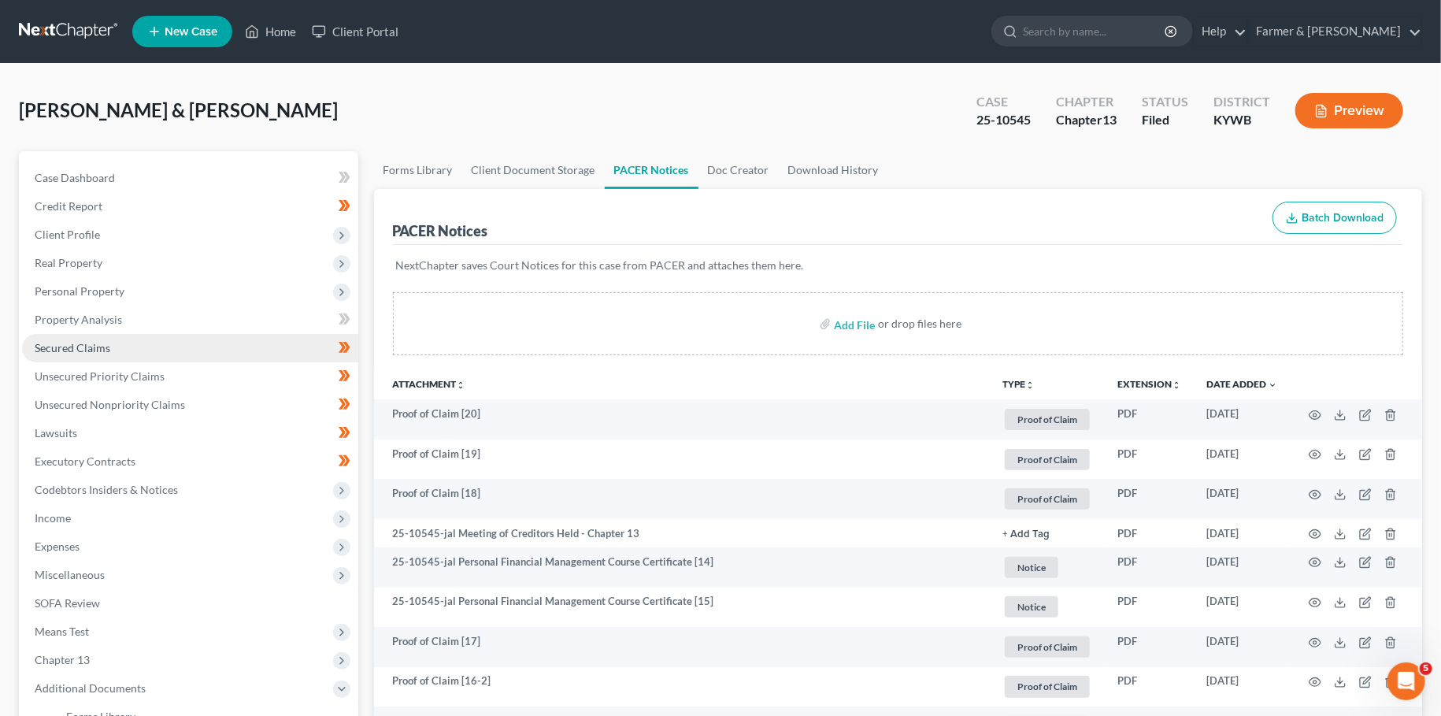
click at [106, 352] on span "Secured Claims" at bounding box center [73, 347] width 76 height 13
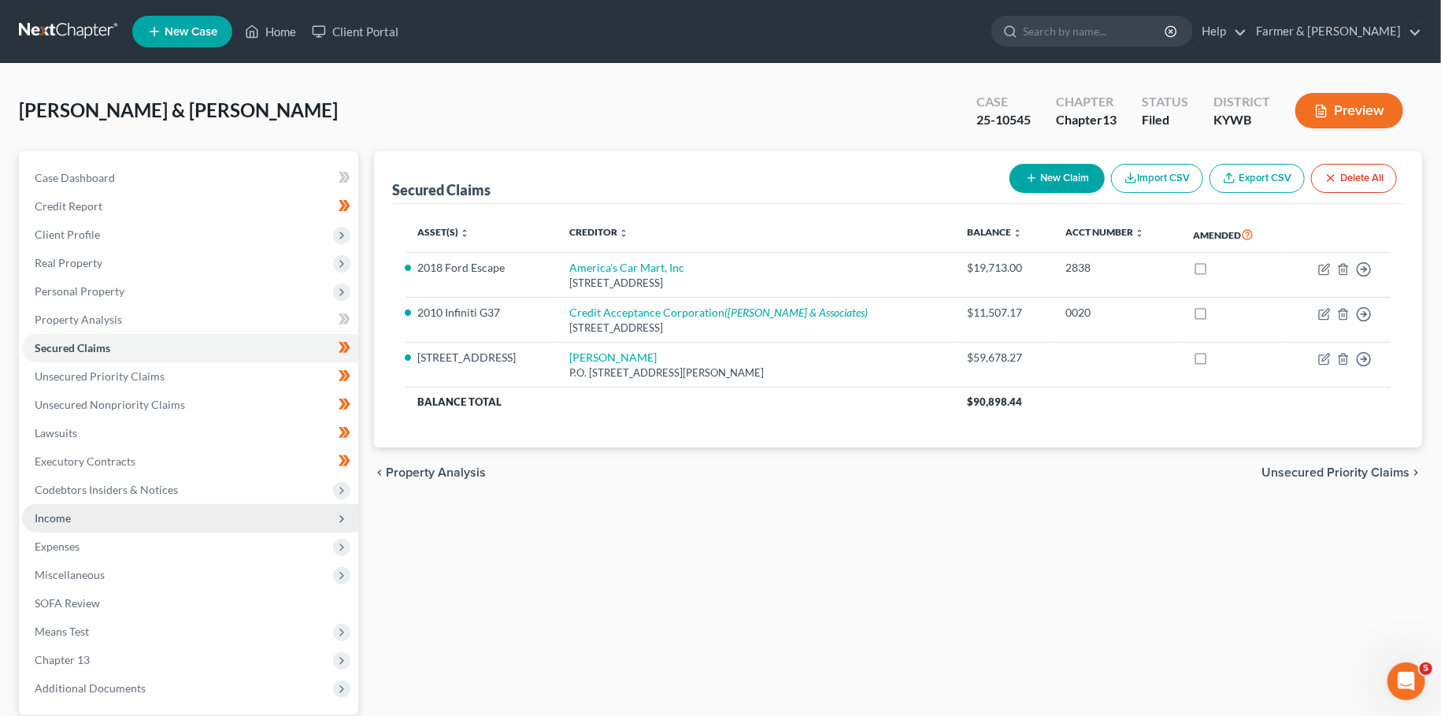
scroll to position [147, 0]
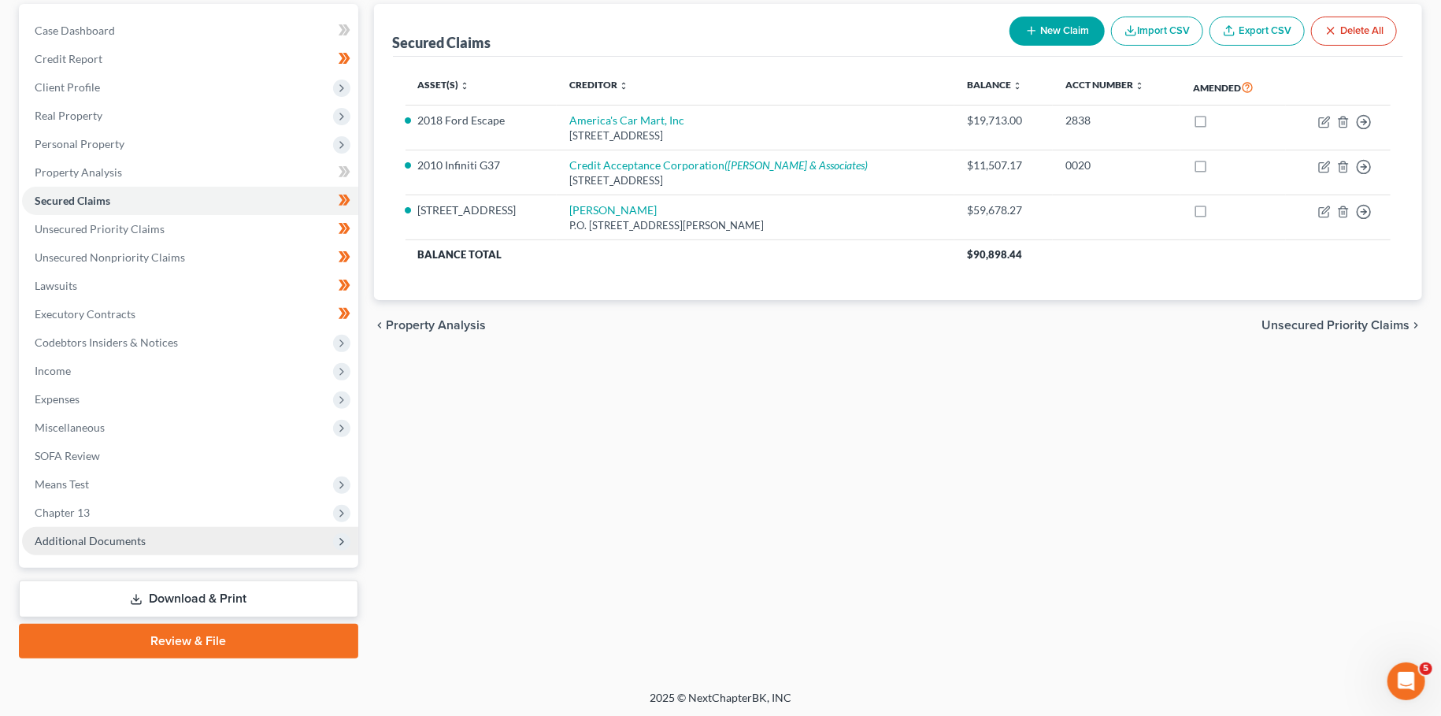
click at [103, 540] on span "Additional Documents" at bounding box center [90, 540] width 111 height 13
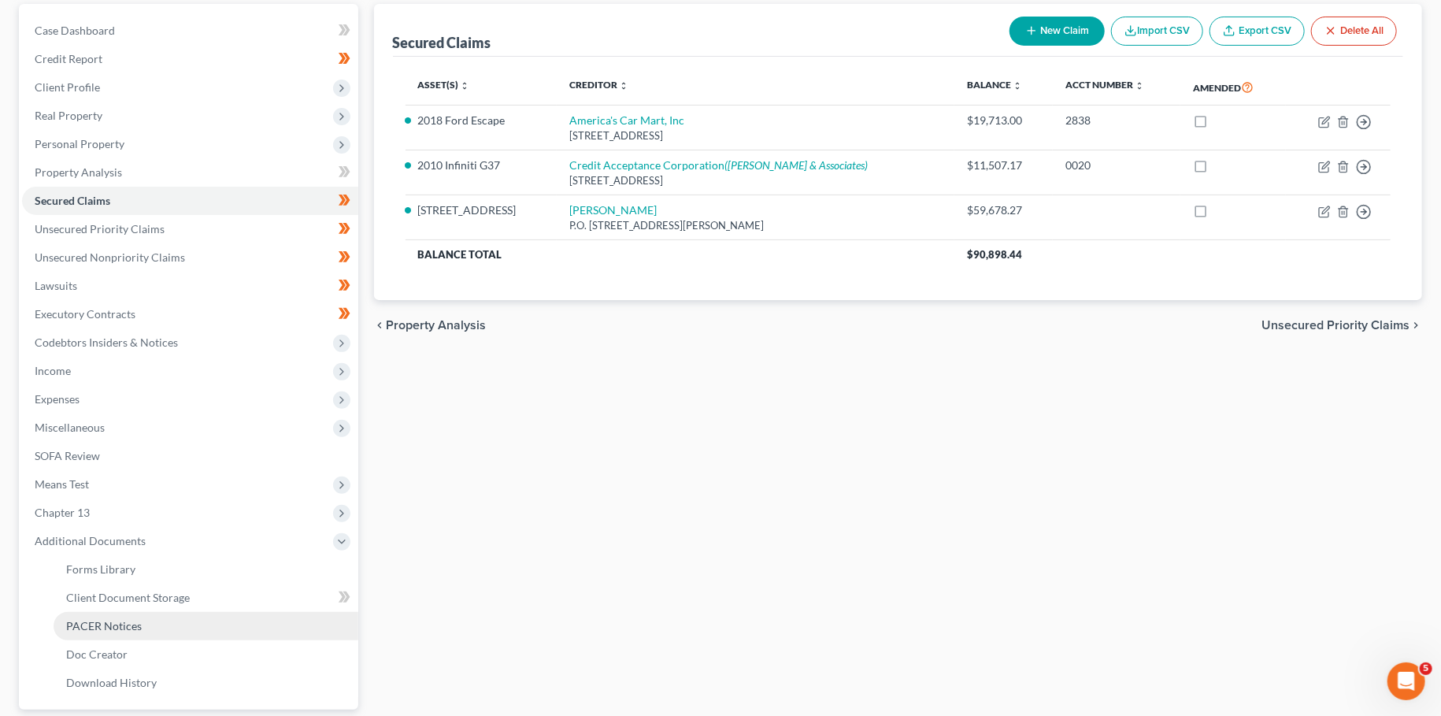
click at [100, 616] on link "PACER Notices" at bounding box center [206, 626] width 305 height 28
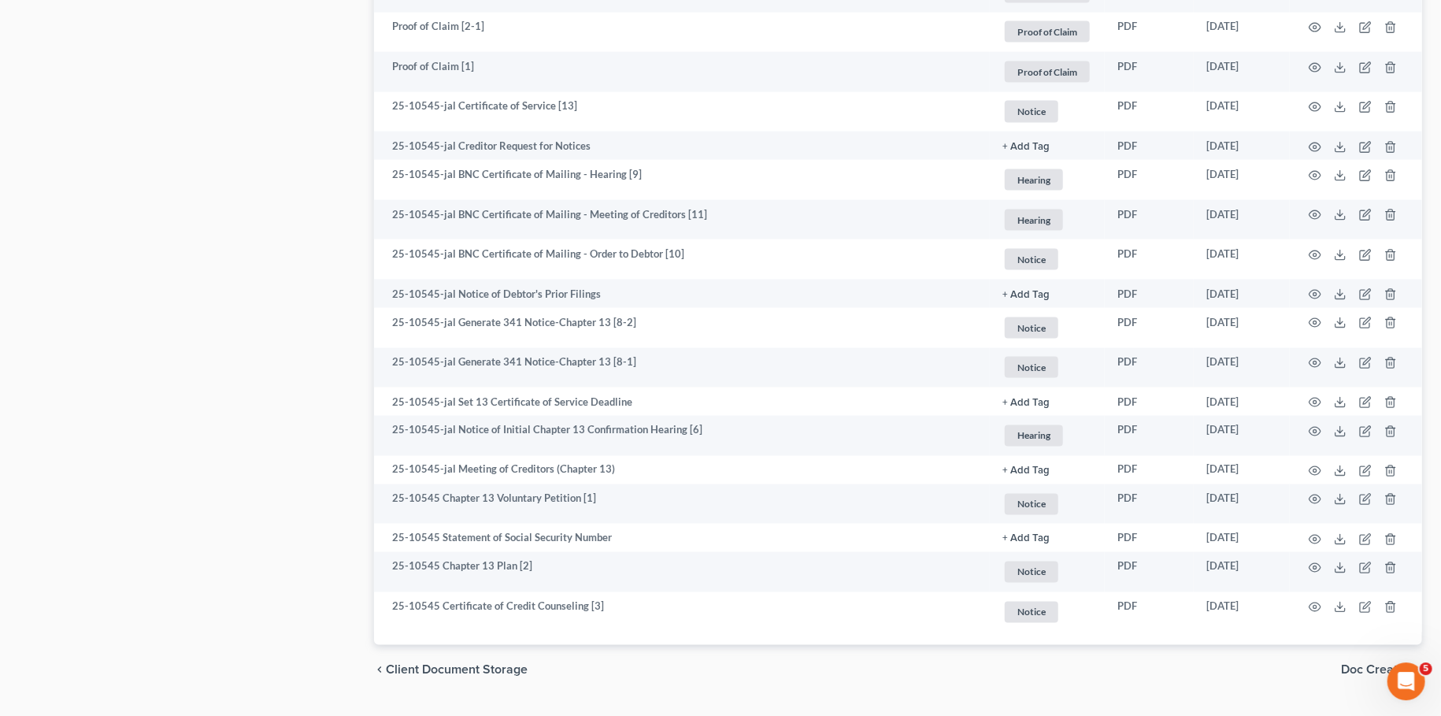
scroll to position [1409, 0]
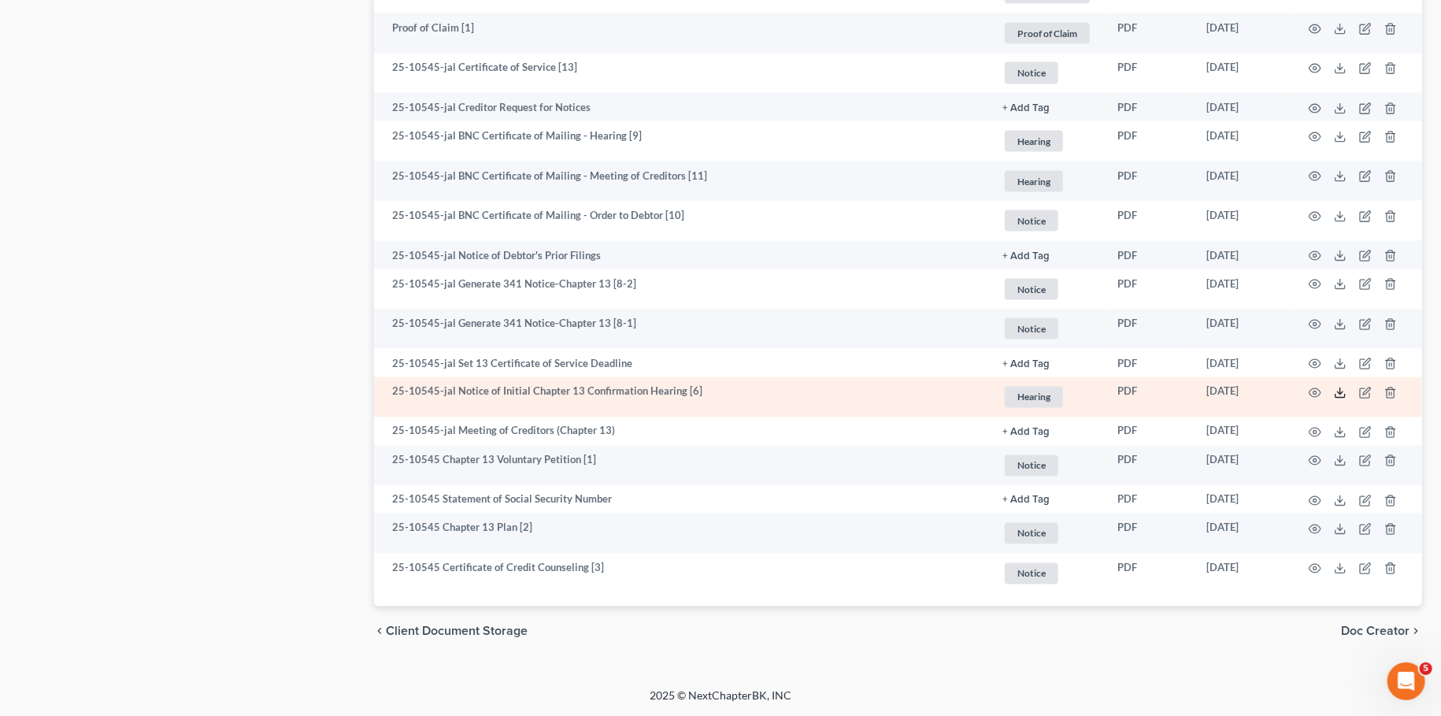
click at [1340, 391] on line at bounding box center [1340, 391] width 0 height 6
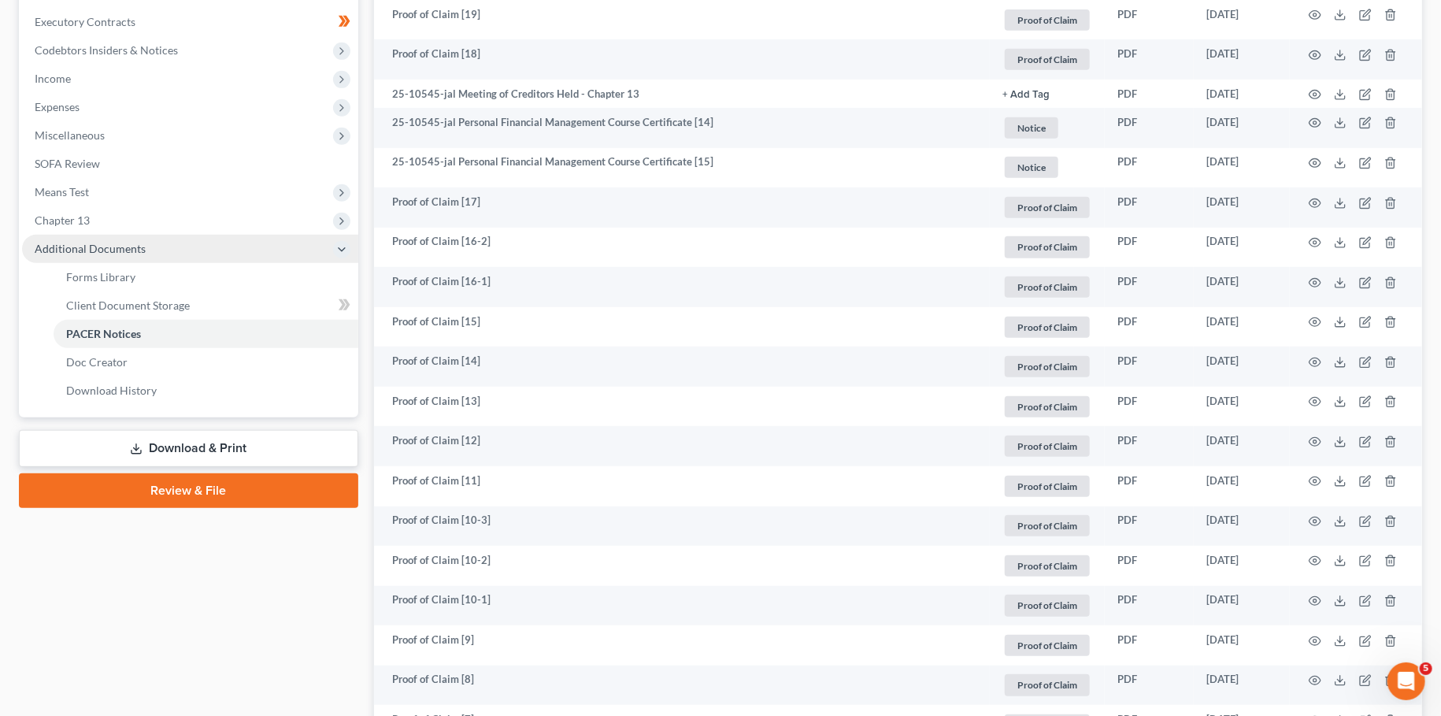
scroll to position [0, 0]
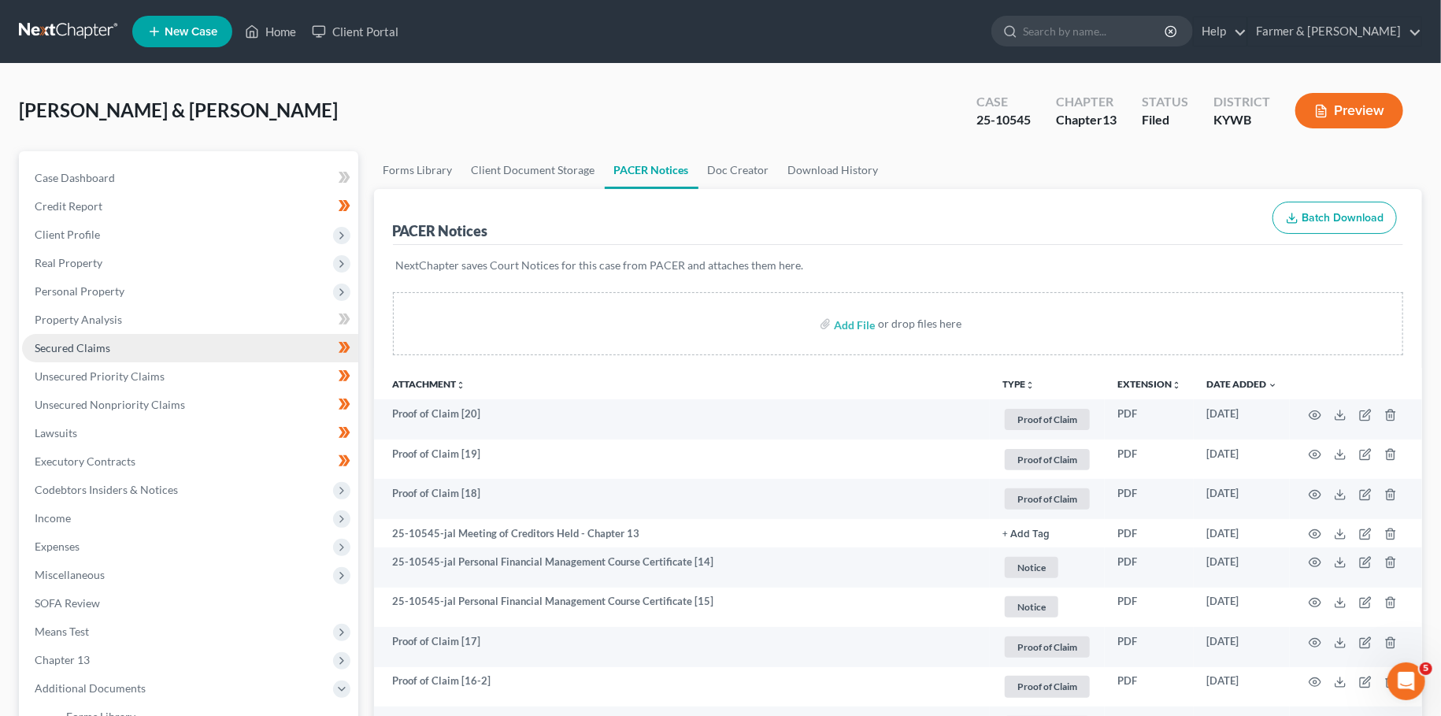
click at [116, 354] on link "Secured Claims" at bounding box center [190, 348] width 336 height 28
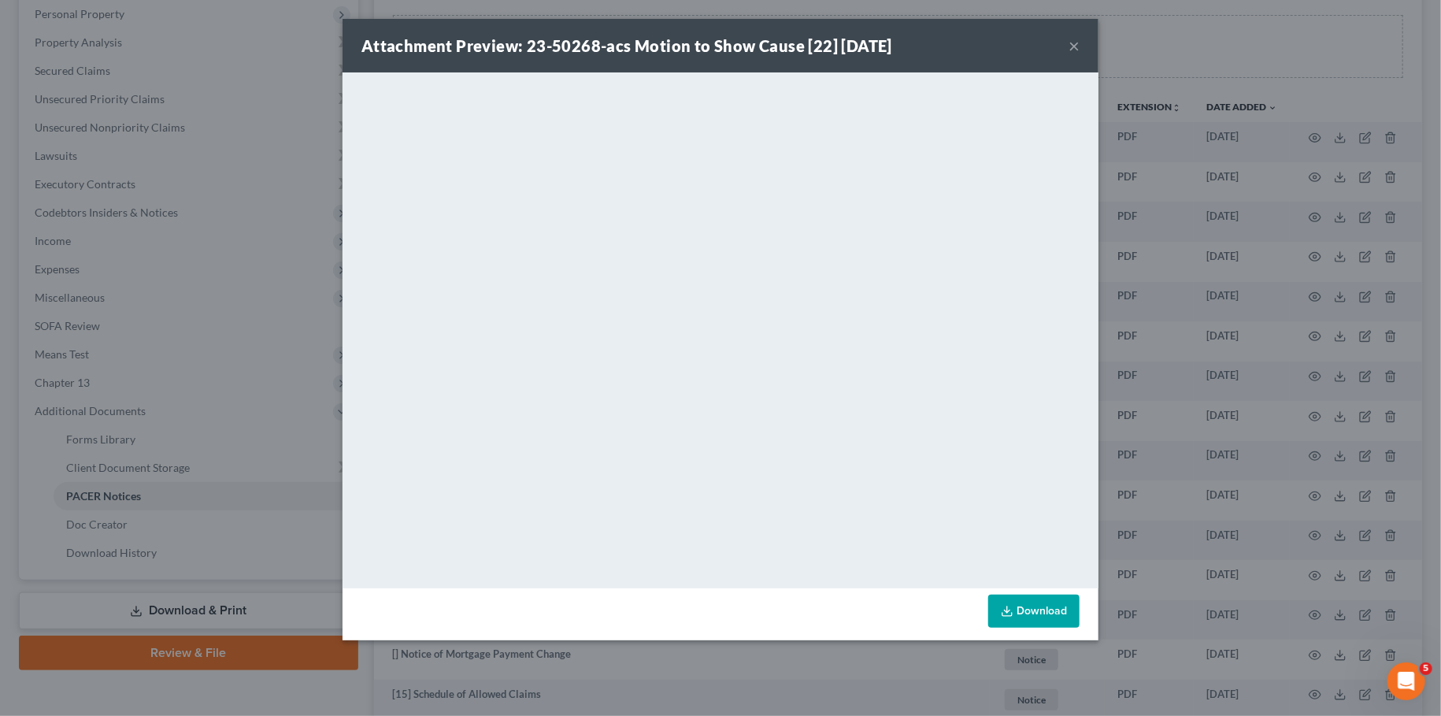
click at [1069, 48] on button "×" at bounding box center [1073, 45] width 11 height 19
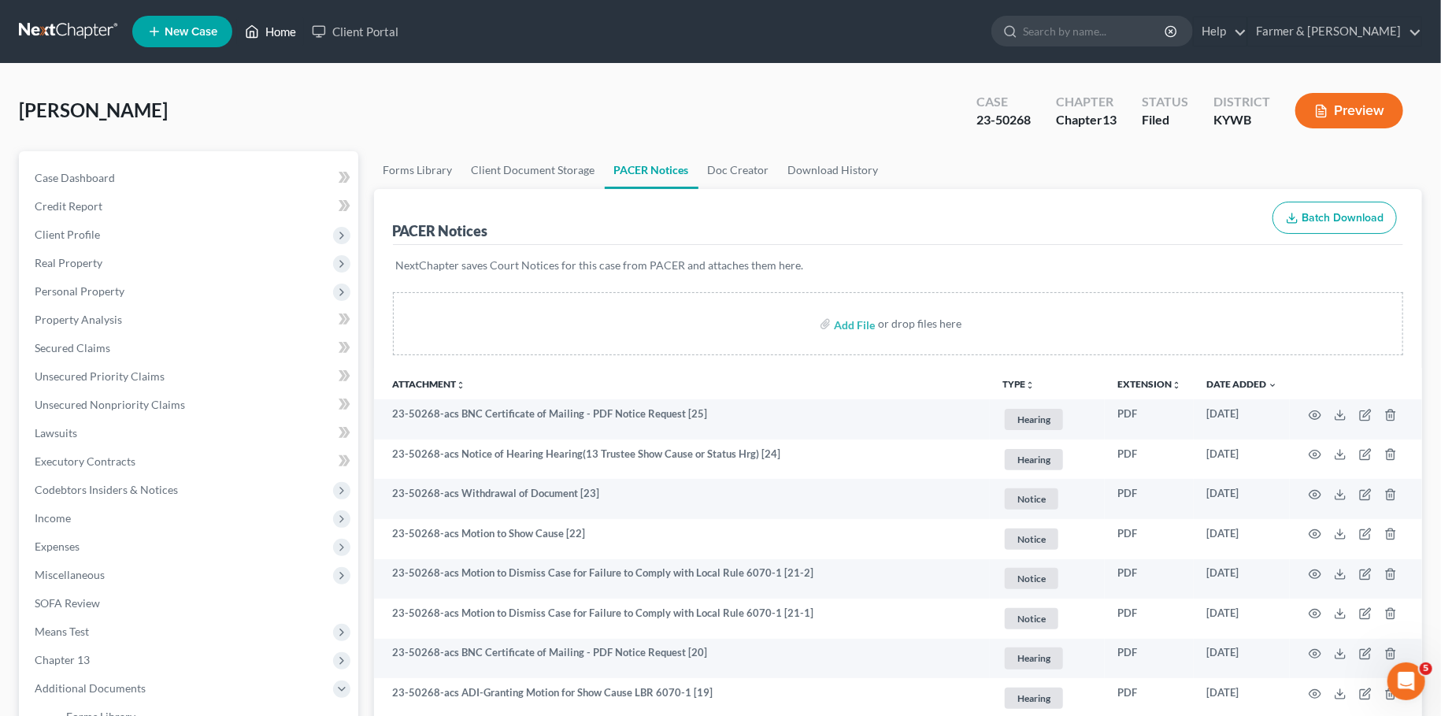
click at [264, 31] on link "Home" at bounding box center [270, 31] width 67 height 28
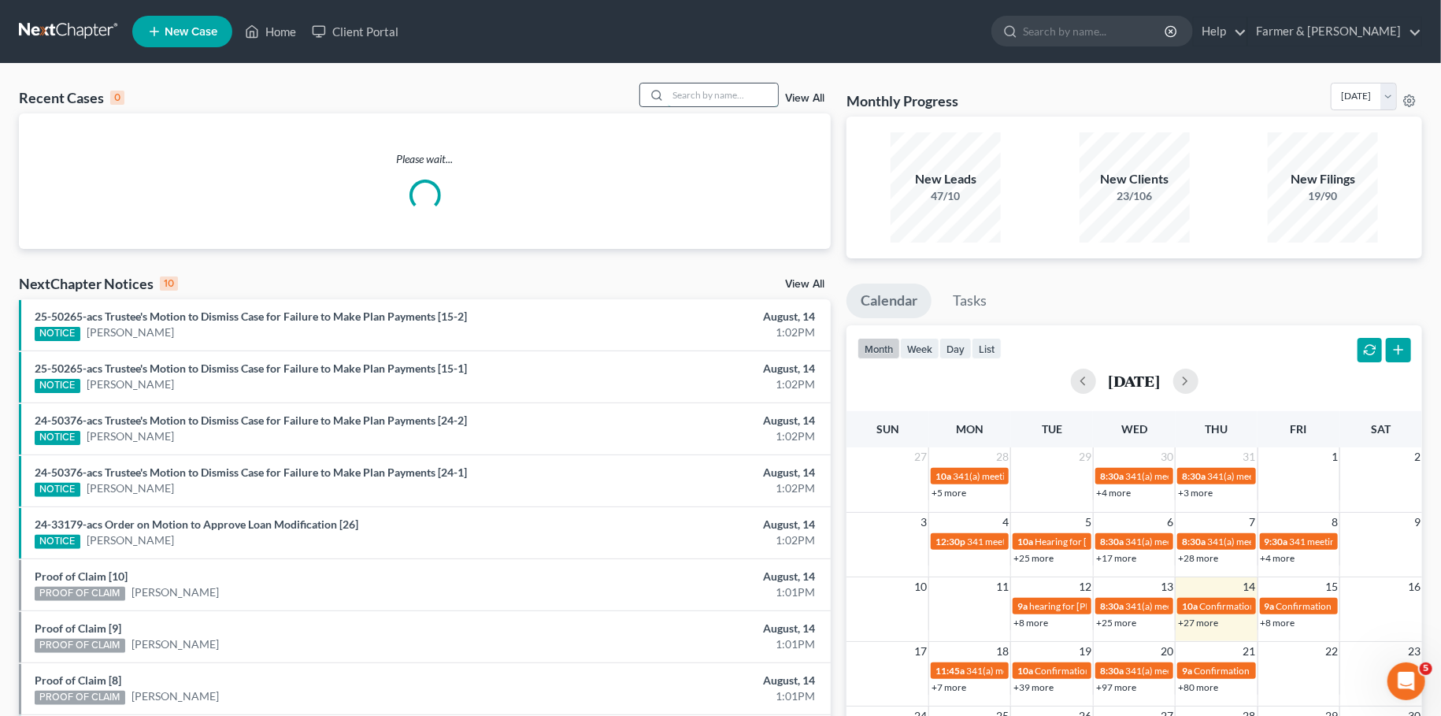
click at [702, 105] on input "search" at bounding box center [723, 94] width 110 height 23
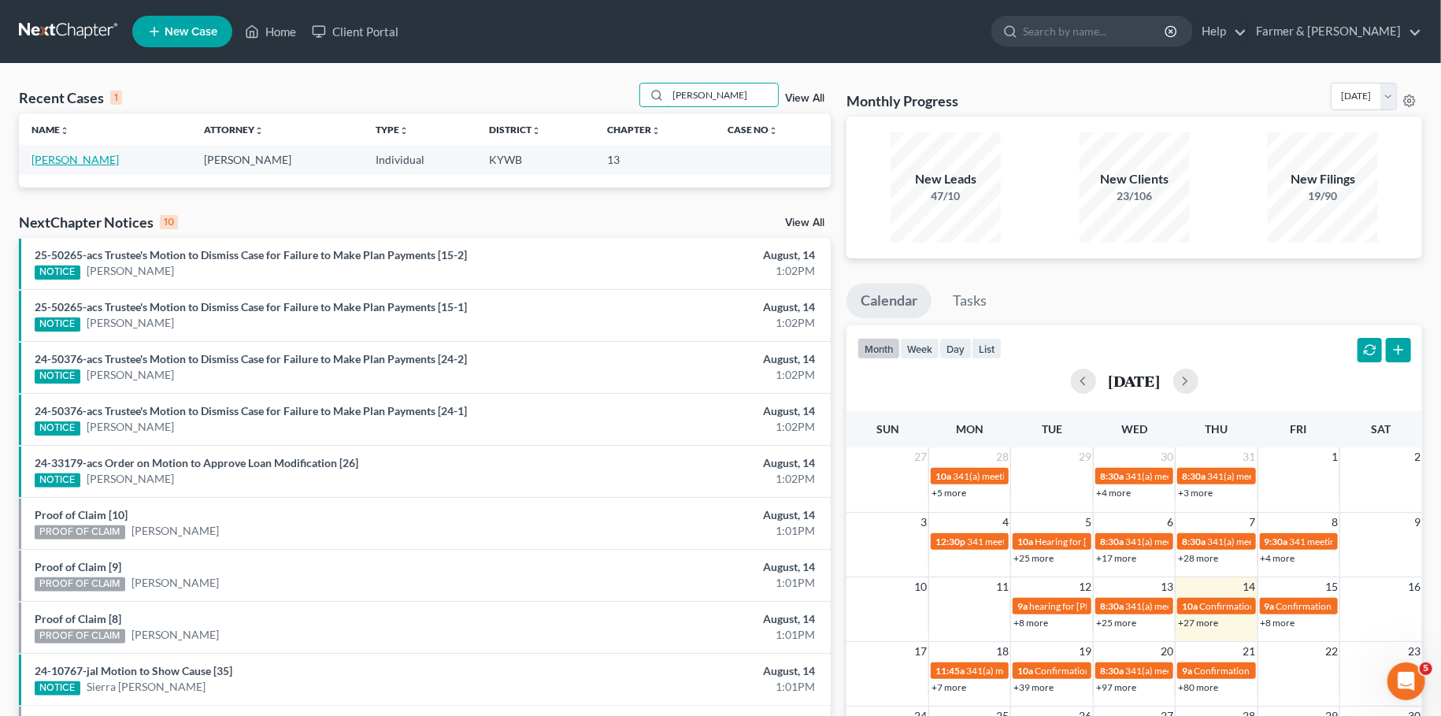
type input "natalia"
click at [51, 157] on link "[PERSON_NAME]" at bounding box center [74, 159] width 87 height 13
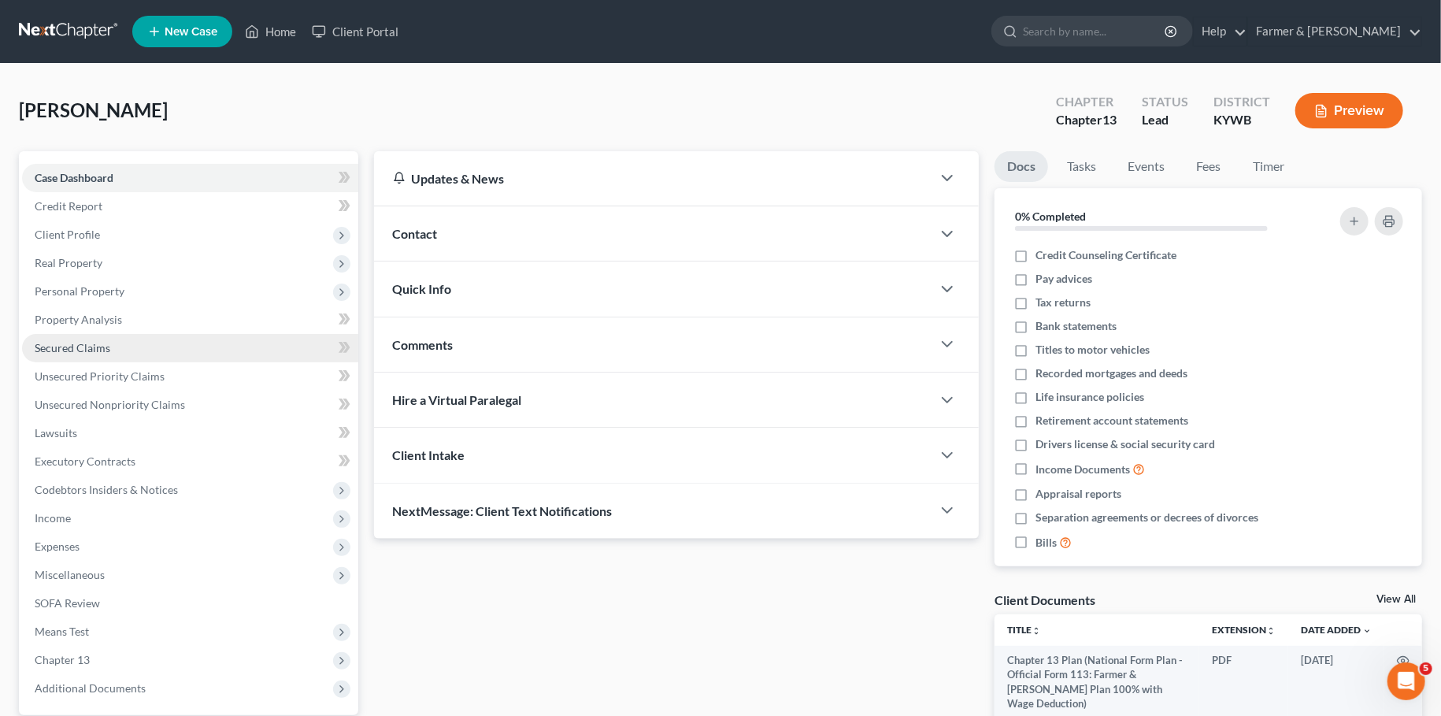
click at [75, 347] on span "Secured Claims" at bounding box center [73, 347] width 76 height 13
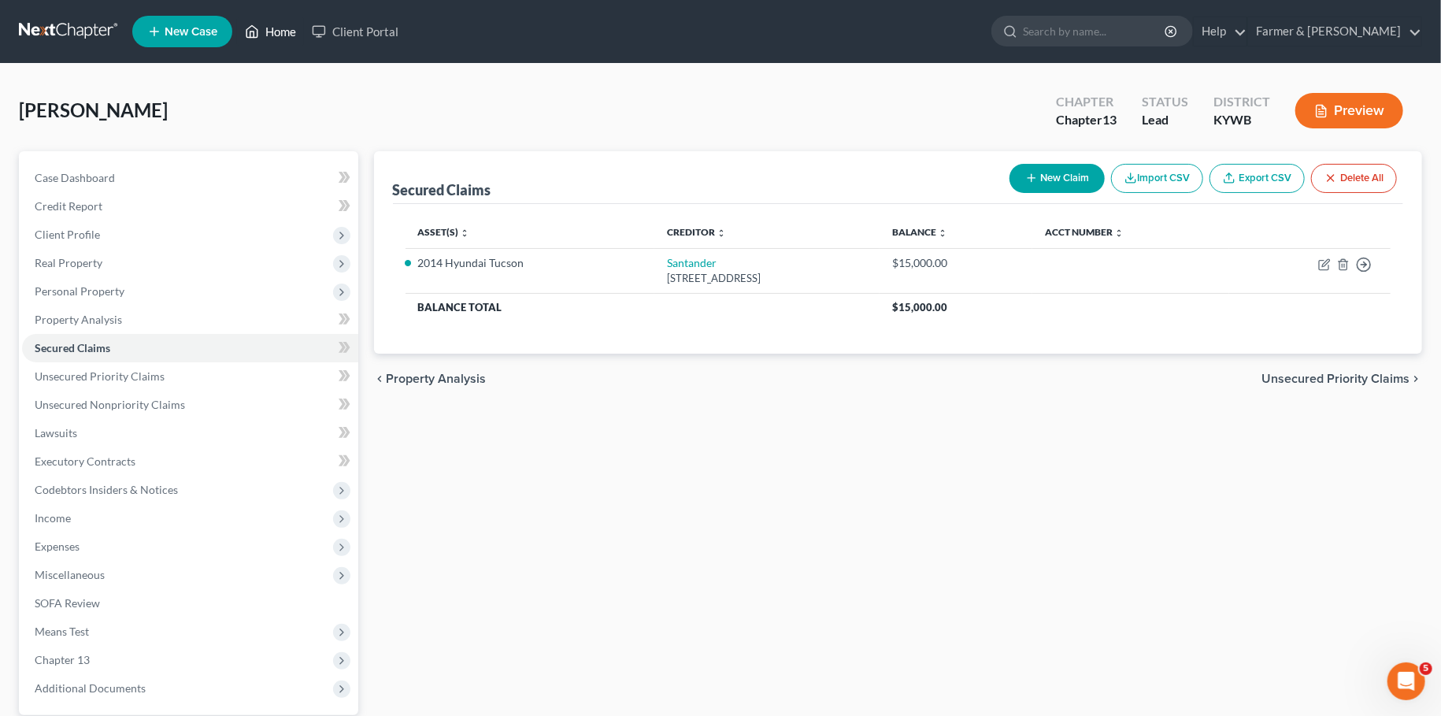
click at [259, 26] on icon at bounding box center [252, 31] width 14 height 19
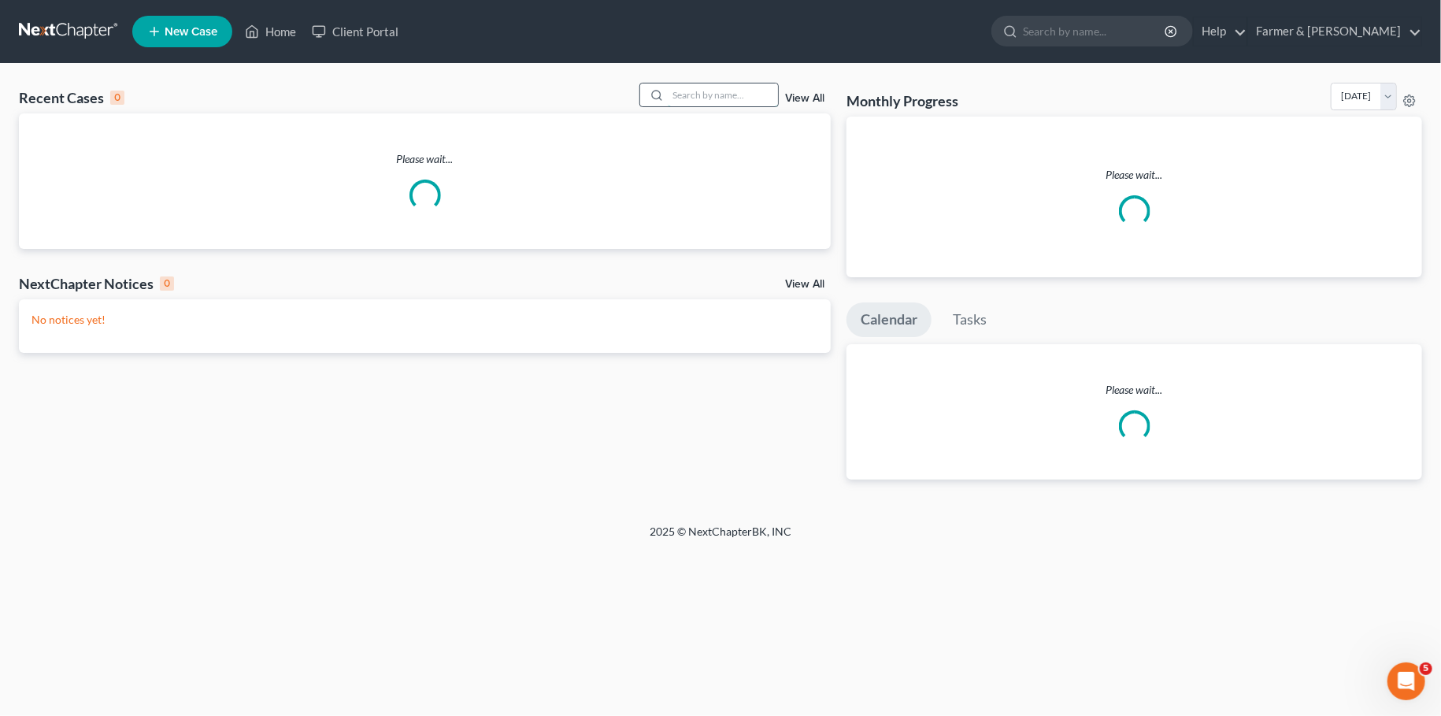
click at [729, 97] on input "search" at bounding box center [723, 94] width 110 height 23
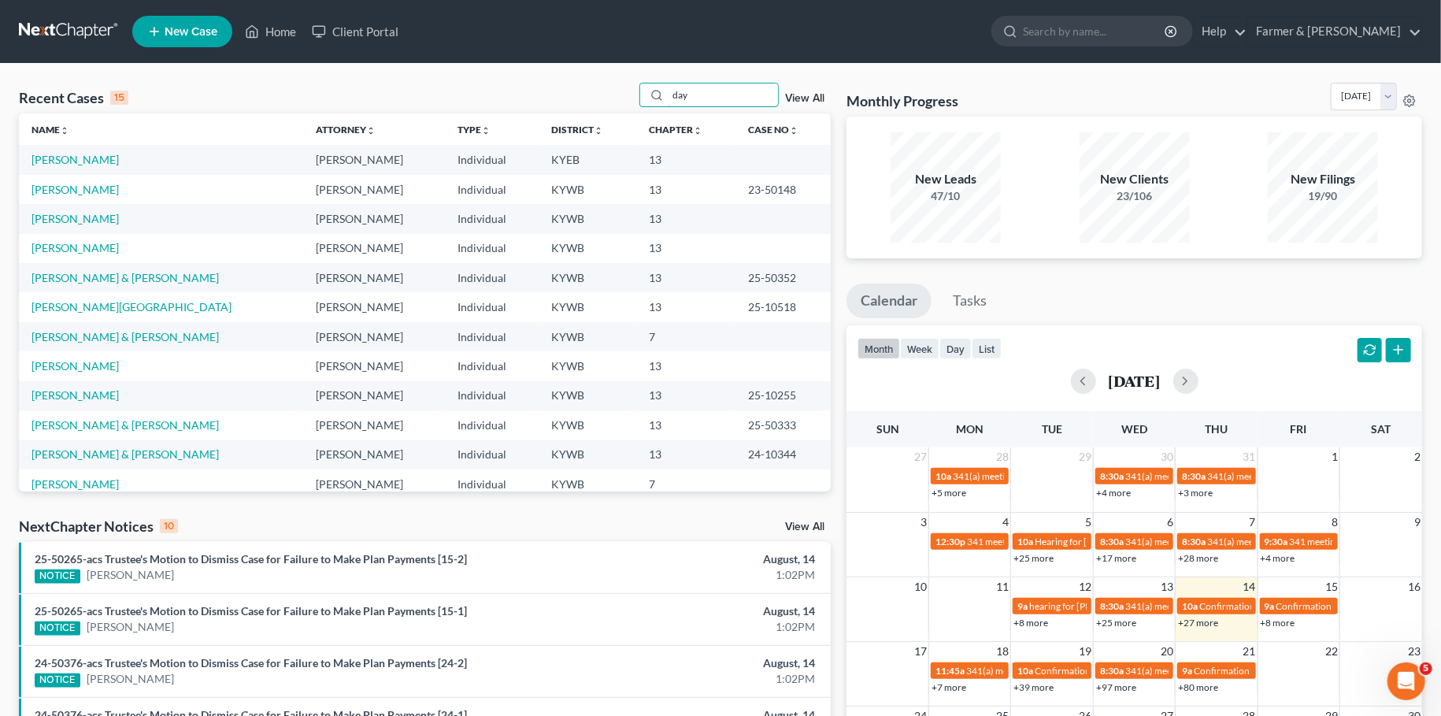
drag, startPoint x: 709, startPoint y: 101, endPoint x: 518, endPoint y: 119, distance: 192.2
click at [668, 106] on input "day" at bounding box center [723, 94] width 110 height 23
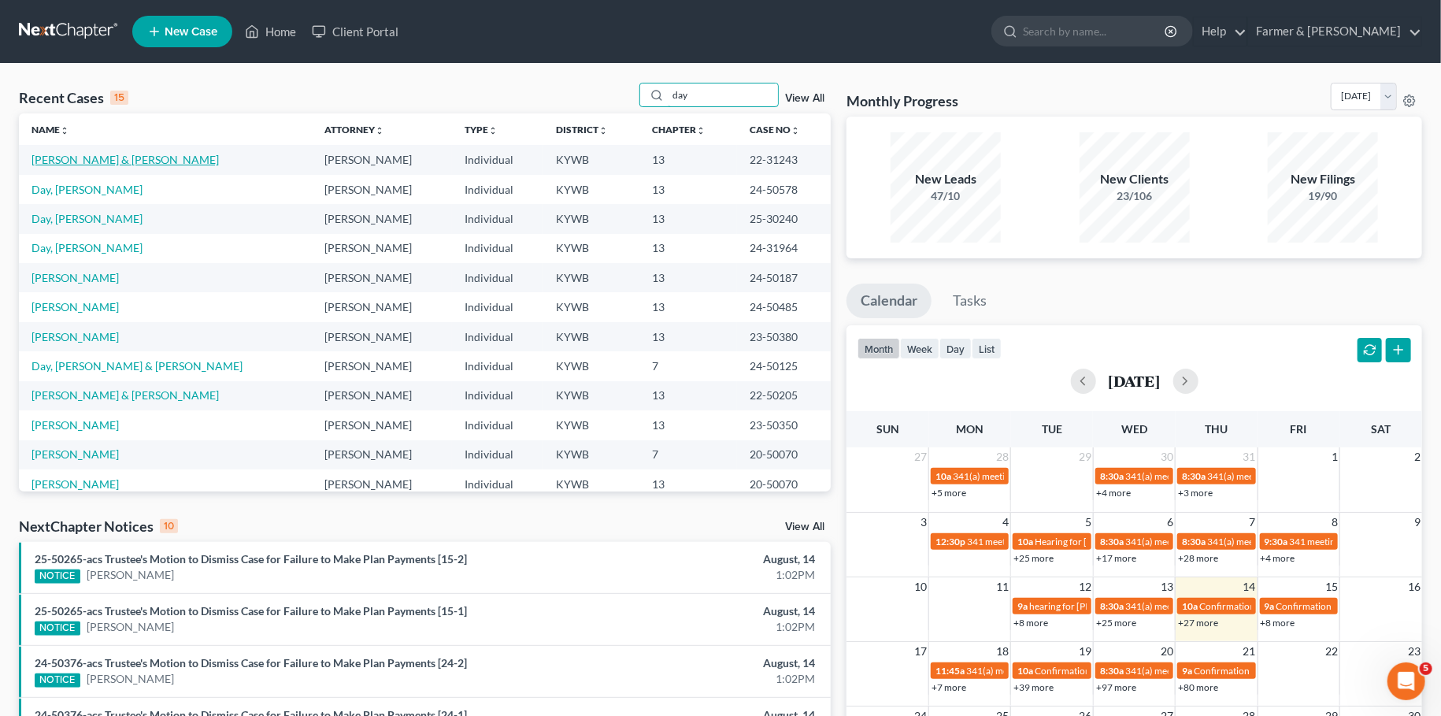
type input "day"
click at [105, 161] on link "Day, Ryan & Snobeck, Ashley" at bounding box center [124, 159] width 187 height 13
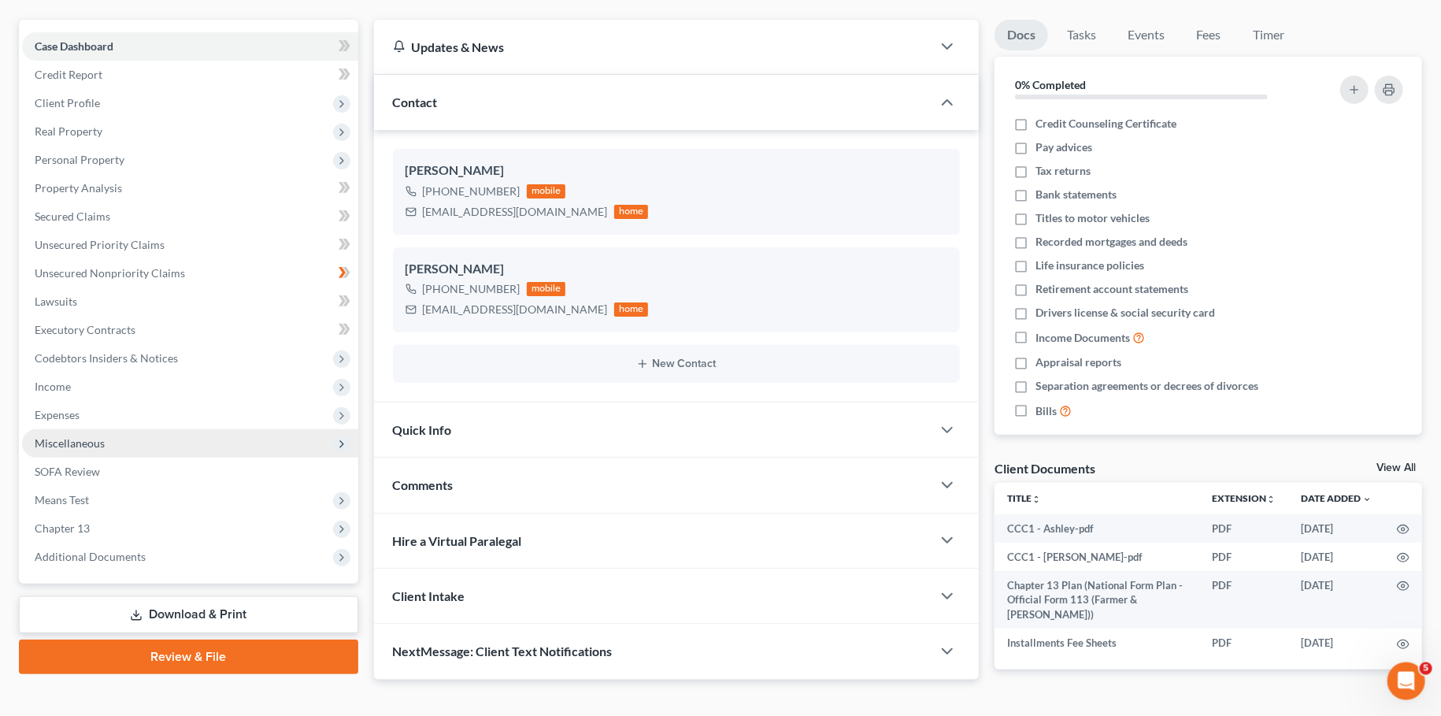
scroll to position [155, 0]
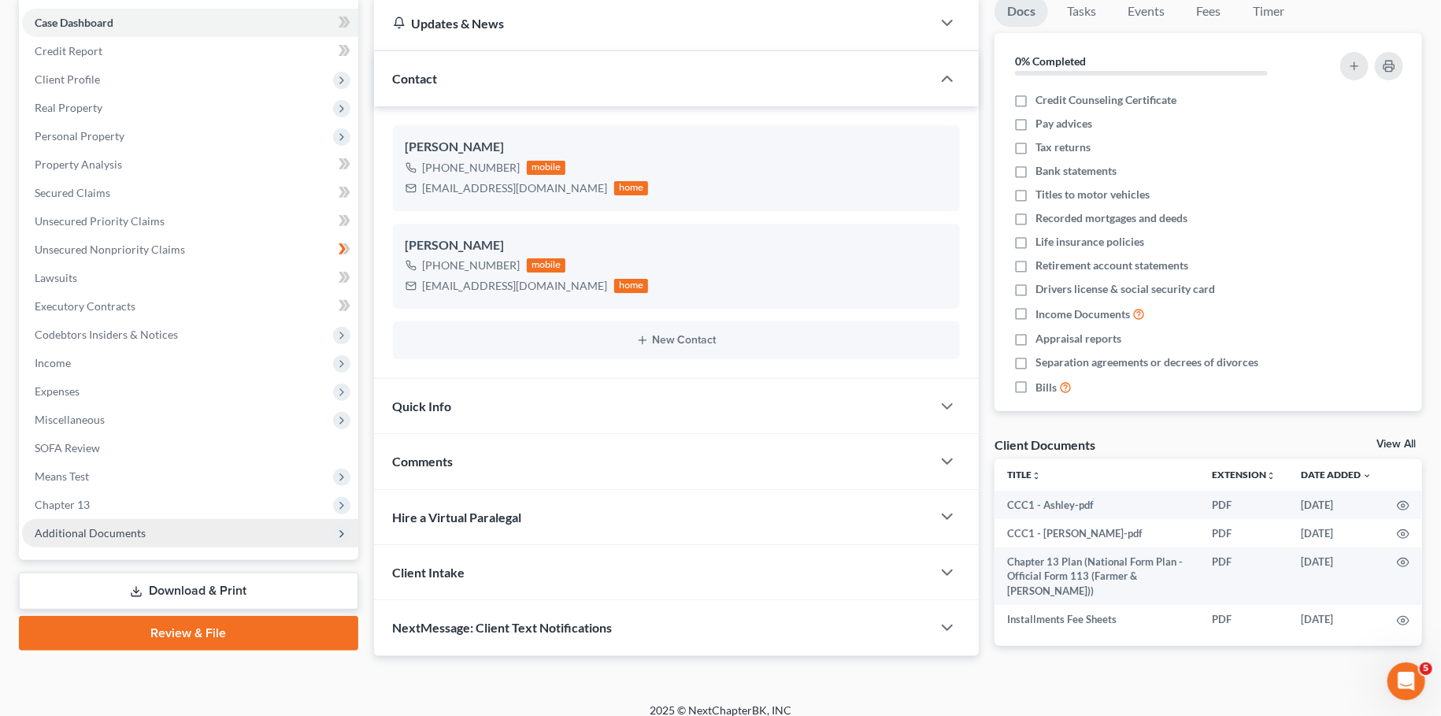
click at [150, 536] on span "Additional Documents" at bounding box center [190, 533] width 336 height 28
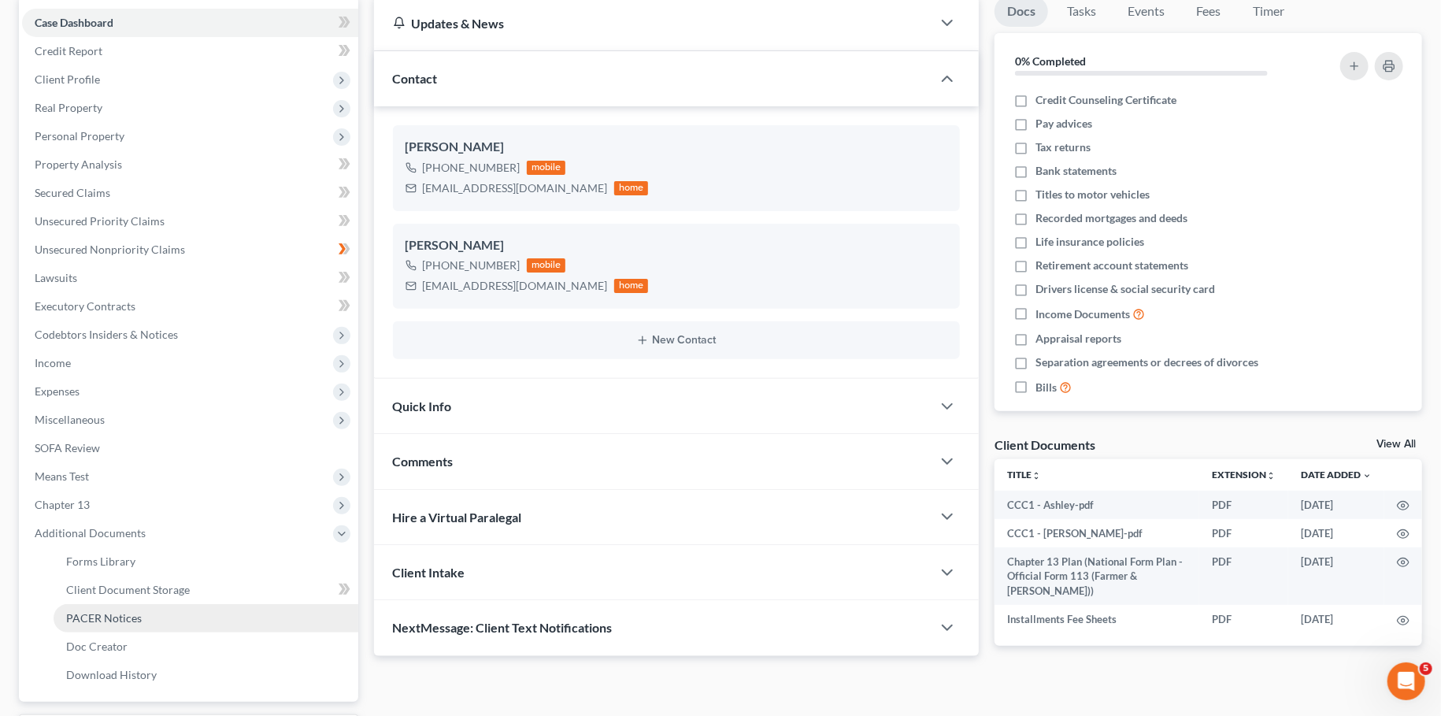
click at [133, 624] on link "PACER Notices" at bounding box center [206, 618] width 305 height 28
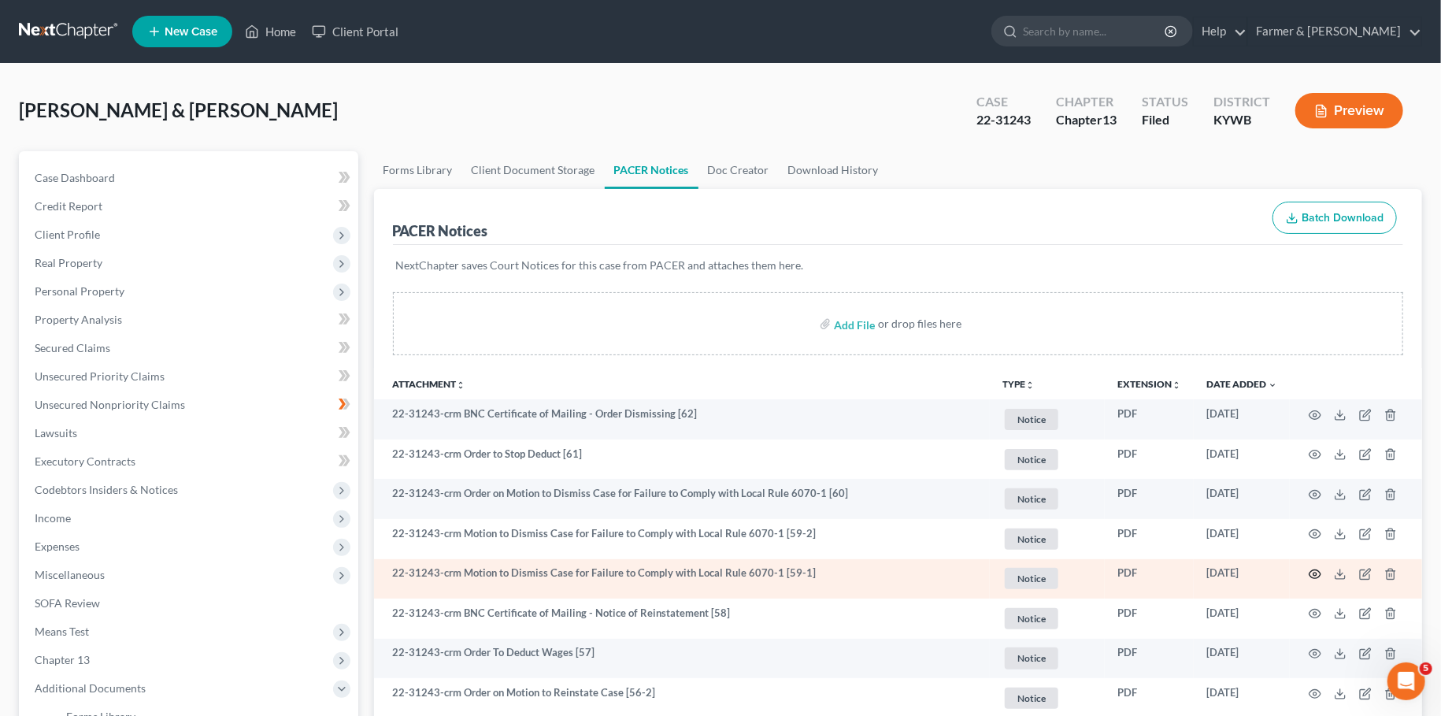
click at [1316, 569] on icon "button" at bounding box center [1315, 574] width 13 height 13
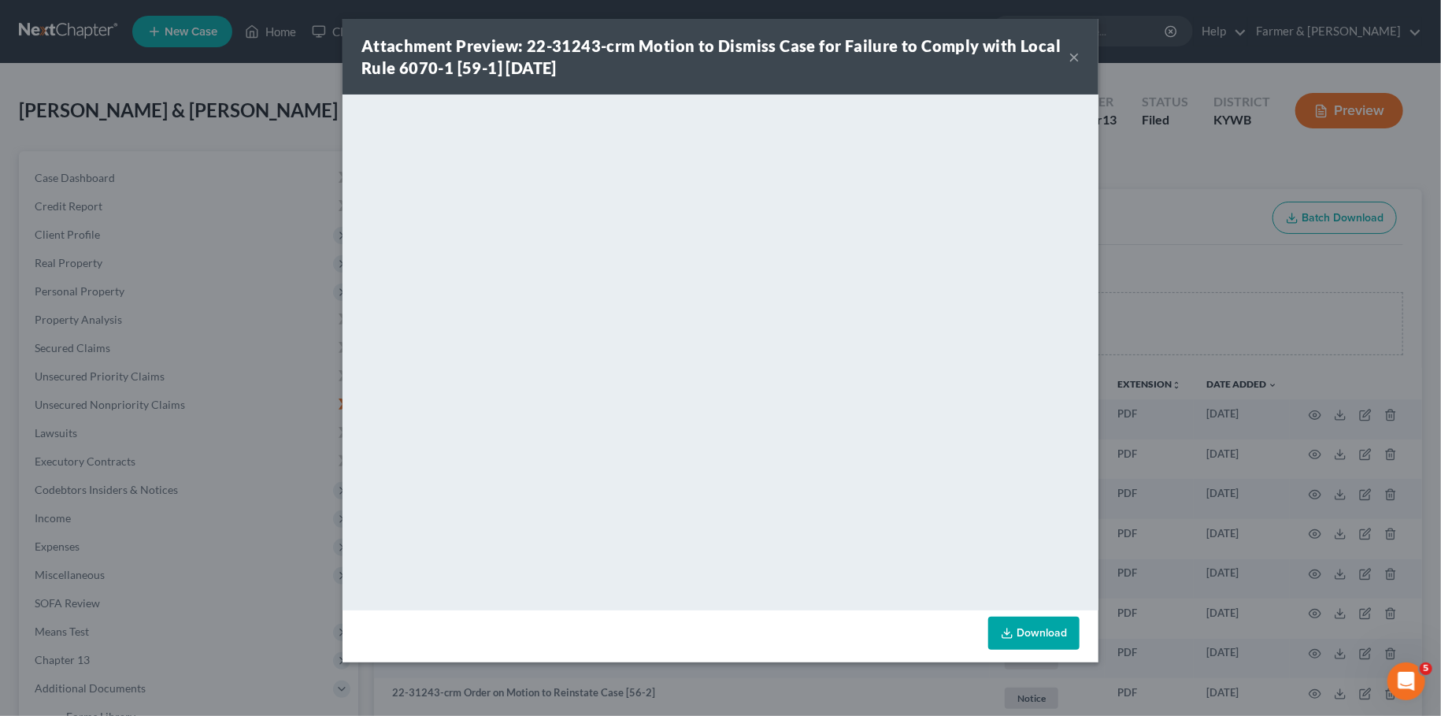
click at [1075, 56] on button "×" at bounding box center [1073, 56] width 11 height 19
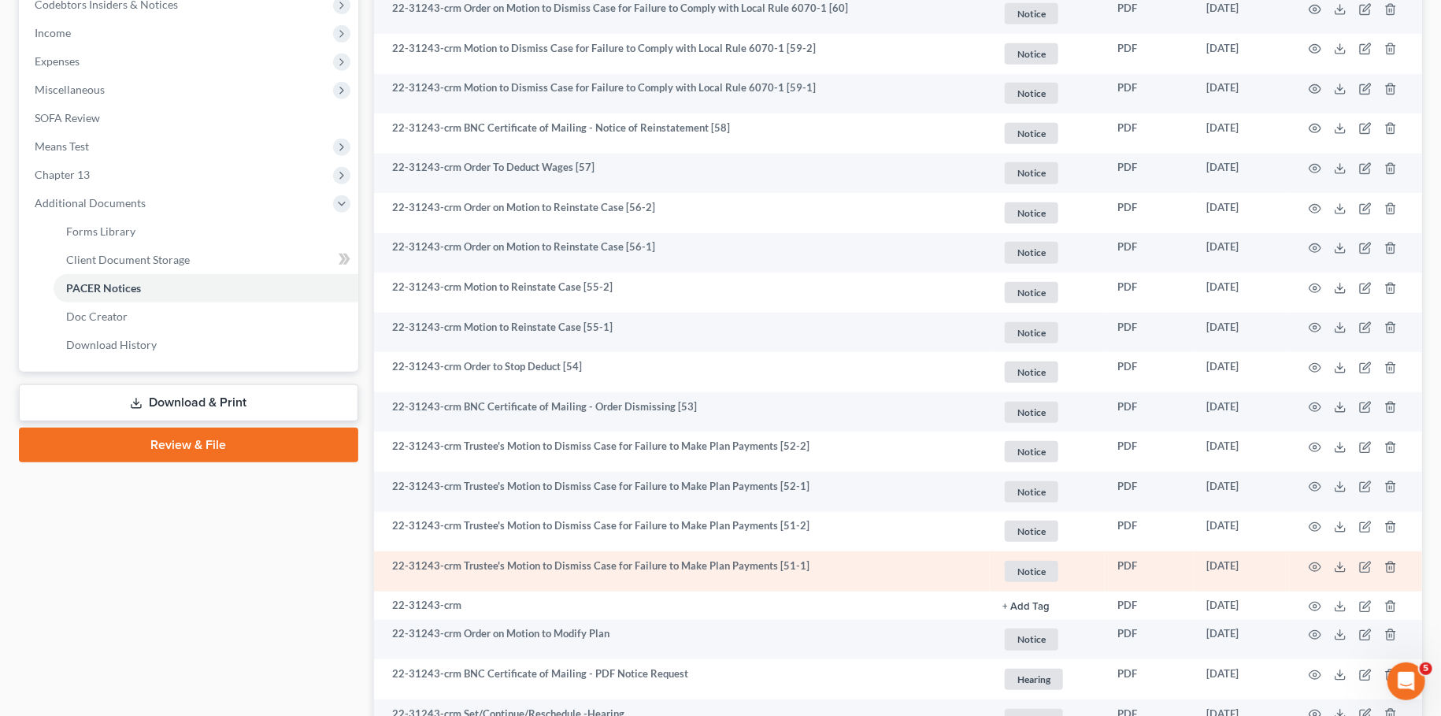
scroll to position [416, 0]
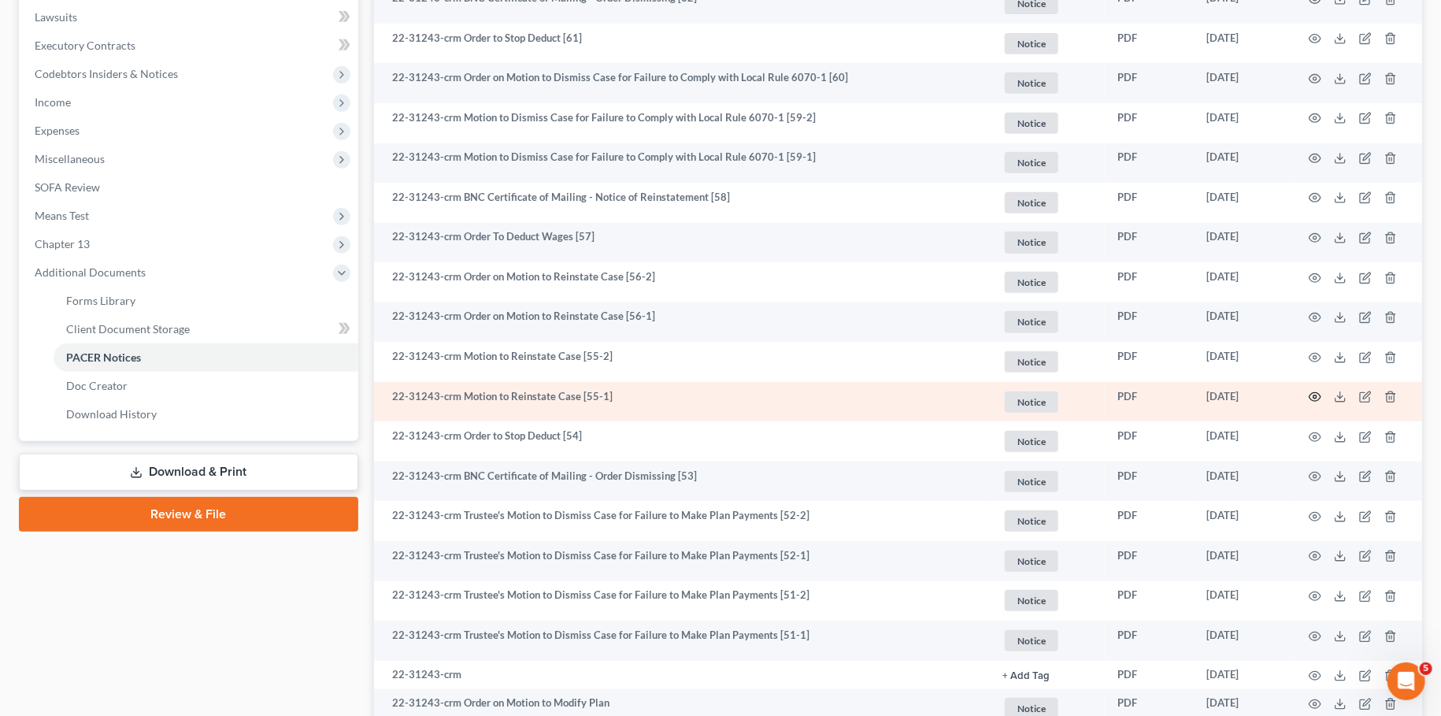
click at [1313, 398] on circle "button" at bounding box center [1314, 396] width 3 height 3
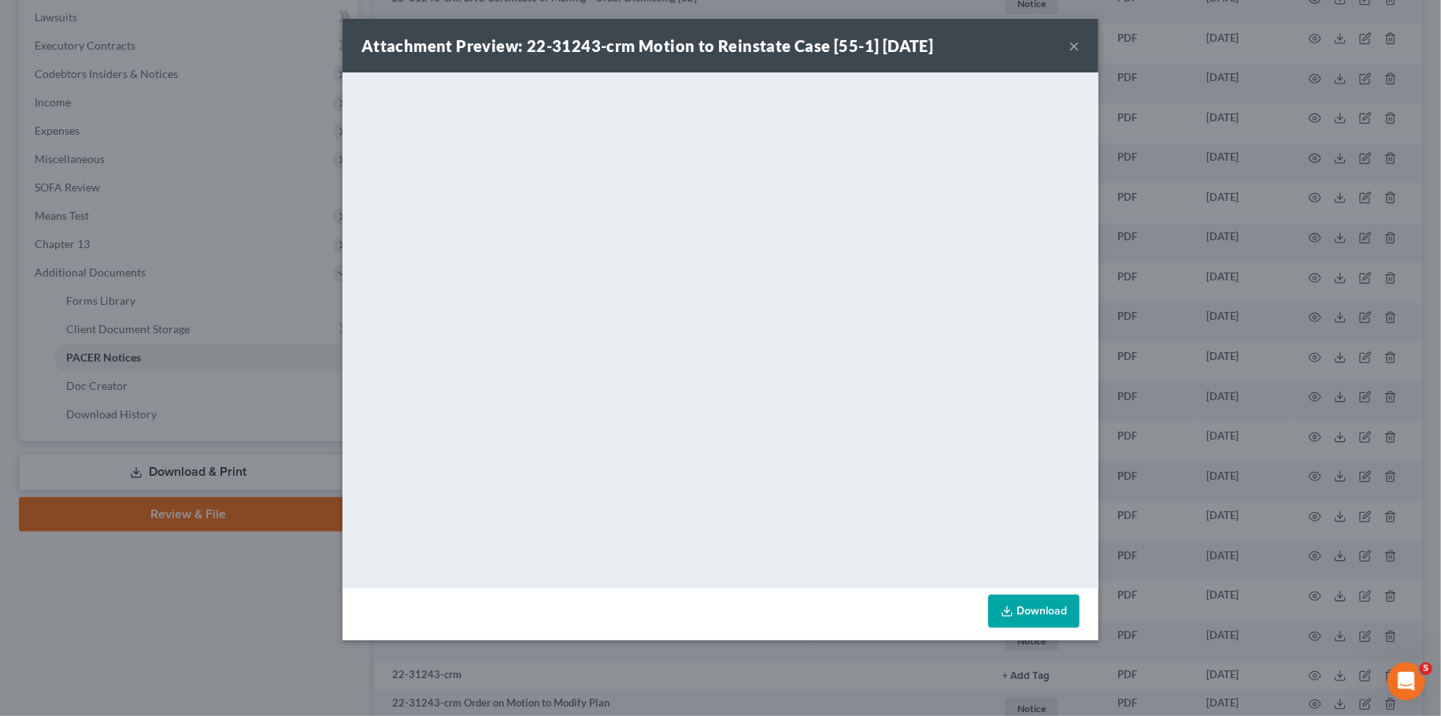
click at [1072, 46] on button "×" at bounding box center [1073, 45] width 11 height 19
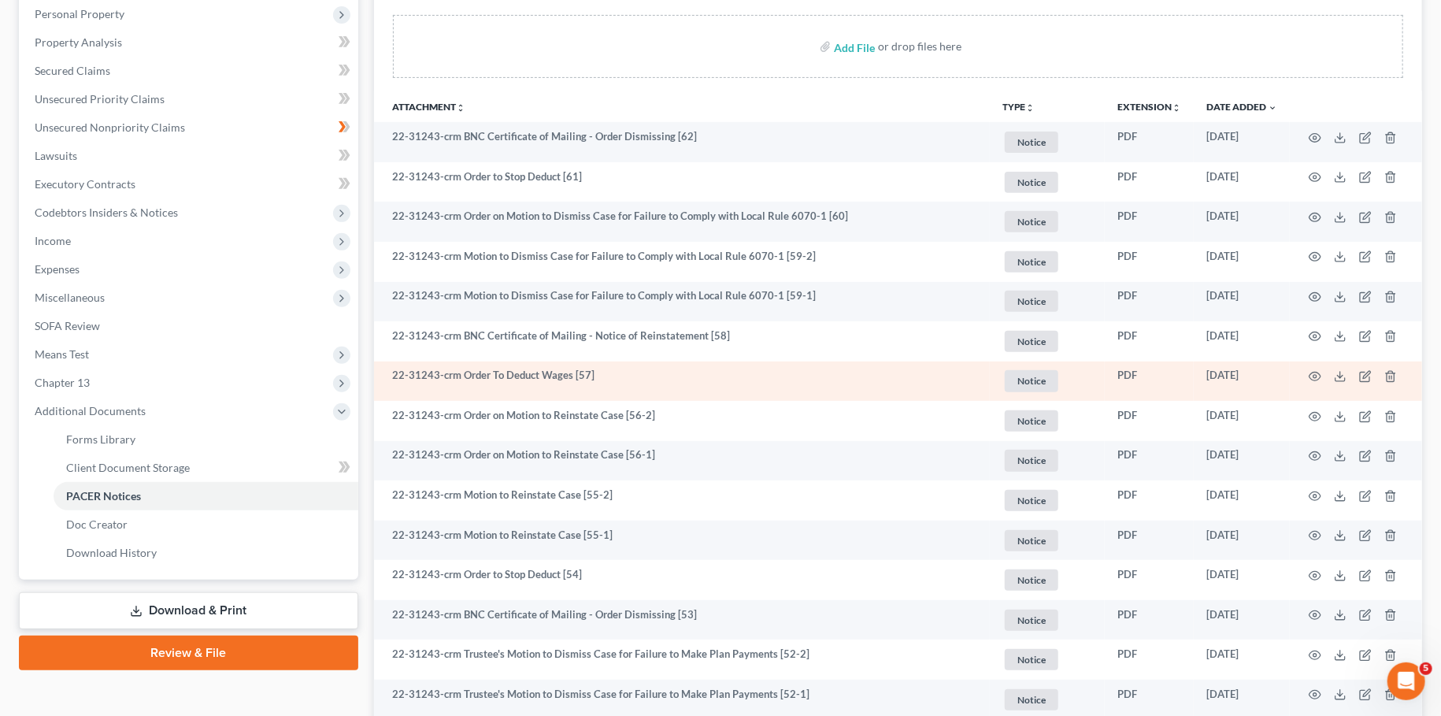
scroll to position [277, 0]
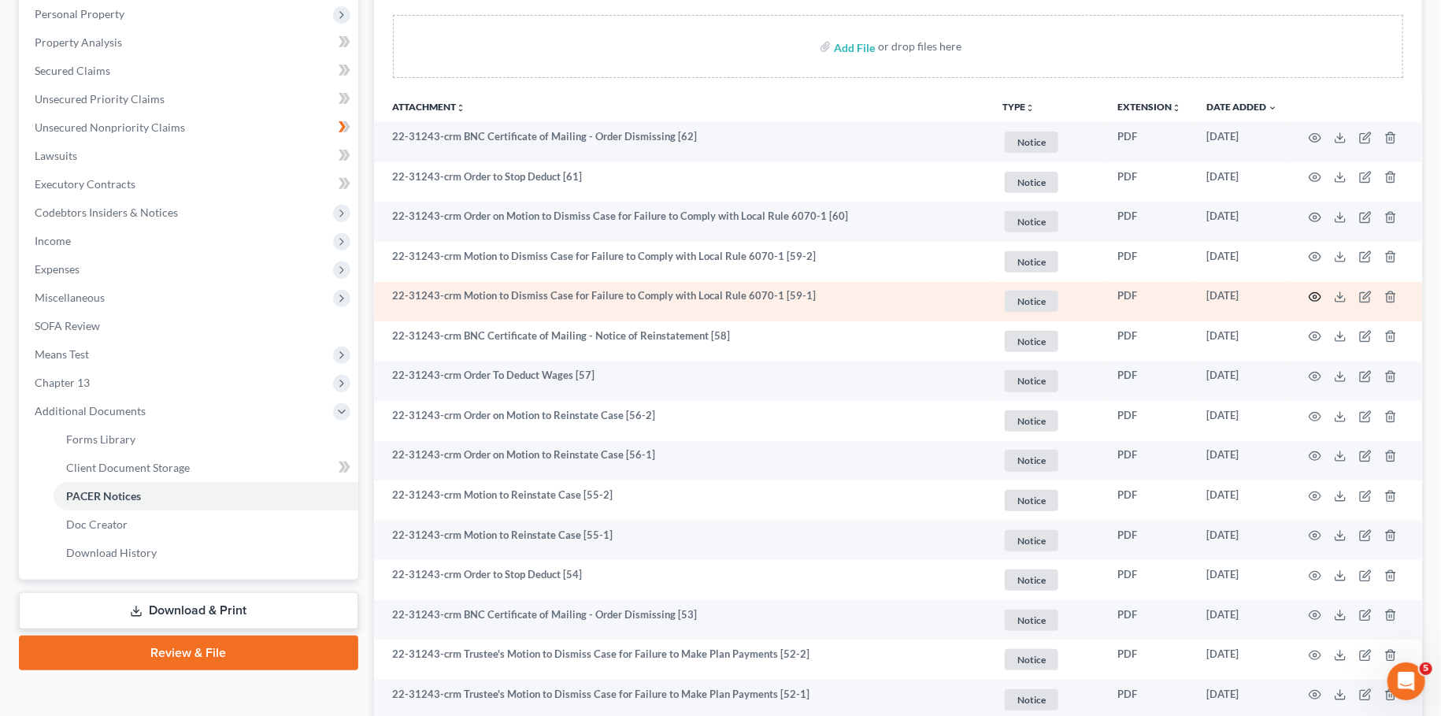
click at [1320, 294] on icon "button" at bounding box center [1315, 297] width 12 height 9
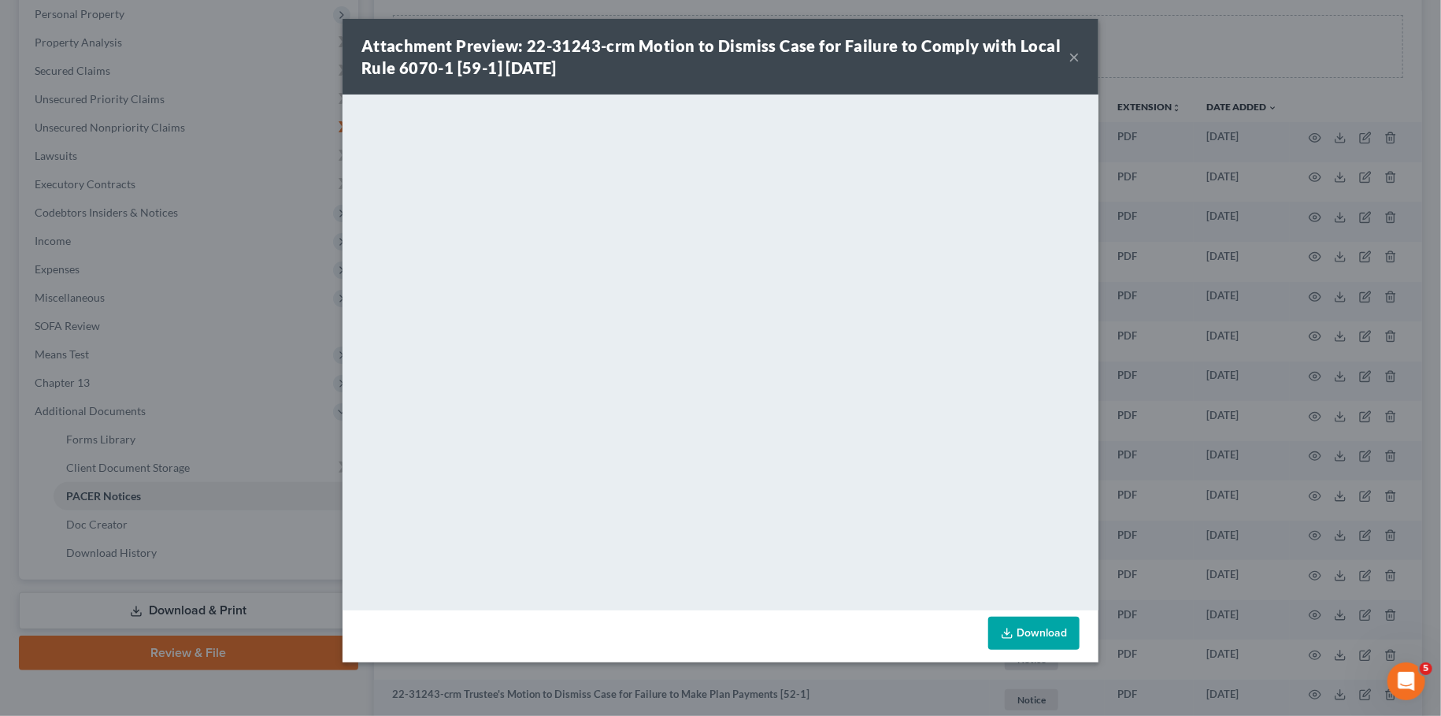
click at [1066, 59] on div "Attachment Preview: 22-31243-crm Motion to Dismiss Case for Failure to Comply w…" at bounding box center [714, 57] width 707 height 44
click at [1072, 60] on button "×" at bounding box center [1073, 56] width 11 height 19
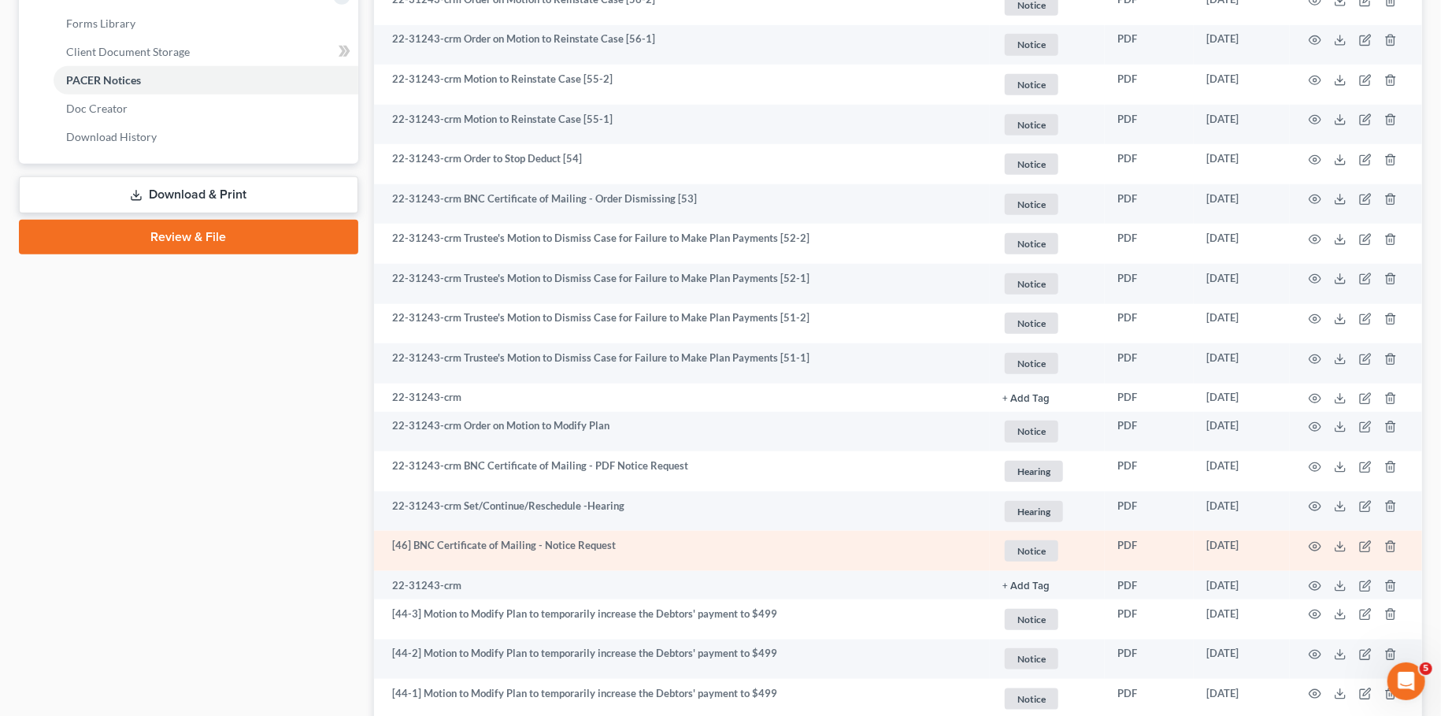
scroll to position [0, 0]
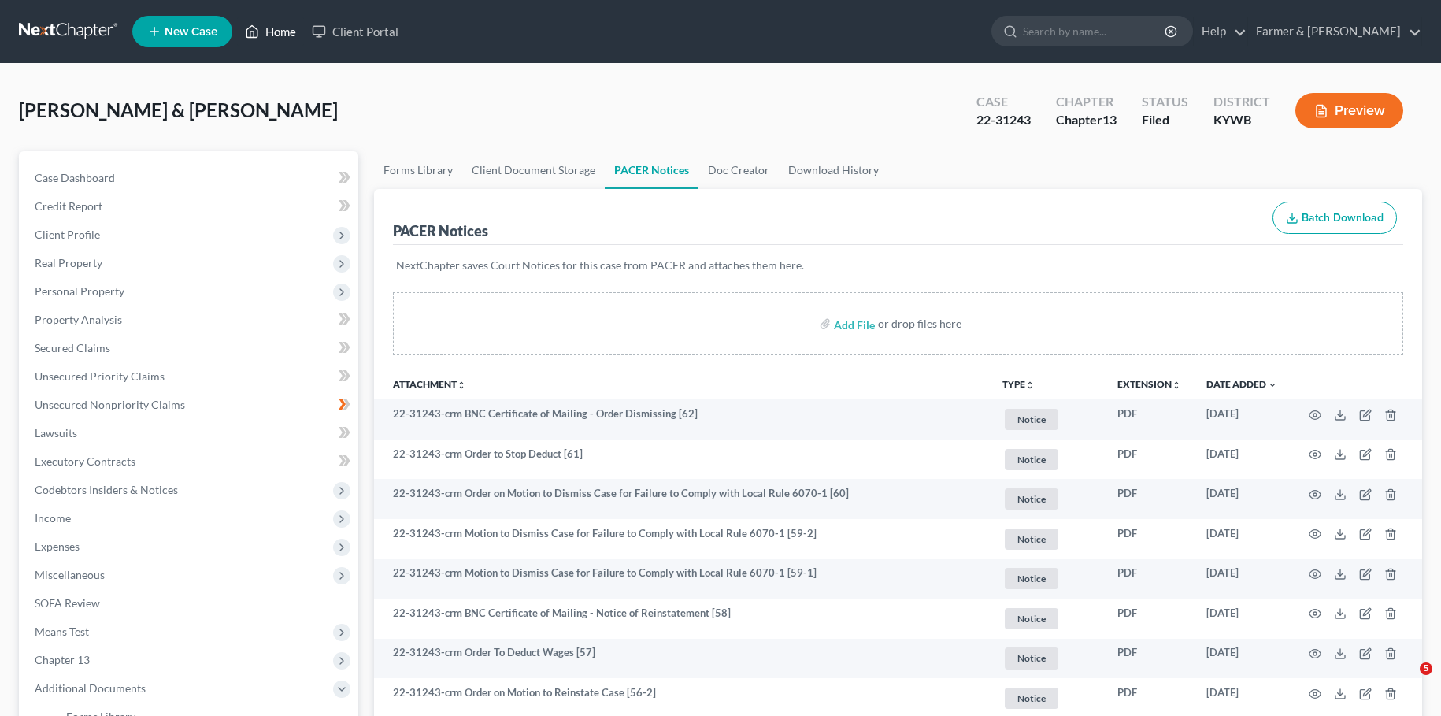
click at [283, 27] on link "Home" at bounding box center [270, 31] width 67 height 28
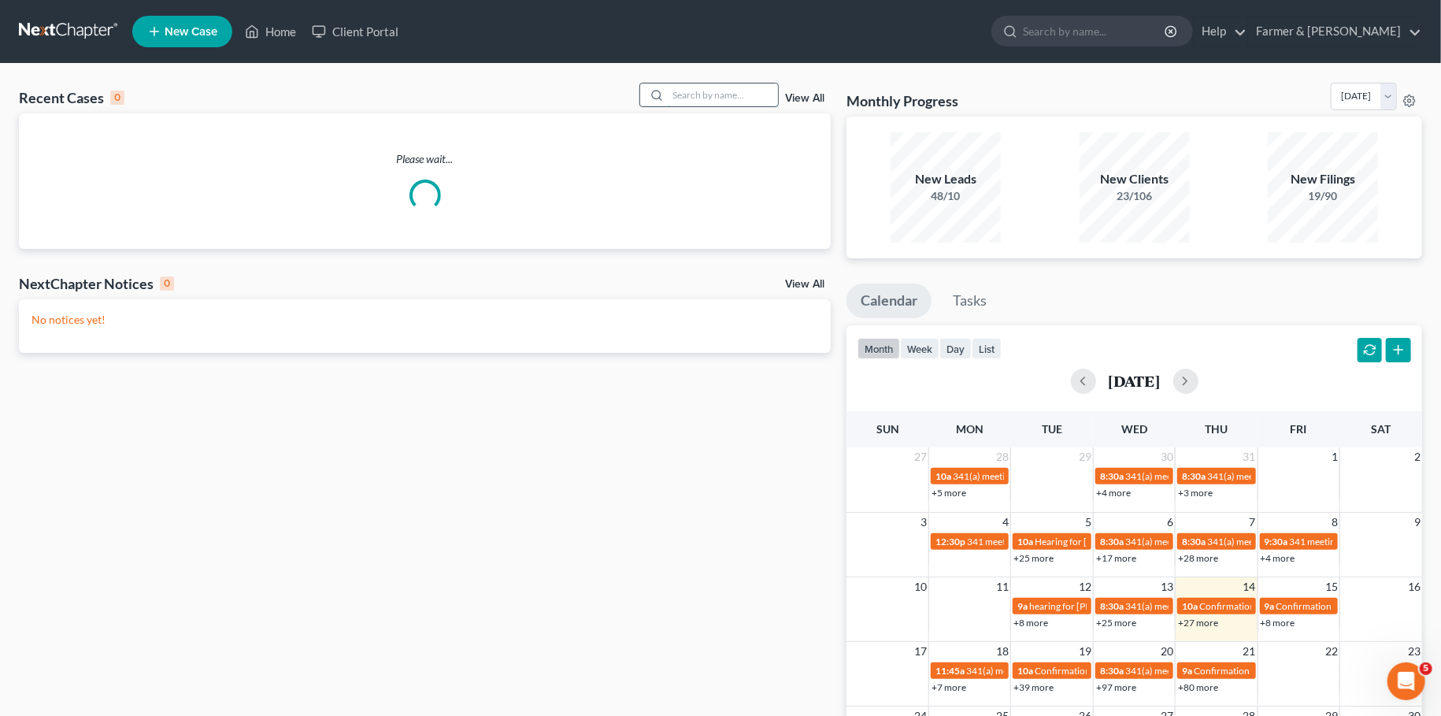
click at [672, 99] on input "search" at bounding box center [723, 94] width 110 height 23
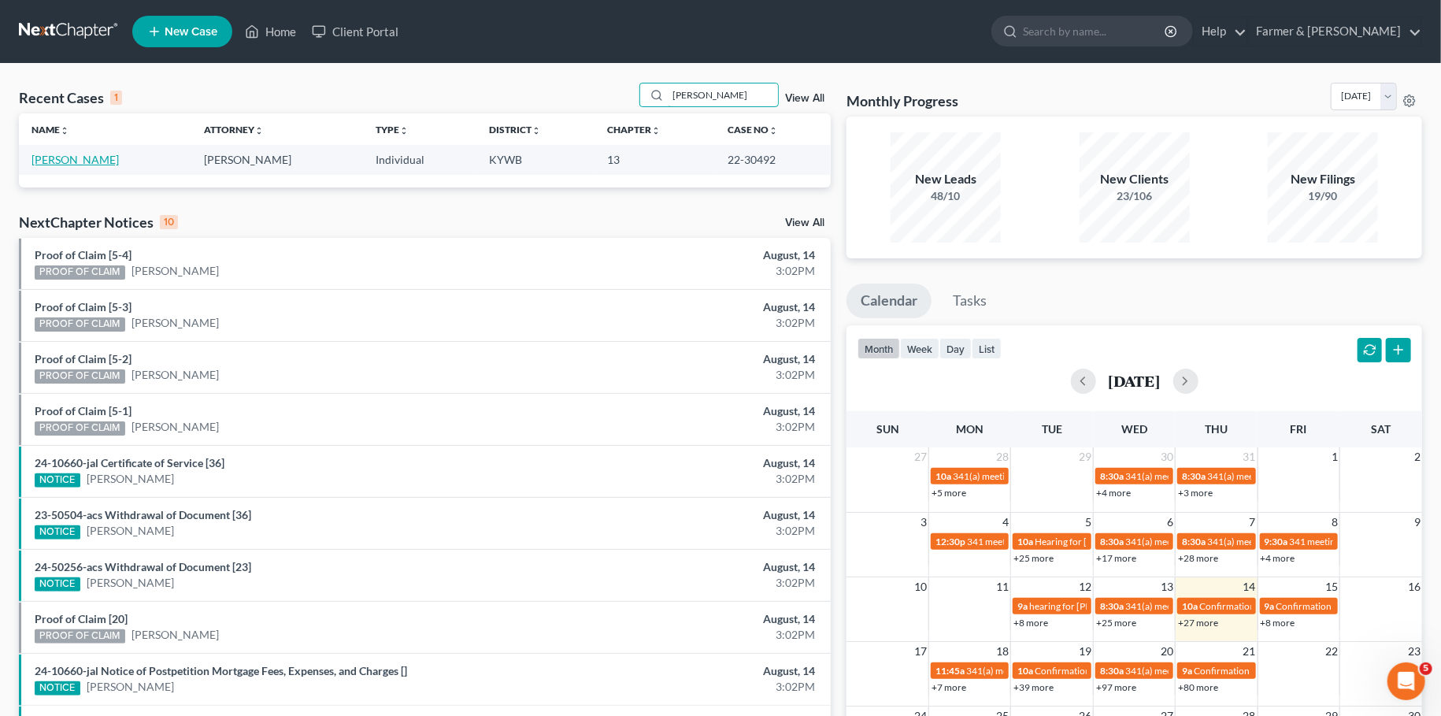
type input "SUSAN BECKER"
click at [48, 161] on link "[PERSON_NAME]" at bounding box center [74, 159] width 87 height 13
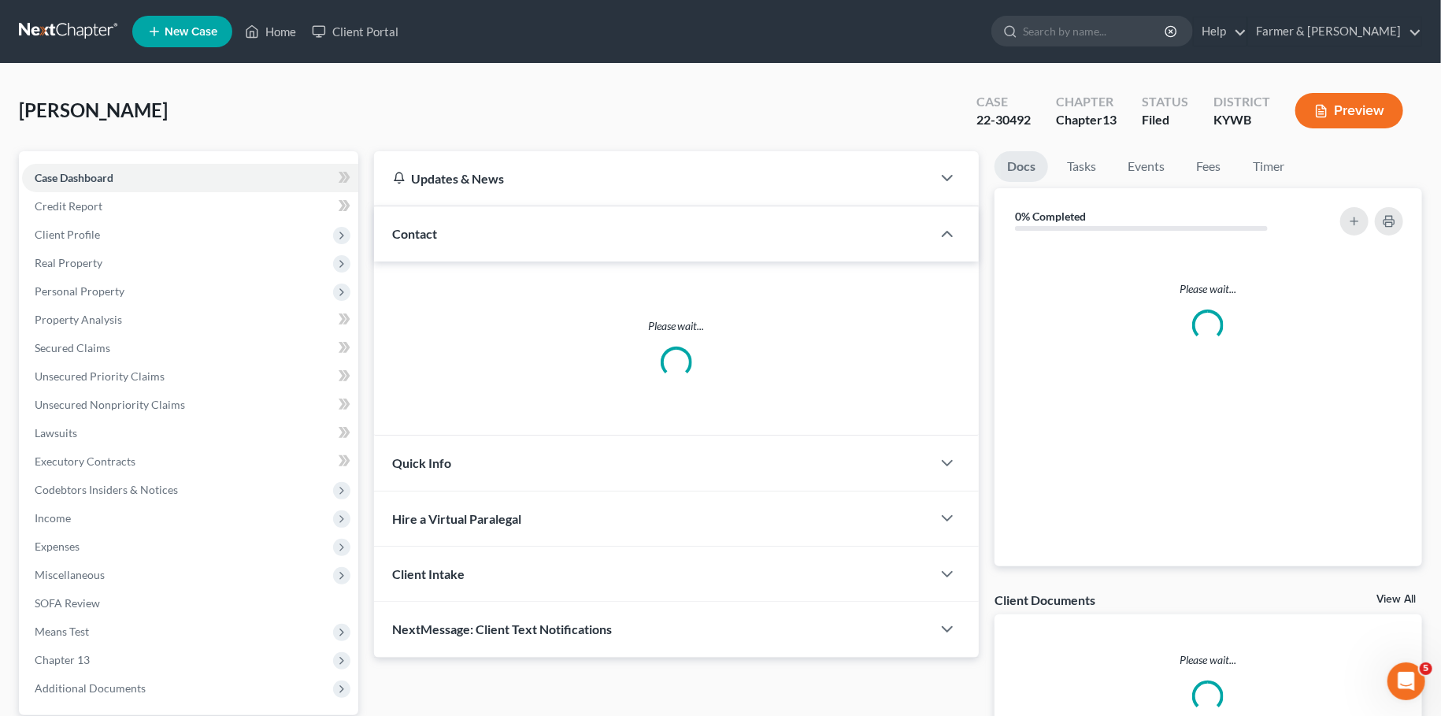
scroll to position [147, 0]
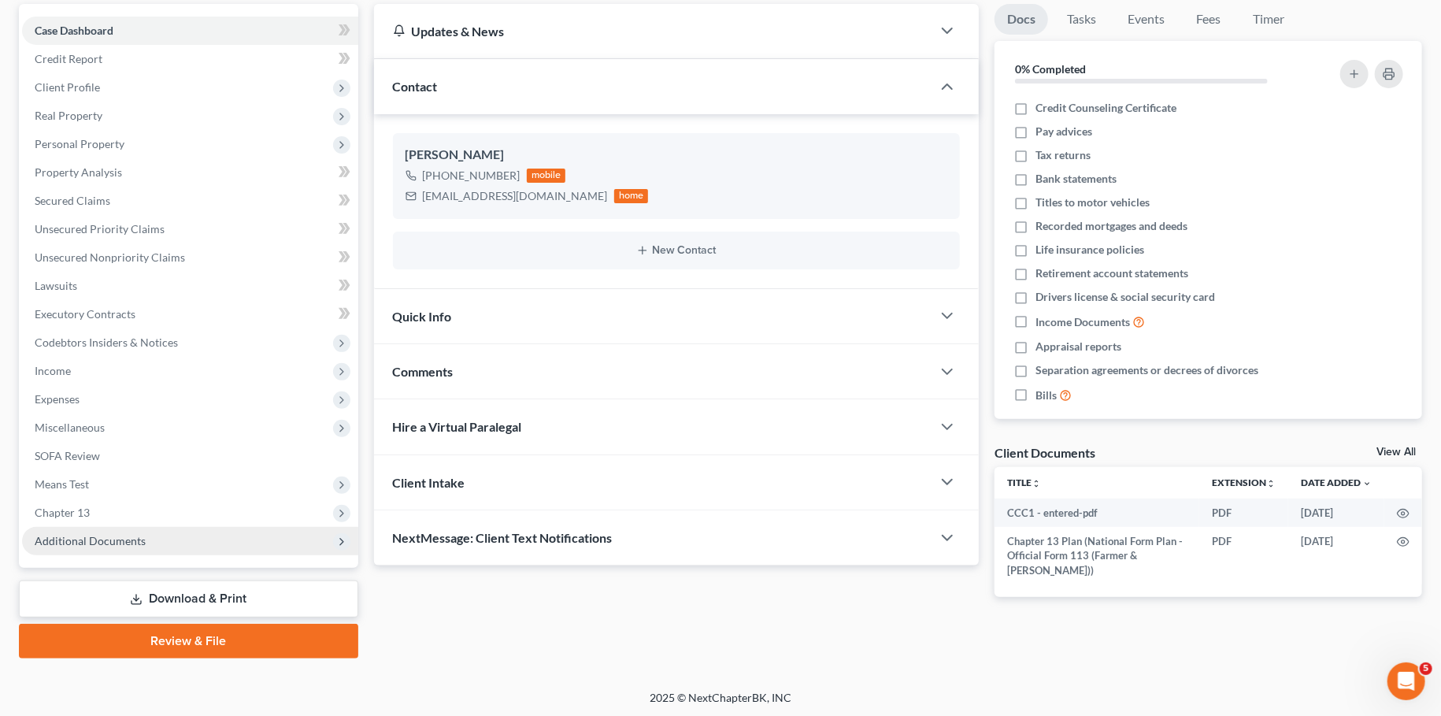
click at [100, 541] on span "Additional Documents" at bounding box center [90, 540] width 111 height 13
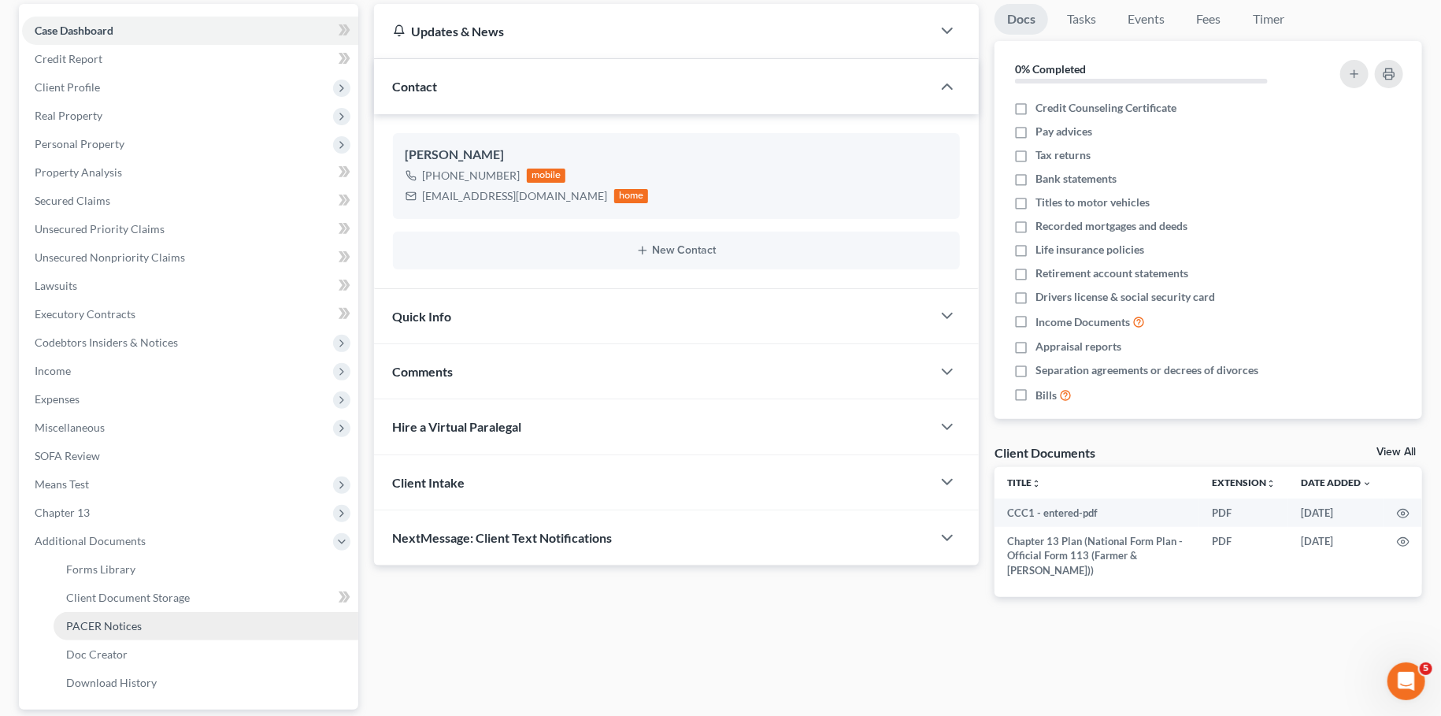
click at [91, 627] on span "PACER Notices" at bounding box center [104, 625] width 76 height 13
